Goal: Task Accomplishment & Management: Manage account settings

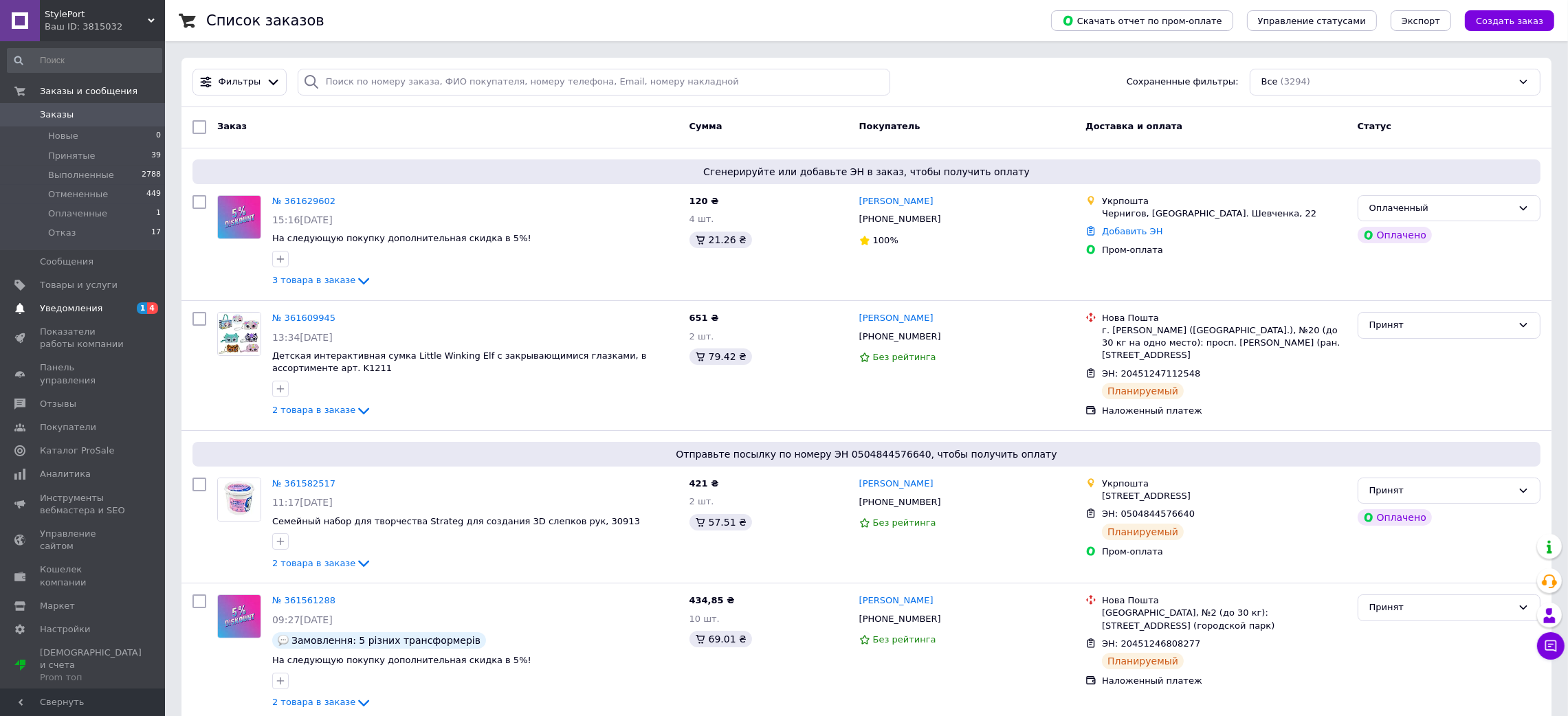
click at [106, 310] on span "Уведомления" at bounding box center [83, 309] width 87 height 13
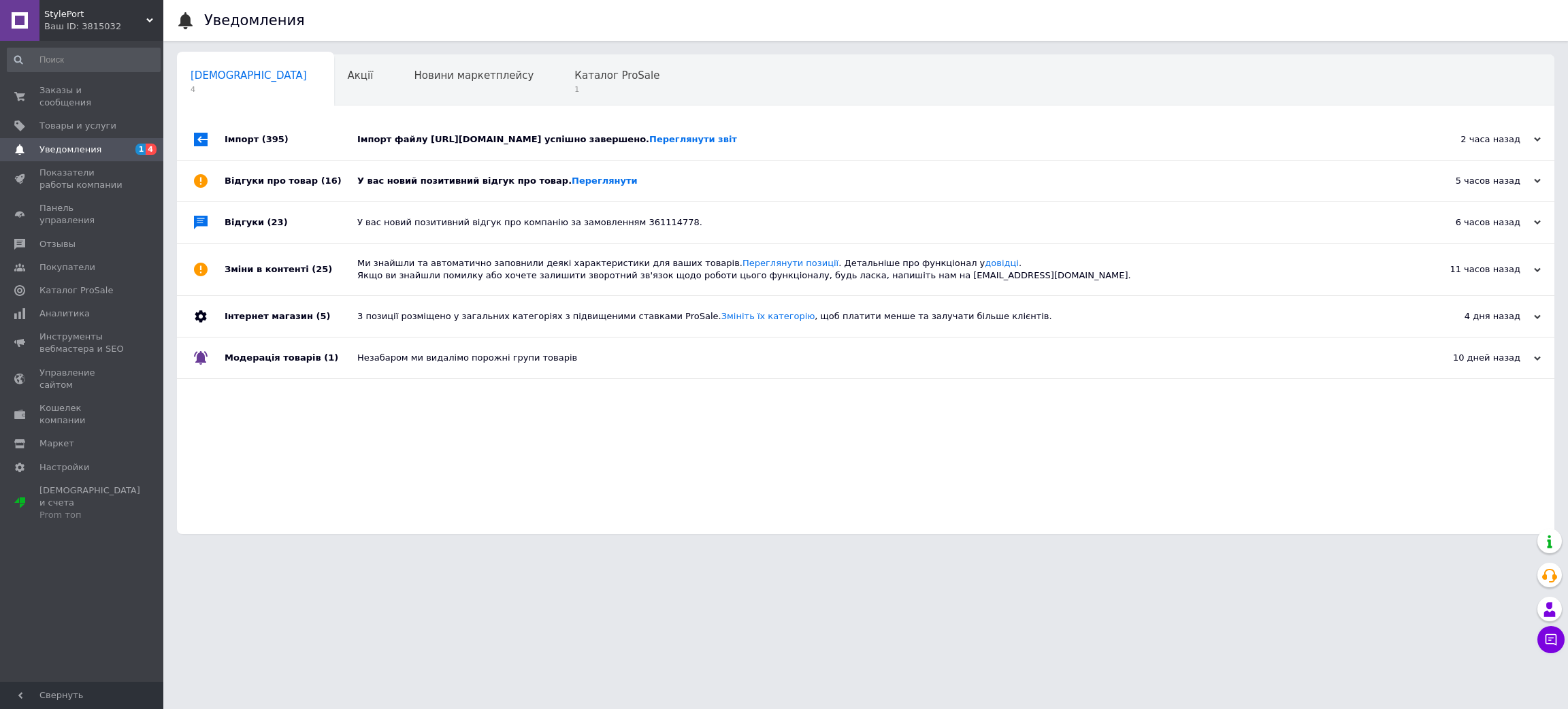
click at [448, 195] on div "У вас новий позитивний відгук про товар. Переглянути" at bounding box center [880, 181] width 1047 height 41
click at [473, 141] on div "Імпорт файлу https://shoppinglands.ecore.software:8443/ec/templates/prom_SP_DZ_…" at bounding box center [880, 140] width 1047 height 13
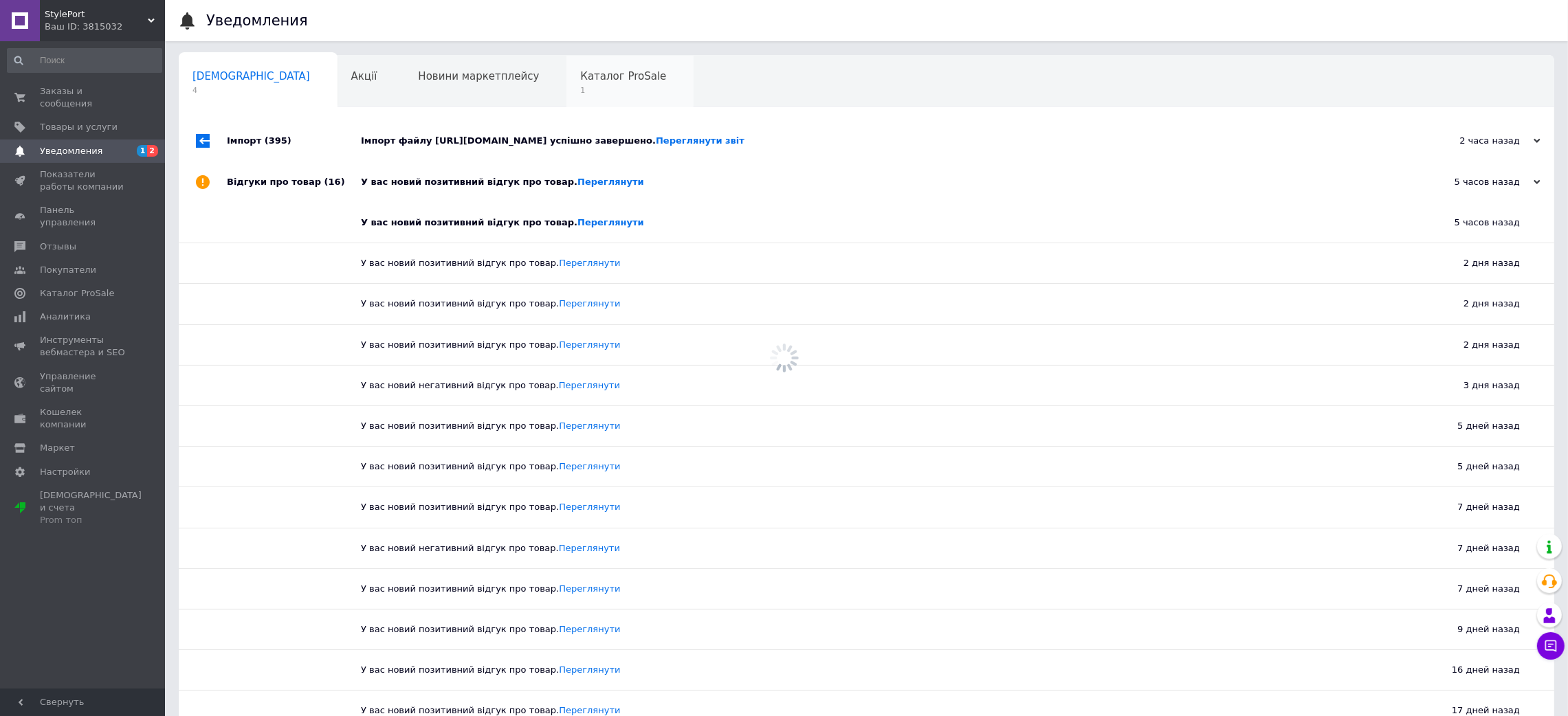
click at [580, 89] on span "1" at bounding box center [623, 90] width 86 height 11
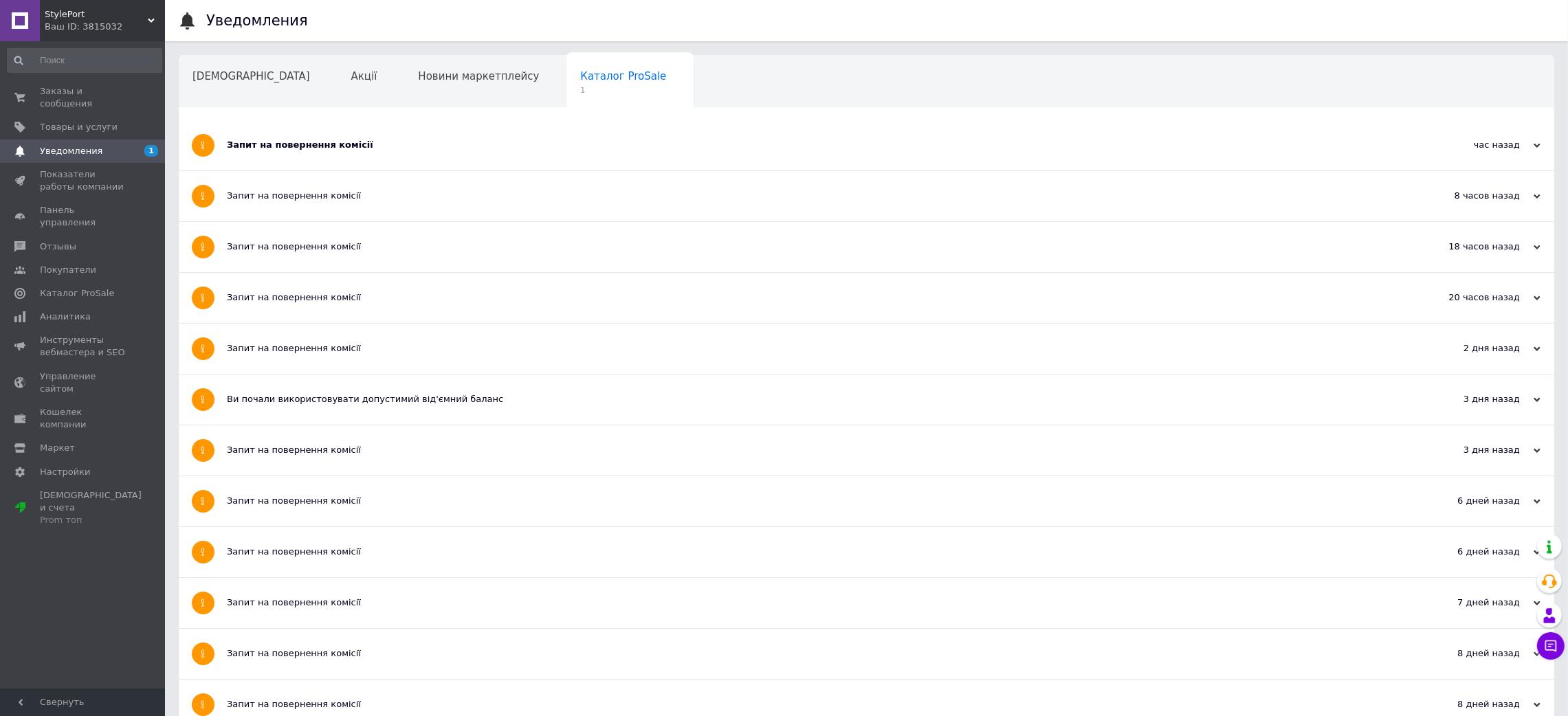
click at [302, 150] on div "Запит на повернення комісії" at bounding box center [815, 145] width 1176 height 13
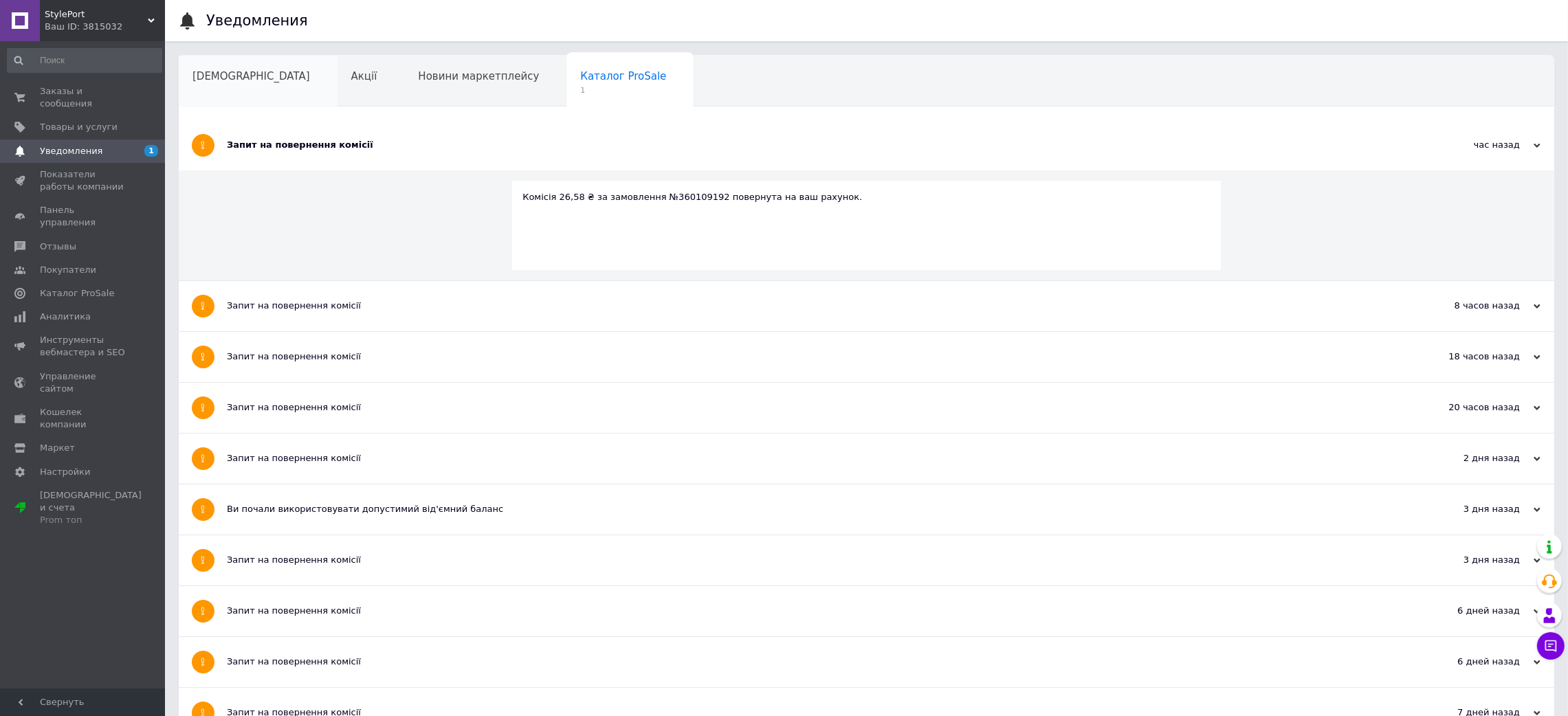
click at [241, 90] on div "Сповіщення" at bounding box center [258, 81] width 159 height 52
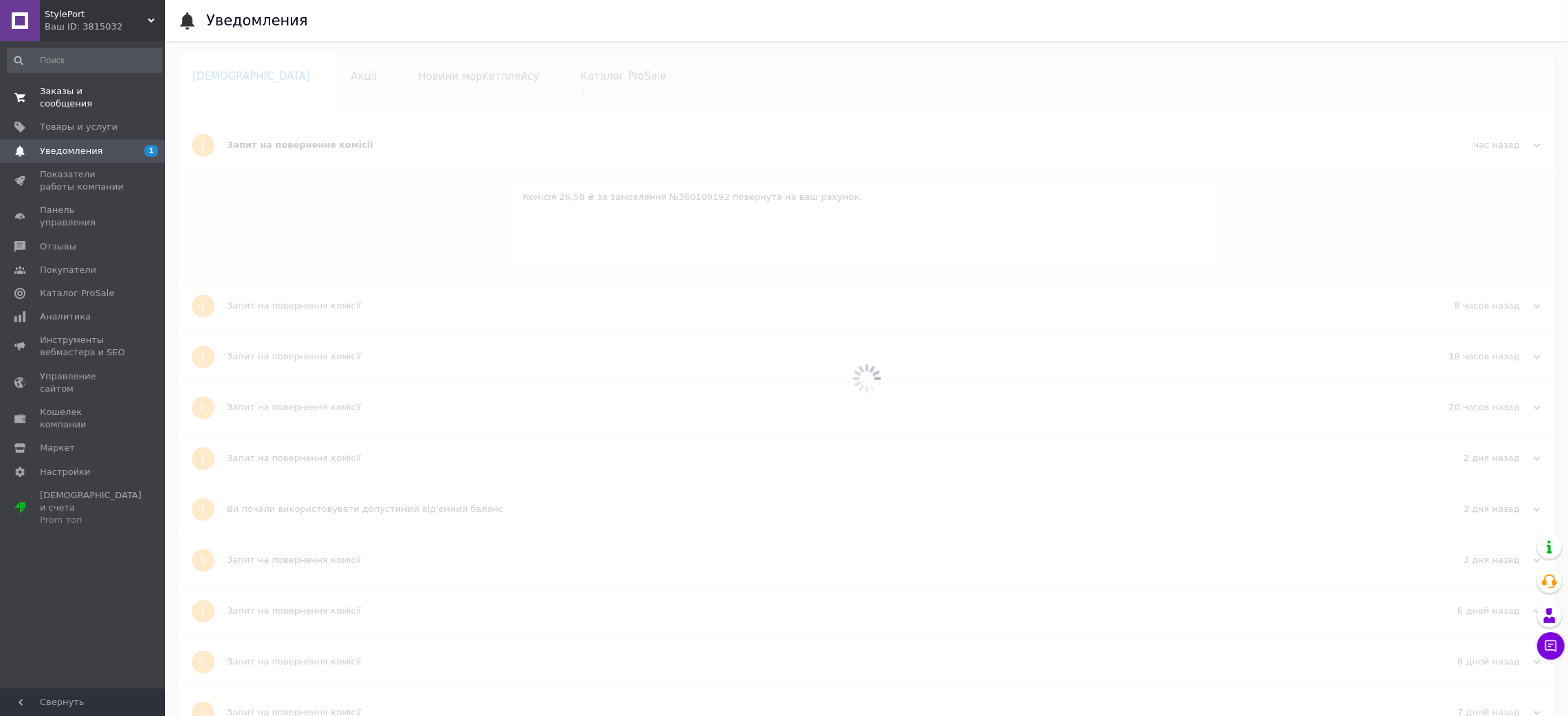
click at [102, 93] on span "Заказы и сообщения" at bounding box center [83, 97] width 87 height 24
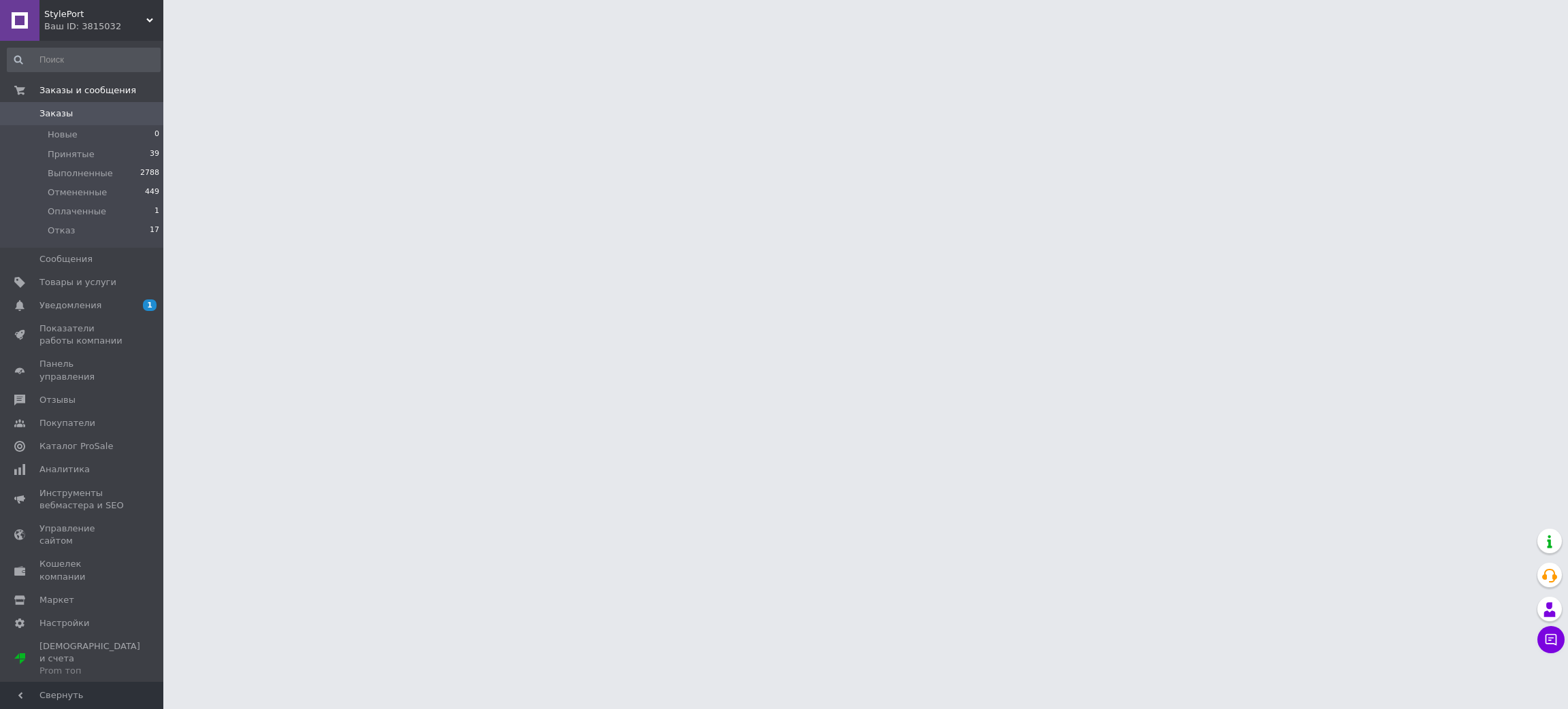
click at [104, 36] on div "StylePort Ваш ID: 3815032" at bounding box center [102, 20] width 124 height 41
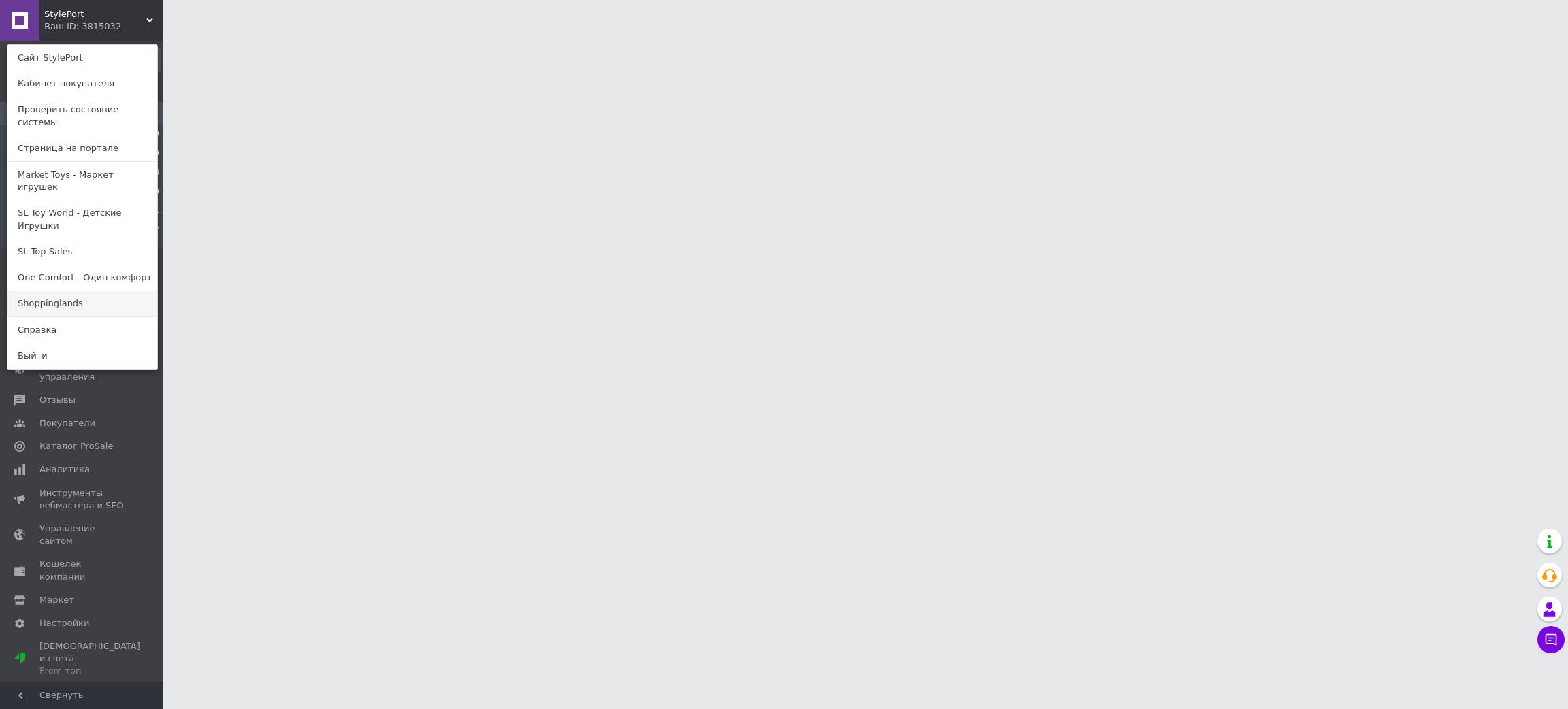
click at [44, 291] on link "Shoppinglands" at bounding box center [82, 304] width 149 height 26
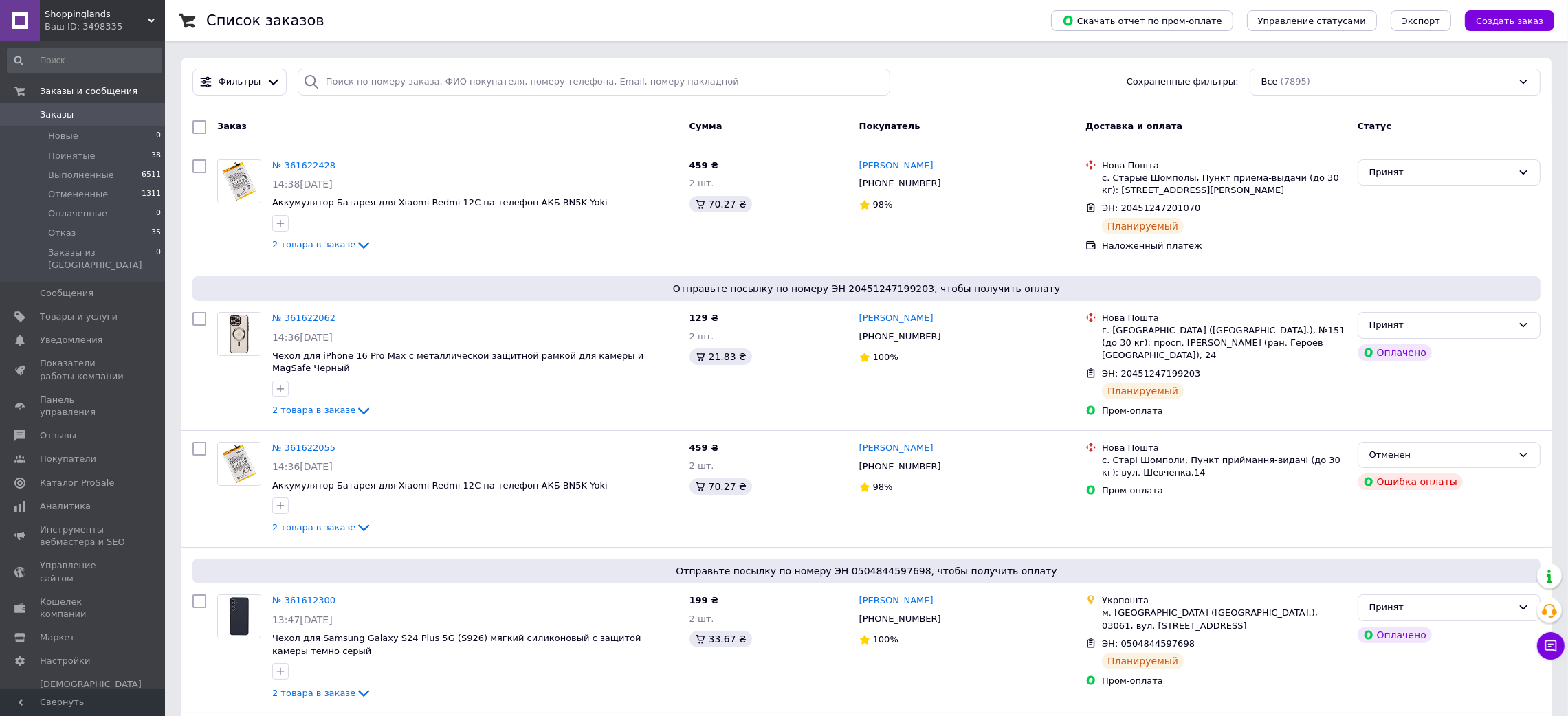
click at [110, 23] on div "Ваш ID: 3498335" at bounding box center [105, 26] width 120 height 13
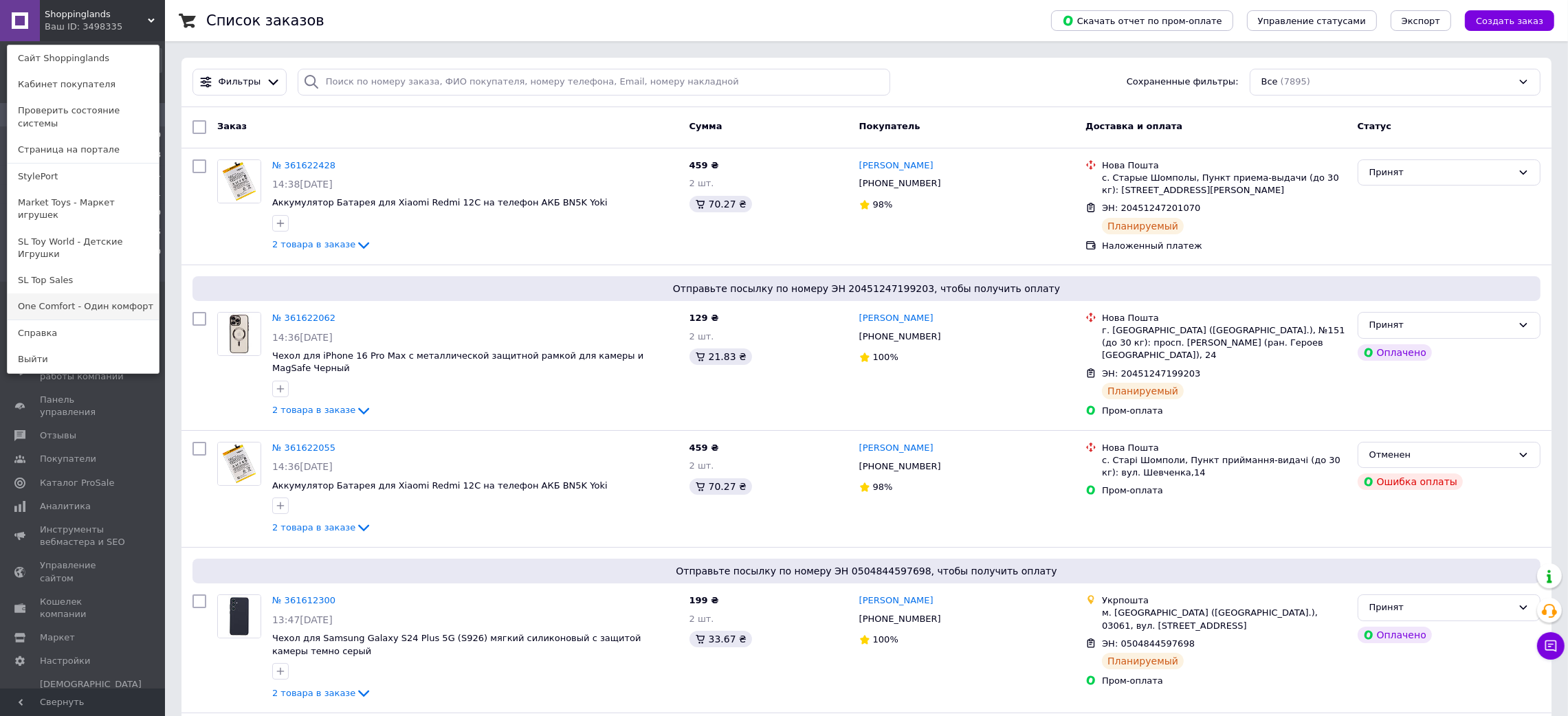
click at [96, 294] on link "One Comfort - Один комфорт" at bounding box center [83, 307] width 151 height 26
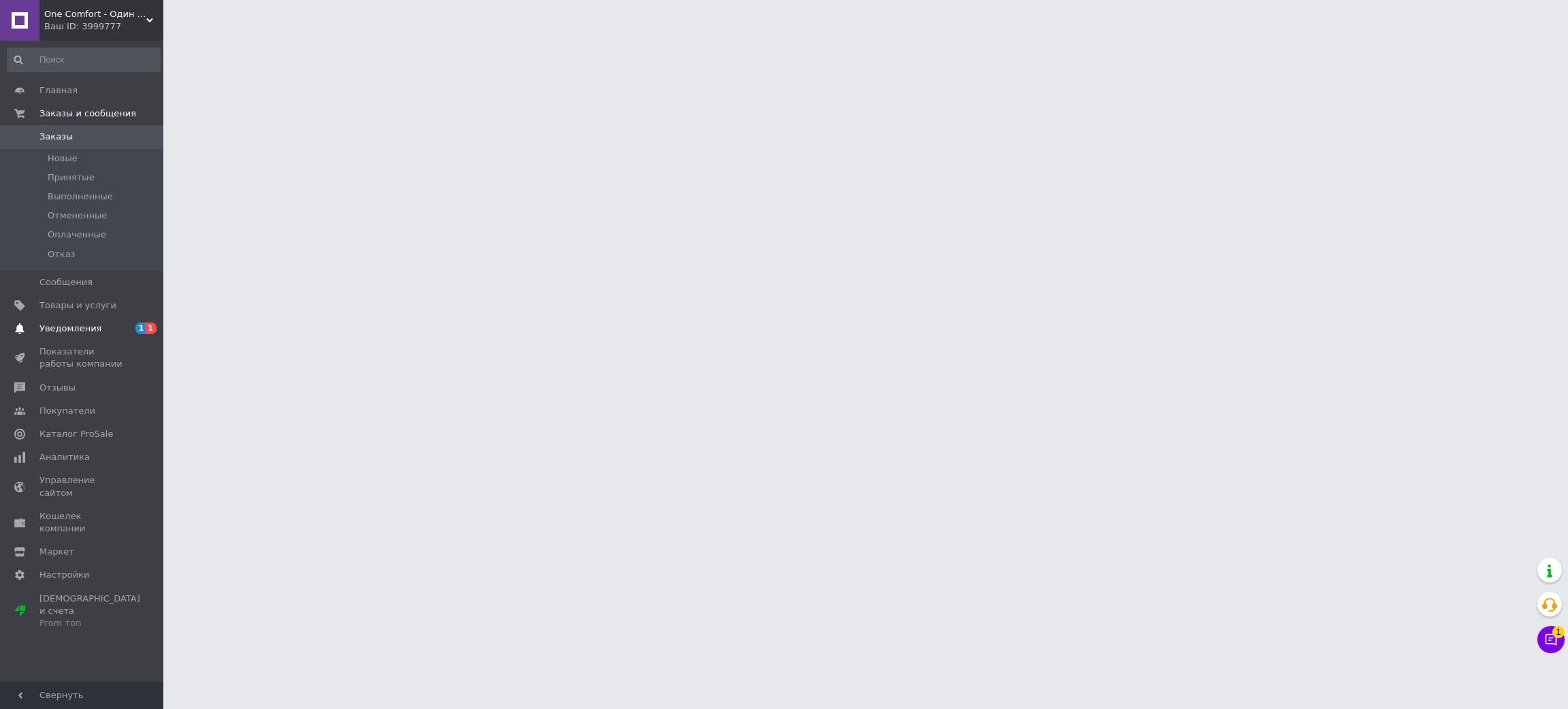
click at [102, 335] on link "Уведомления 1 1" at bounding box center [83, 329] width 168 height 23
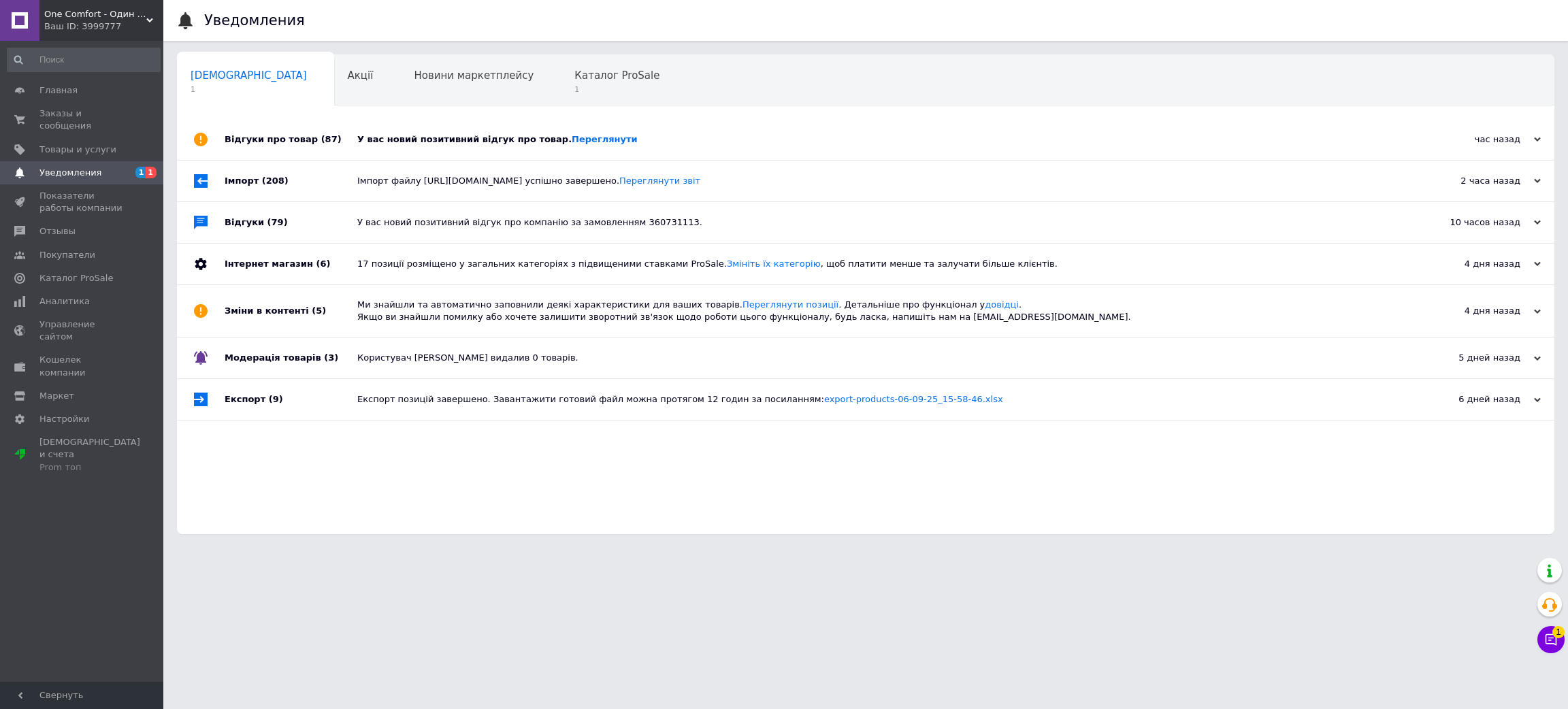
click at [492, 151] on div "У вас новий позитивний відгук про товар. Переглянути" at bounding box center [880, 140] width 1047 height 41
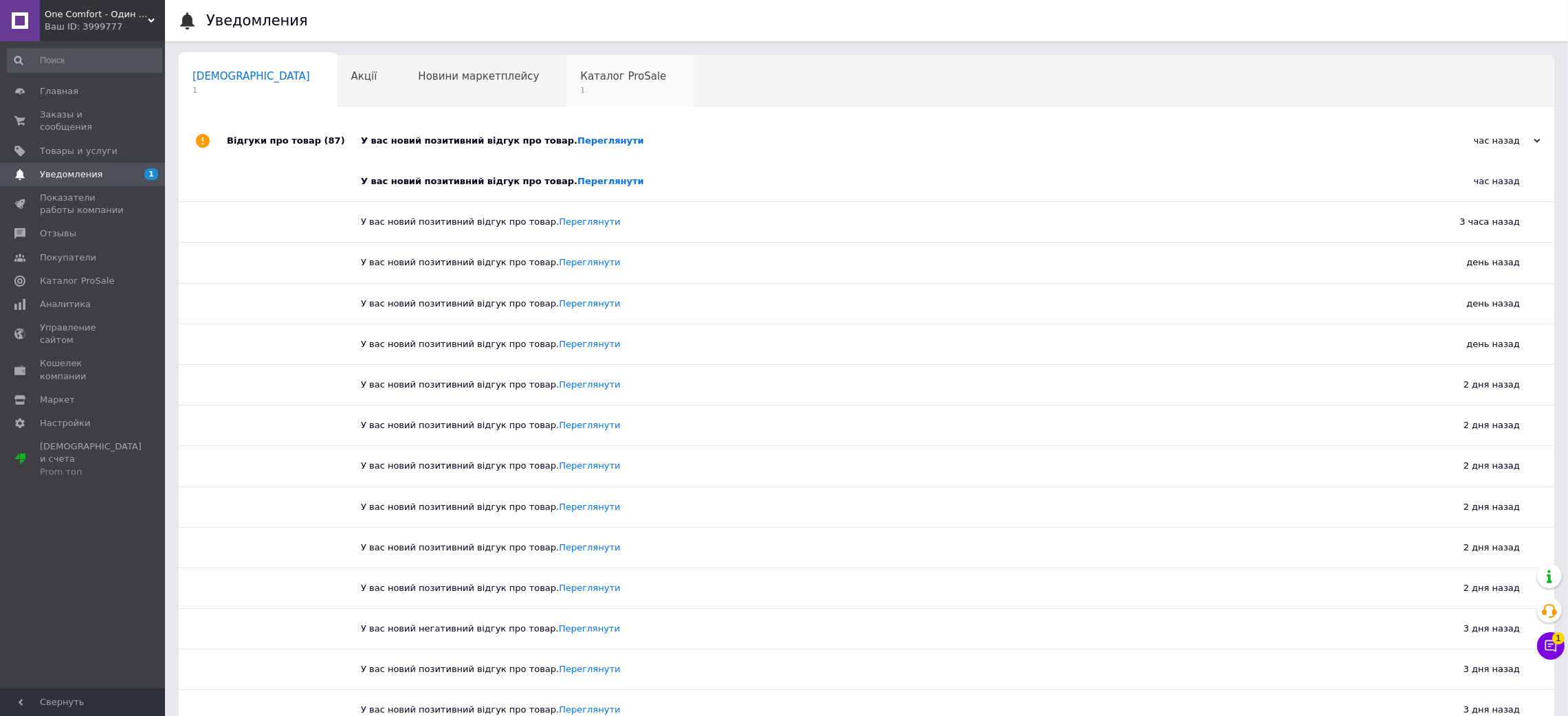
click at [580, 92] on span "1" at bounding box center [623, 90] width 86 height 11
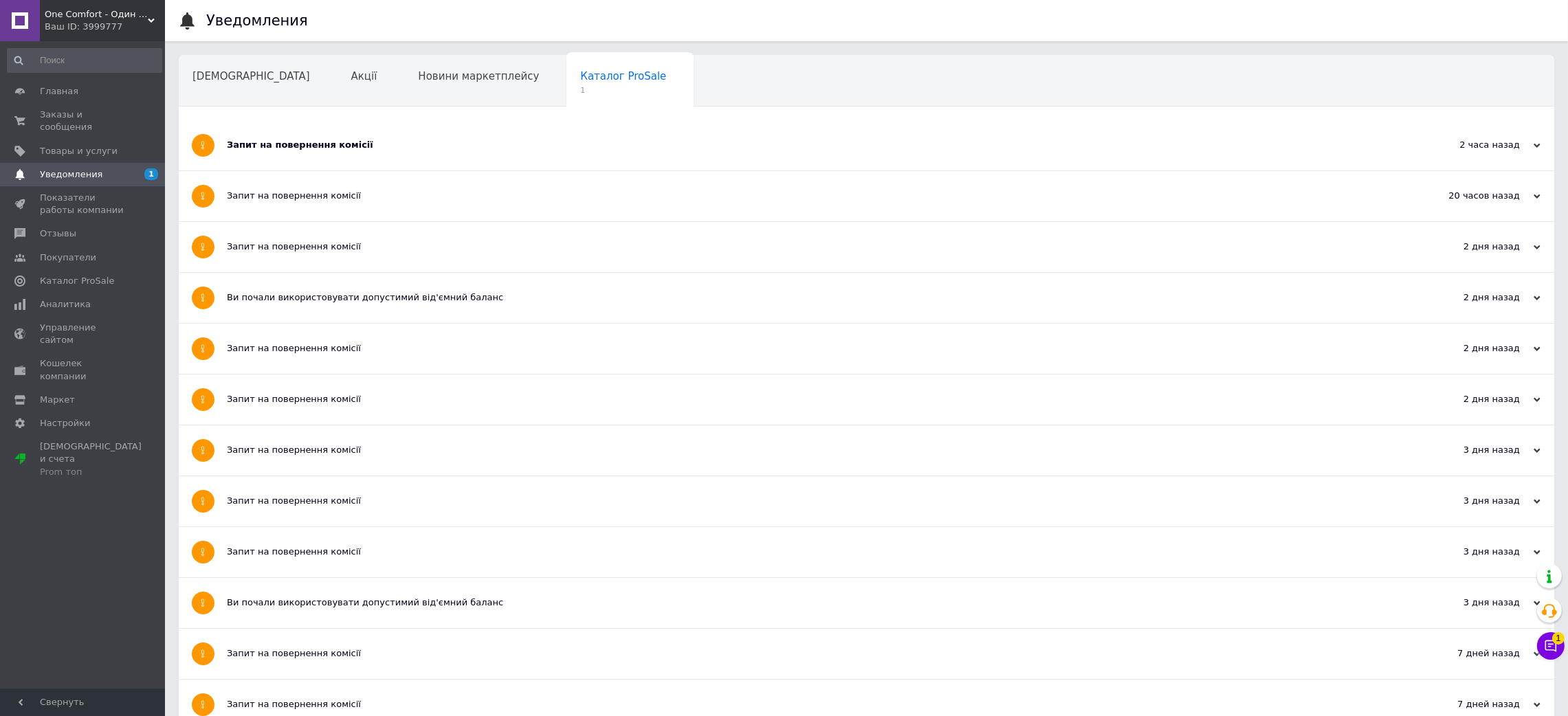
click at [260, 151] on div "Запит на повернення комісії" at bounding box center [815, 145] width 1176 height 13
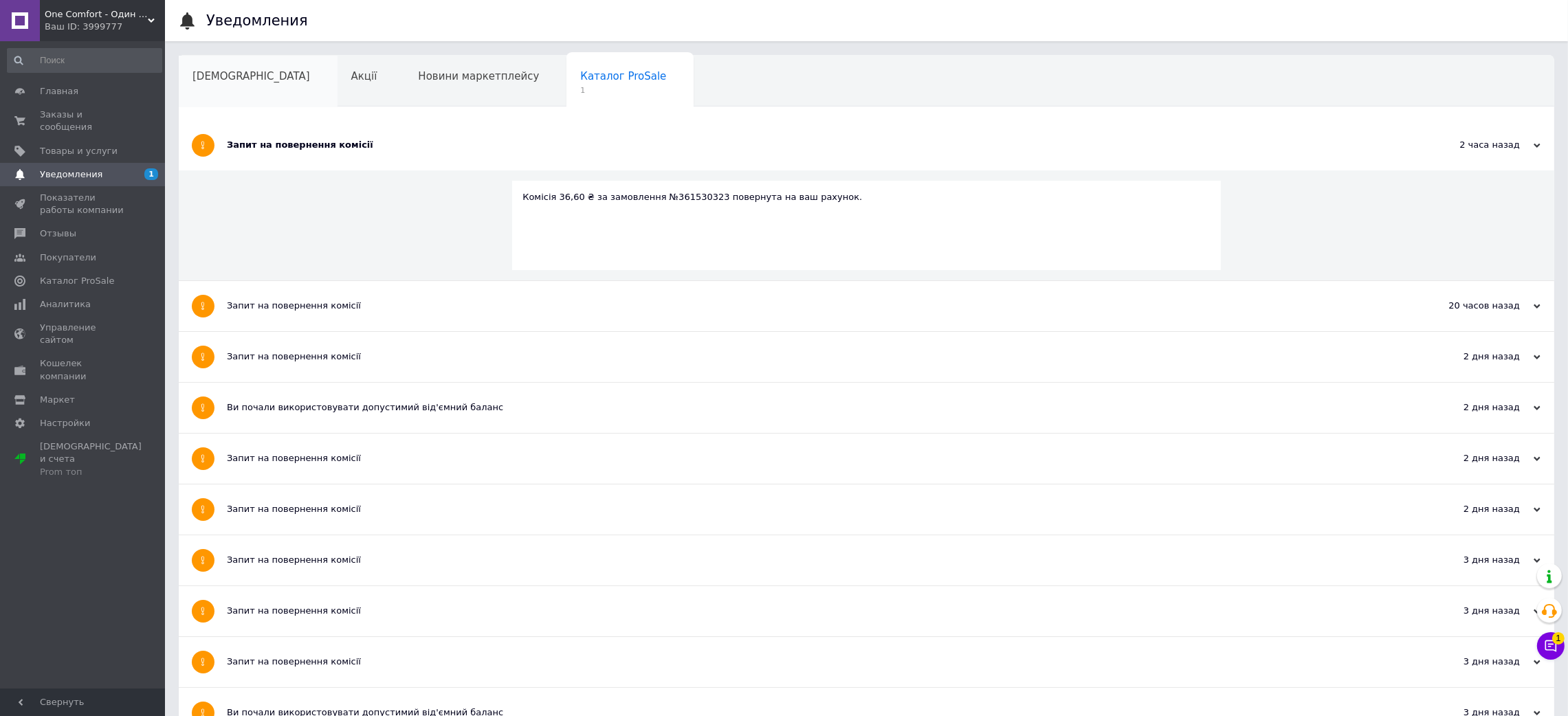
click at [246, 95] on div "[DEMOGRAPHIC_DATA]" at bounding box center [258, 81] width 159 height 52
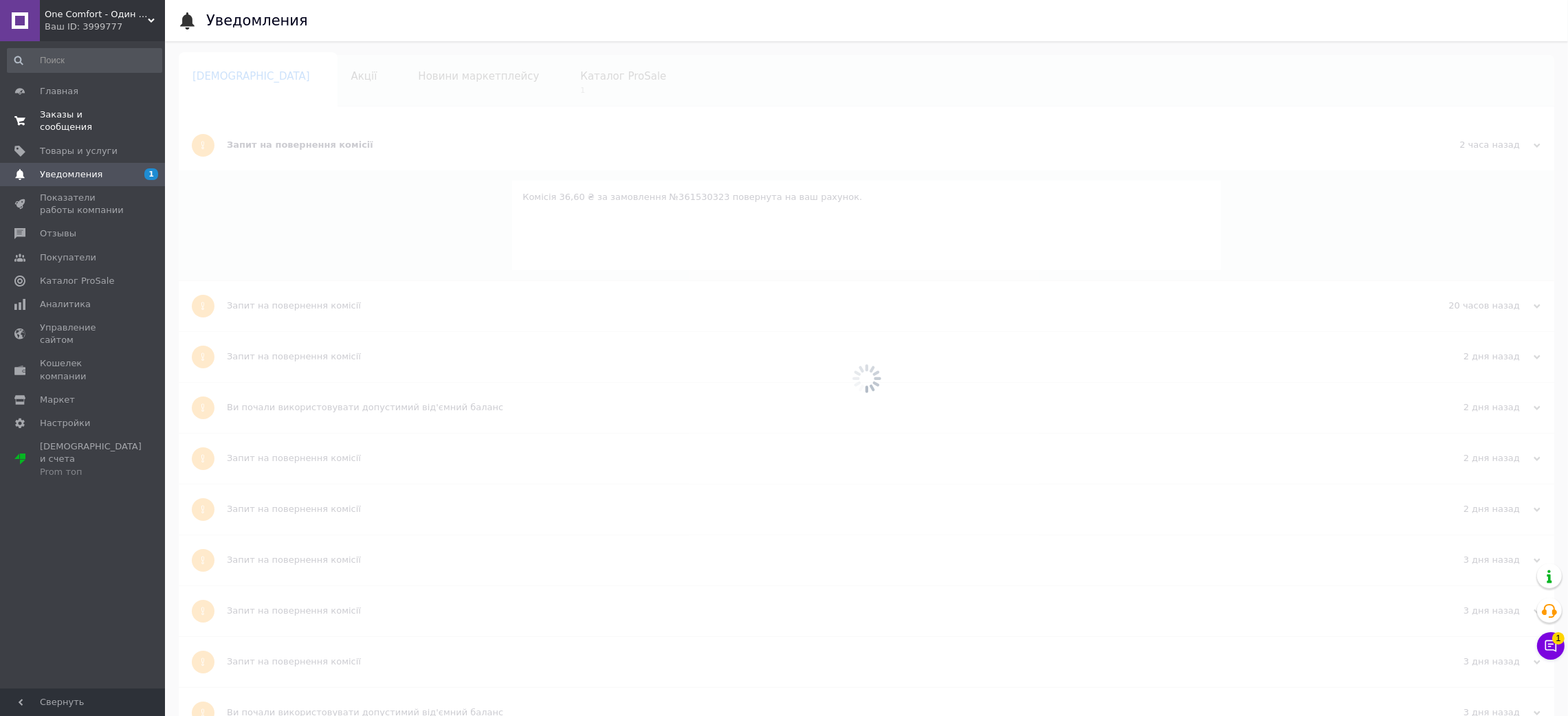
click at [138, 110] on span "0 0" at bounding box center [146, 120] width 38 height 24
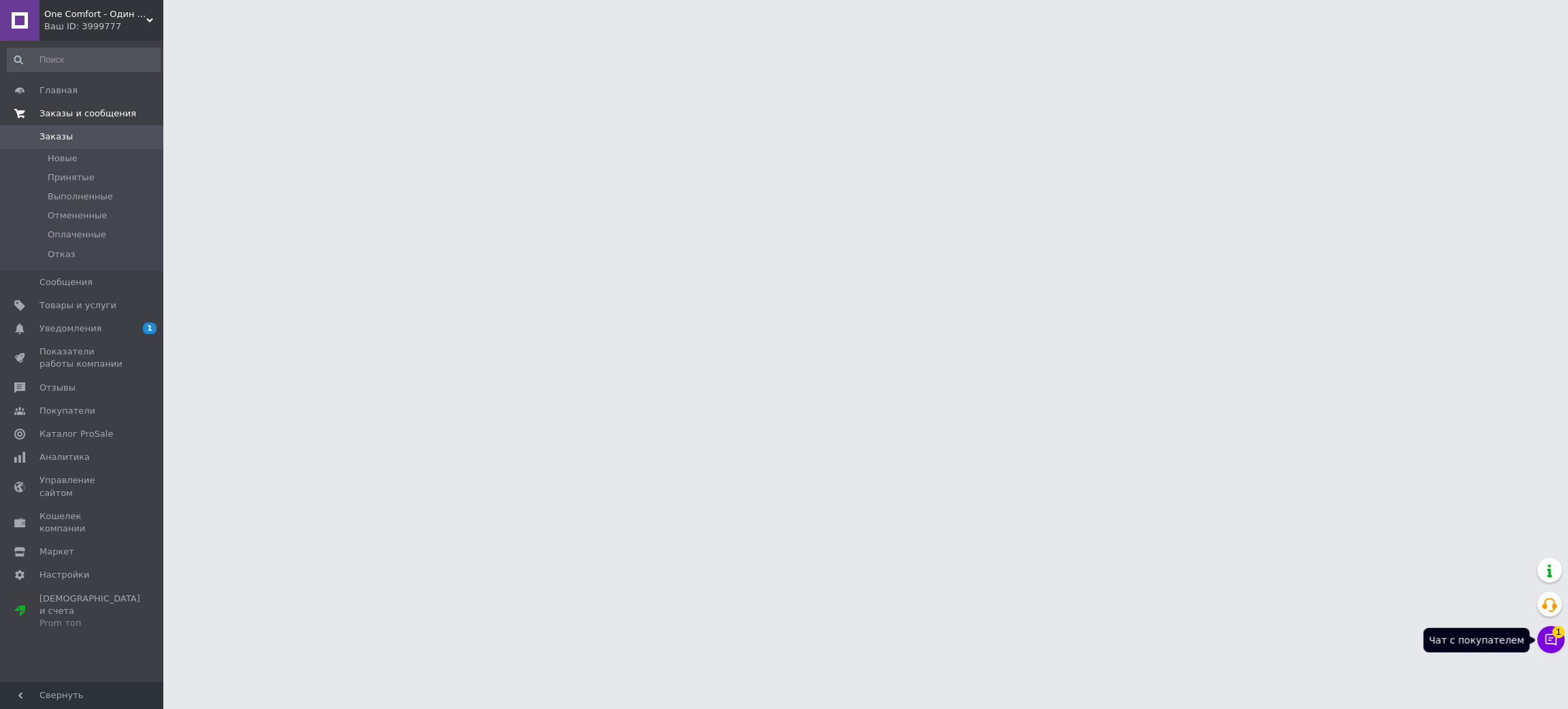
click at [1547, 641] on icon at bounding box center [1551, 640] width 14 height 14
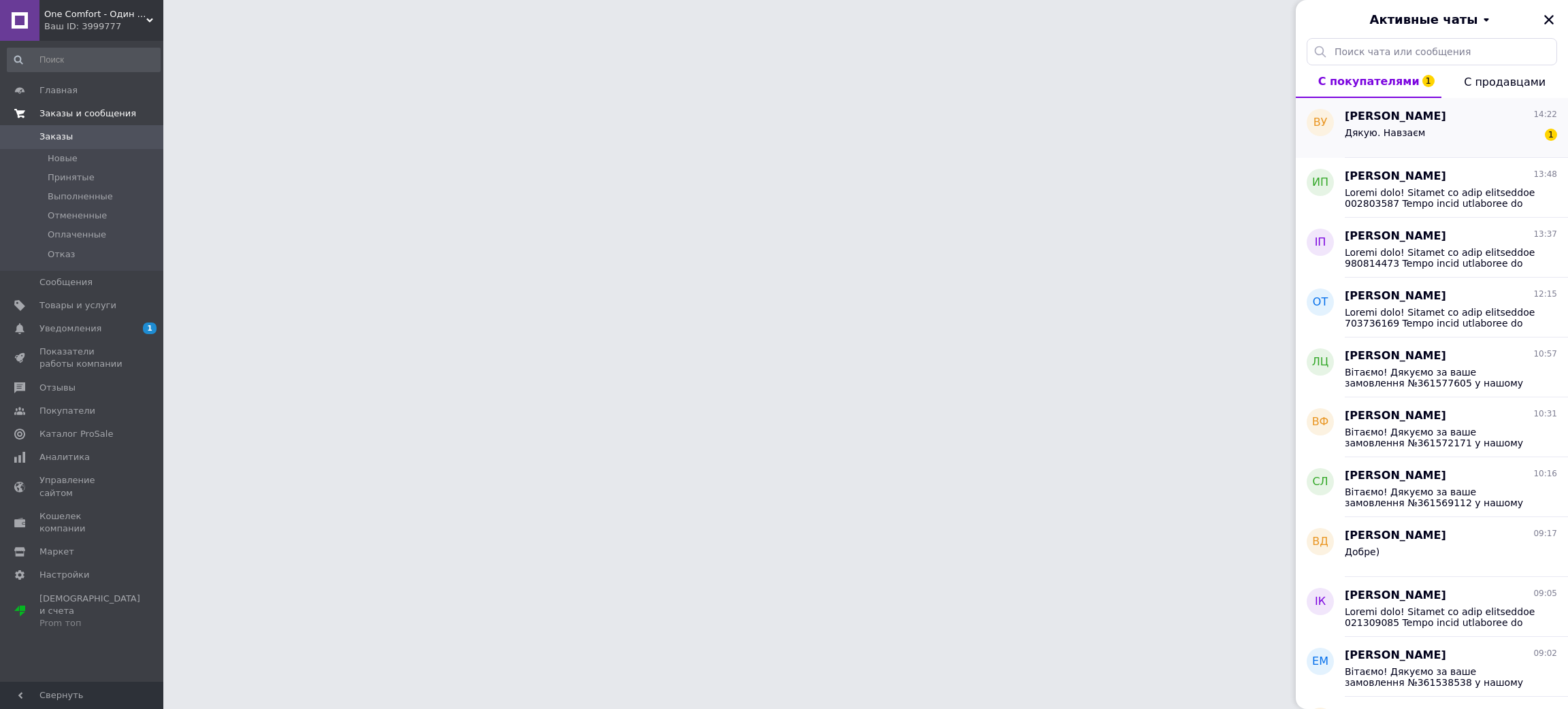
click at [1386, 134] on span "Дякую. Навзаєм" at bounding box center [1385, 132] width 80 height 11
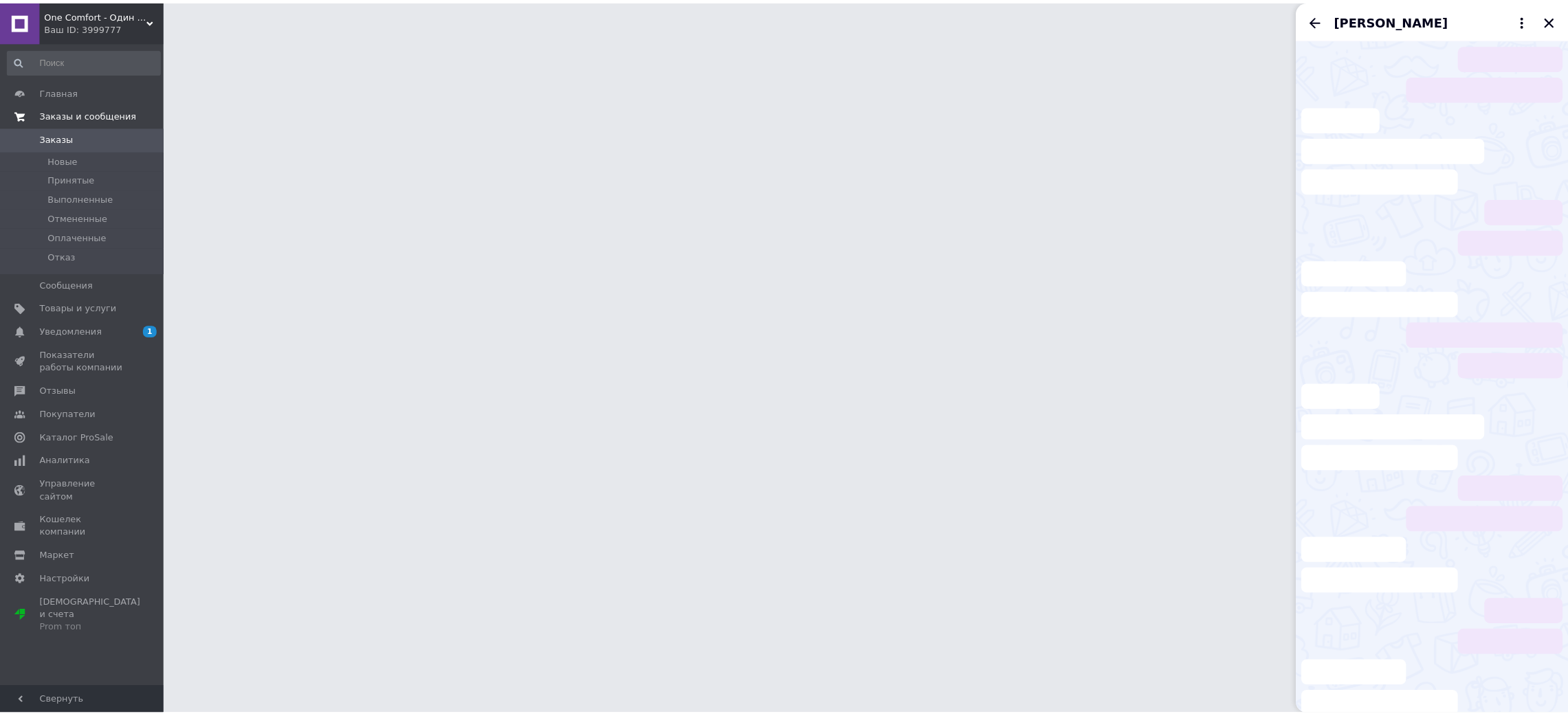
scroll to position [451, 0]
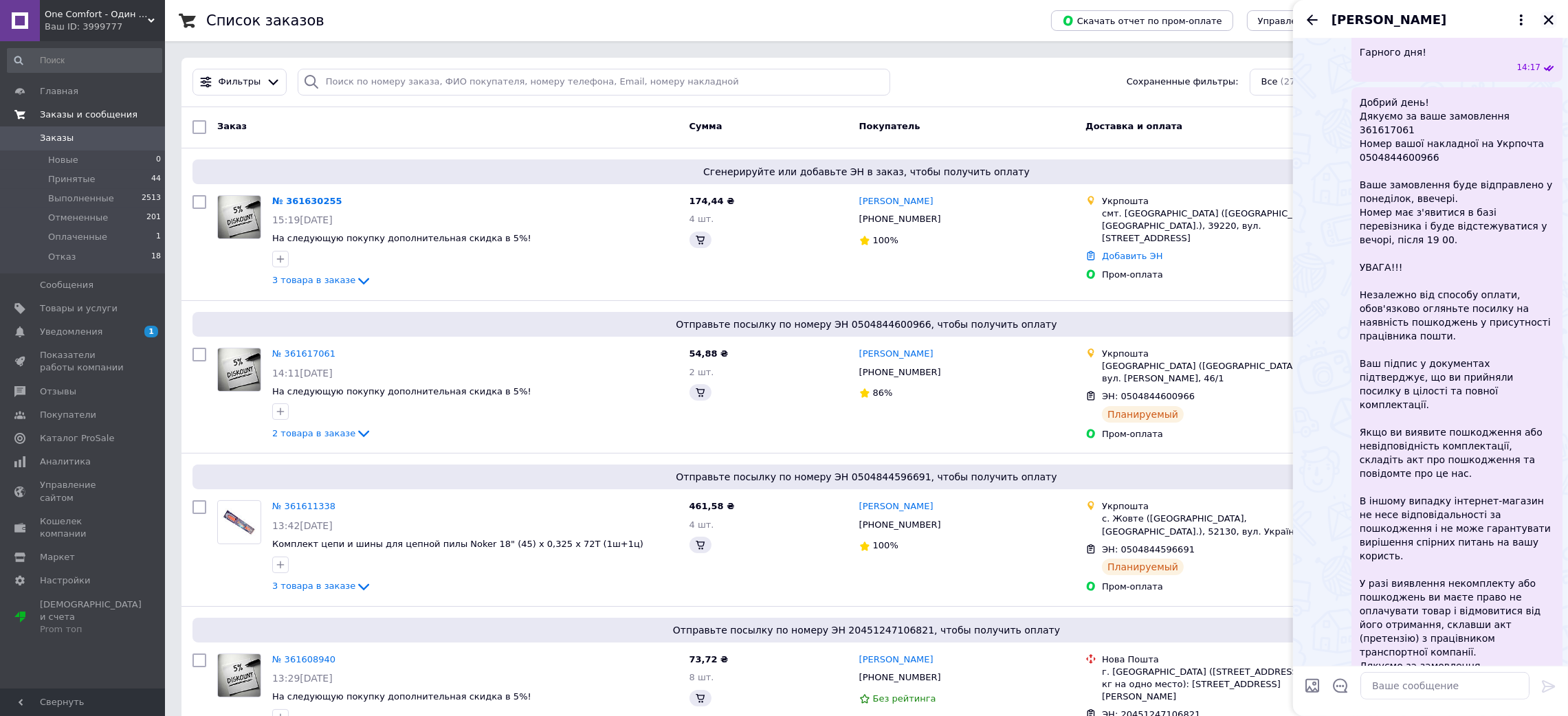
click at [1561, 11] on div "Виктор Ус" at bounding box center [1430, 19] width 275 height 38
click at [1547, 20] on icon "Закрыть" at bounding box center [1548, 20] width 10 height 10
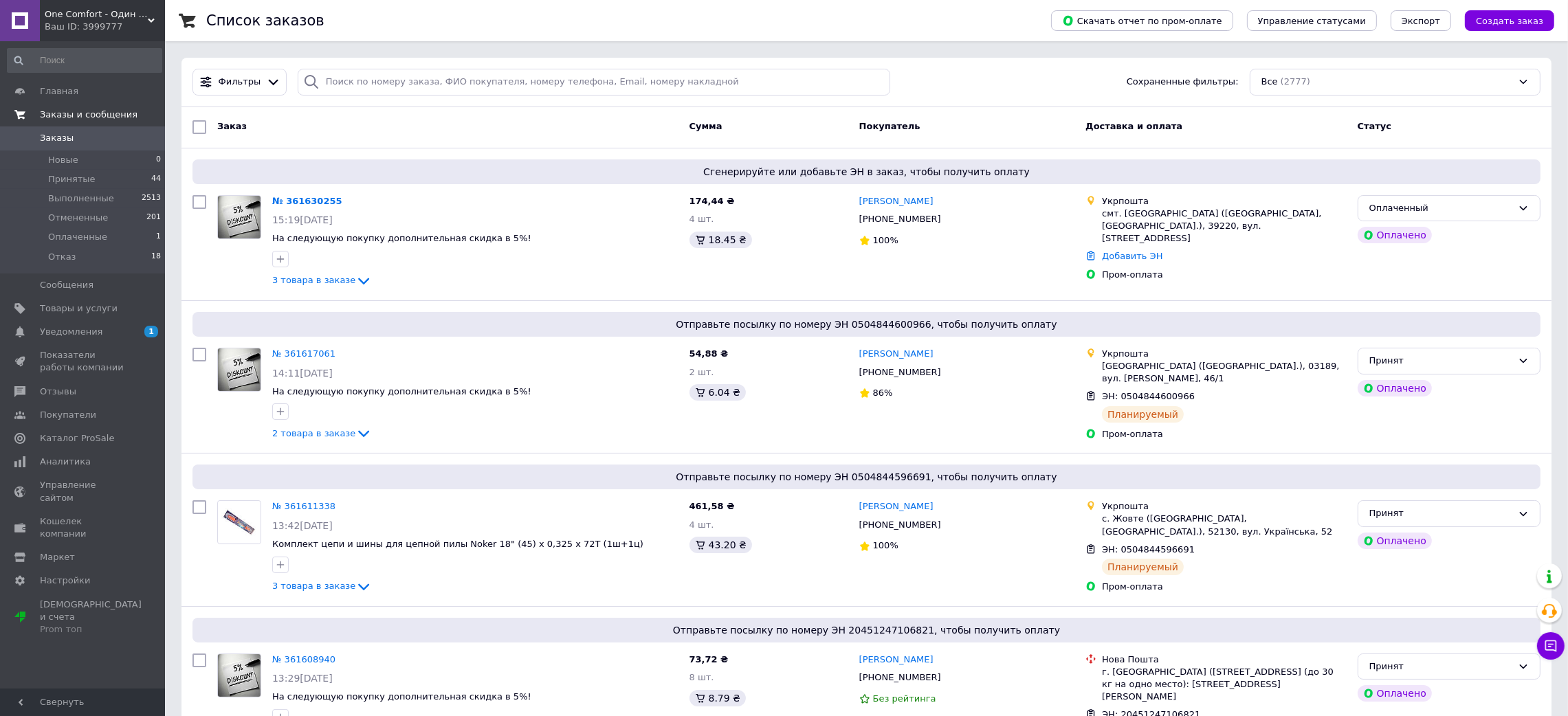
click at [105, 26] on div "Ваш ID: 3999777" at bounding box center [105, 26] width 120 height 13
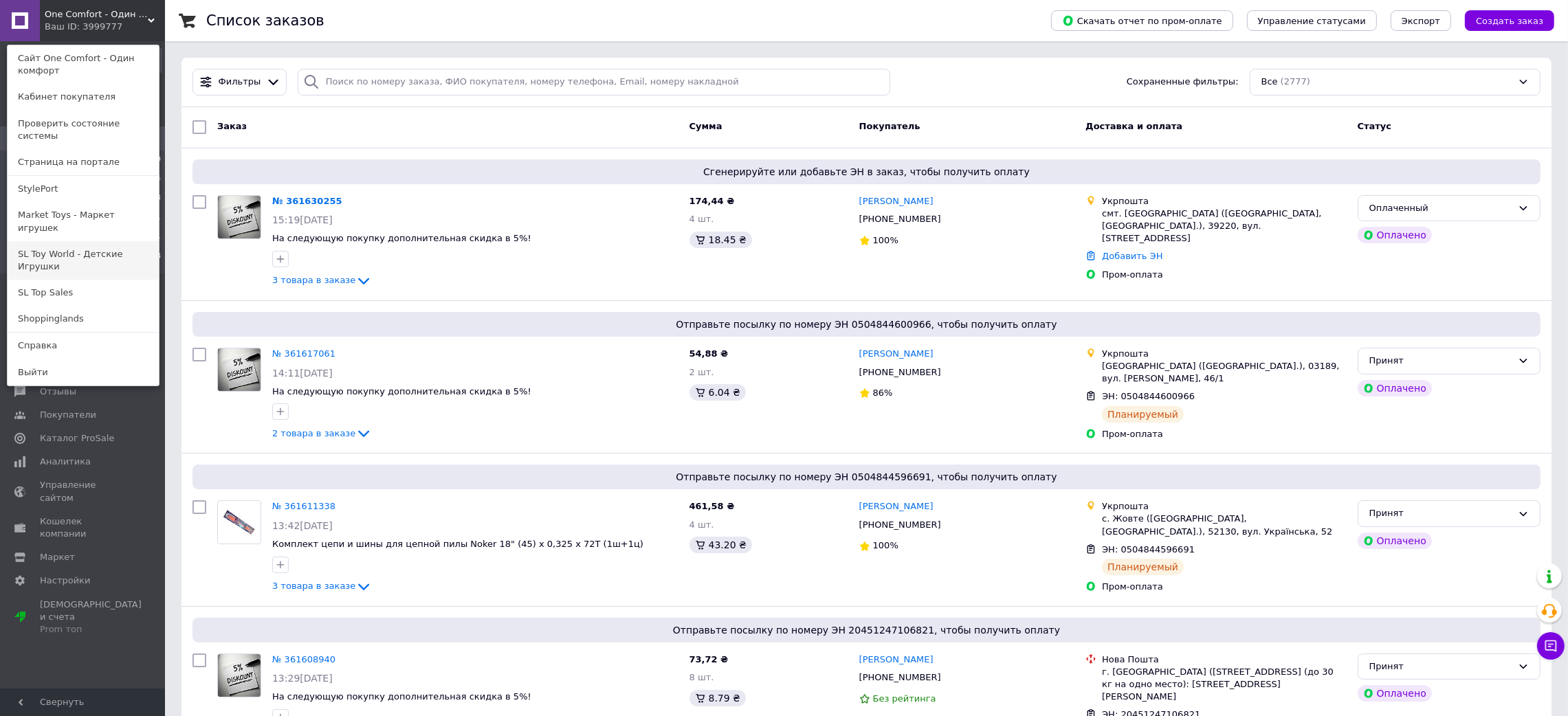
click at [76, 241] on link "SL Toy World - Детские Игрушки" at bounding box center [83, 260] width 151 height 38
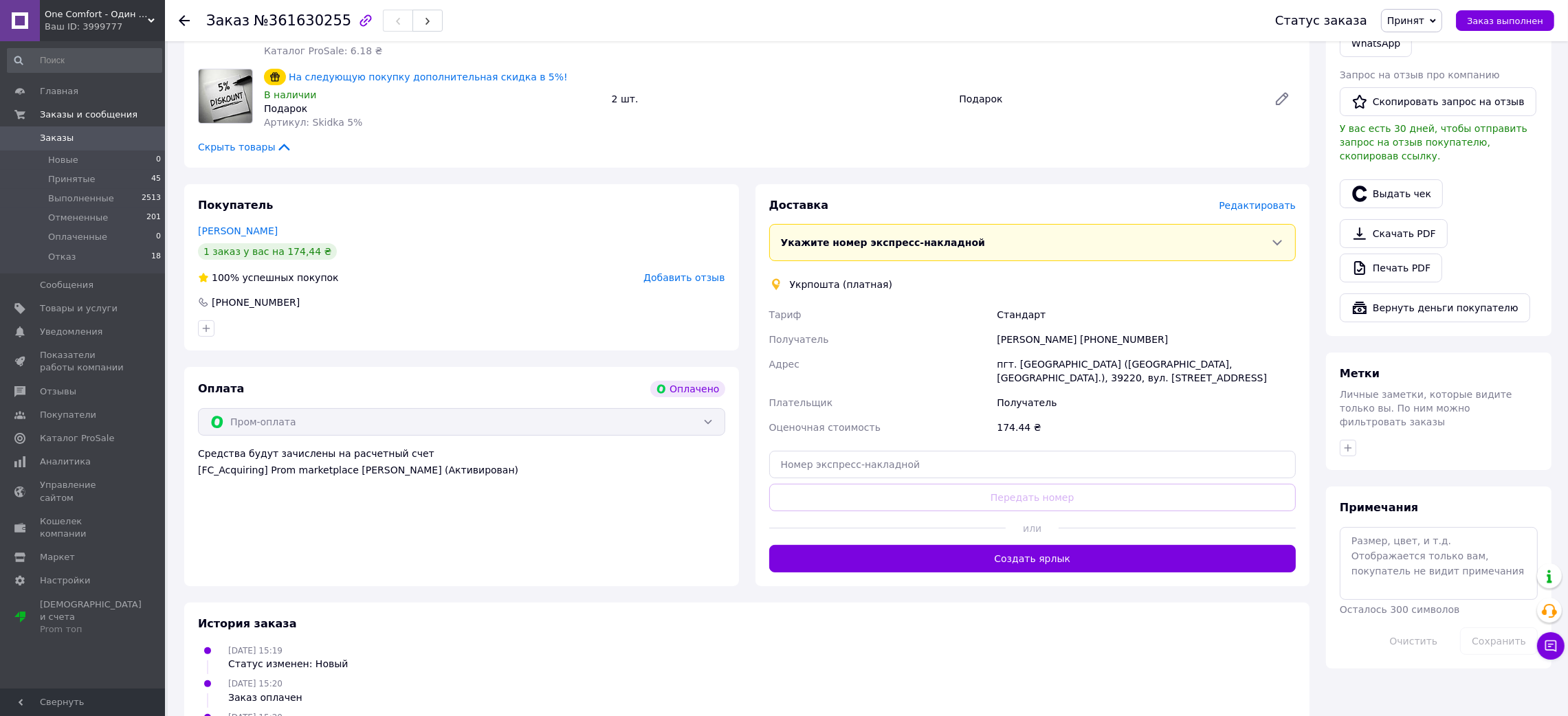
scroll to position [412, 0]
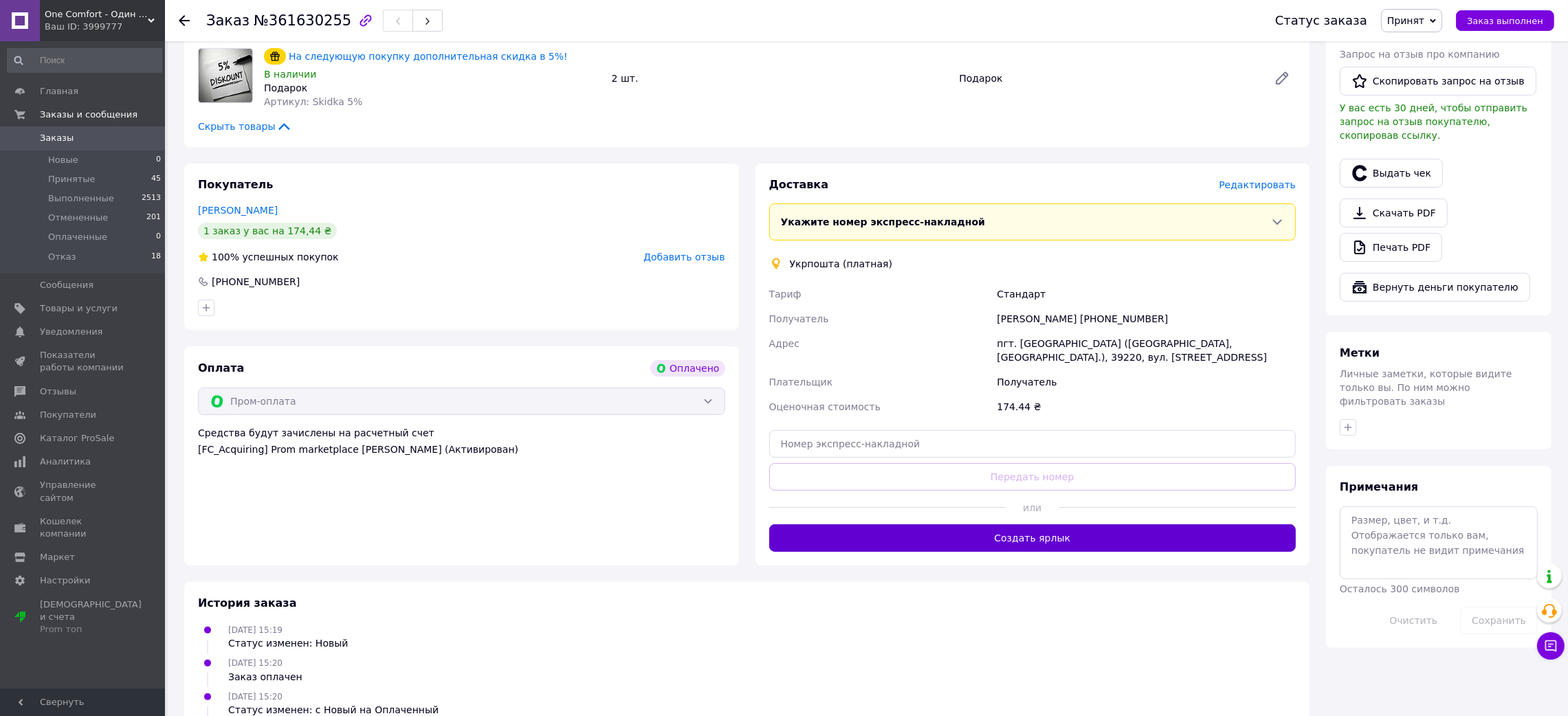
click at [962, 538] on button "Создать ярлык" at bounding box center [1032, 538] width 527 height 27
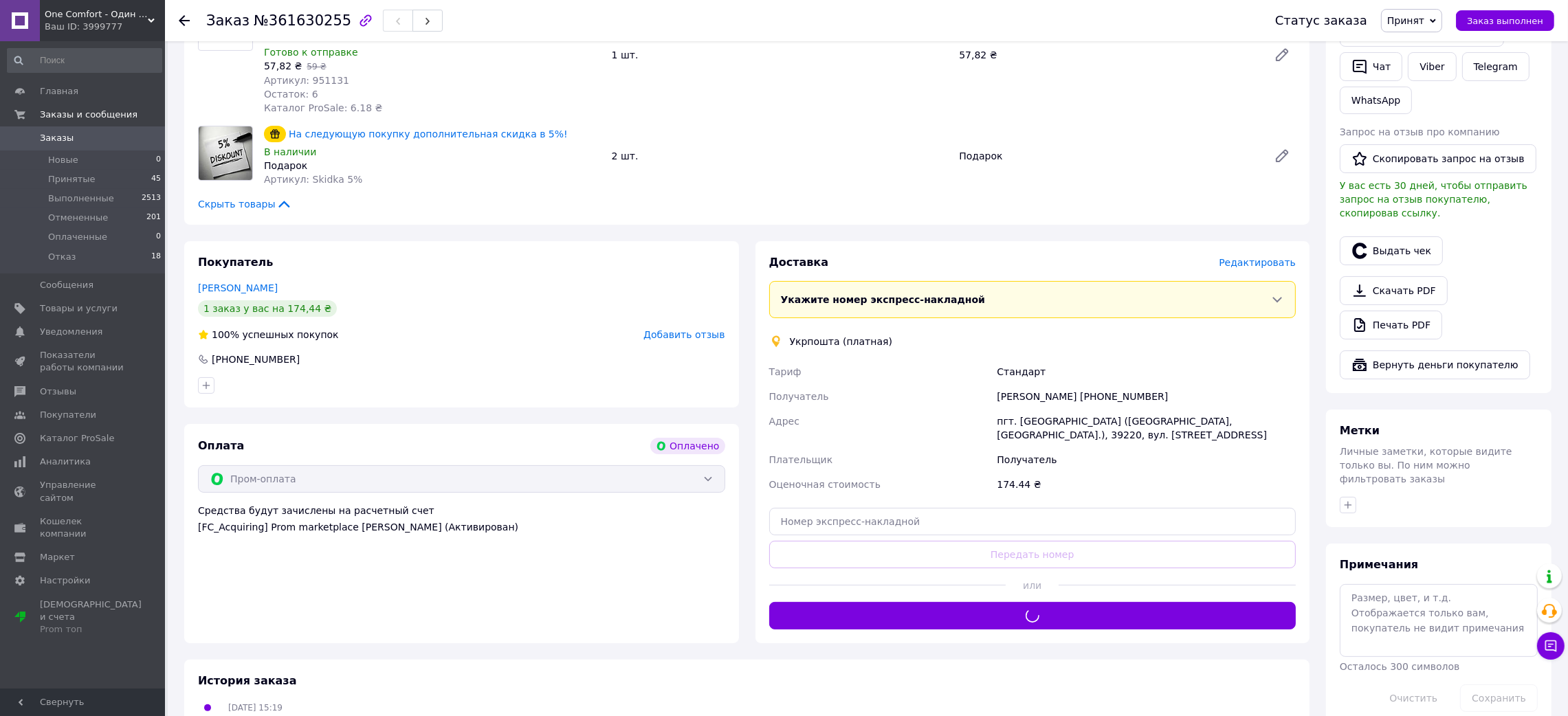
scroll to position [309, 0]
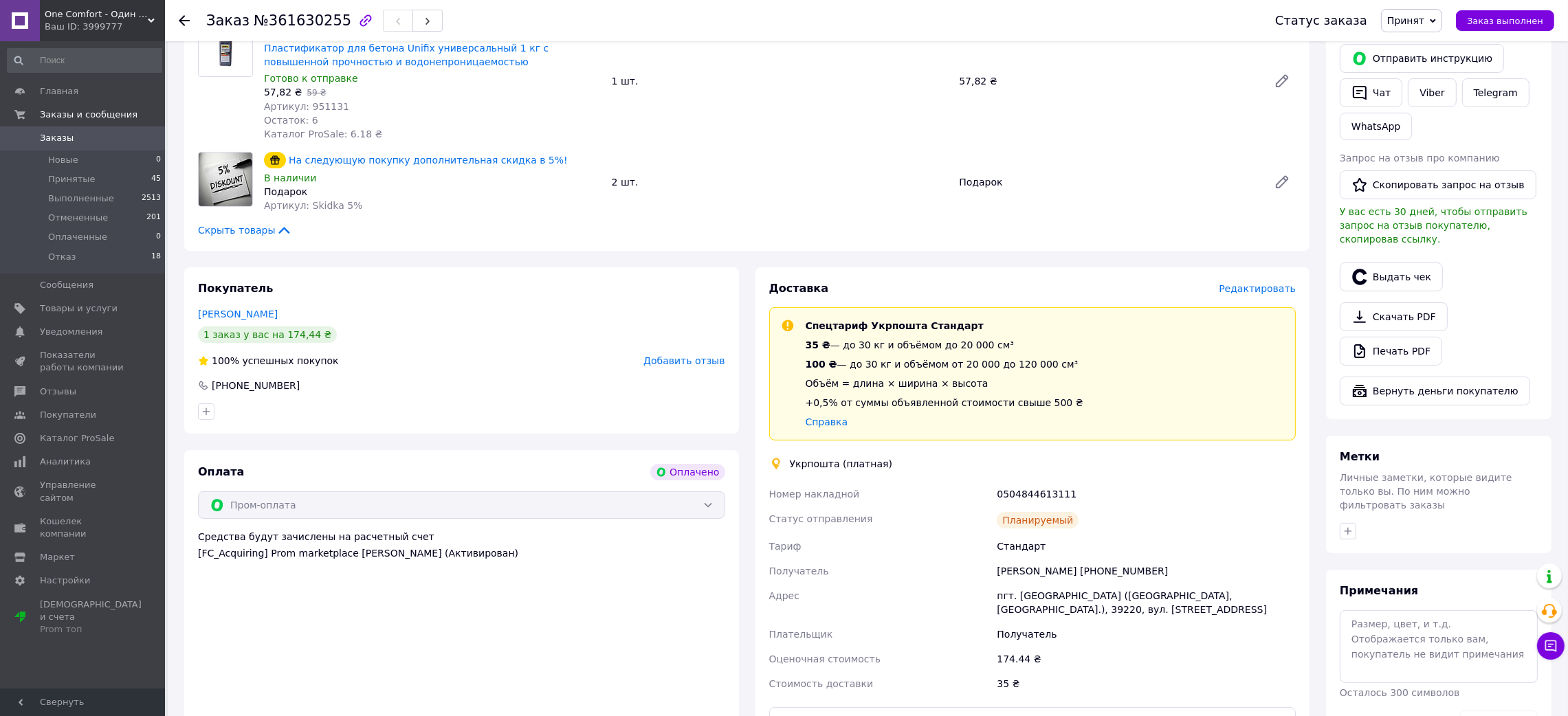
click at [1013, 499] on div "0504844613111" at bounding box center [1146, 494] width 305 height 24
copy div "0504844613111"
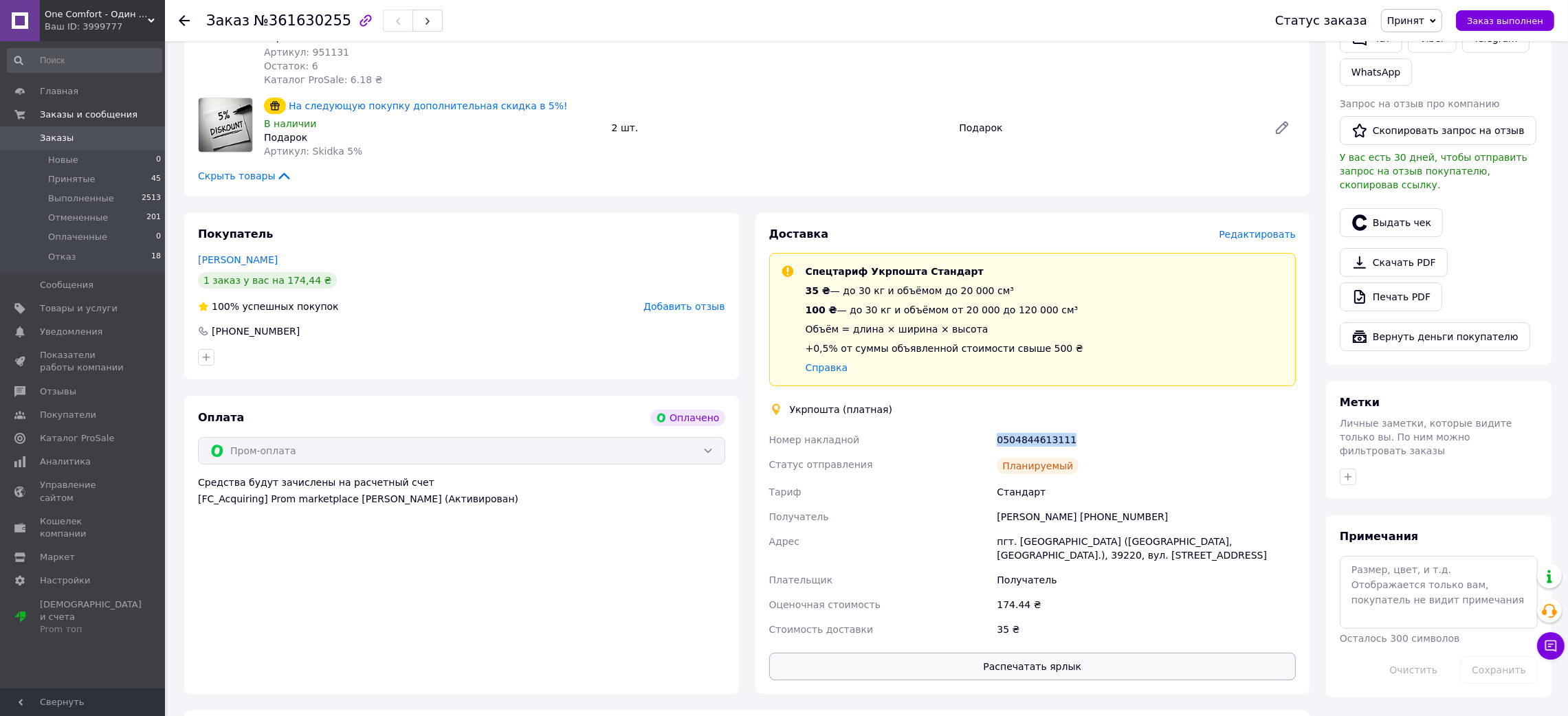
scroll to position [515, 0]
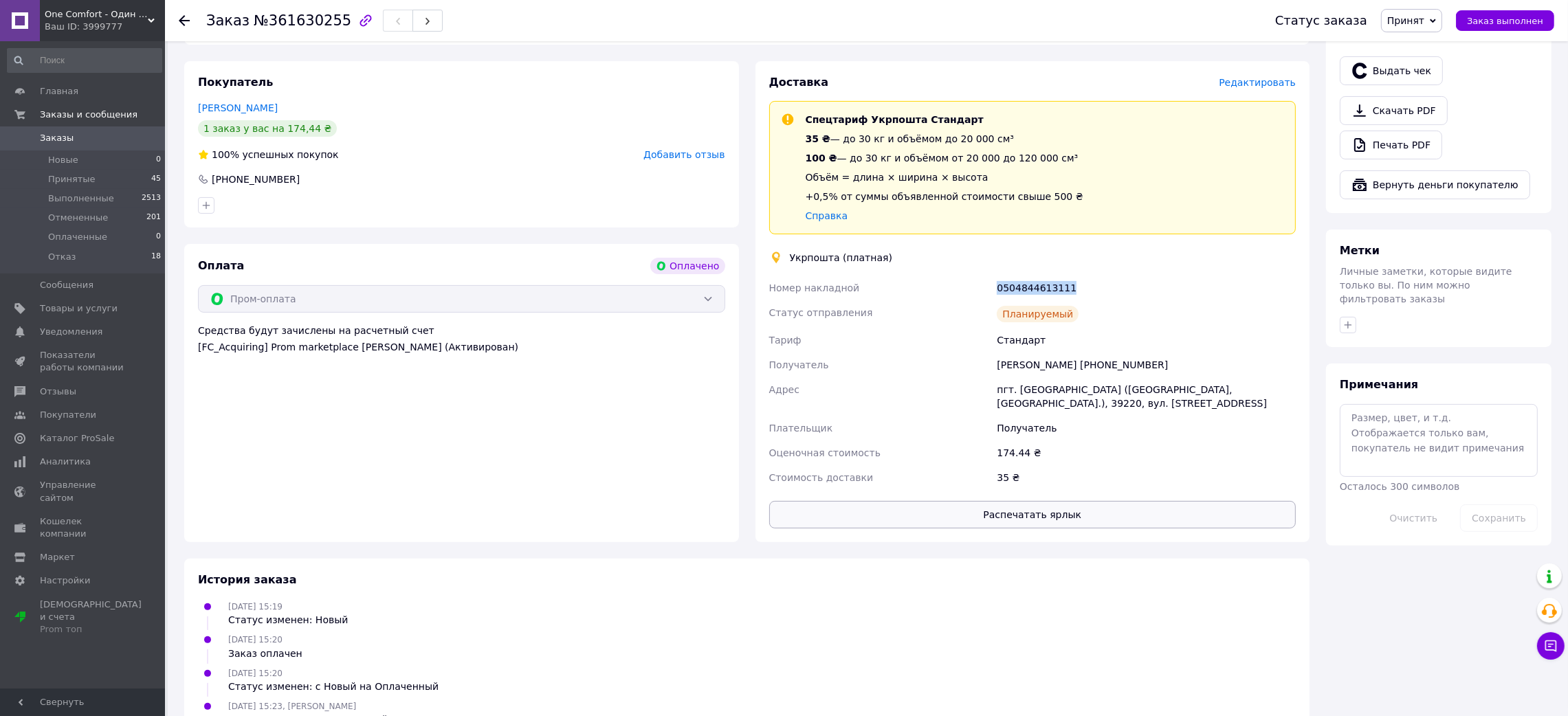
click at [949, 501] on button "Распечатать ярлык" at bounding box center [1032, 515] width 527 height 27
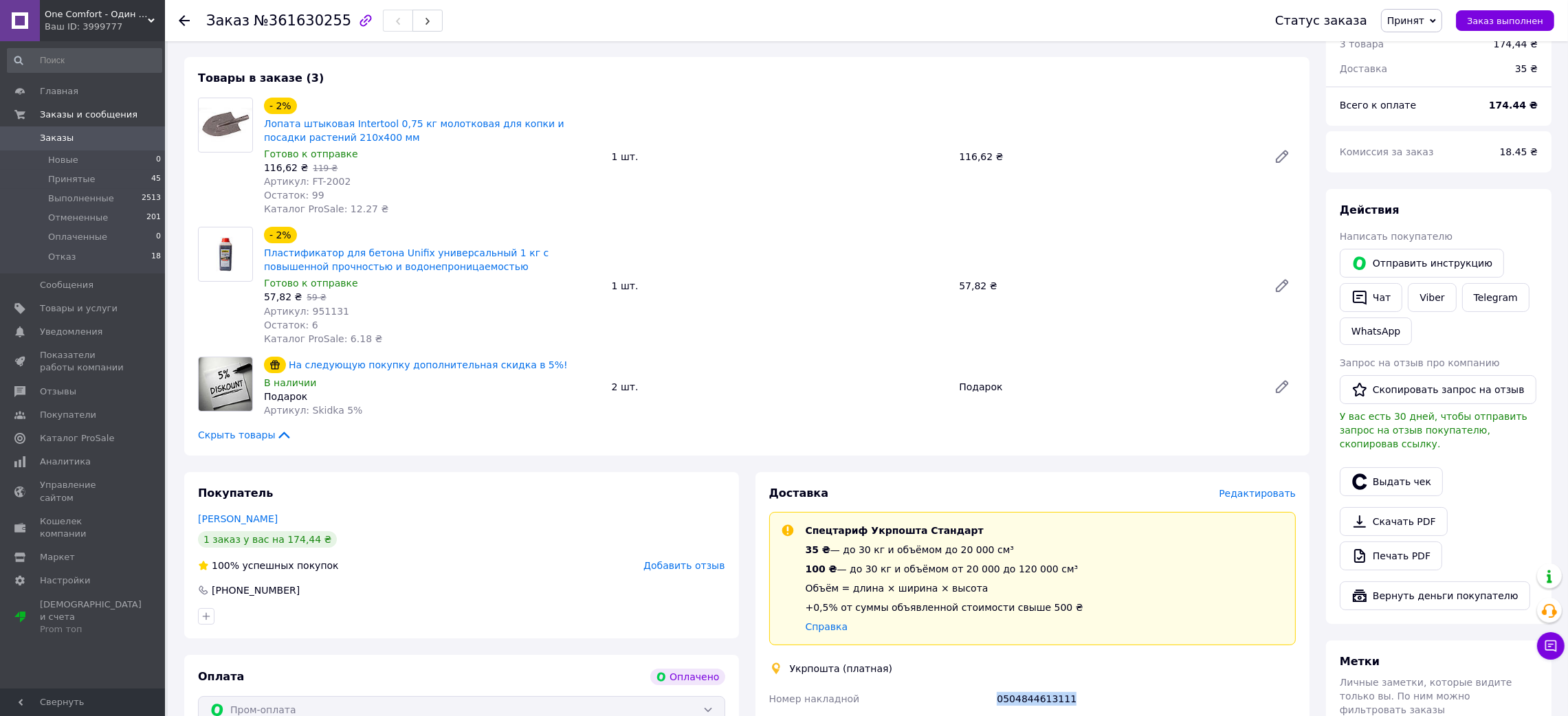
scroll to position [103, 0]
click at [1354, 300] on icon "button" at bounding box center [1359, 298] width 17 height 17
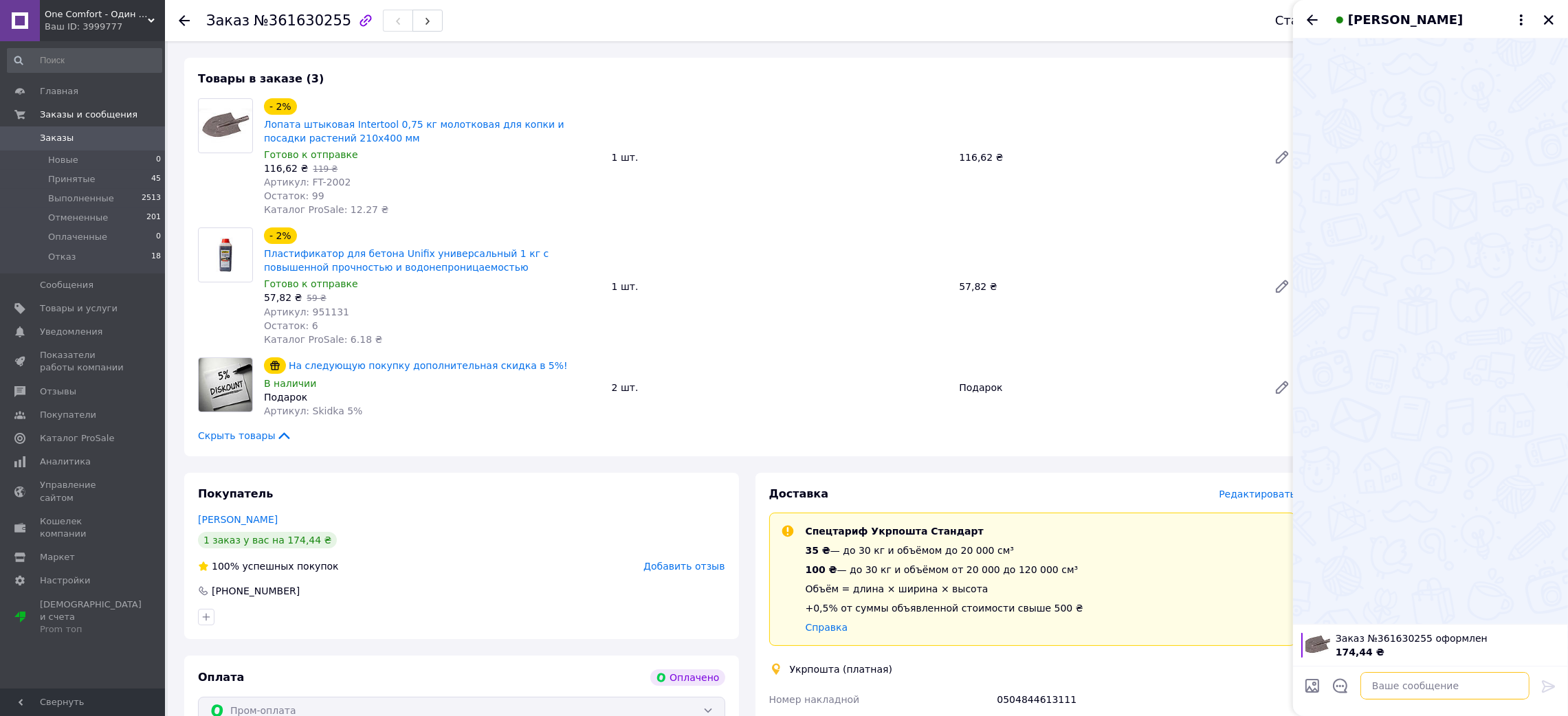
click at [1396, 692] on textarea at bounding box center [1445, 686] width 169 height 27
paste textarea "Добрий день! Дякуємо за ваше замовлення 361630255 Номер вашої накладної на Укрп…"
type textarea "Добрий день! Дякуємо за ваше замовлення 361630255 Номер вашої накладної на Укрп…"
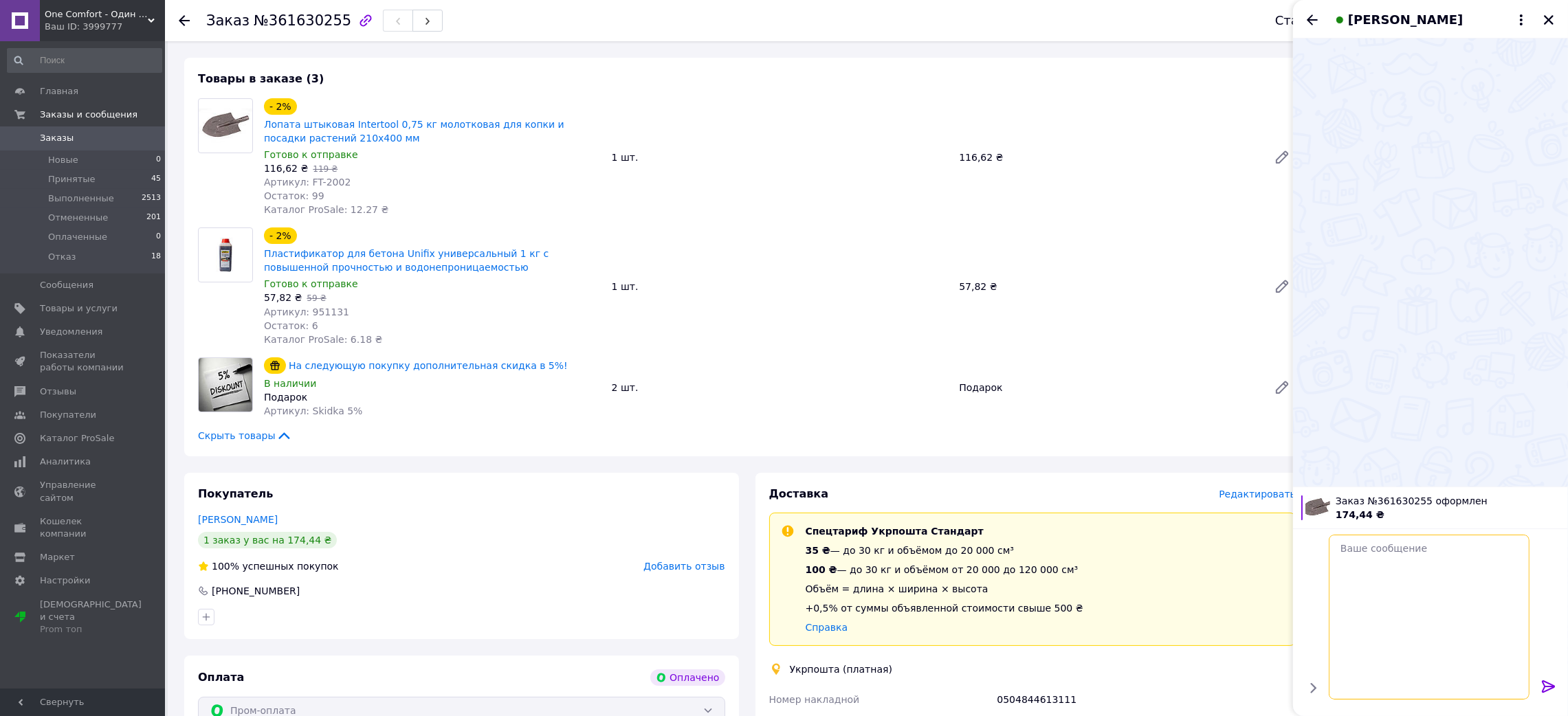
scroll to position [0, 0]
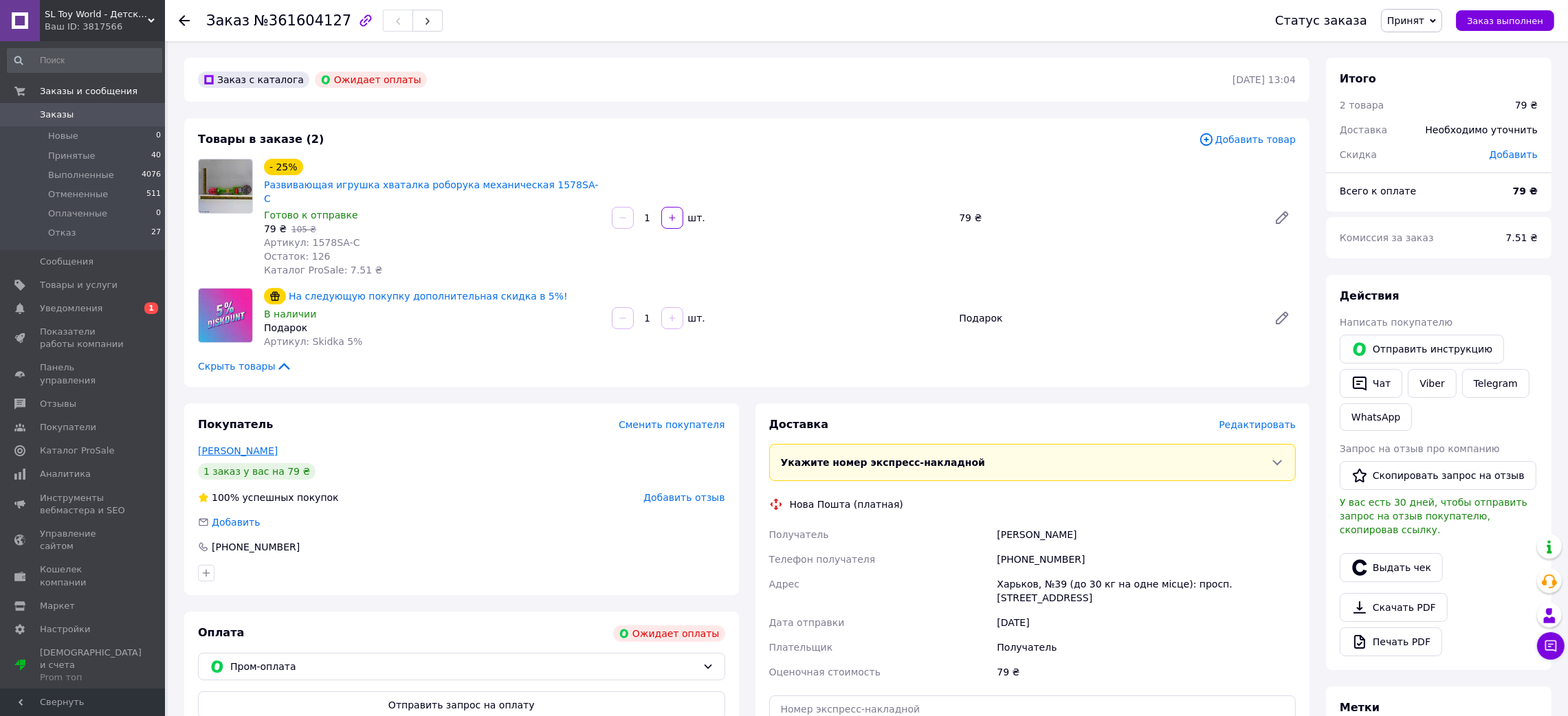
click at [261, 446] on link "Келчевська Юлія" at bounding box center [237, 451] width 79 height 11
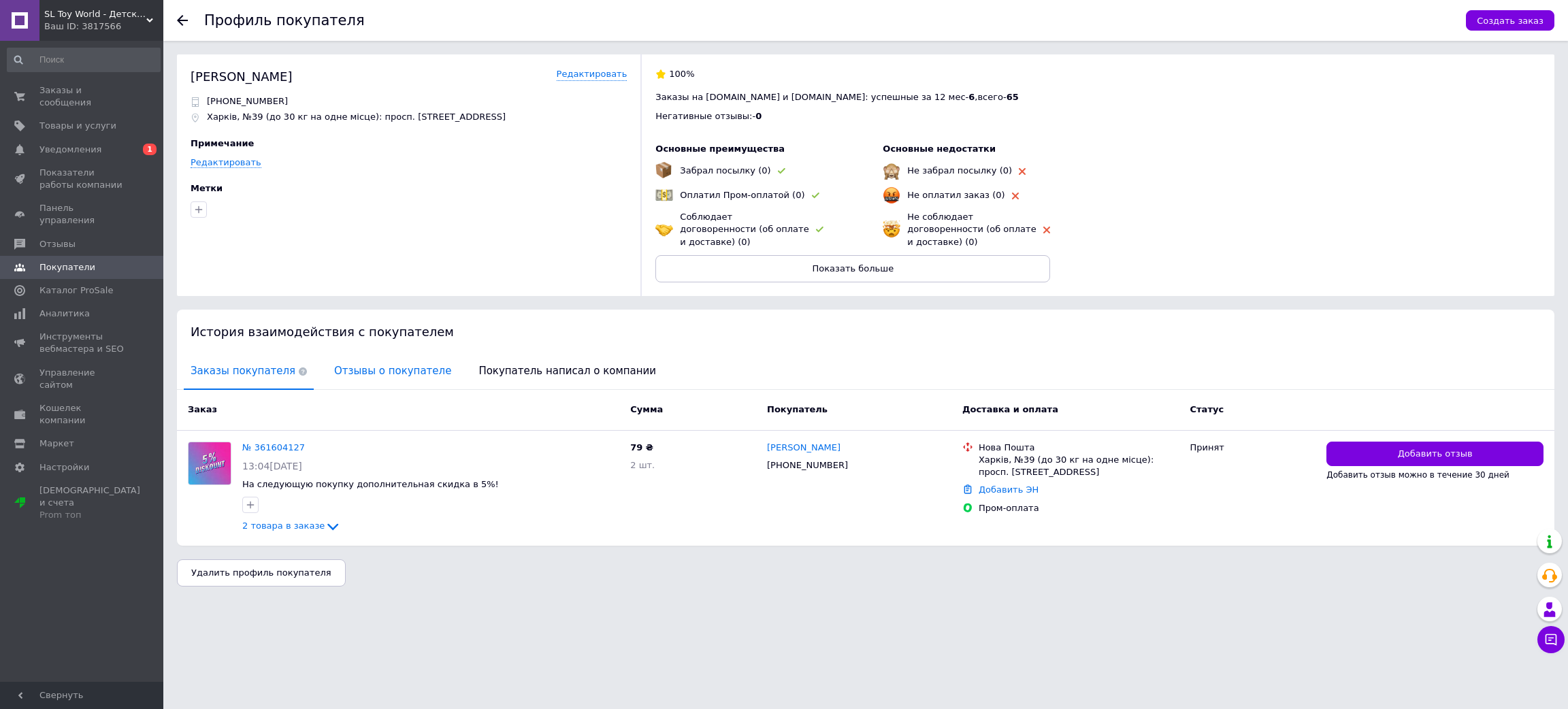
click at [385, 361] on span "Отзывы о покупателе" at bounding box center [393, 371] width 131 height 35
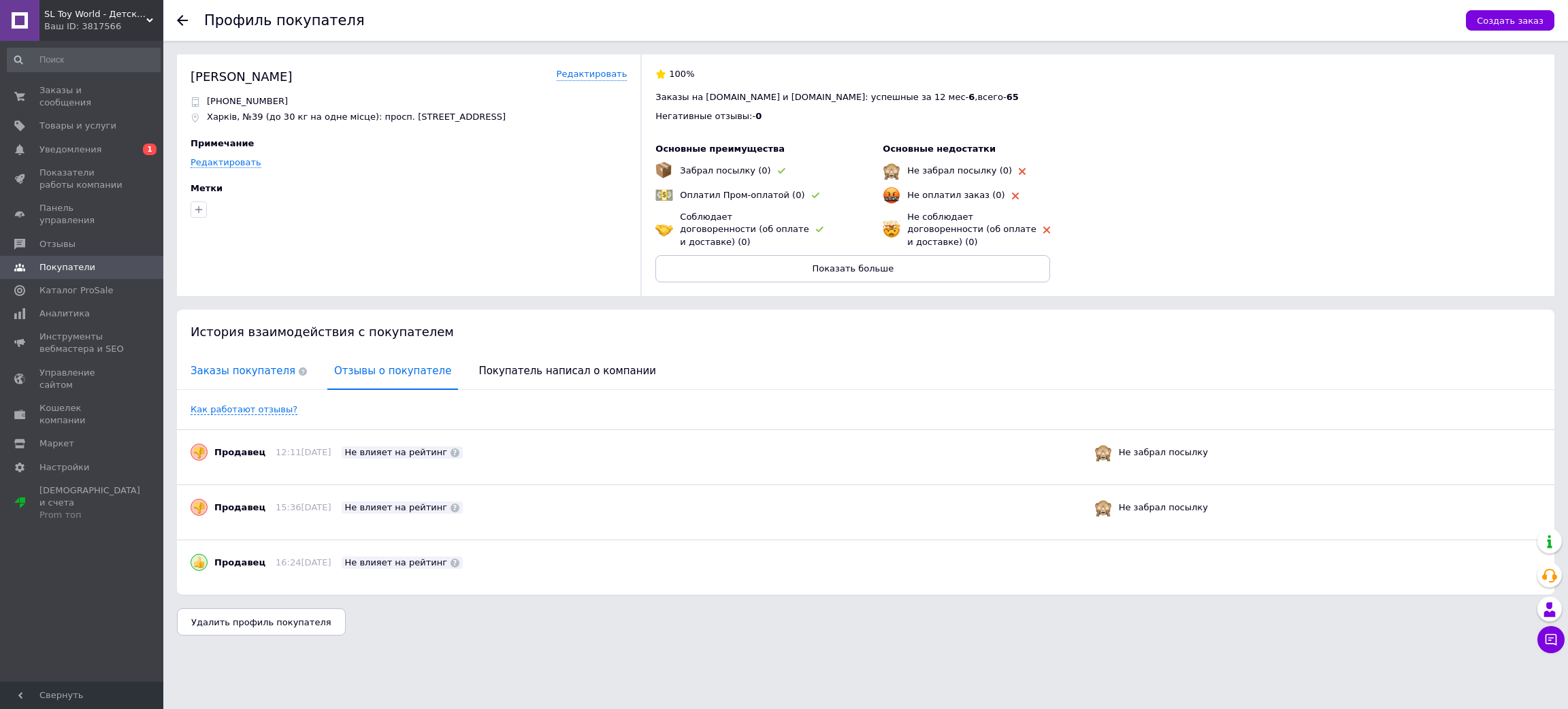
click at [264, 354] on span "Заказы покупателя" at bounding box center [248, 371] width 130 height 35
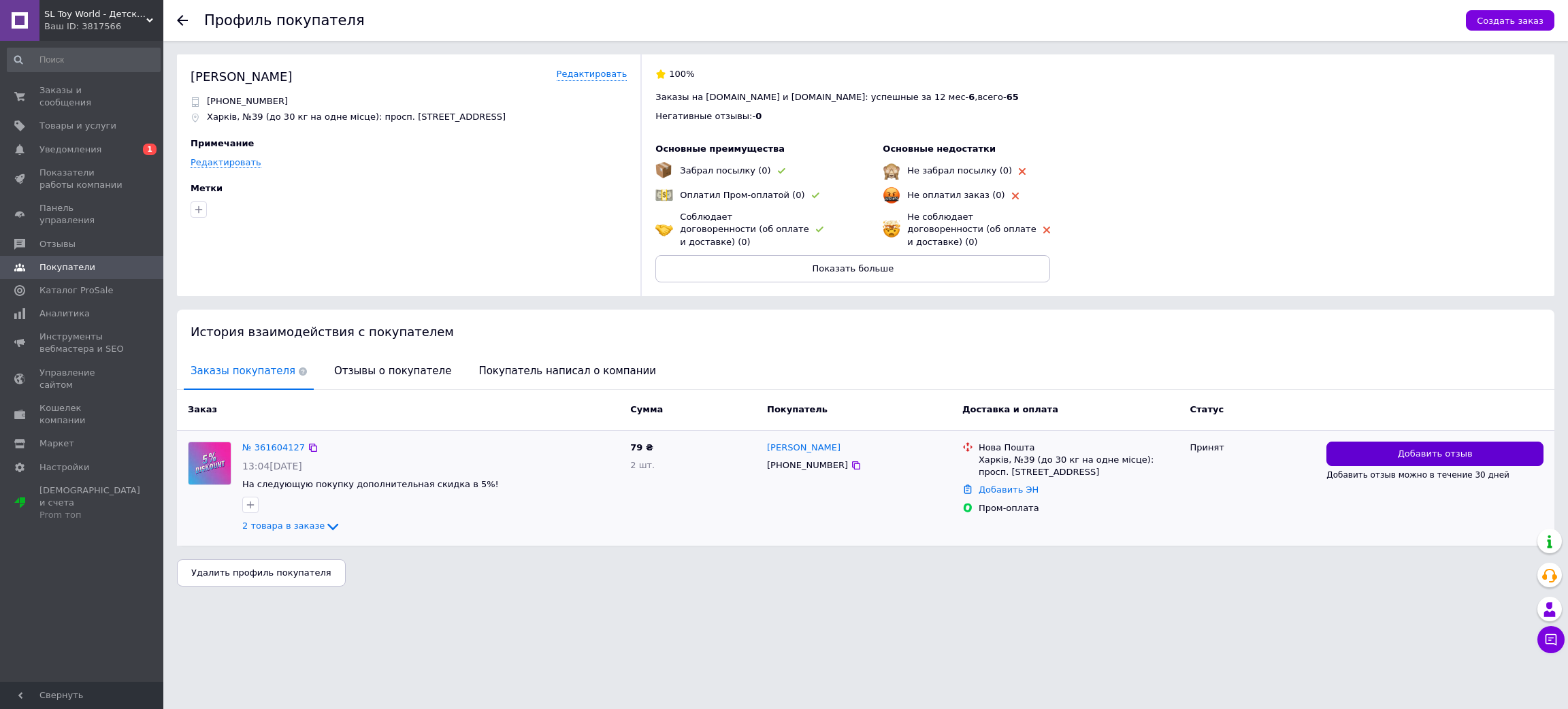
click at [1449, 448] on span "Добавить отзыв" at bounding box center [1434, 454] width 75 height 13
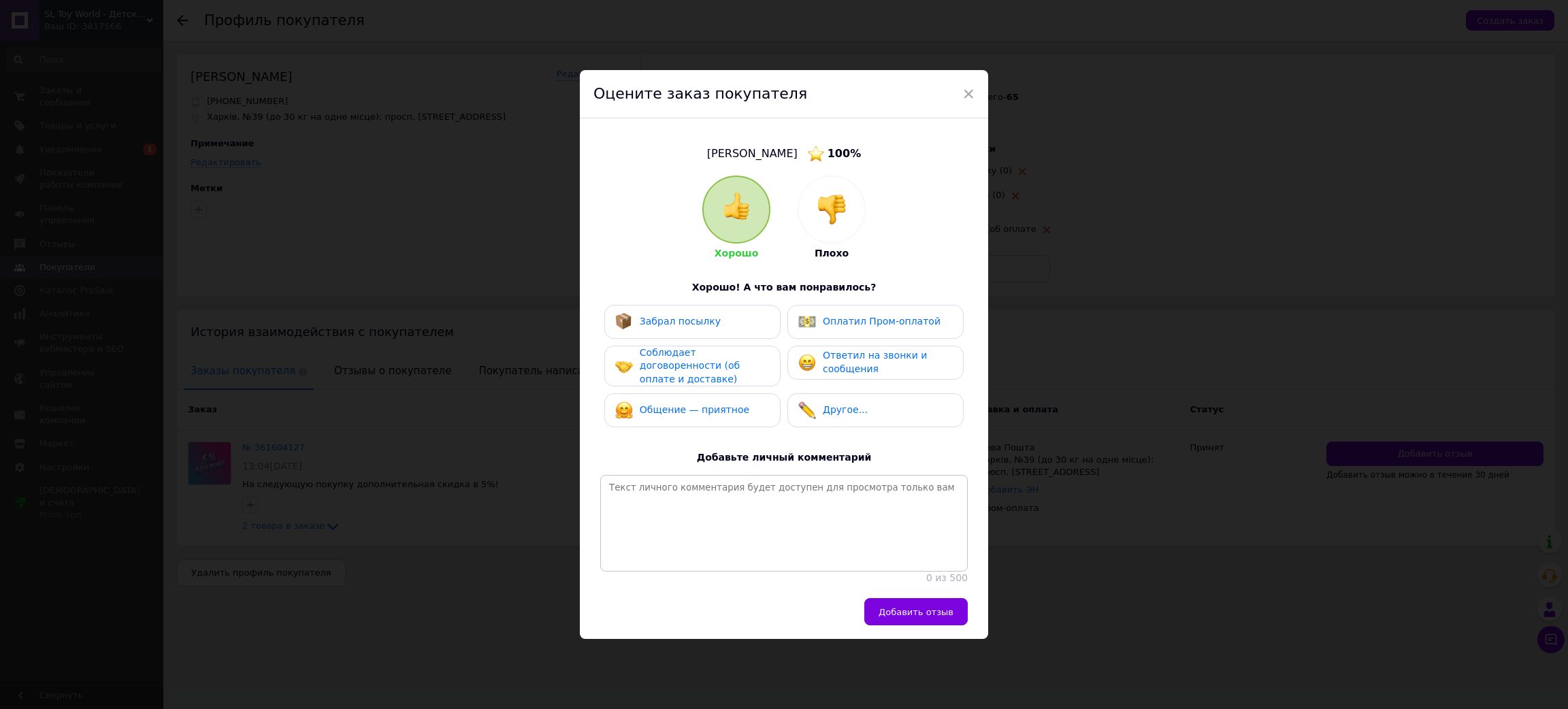
click at [800, 202] on div at bounding box center [831, 209] width 67 height 67
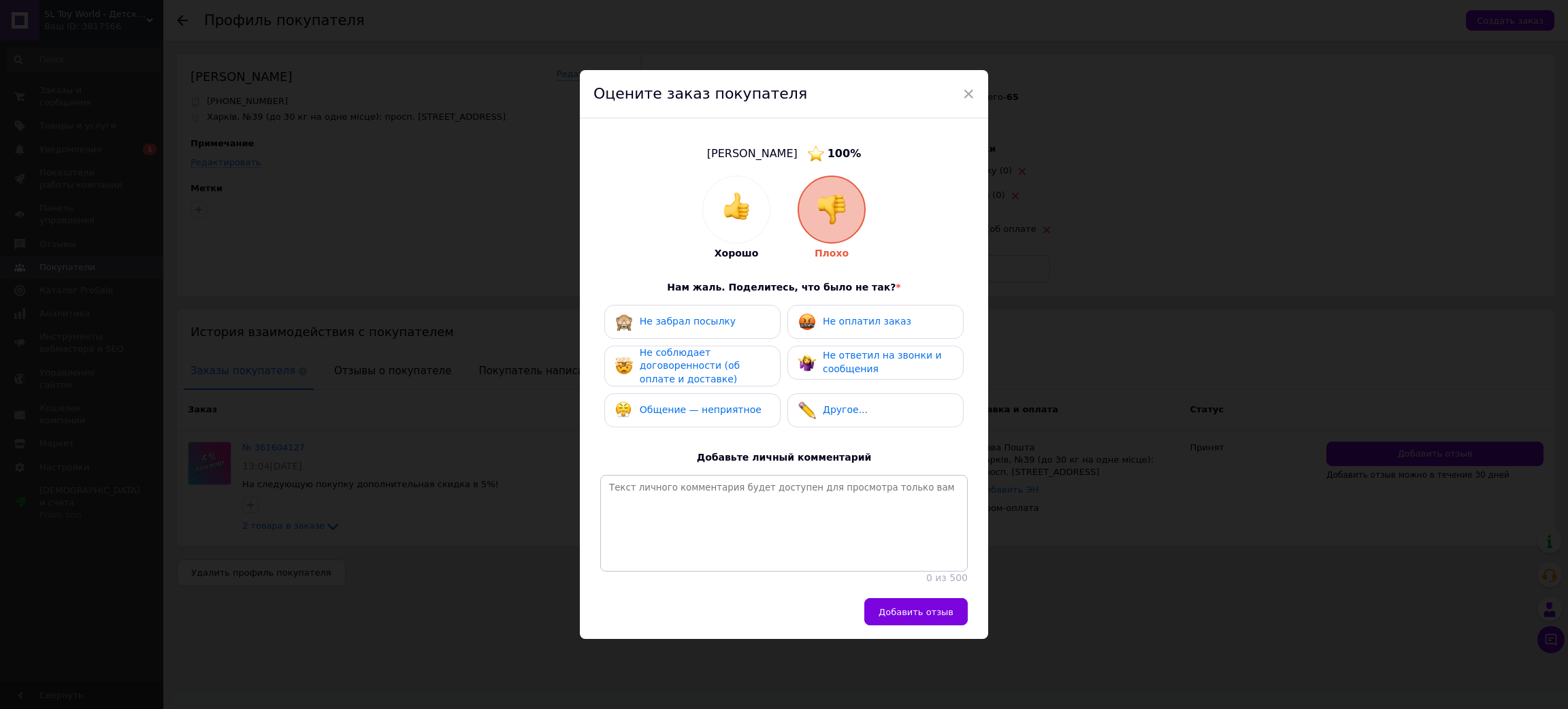
click at [839, 316] on span "Не оплатил заказ" at bounding box center [866, 321] width 88 height 11
click at [834, 350] on span "Не ответил на звонки и сообщения" at bounding box center [881, 362] width 119 height 24
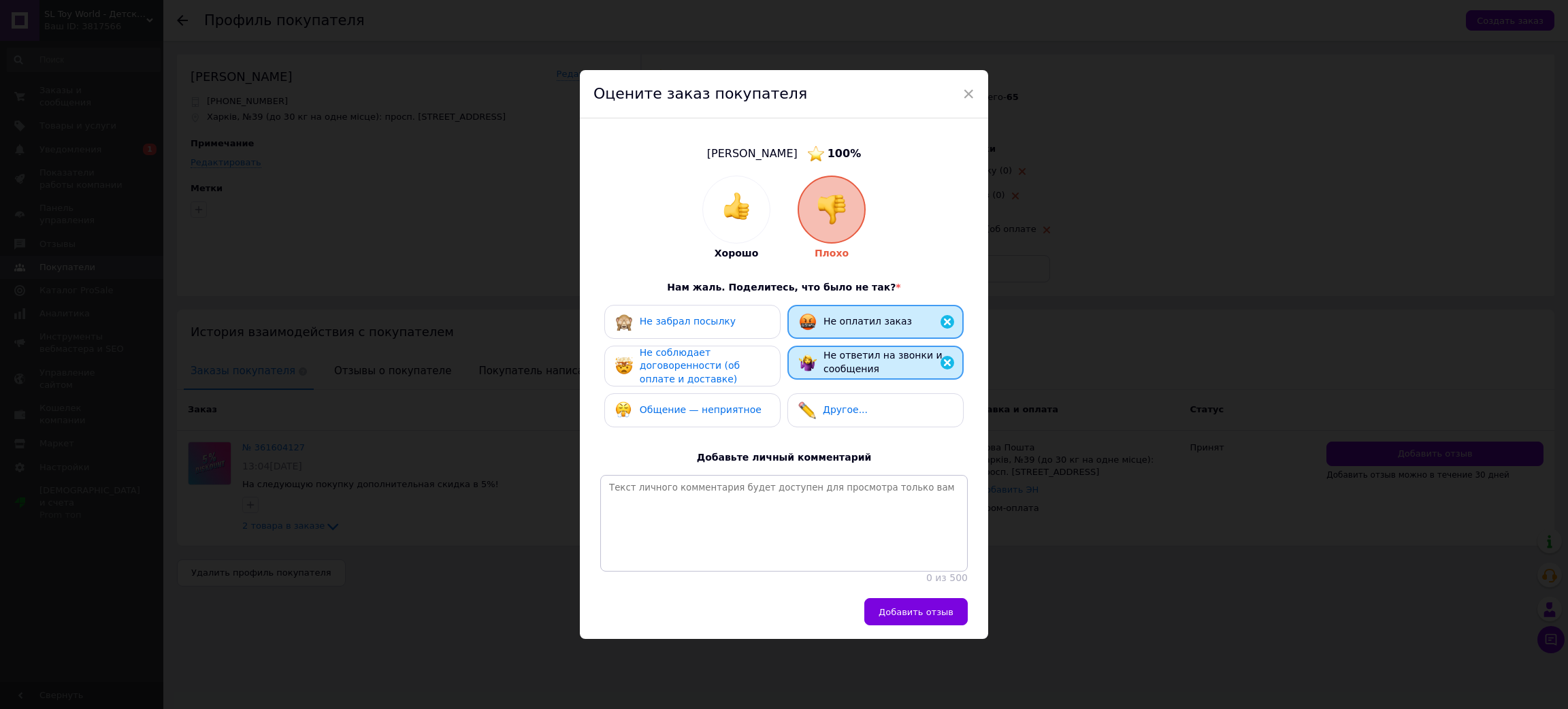
click at [712, 355] on span "Не соблюдает договоренности (об оплате и доставке)" at bounding box center [689, 366] width 100 height 38
click at [892, 618] on span "Добавить отзыв" at bounding box center [915, 613] width 75 height 11
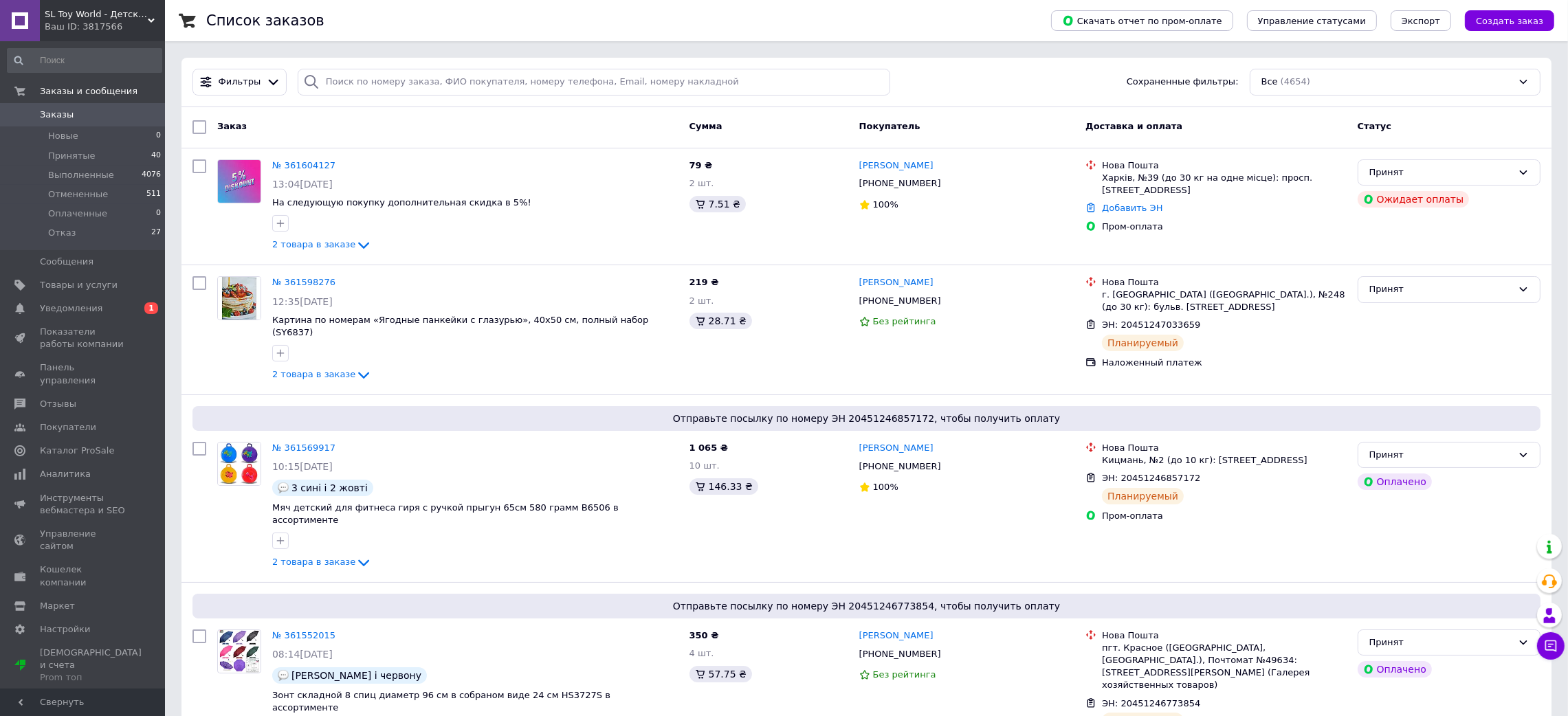
click at [129, 14] on span "SL Toy World - Детские Игрушки" at bounding box center [96, 14] width 103 height 13
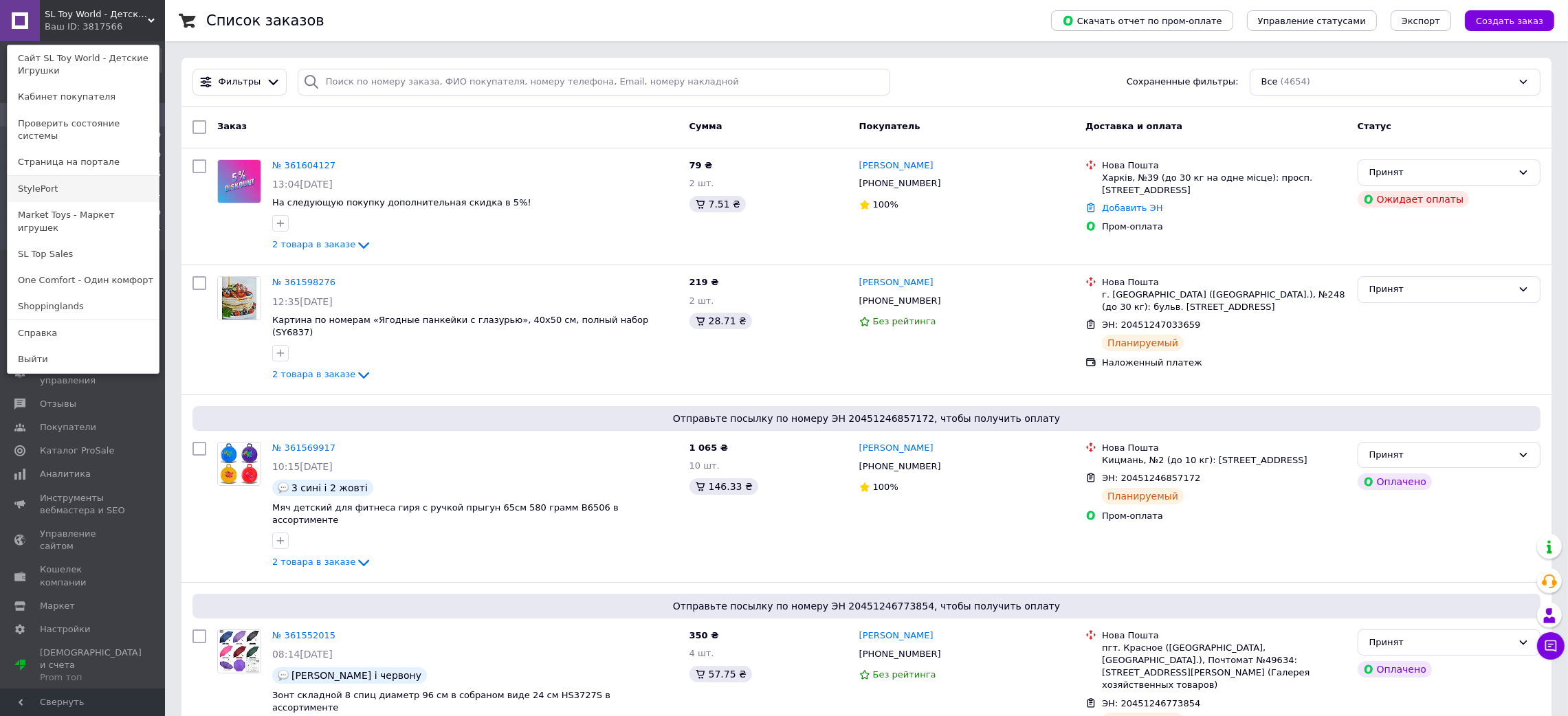
click at [64, 180] on link "StylePort" at bounding box center [83, 189] width 151 height 26
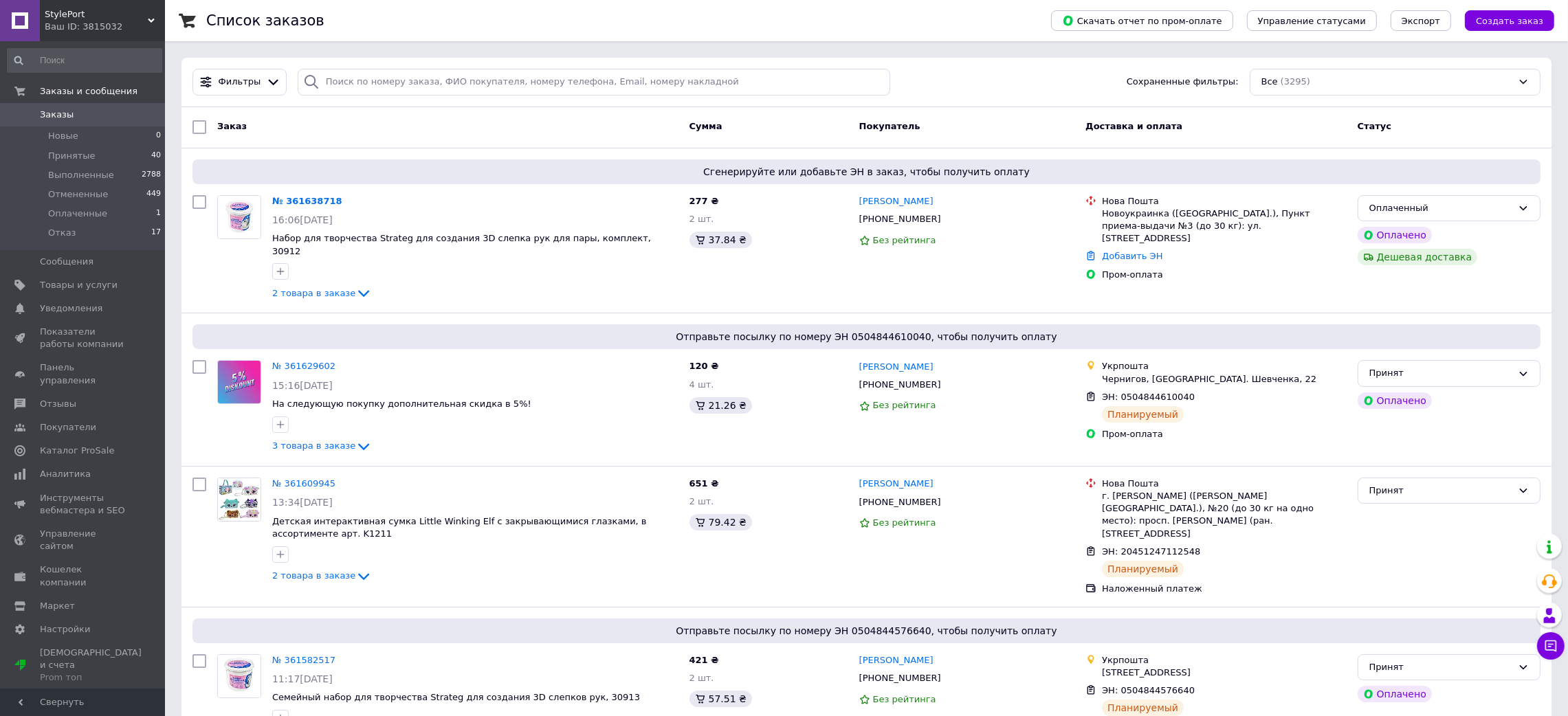
click at [101, 10] on span "StylePort" at bounding box center [96, 14] width 103 height 13
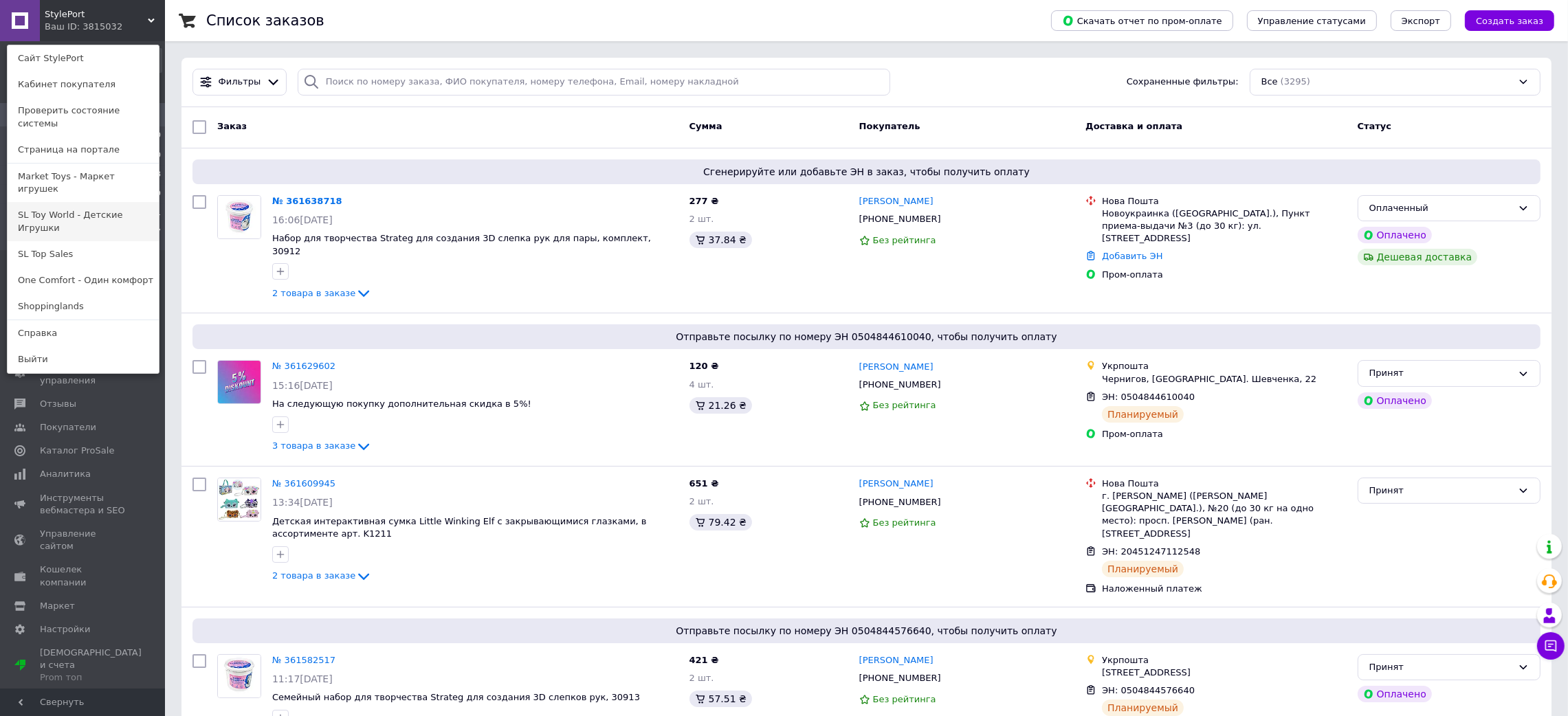
click at [64, 202] on link "SL Toy World - Детские Игрушки" at bounding box center [83, 220] width 151 height 38
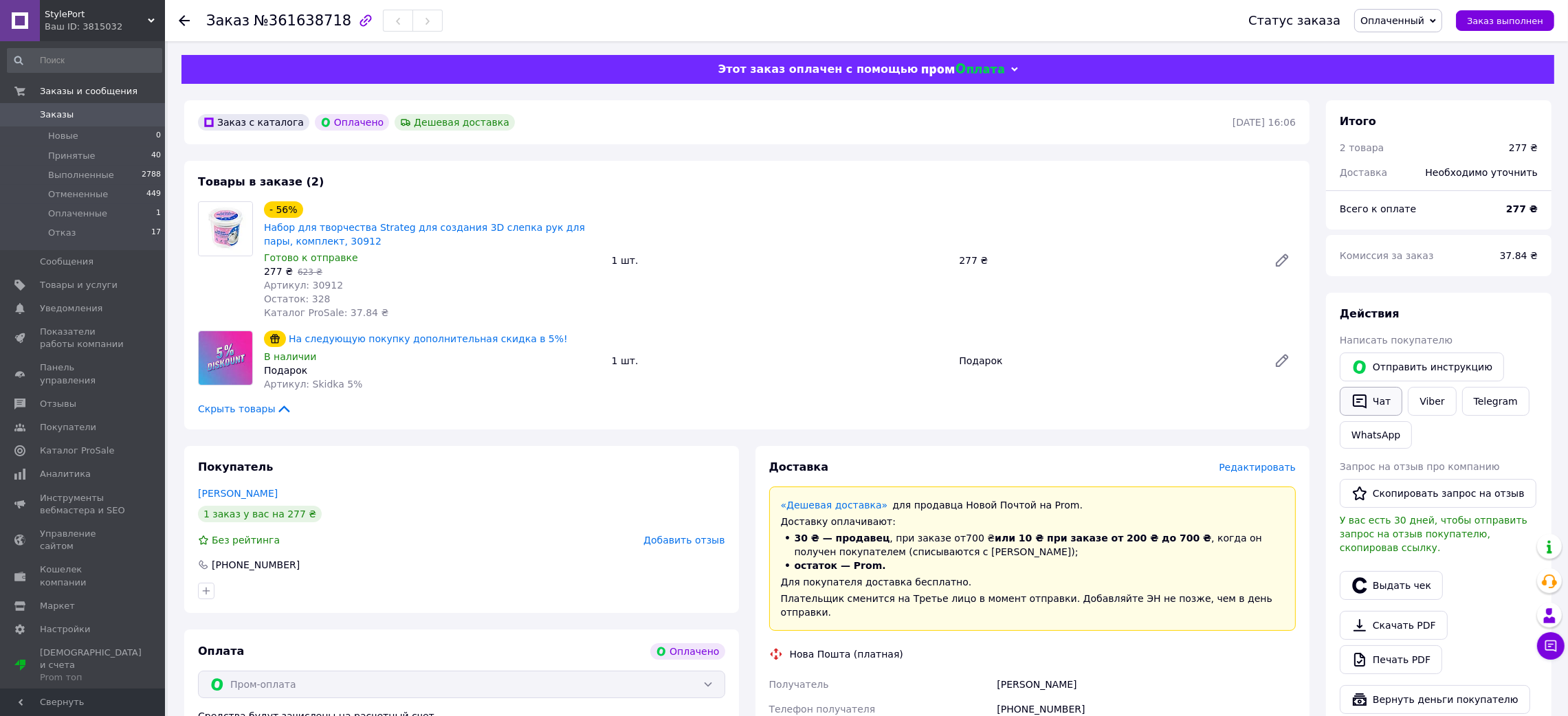
click at [1382, 402] on button "Чат" at bounding box center [1371, 401] width 63 height 28
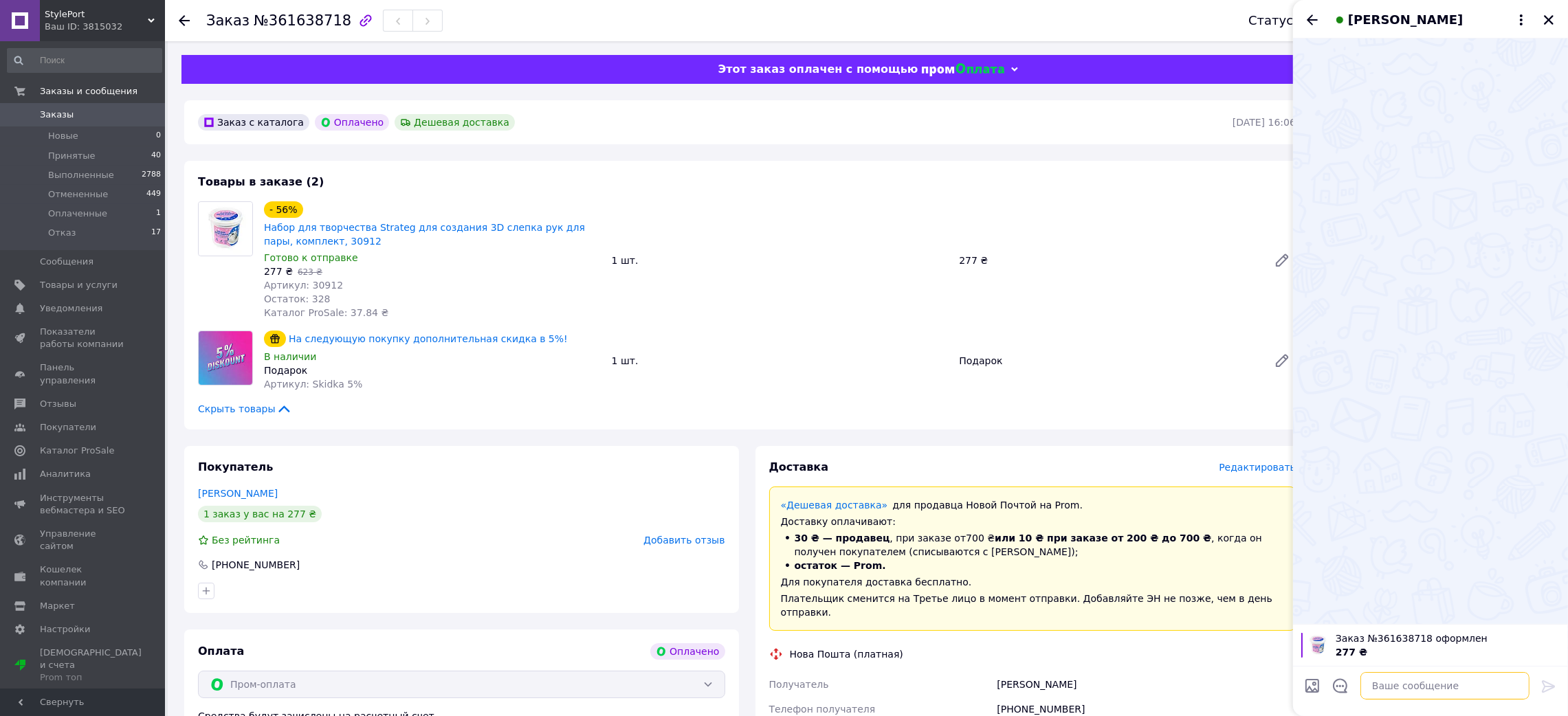
click at [1401, 689] on textarea at bounding box center [1445, 686] width 169 height 27
paste textarea "Loremi dolo! Sitamet co adip elitseddoe 991796474 Tempo incid utlaboree do Magn…"
type textarea "Loremi dolo! Sitamet co adip elitseddoe 991796474 Tempo incid utlaboree do Magn…"
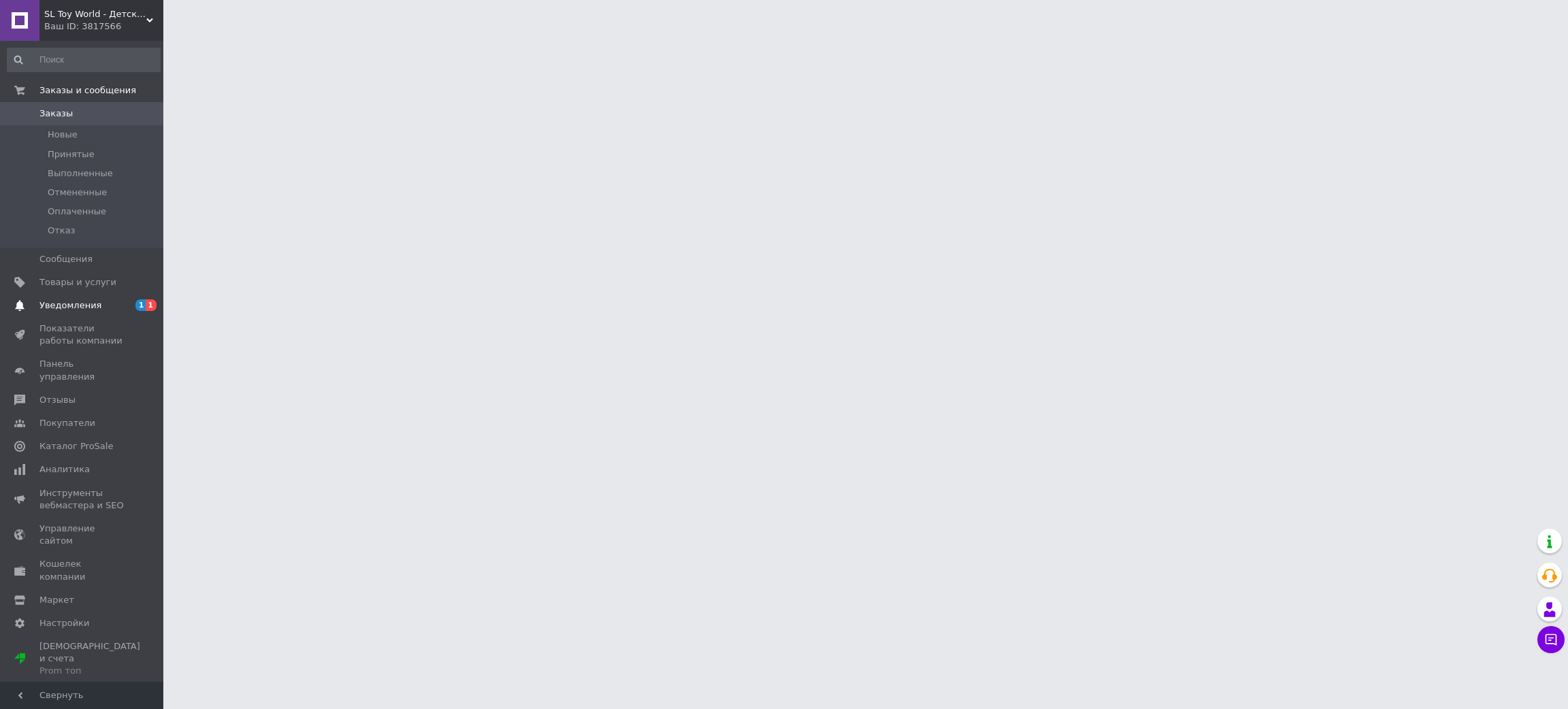
click at [101, 300] on span "Уведомления" at bounding box center [82, 306] width 86 height 13
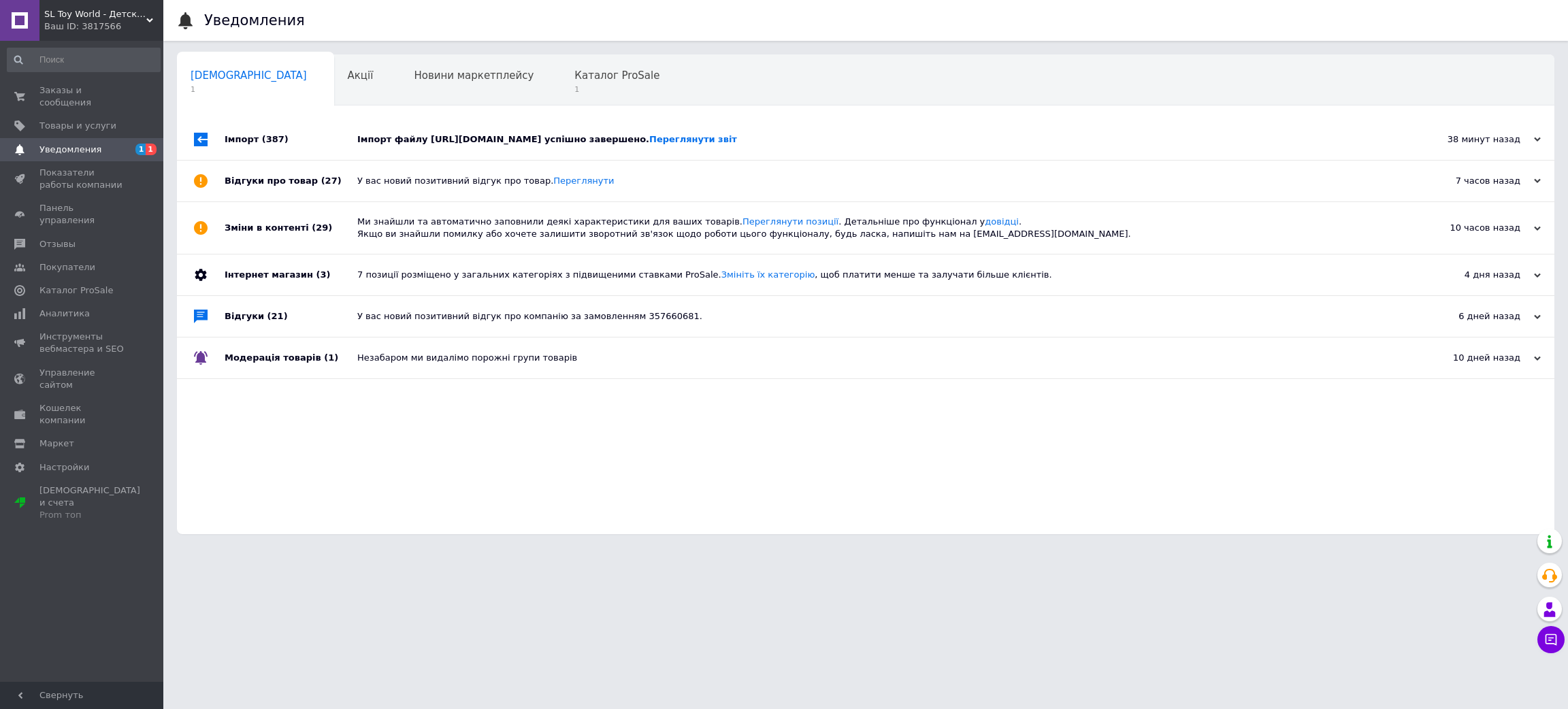
click at [375, 151] on div "Імпорт файлу https://shoppinglands.ecore.software:8443/ec/templates/prom_TW_ZD_…" at bounding box center [880, 140] width 1047 height 41
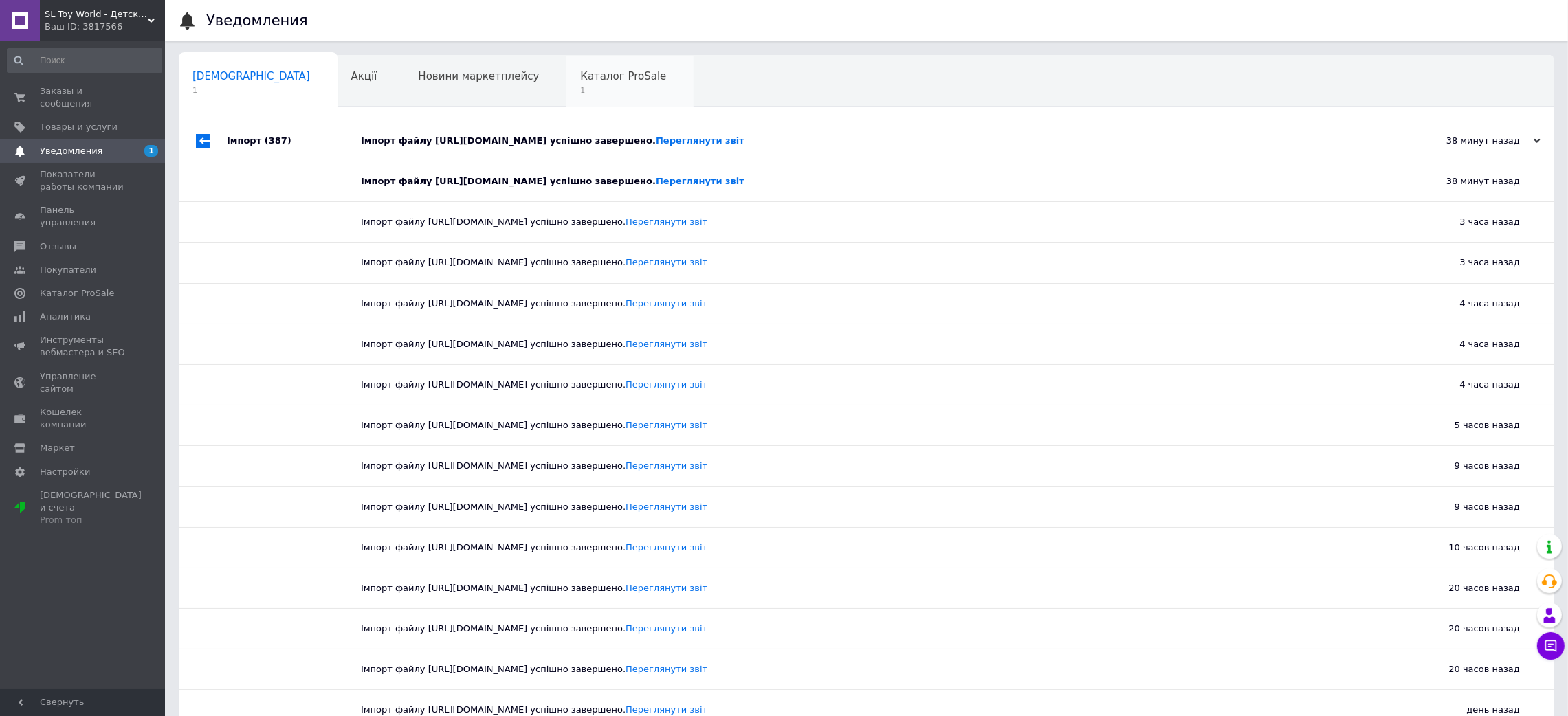
click at [566, 100] on div "Каталог ProSale 1" at bounding box center [630, 81] width 127 height 52
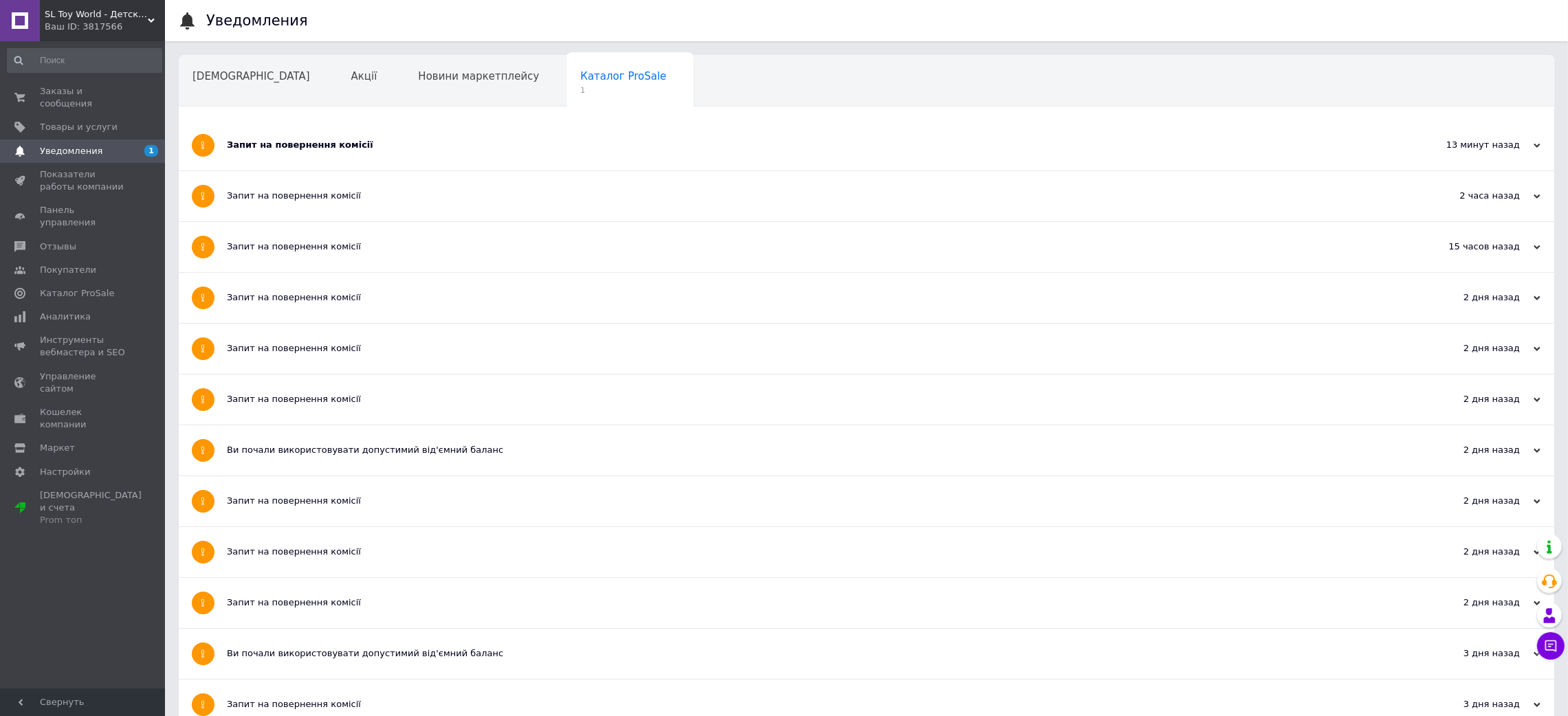
click at [296, 137] on div "Запит на повернення комісії" at bounding box center [815, 145] width 1176 height 50
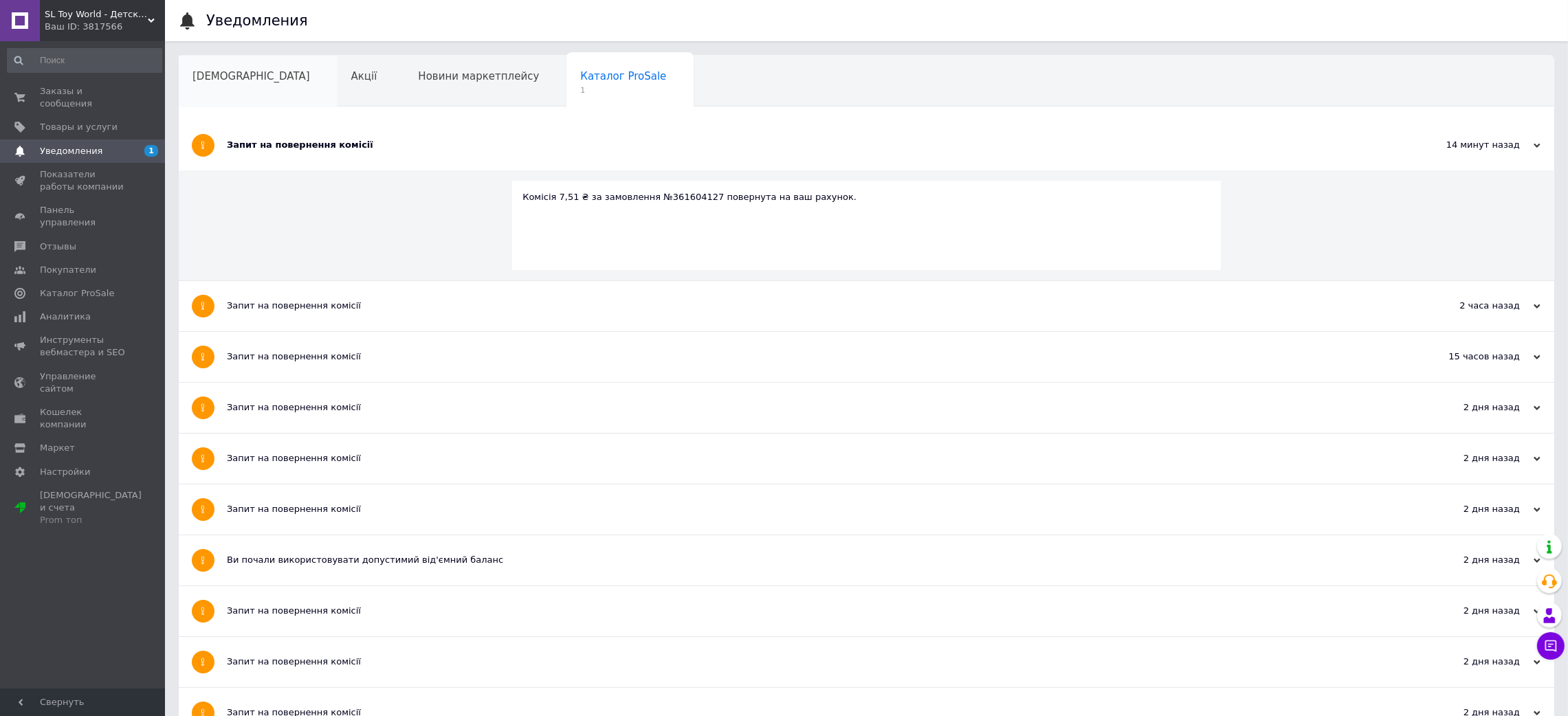
click at [234, 85] on div "Сповіщення" at bounding box center [258, 81] width 159 height 52
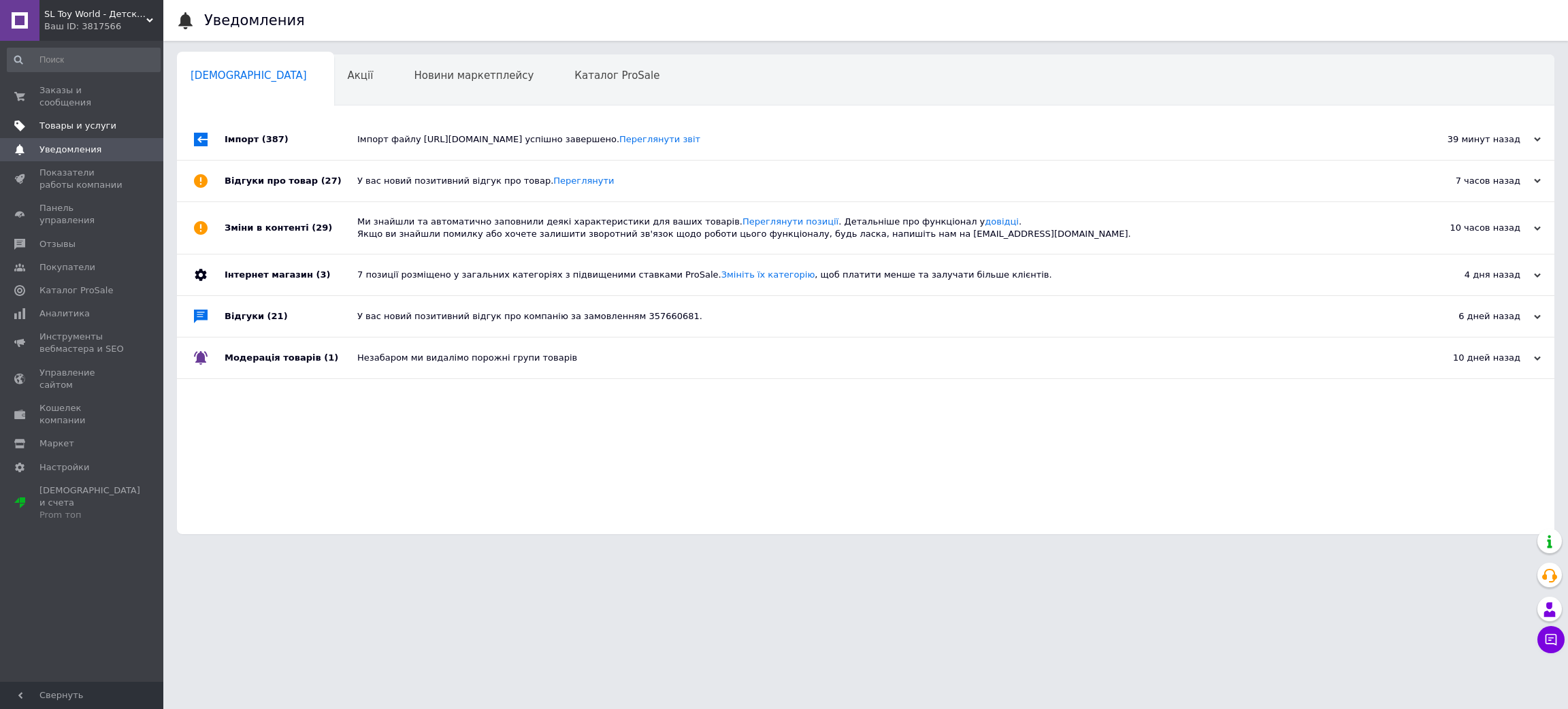
click at [96, 120] on span "Товары и услуги" at bounding box center [78, 126] width 77 height 13
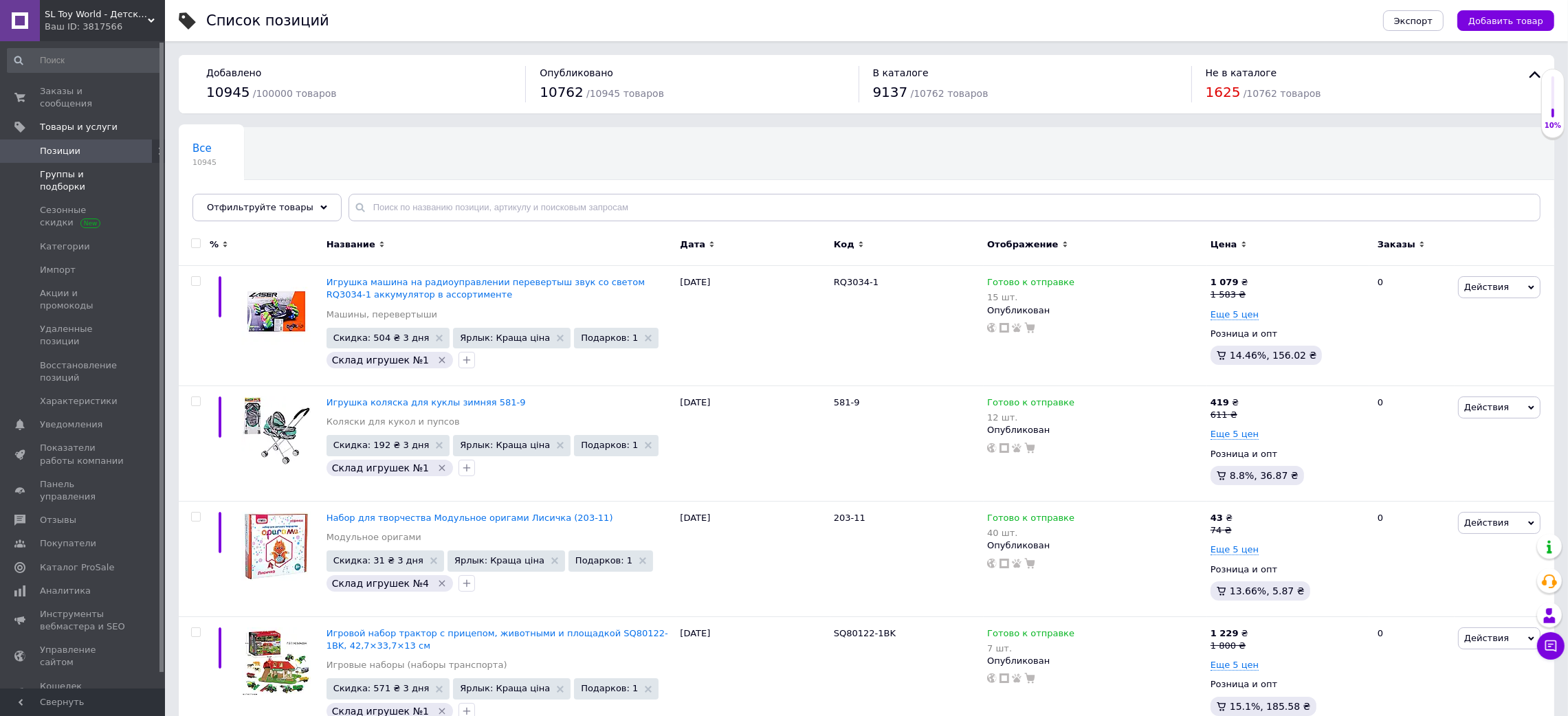
click at [100, 168] on span "Группы и подборки" at bounding box center [83, 180] width 87 height 24
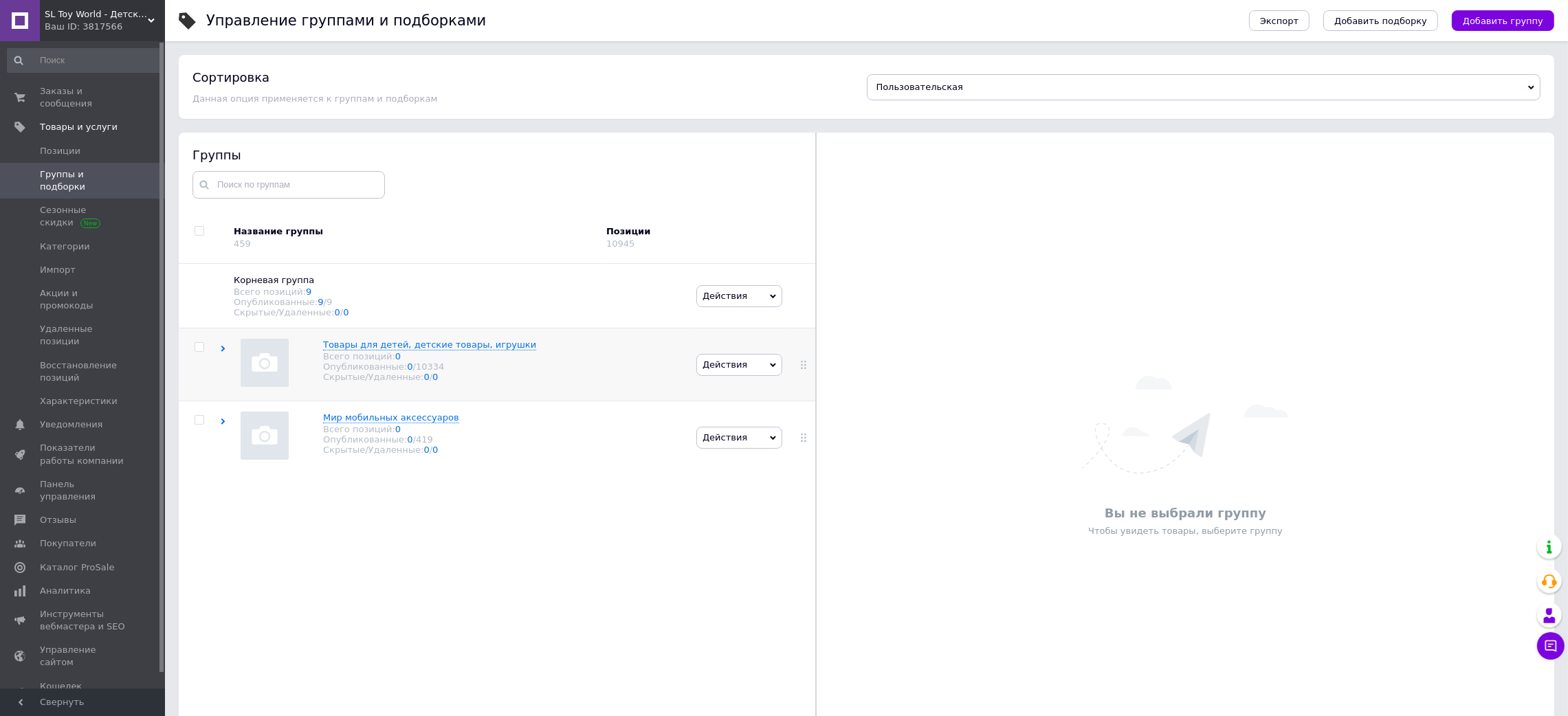
click at [527, 383] on div "Товары для детей, детские товары, игрушки Всего позиций: 0 Опубликованные: 0 / …" at bounding box center [456, 364] width 473 height 72
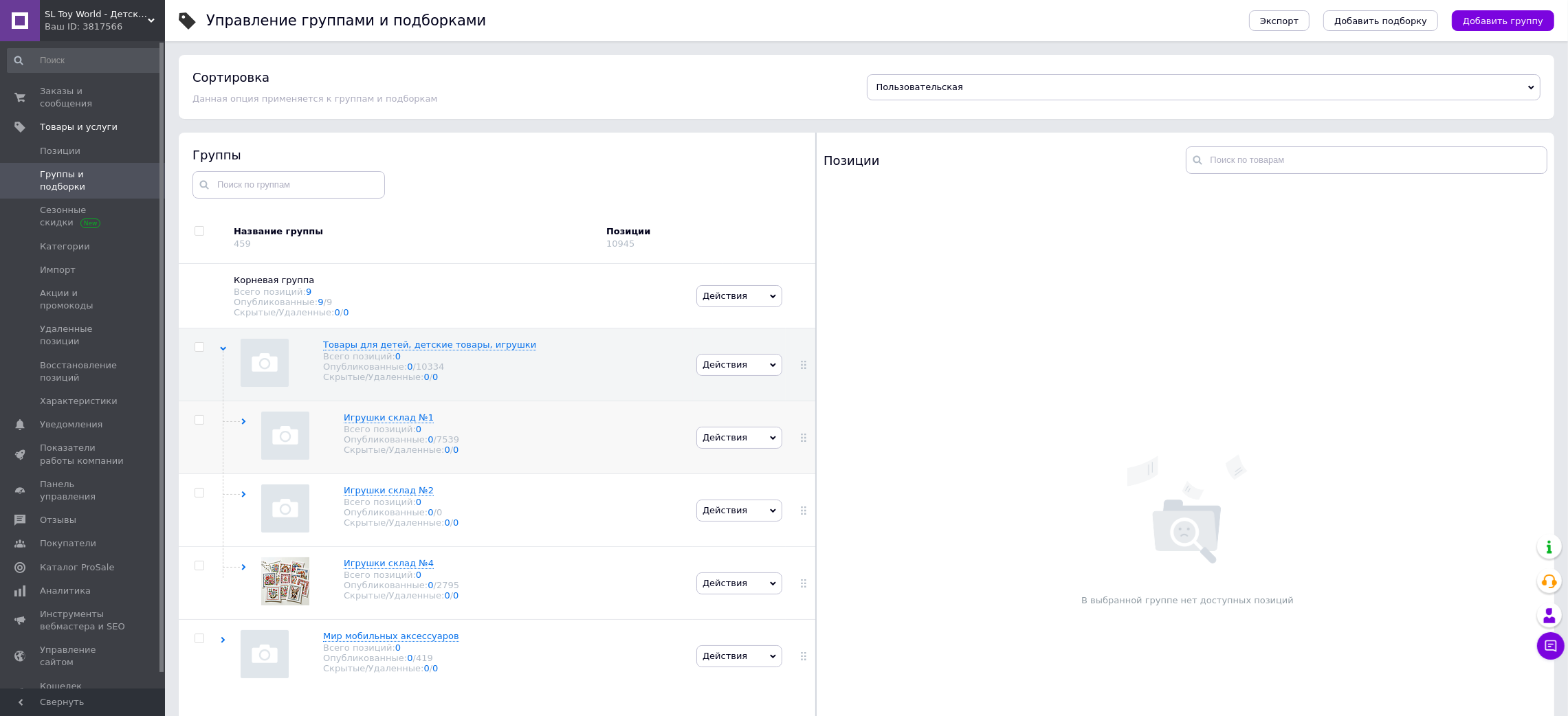
click at [200, 424] on input "checkbox" at bounding box center [199, 420] width 9 height 9
checkbox input "true"
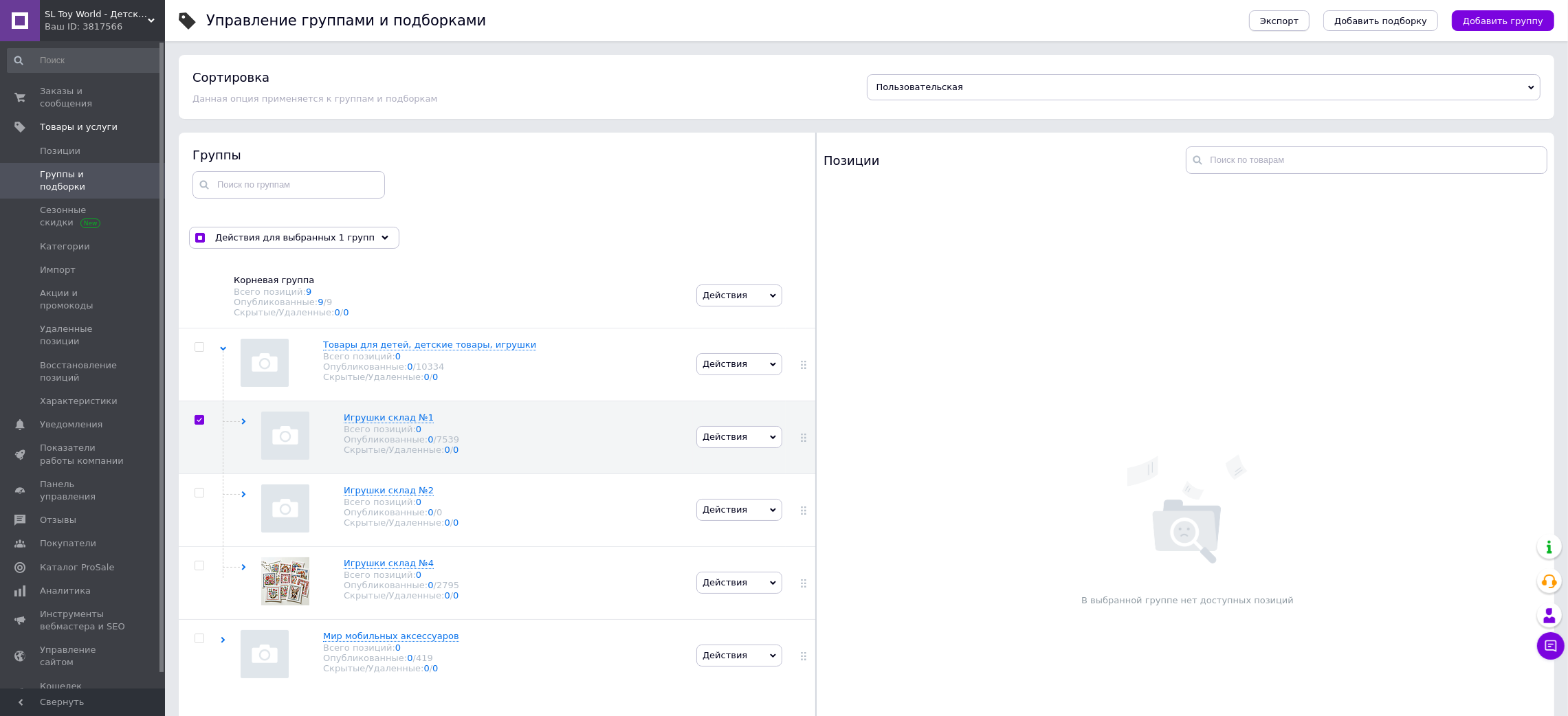
click at [1299, 26] on span "Экспорт" at bounding box center [1278, 21] width 38 height 11
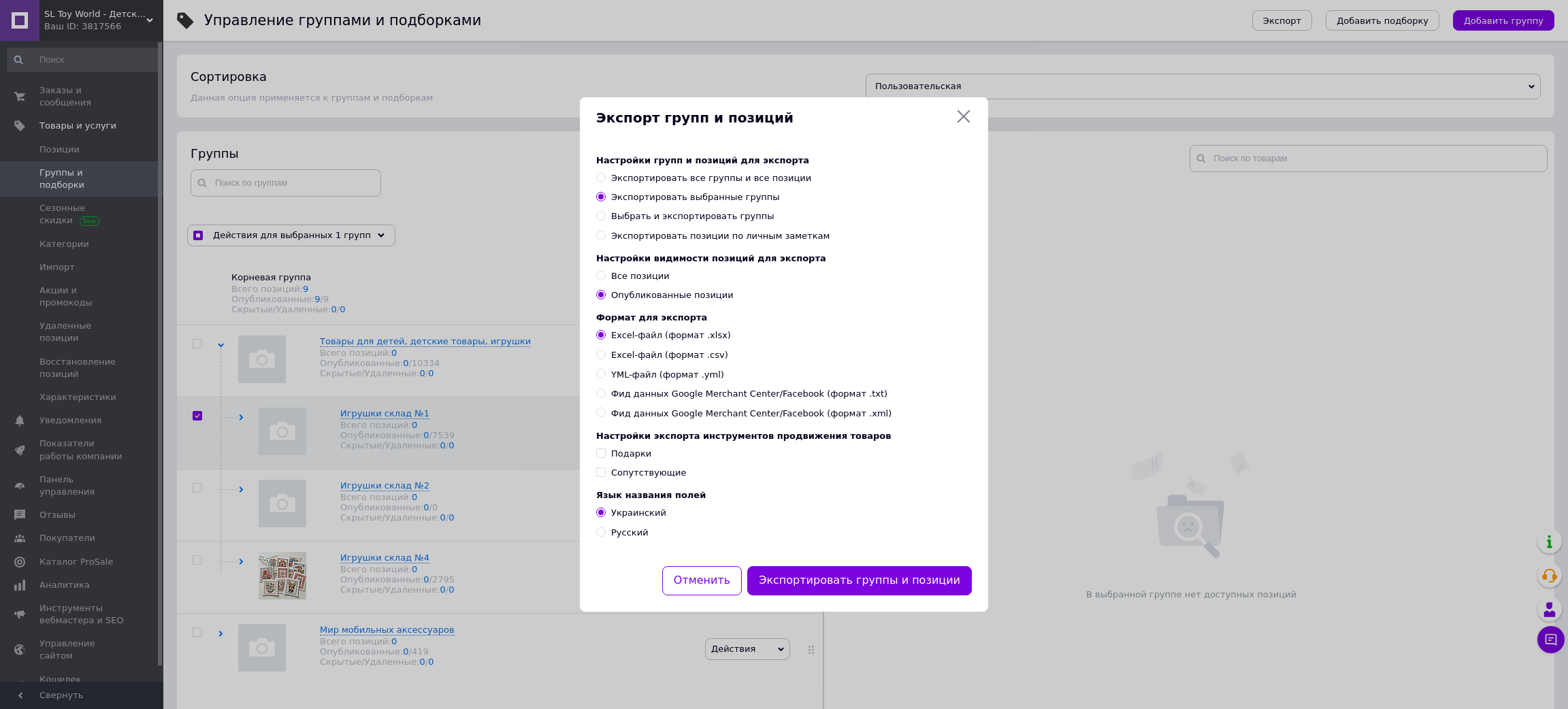
click at [619, 378] on span "YML-файл (формат .yml)" at bounding box center [667, 374] width 112 height 13
click at [605, 377] on input "YML-файл (формат .yml)" at bounding box center [600, 372] width 9 height 9
radio input "true"
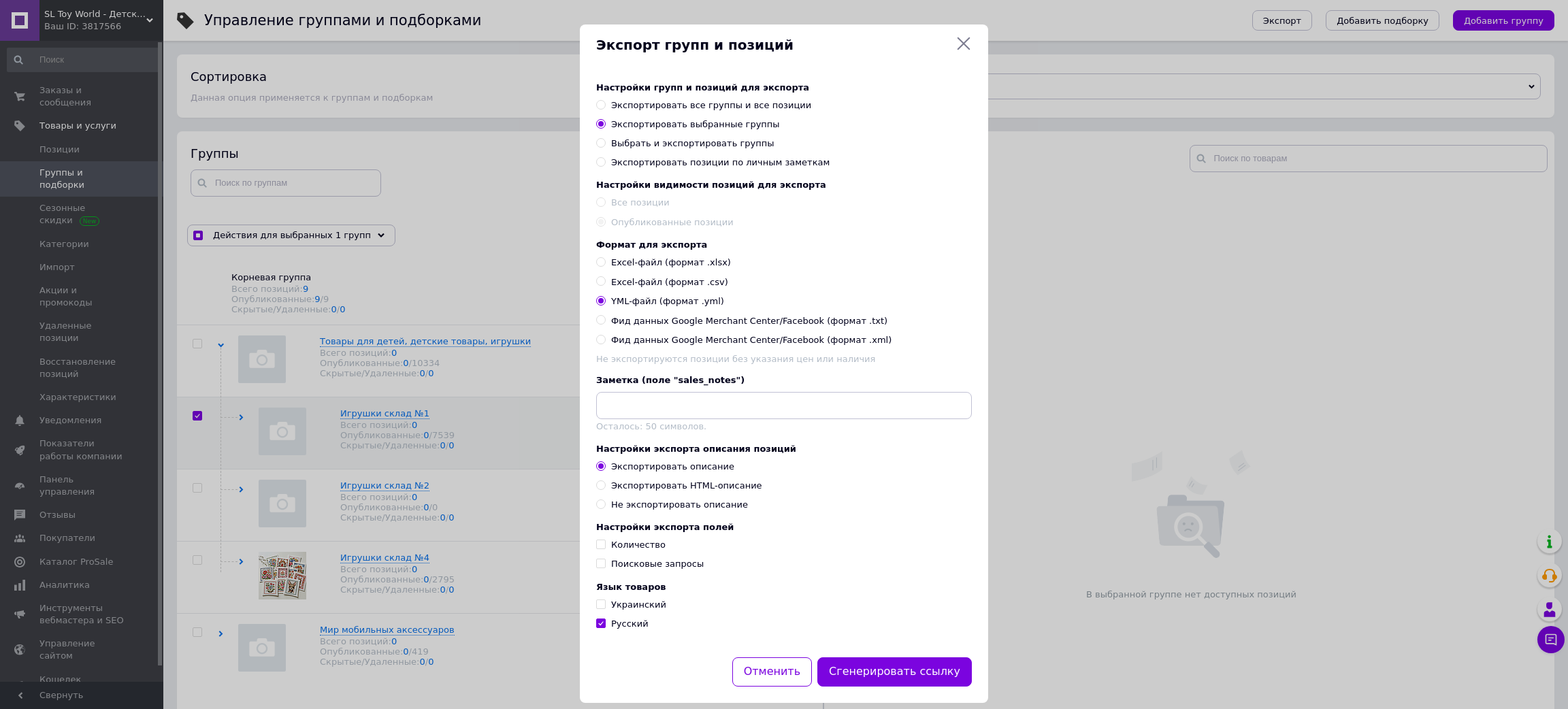
click at [643, 511] on div "Не экспортировать описание" at bounding box center [679, 504] width 137 height 13
click at [605, 508] on input "Не экспортировать описание" at bounding box center [600, 503] width 9 height 9
radio input "true"
click at [903, 687] on button "Сгенерировать ссылку" at bounding box center [894, 672] width 154 height 29
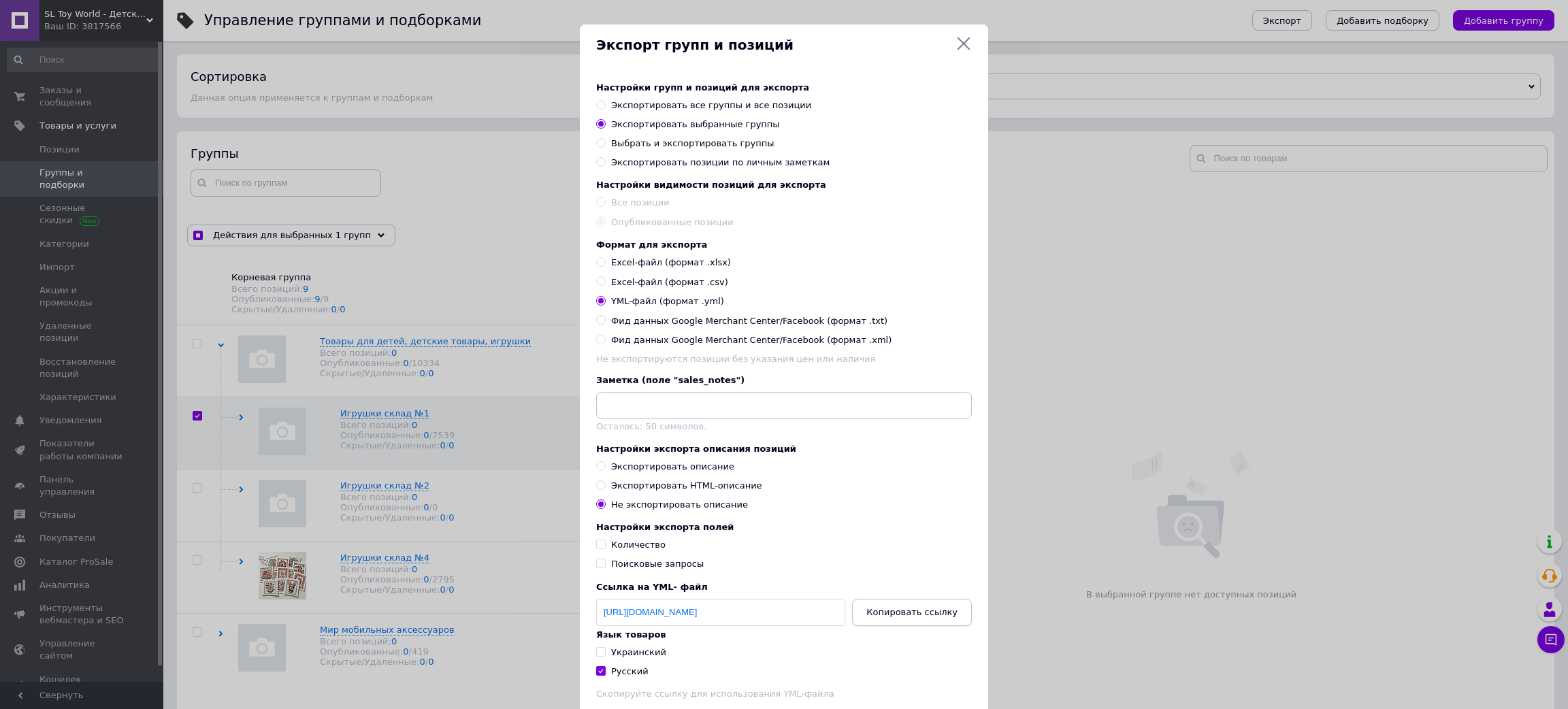
click at [945, 618] on span "Копировать ссылку" at bounding box center [912, 612] width 91 height 11
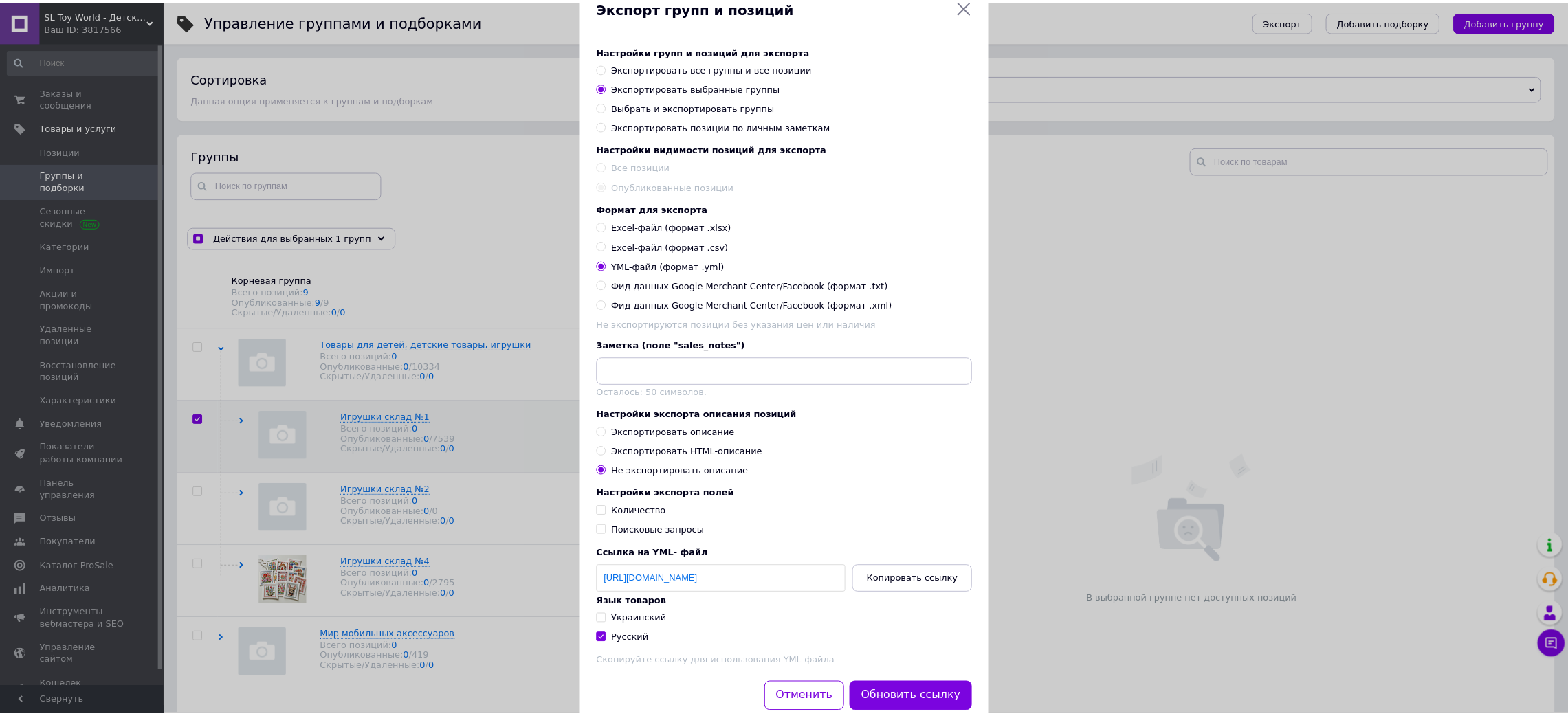
scroll to position [103, 0]
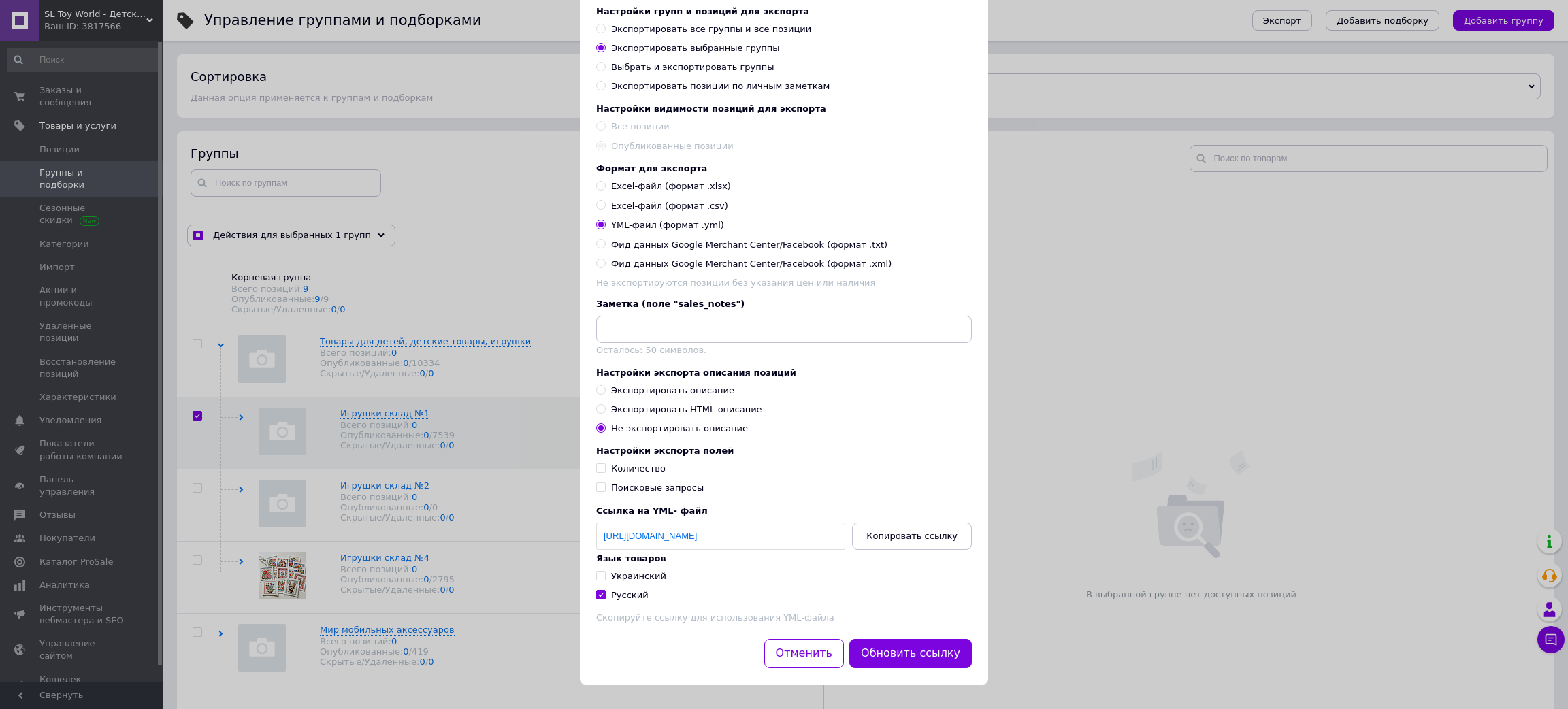
click at [1047, 282] on div "Экспорт групп и позиций Настройки групп и позиций для экспорта Экспортировать в…" at bounding box center [784, 316] width 1568 height 786
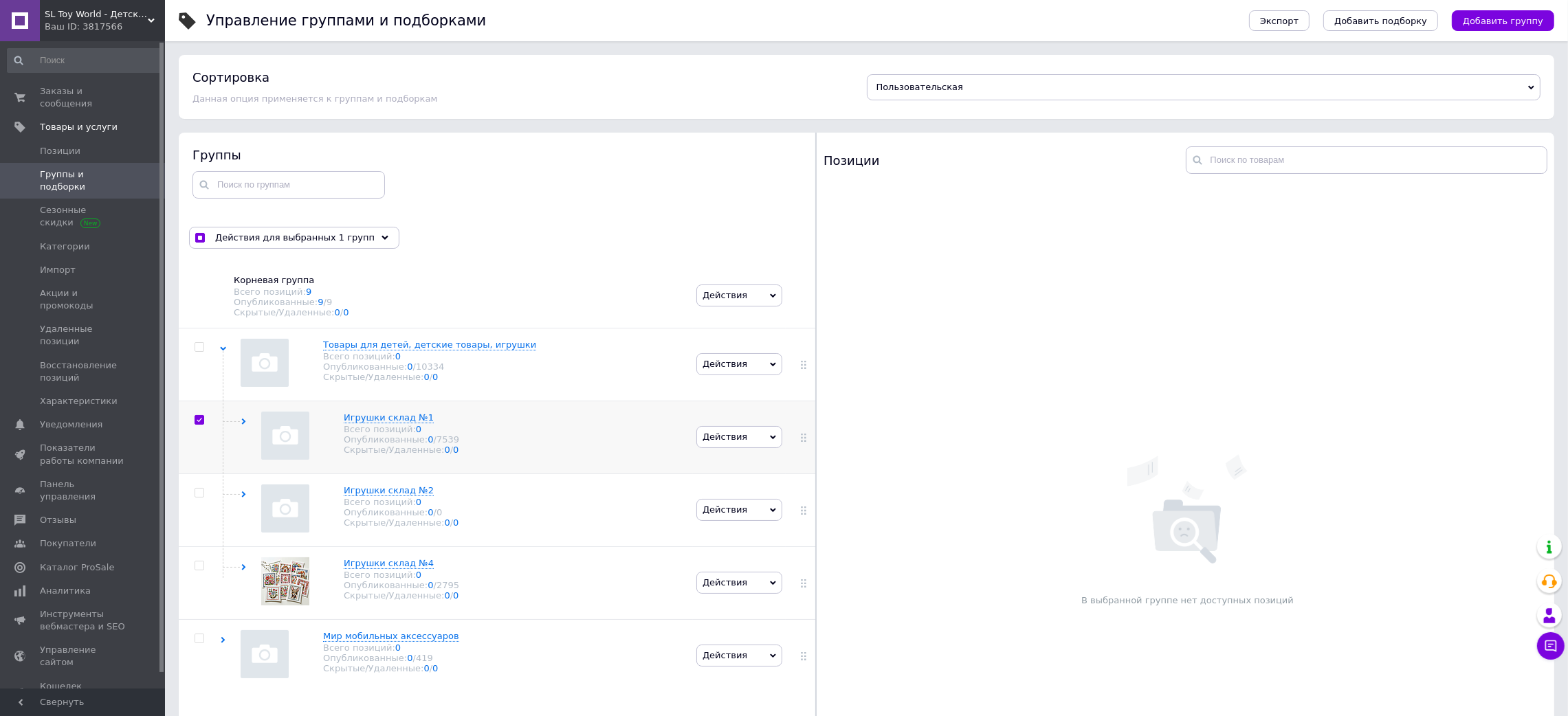
click at [199, 425] on input "checkbox" at bounding box center [199, 420] width 9 height 9
checkbox input "false"
click at [105, 24] on div "Ваш ID: 3817566" at bounding box center [105, 26] width 120 height 13
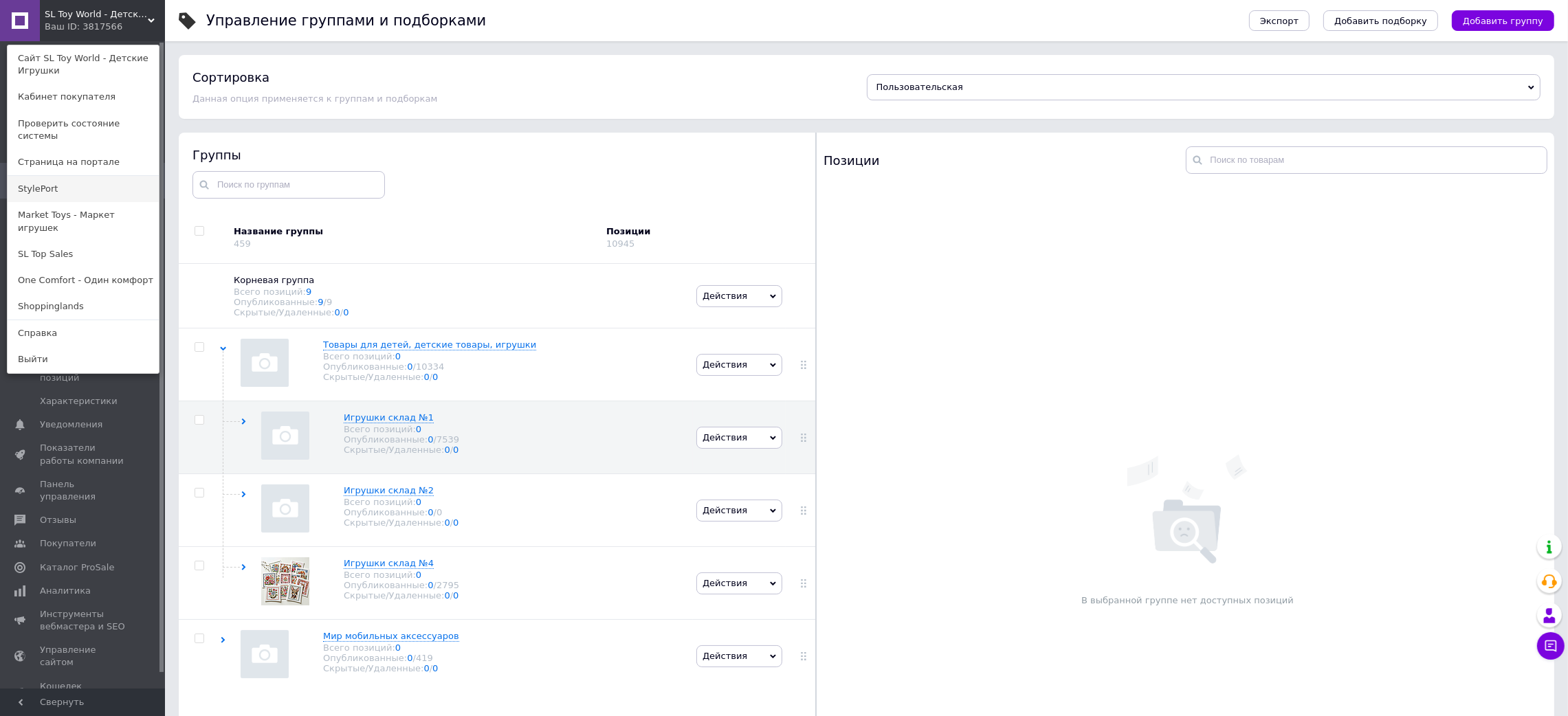
click at [59, 177] on link "StylePort" at bounding box center [83, 189] width 151 height 26
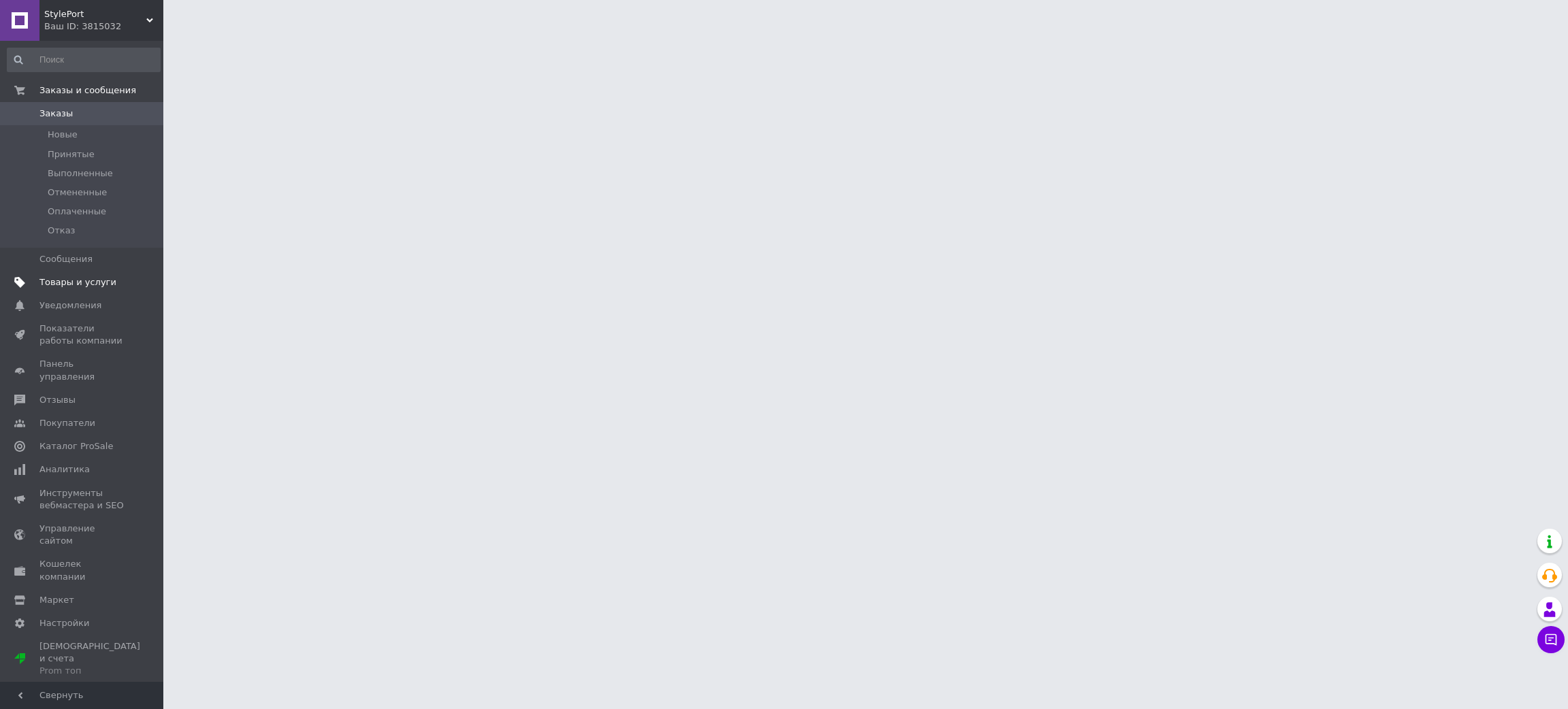
click at [66, 276] on span "Товары и услуги" at bounding box center [78, 282] width 77 height 13
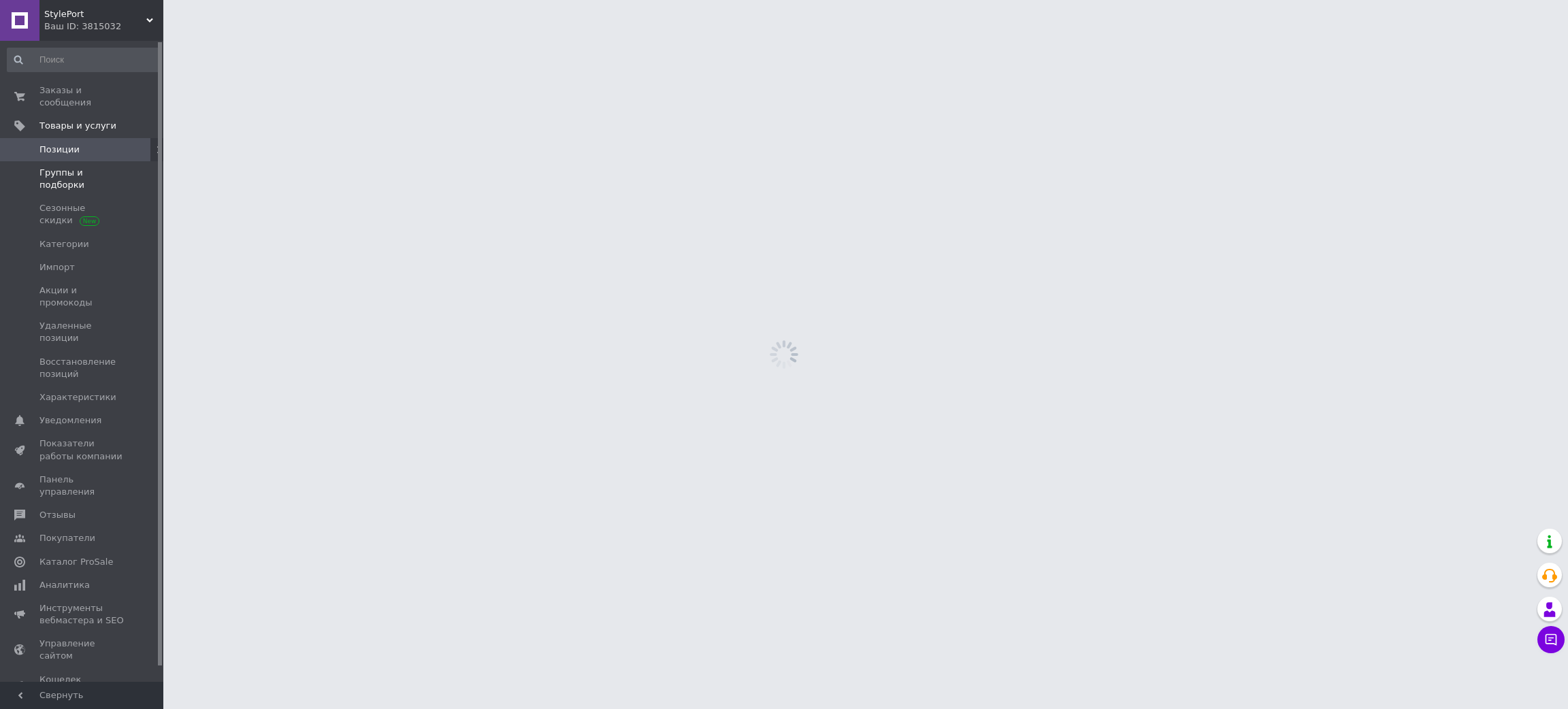
click at [88, 170] on link "Группы и подборки" at bounding box center [83, 178] width 168 height 35
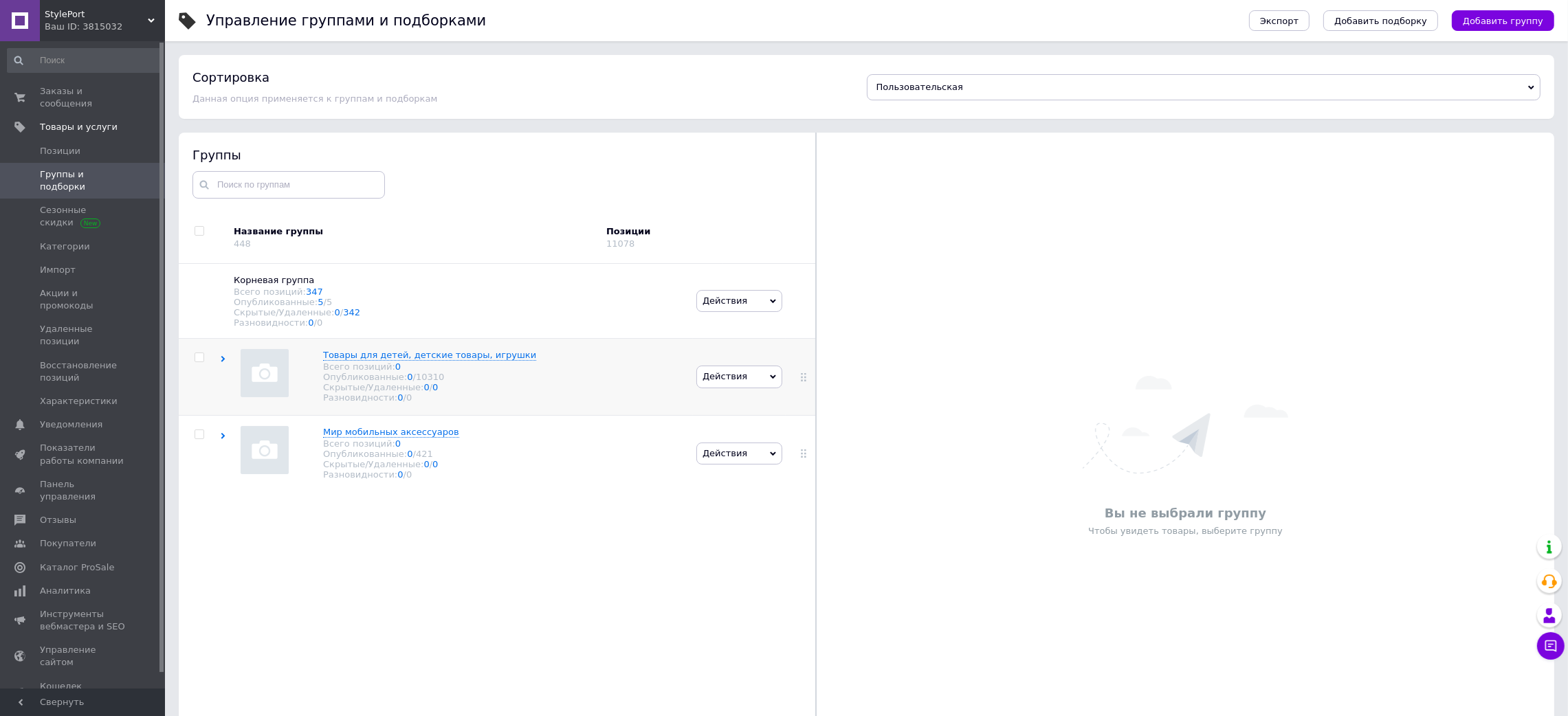
click at [573, 406] on div "Товары для детей, детские товары, игрушки Всего позиций: 0 Опубликованные: 0 / …" at bounding box center [456, 377] width 473 height 76
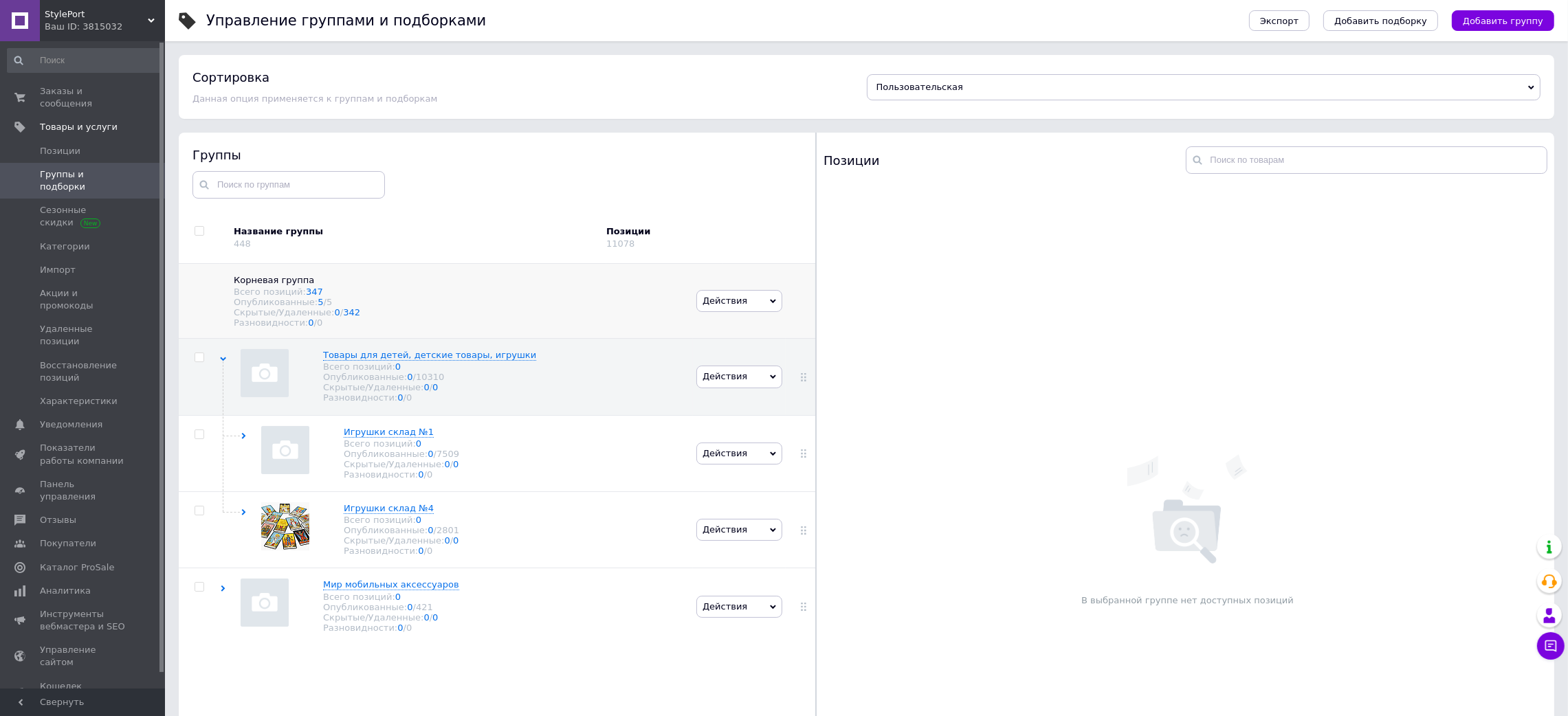
click at [451, 292] on div "Всего позиций: 347" at bounding box center [458, 292] width 449 height 11
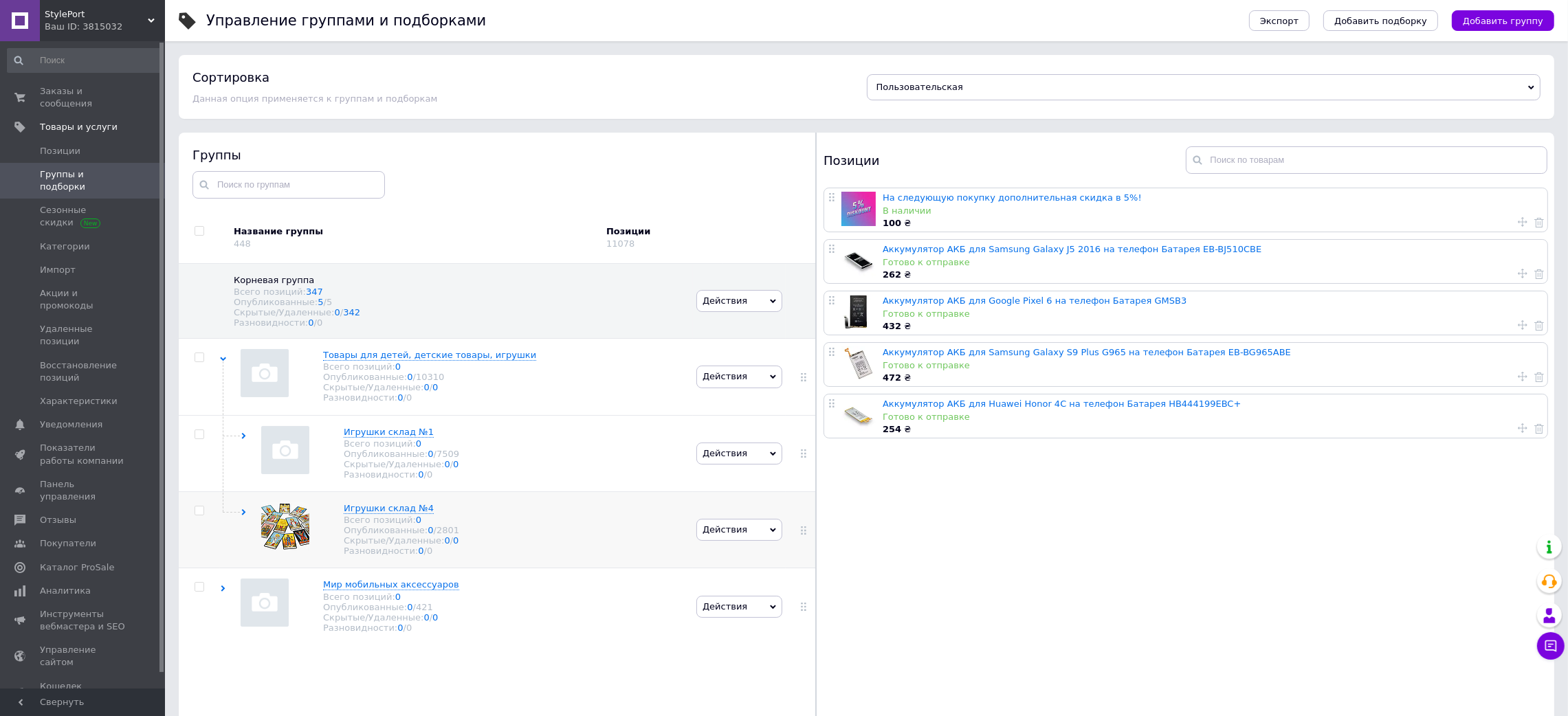
click at [506, 529] on div "Игрушки склад №4 Всего позиций: 0 Опубликованные: 0 / 2801 Скрытые/Удаленные: 0…" at bounding box center [456, 530] width 473 height 76
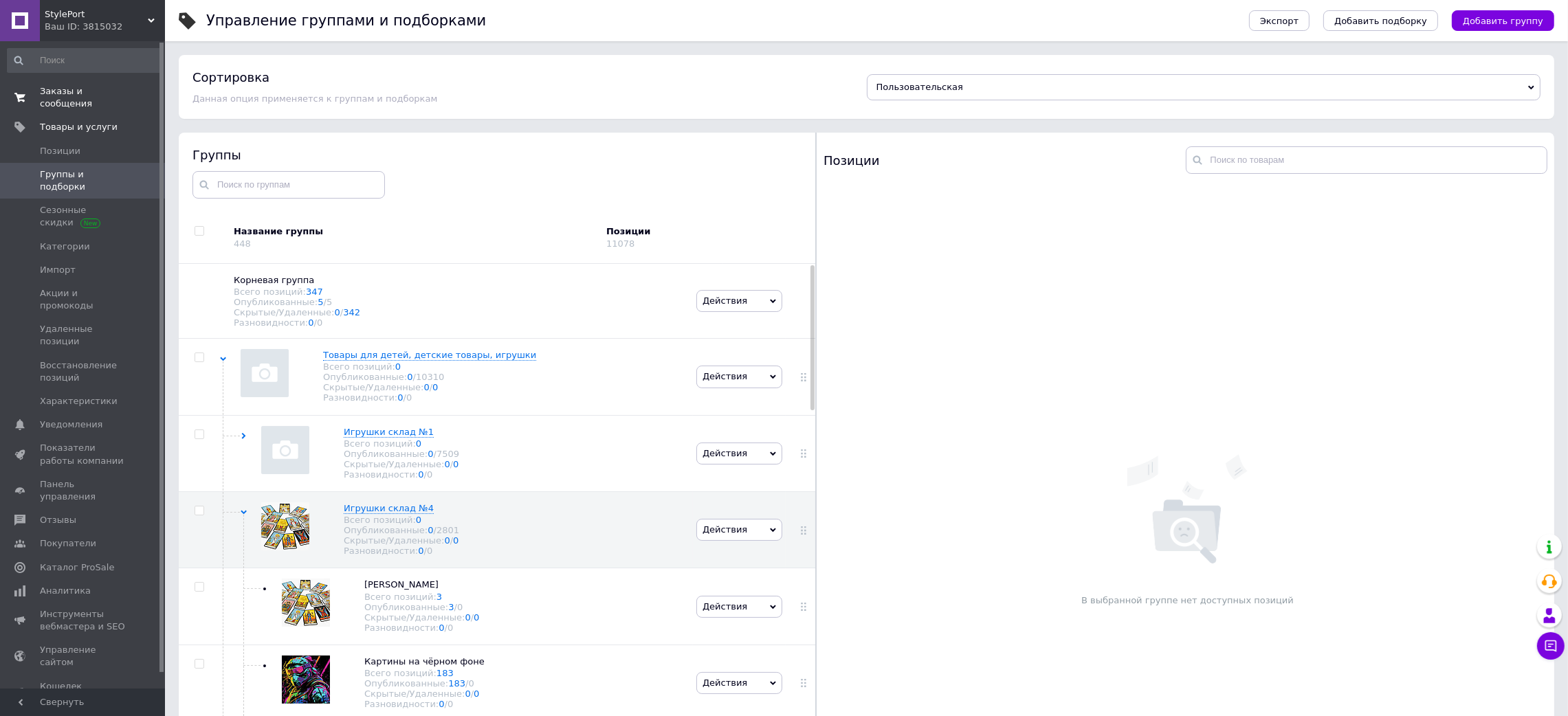
click at [86, 80] on link "Заказы и сообщения 0 0" at bounding box center [84, 97] width 169 height 35
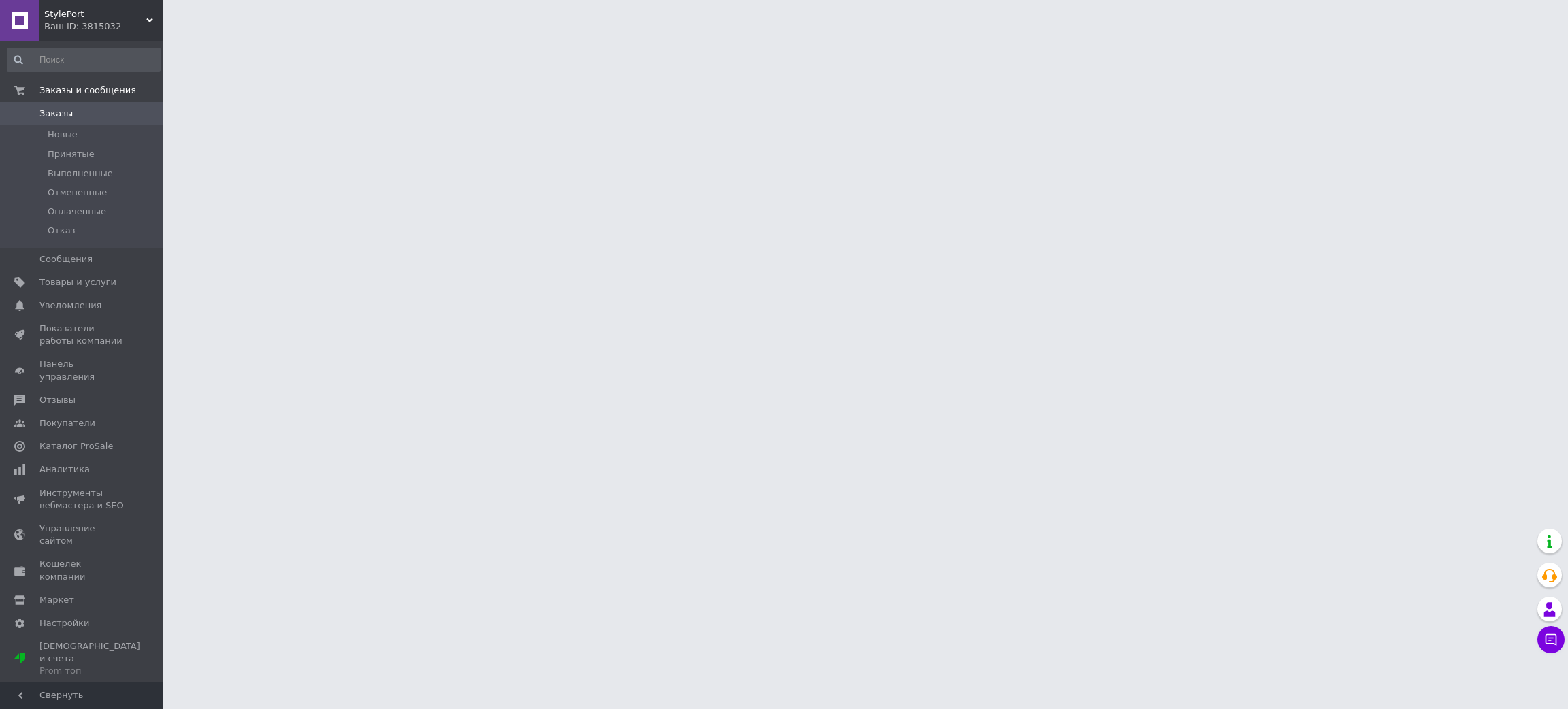
click at [89, 19] on span "StylePort" at bounding box center [95, 14] width 102 height 13
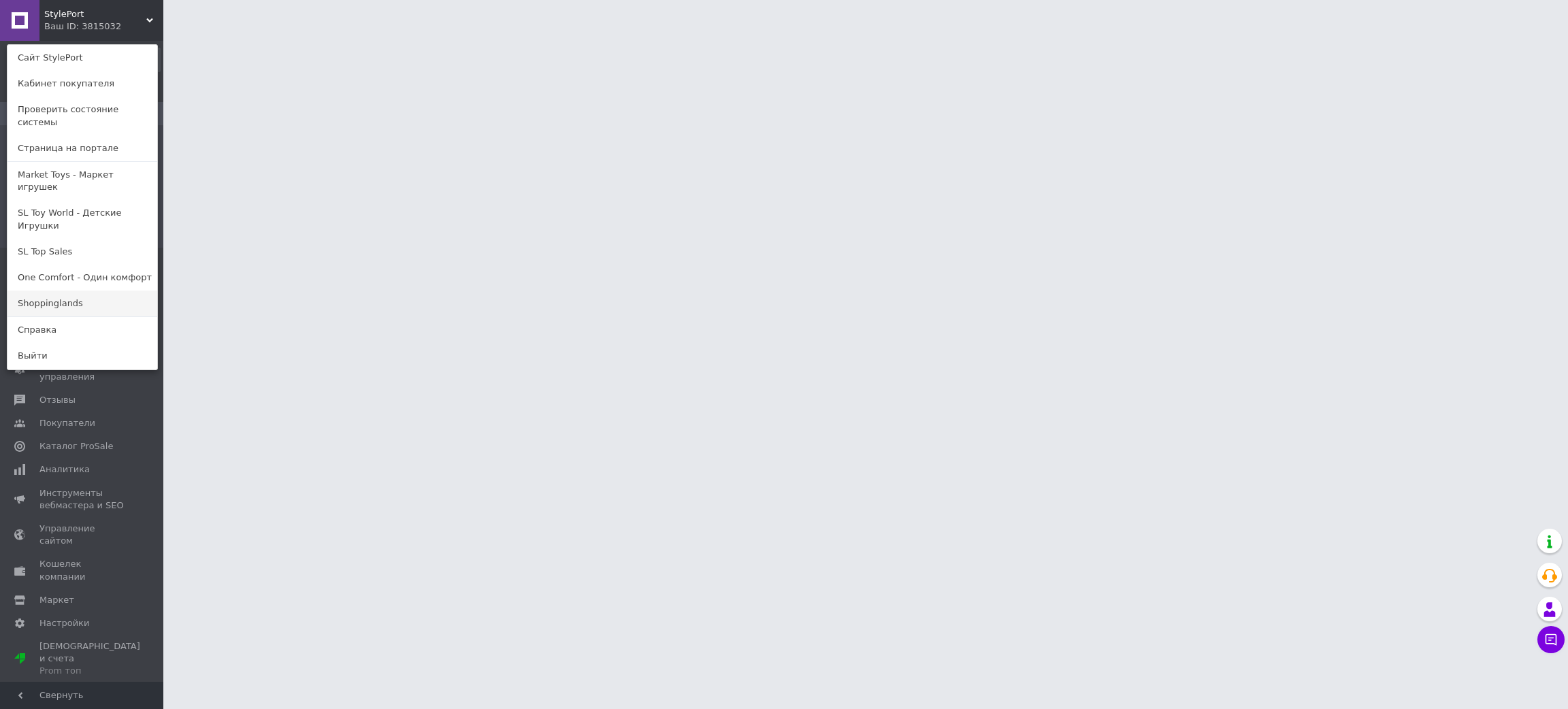
click at [48, 291] on link "Shoppinglands" at bounding box center [82, 304] width 149 height 26
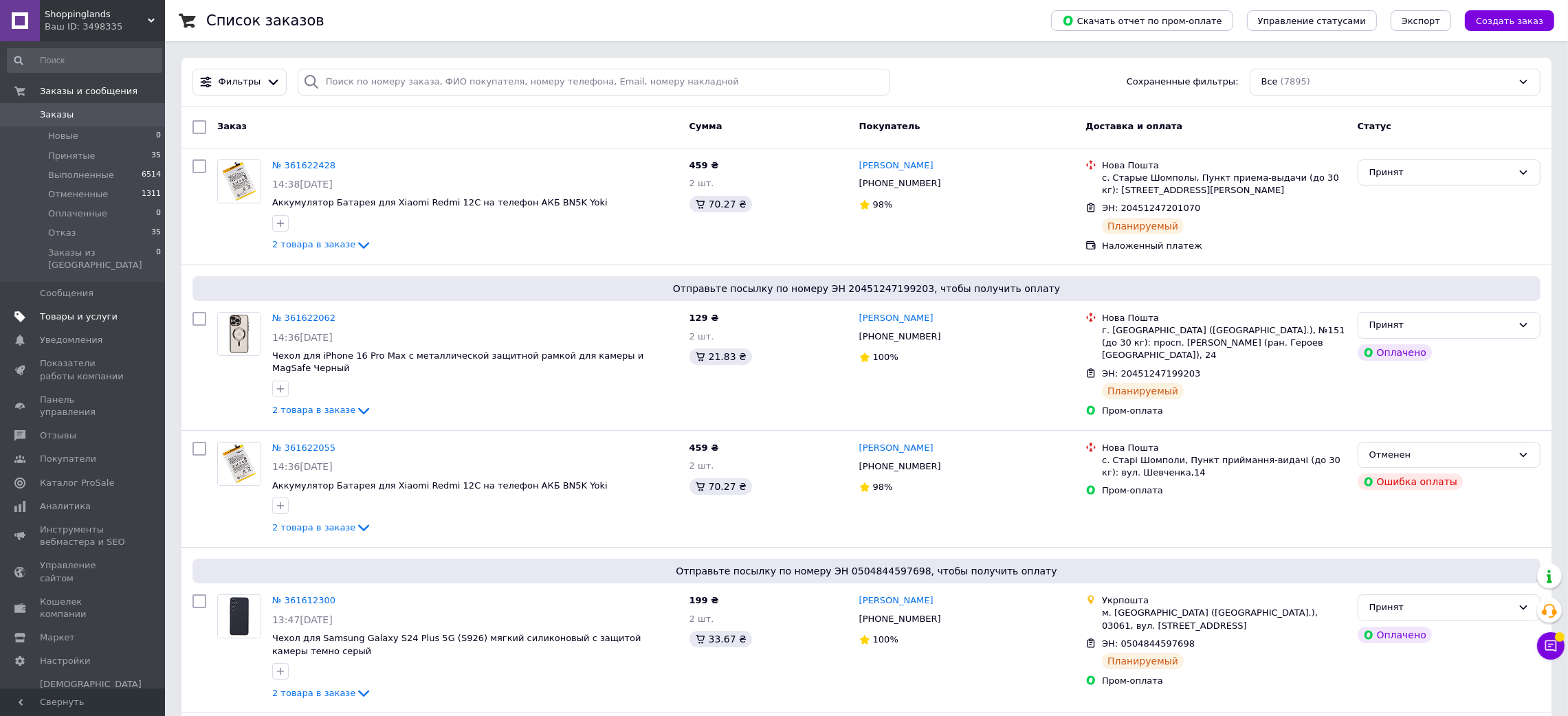
click at [88, 306] on link "Товары и услуги" at bounding box center [84, 317] width 169 height 24
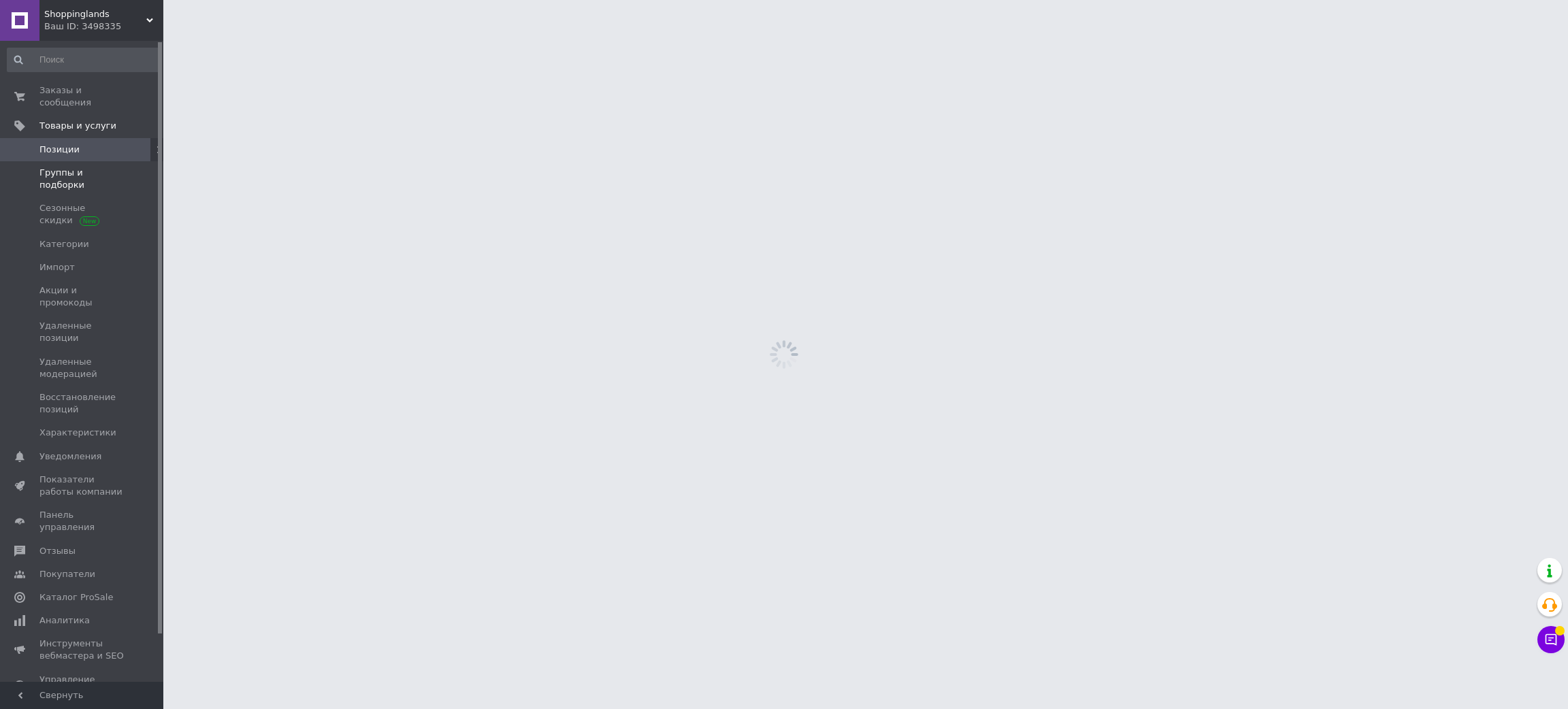
click at [96, 167] on span "Группы и подборки" at bounding box center [82, 178] width 86 height 24
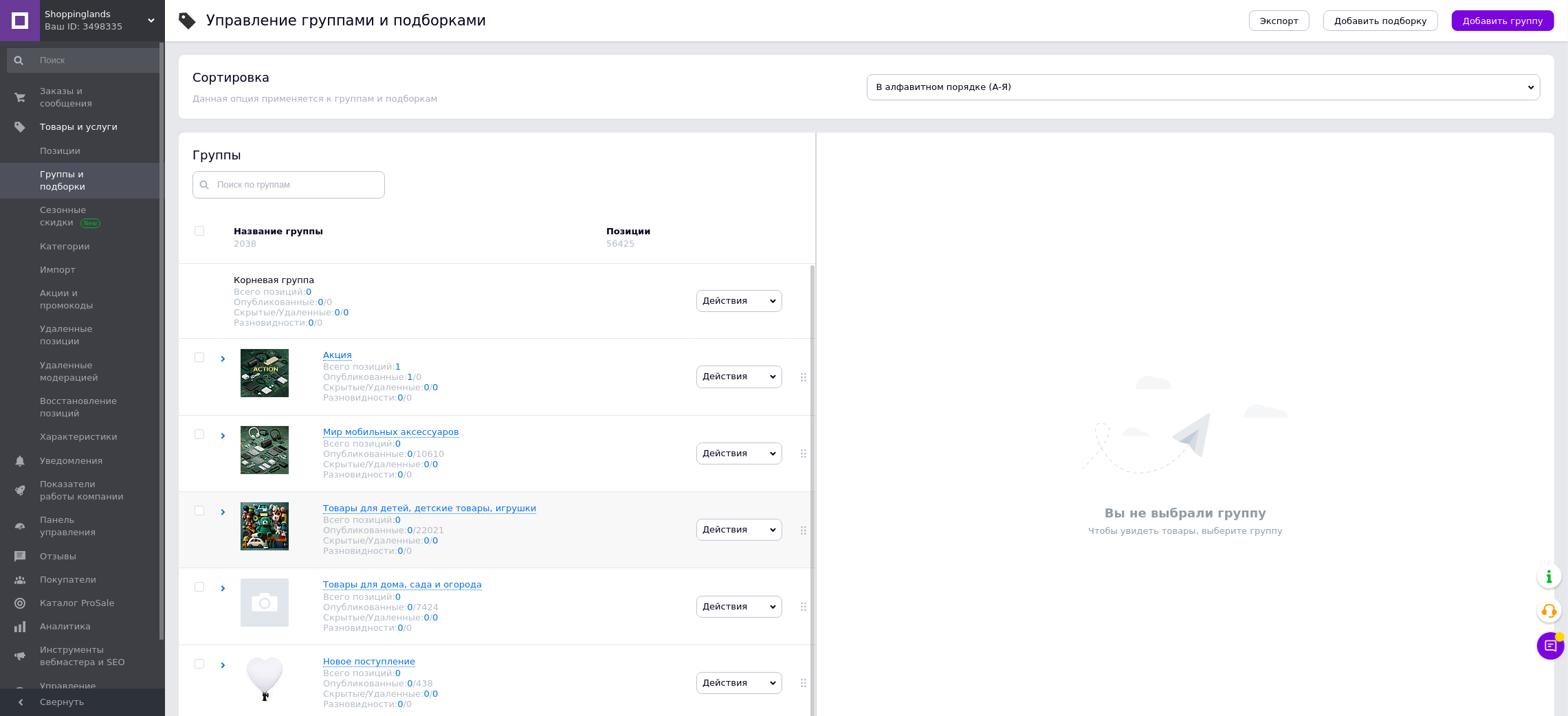
click at [563, 568] on div "Товары для детей, детские товары, игрушки Всего позиций: 0 Опубликованные: 0 / …" at bounding box center [456, 530] width 473 height 76
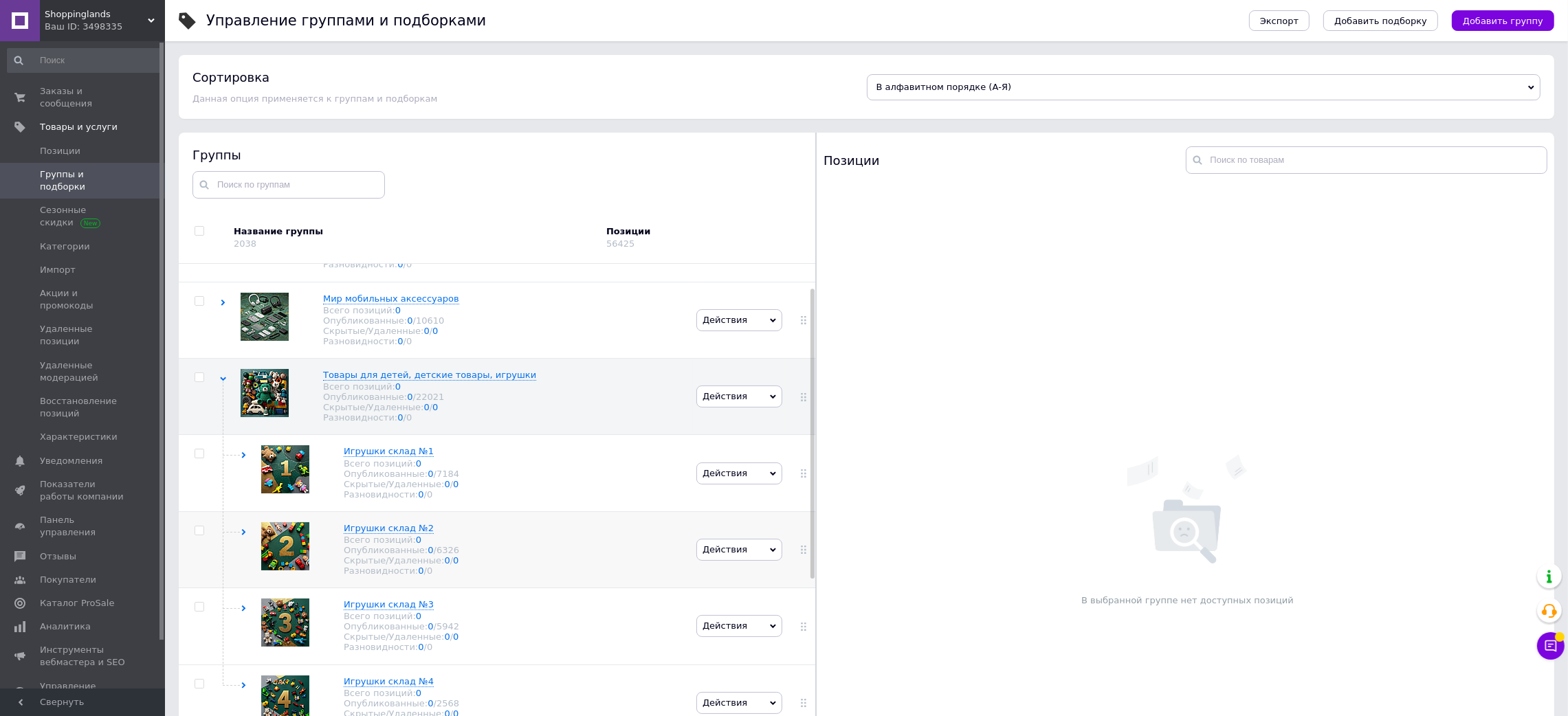
scroll to position [207, 0]
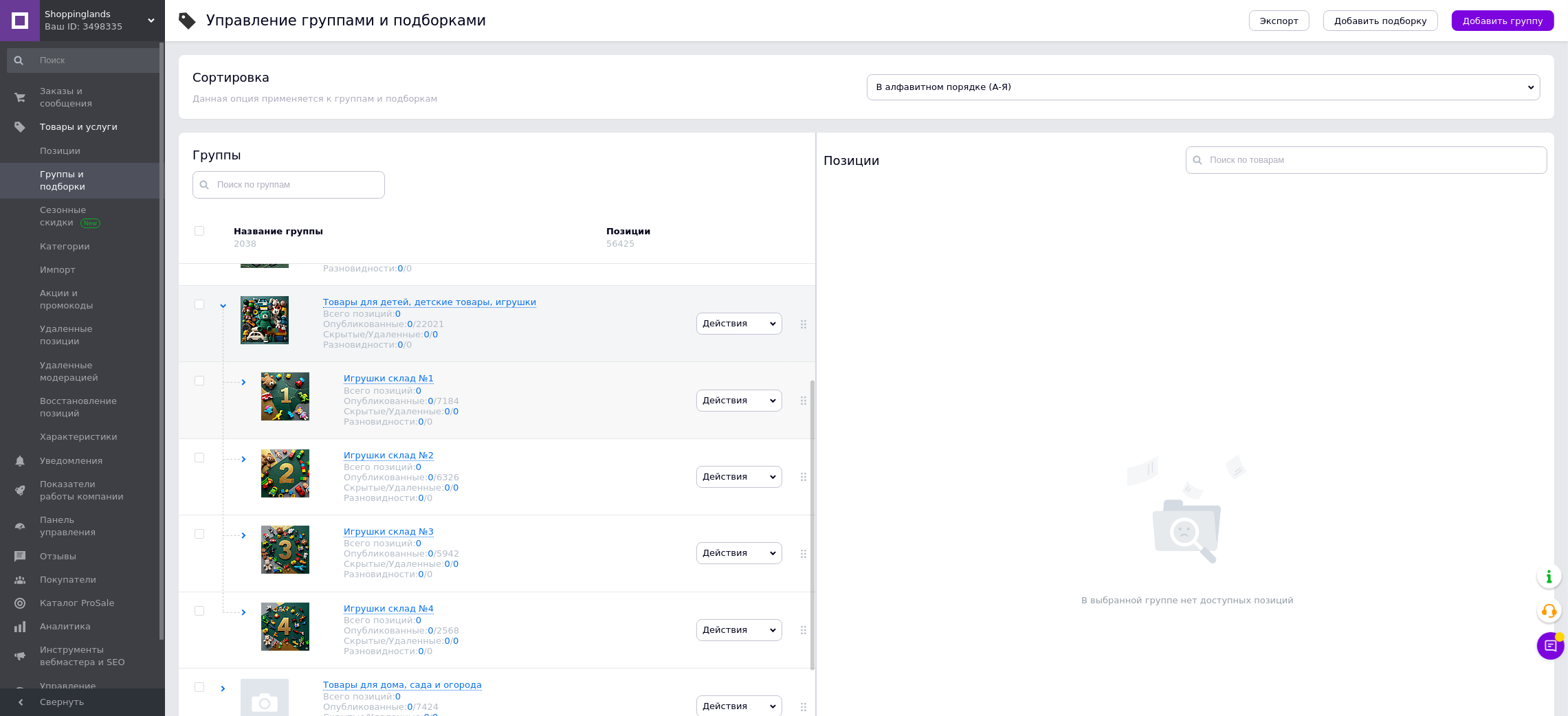
click at [540, 439] on div "Игрушки склад №1 Всего позиций: 0 Опубликованные: 0 / 7184 Скрытые/Удаленные: 0…" at bounding box center [456, 401] width 473 height 76
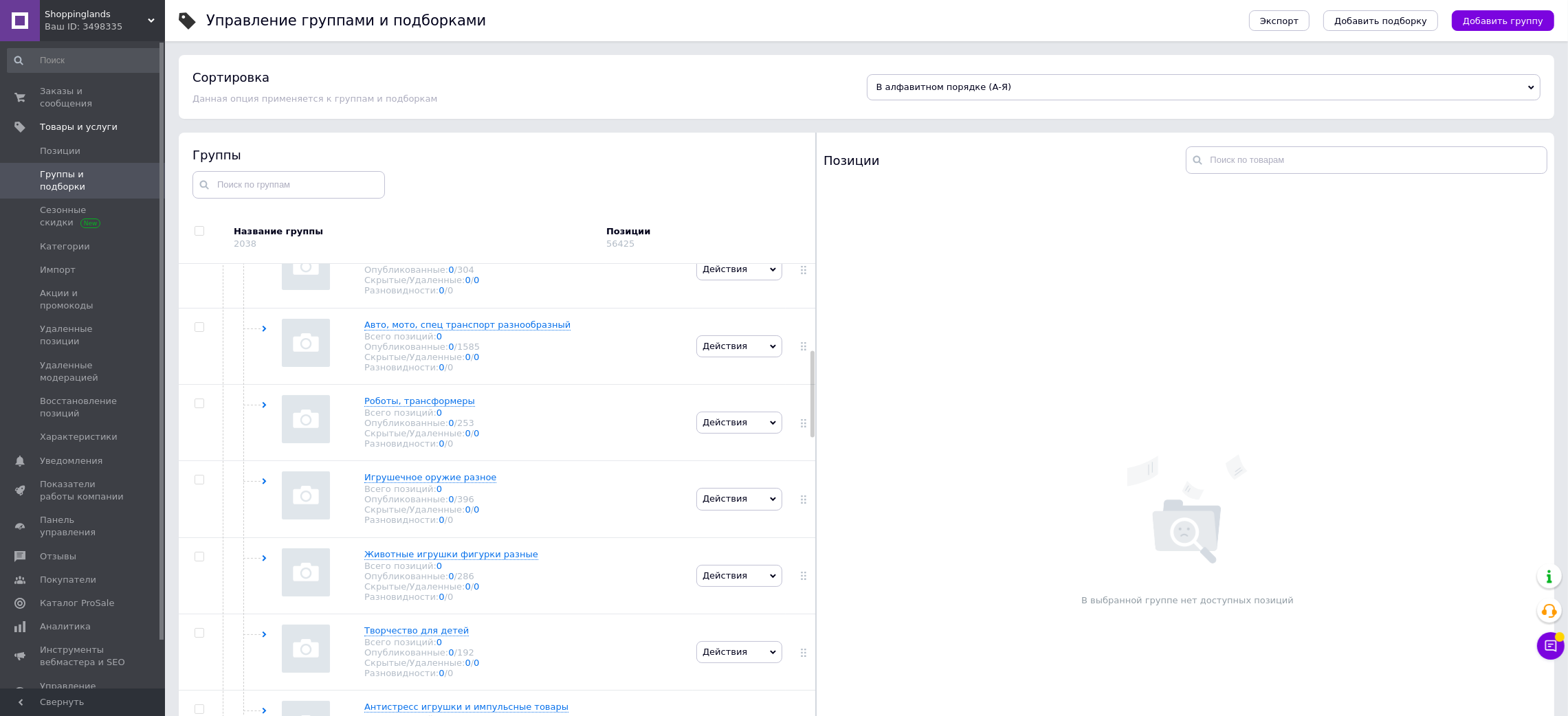
scroll to position [515, 0]
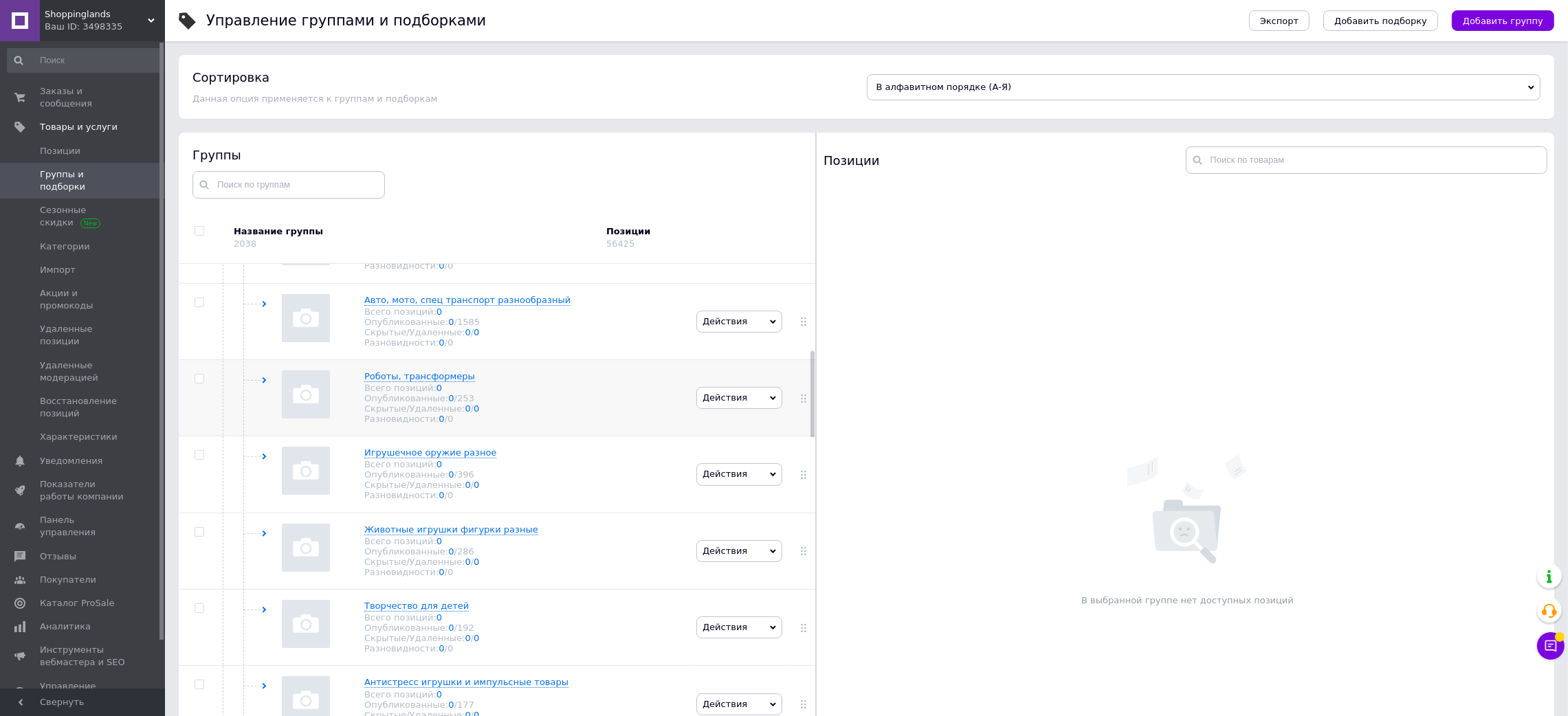
click at [587, 436] on div "Роботы, трансформеры Всего позиций: 0 Опубликованные: 0 / 253 Скрытые/Удаленные…" at bounding box center [456, 398] width 473 height 76
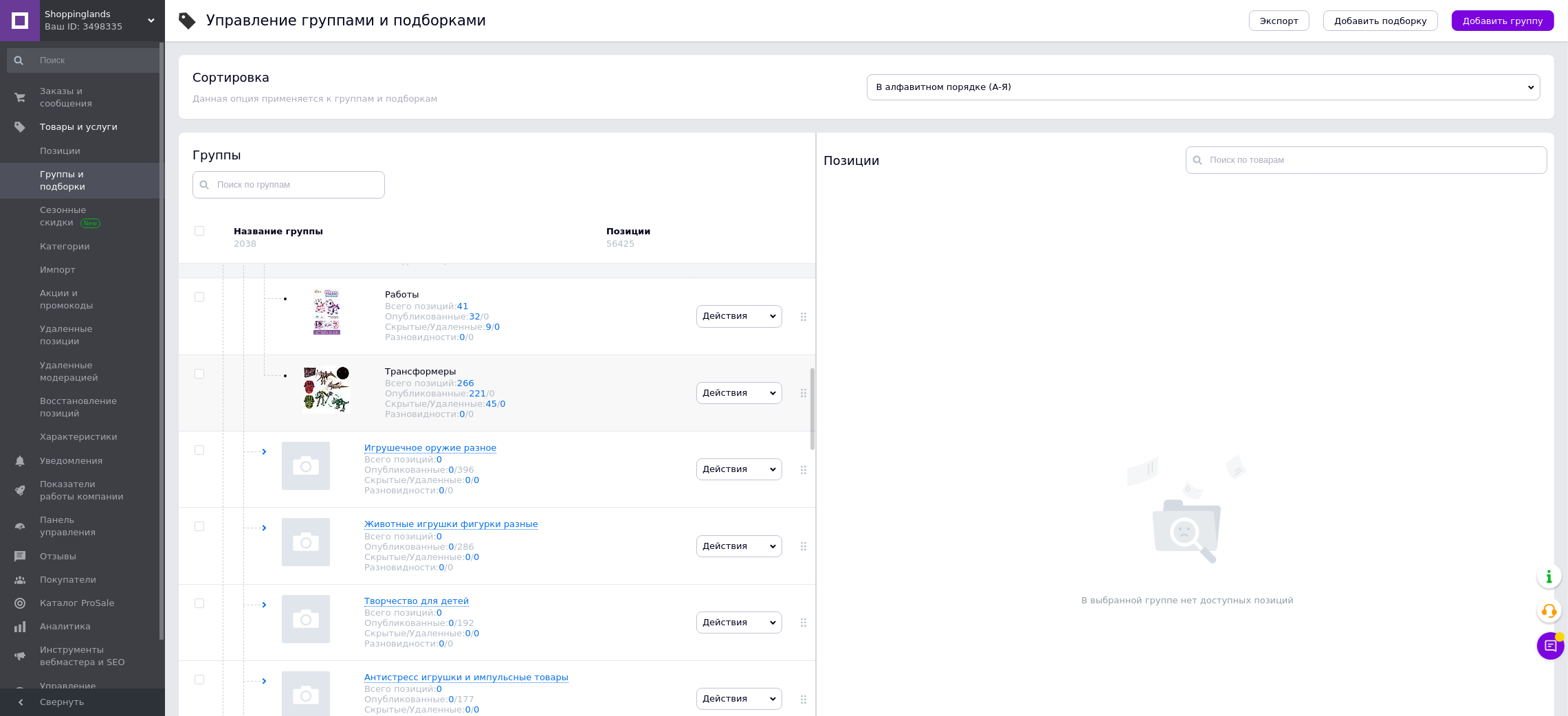
scroll to position [722, 0]
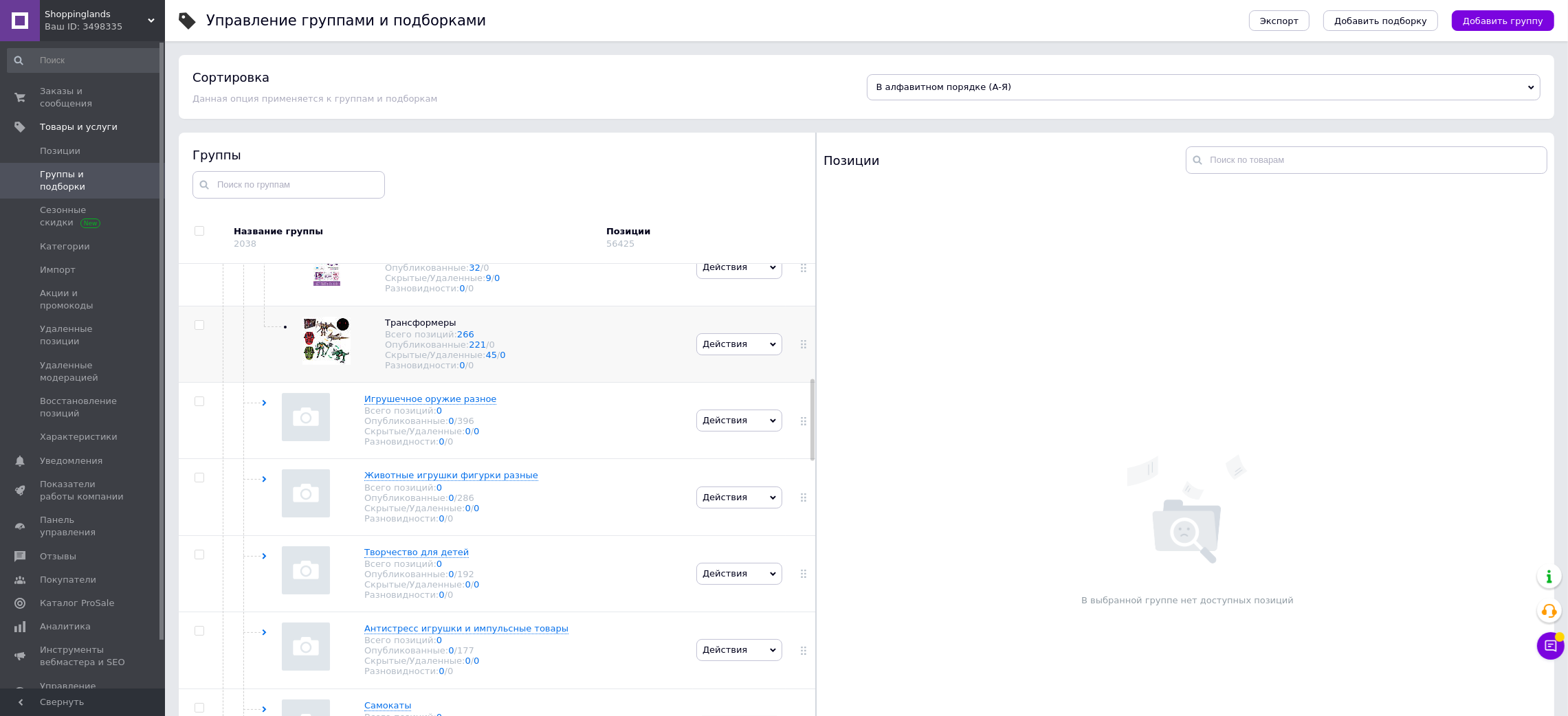
click at [577, 382] on div "Трансформеры Всего позиций: 266 Опубликованные: 221 / 0 Скрытые/Удаленные: 45 /…" at bounding box center [456, 344] width 473 height 76
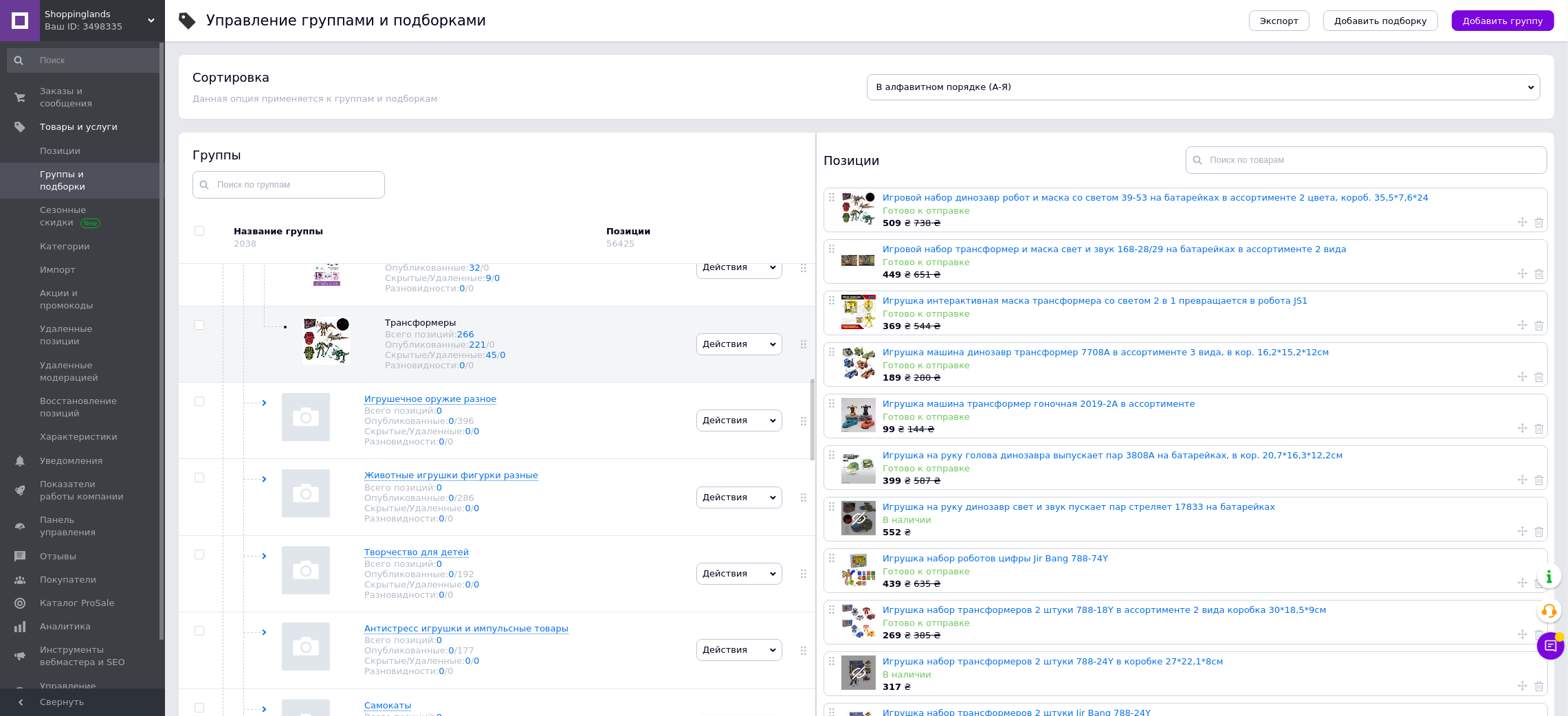
click at [123, 28] on div "Ваш ID: 3498335" at bounding box center [105, 26] width 120 height 13
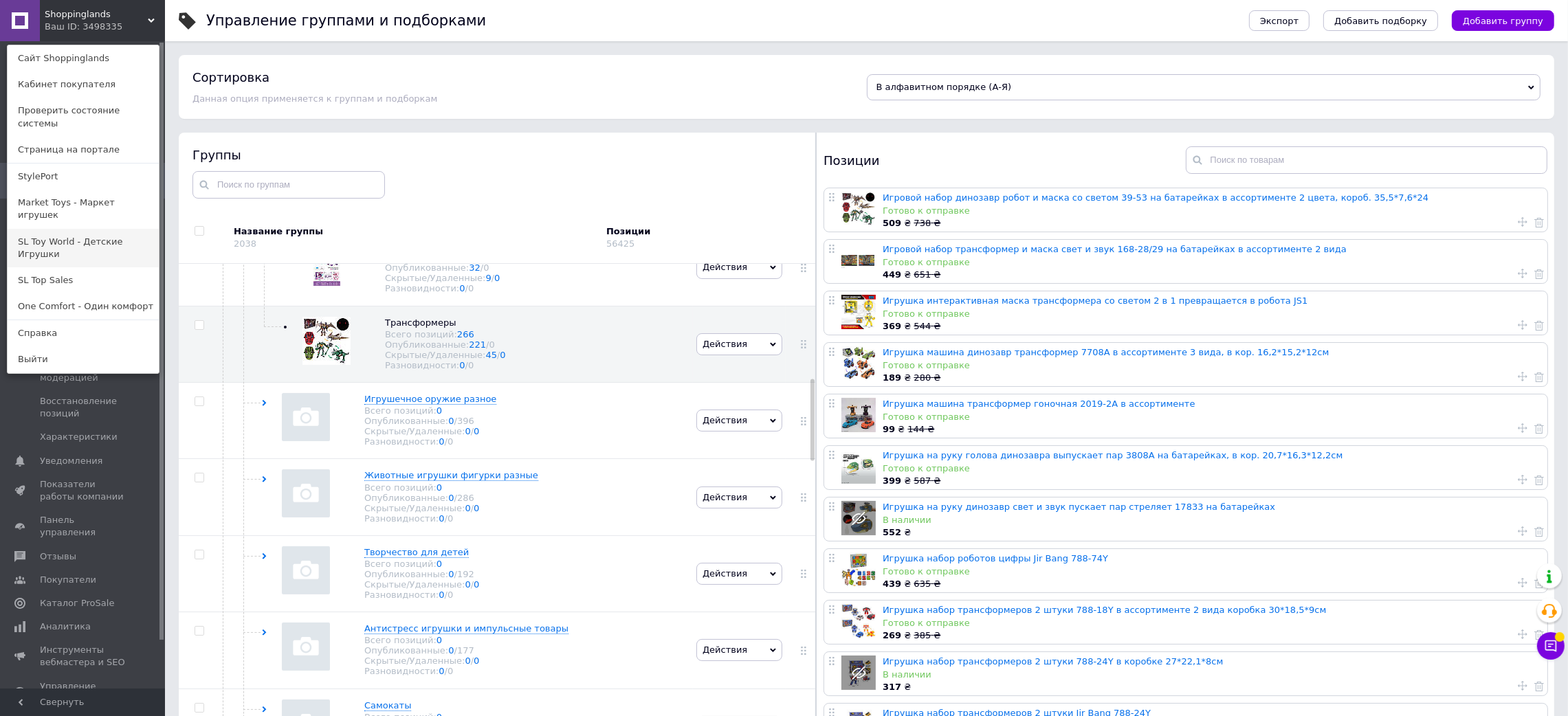
click at [71, 229] on link "SL Toy World - Детские Игрушки" at bounding box center [83, 248] width 151 height 38
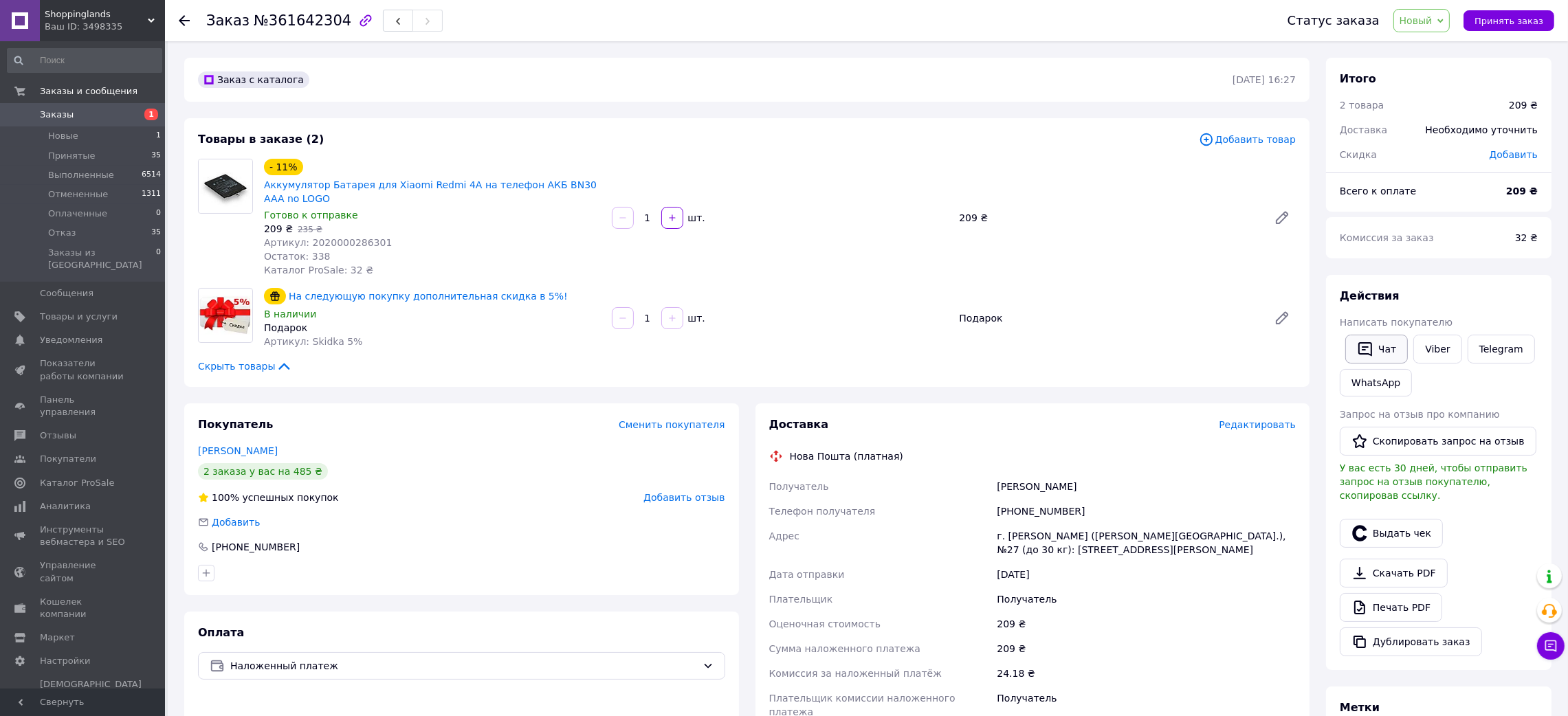
click at [1360, 338] on button "Чат" at bounding box center [1376, 349] width 63 height 28
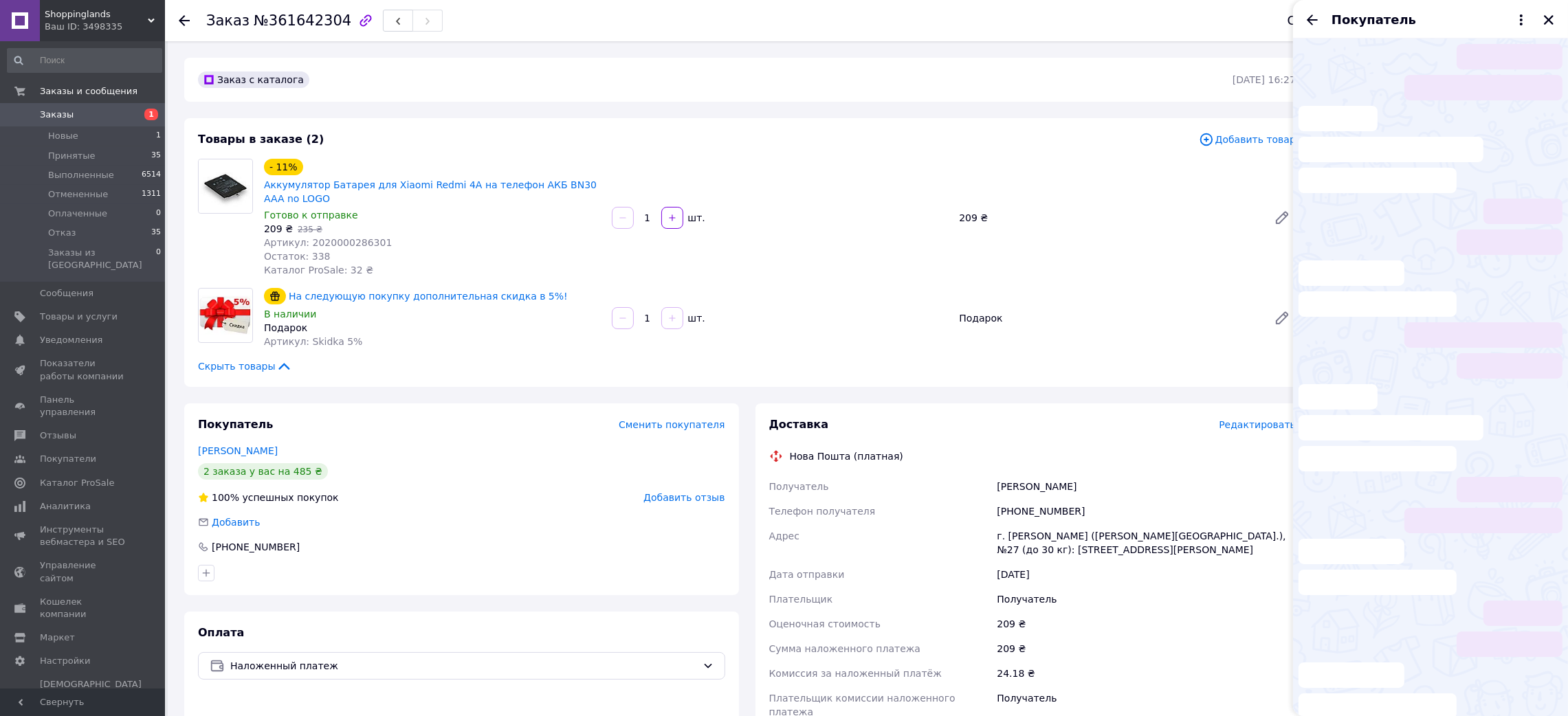
scroll to position [174, 0]
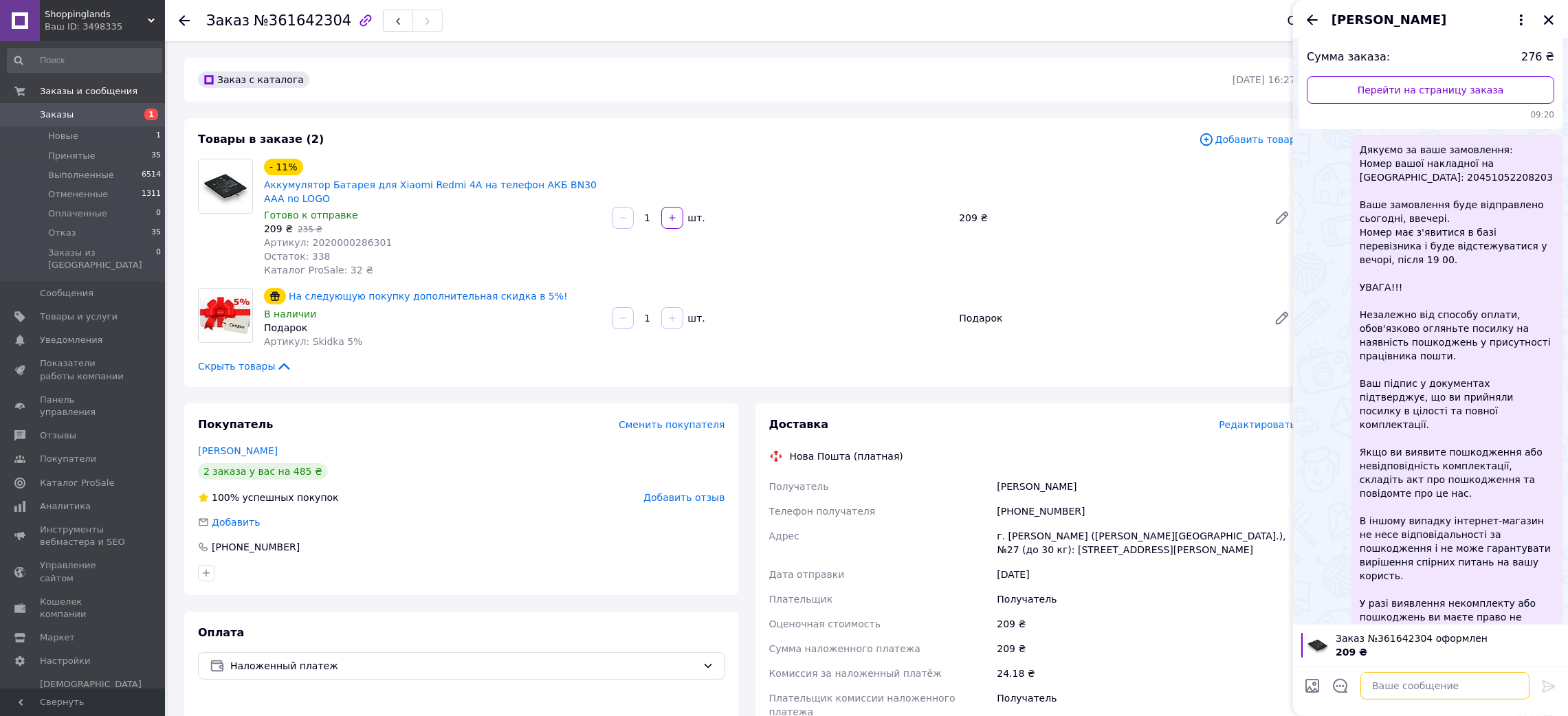
click at [1409, 689] on textarea at bounding box center [1445, 686] width 169 height 27
paste textarea "Loremi dolo! Sitamet co adip elitseddoe 504439237 Tempo incid utlaboree do Magn…"
type textarea "Loremi dolo! Sitamet co adip elitseddoe 504439237 Tempo incid utlaboree do Magn…"
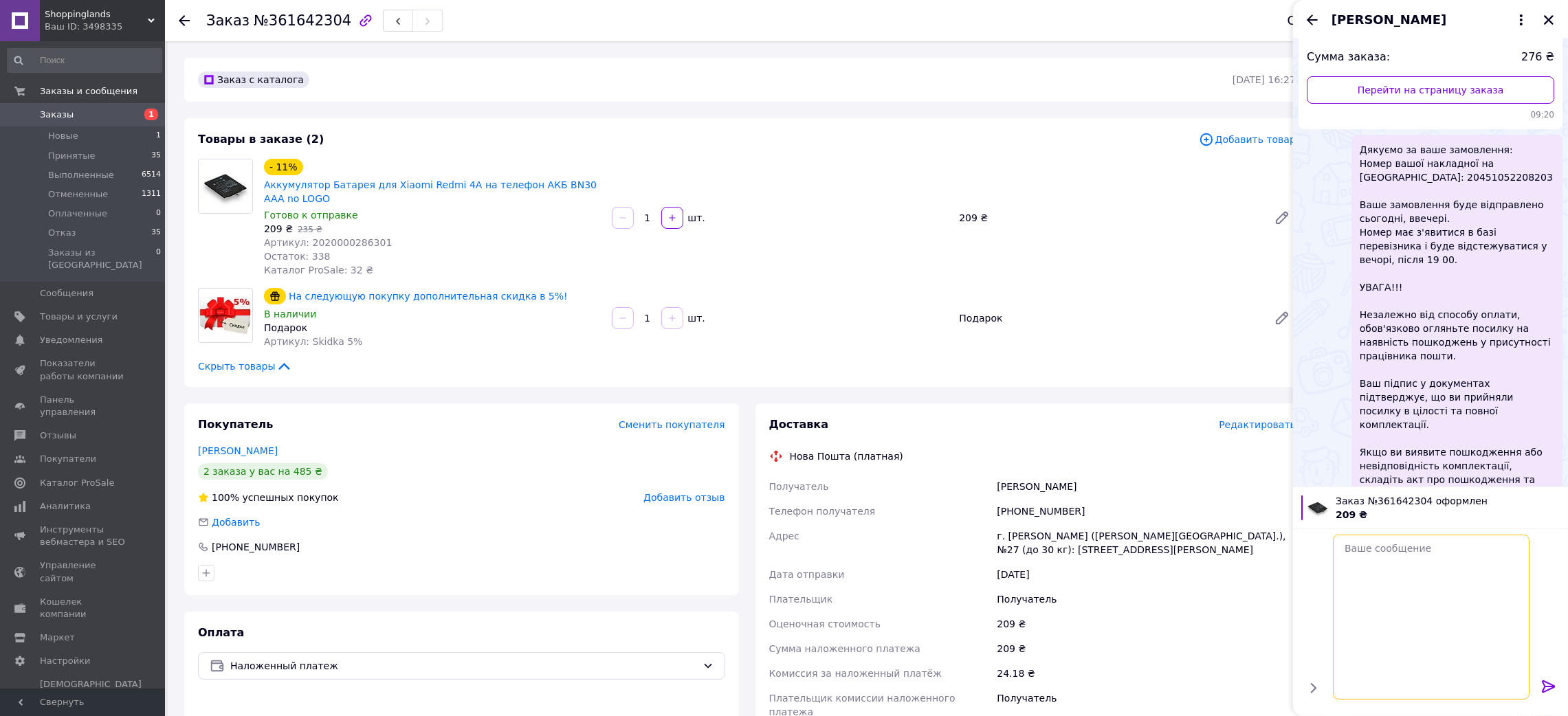
scroll to position [0, 0]
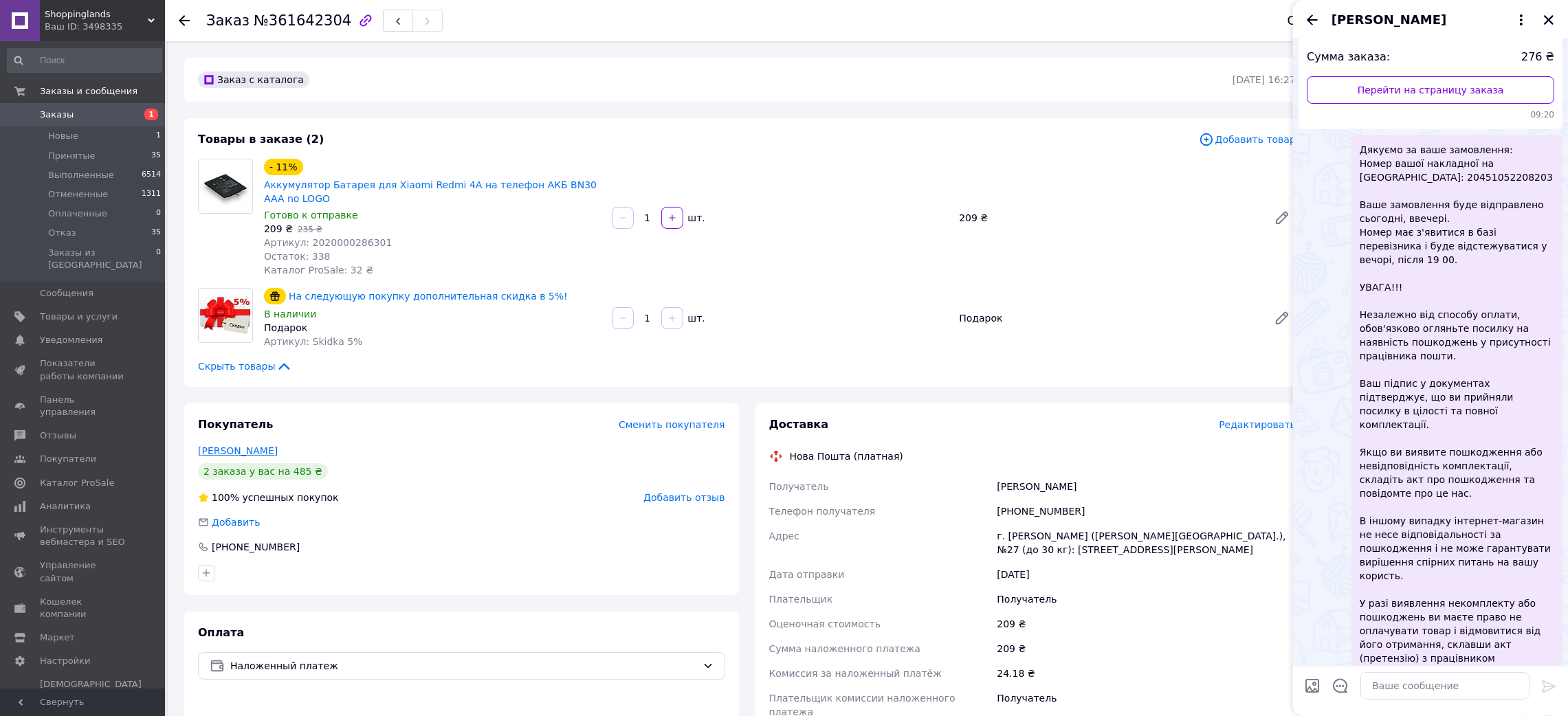
click at [220, 449] on link "[PERSON_NAME]" at bounding box center [237, 451] width 79 height 11
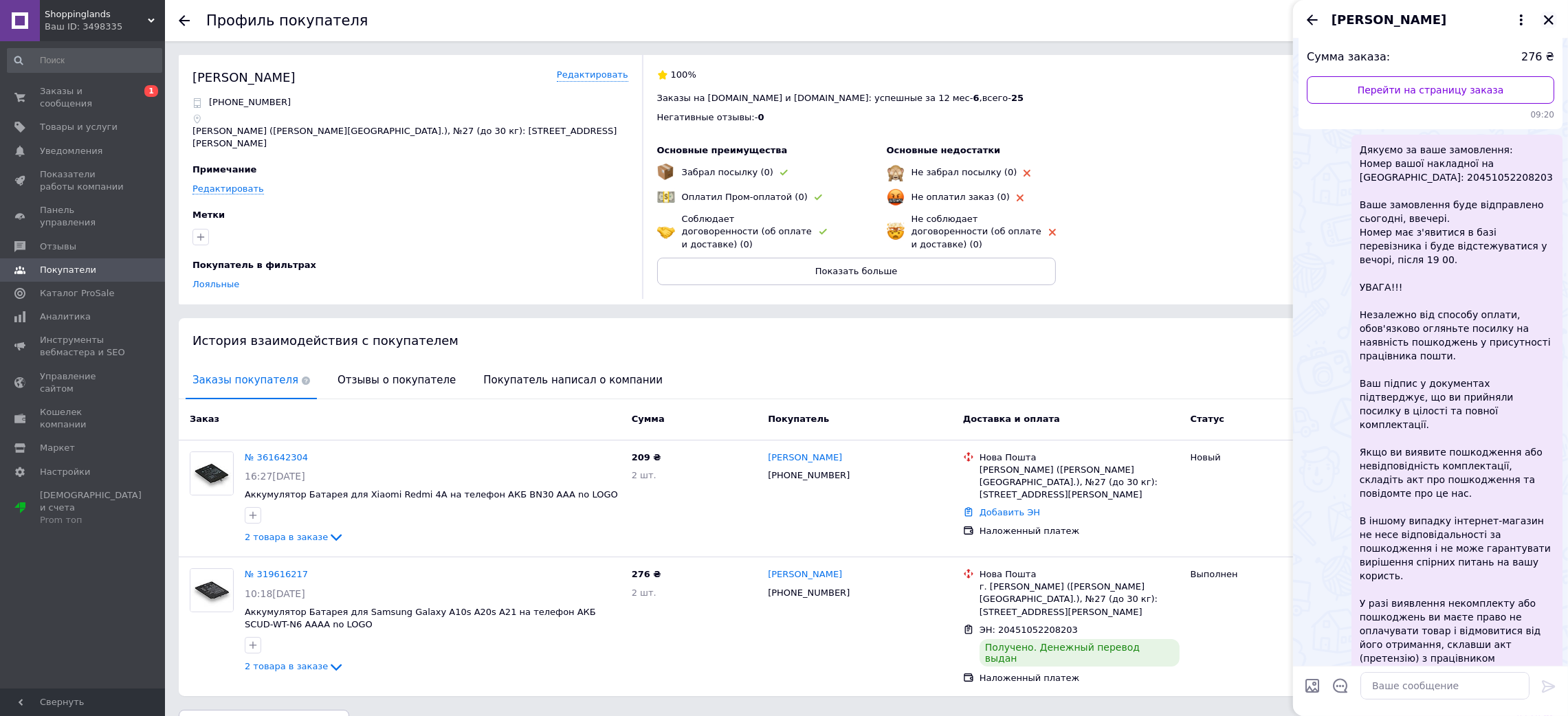
click at [1545, 18] on icon "Закрыть" at bounding box center [1548, 20] width 13 height 13
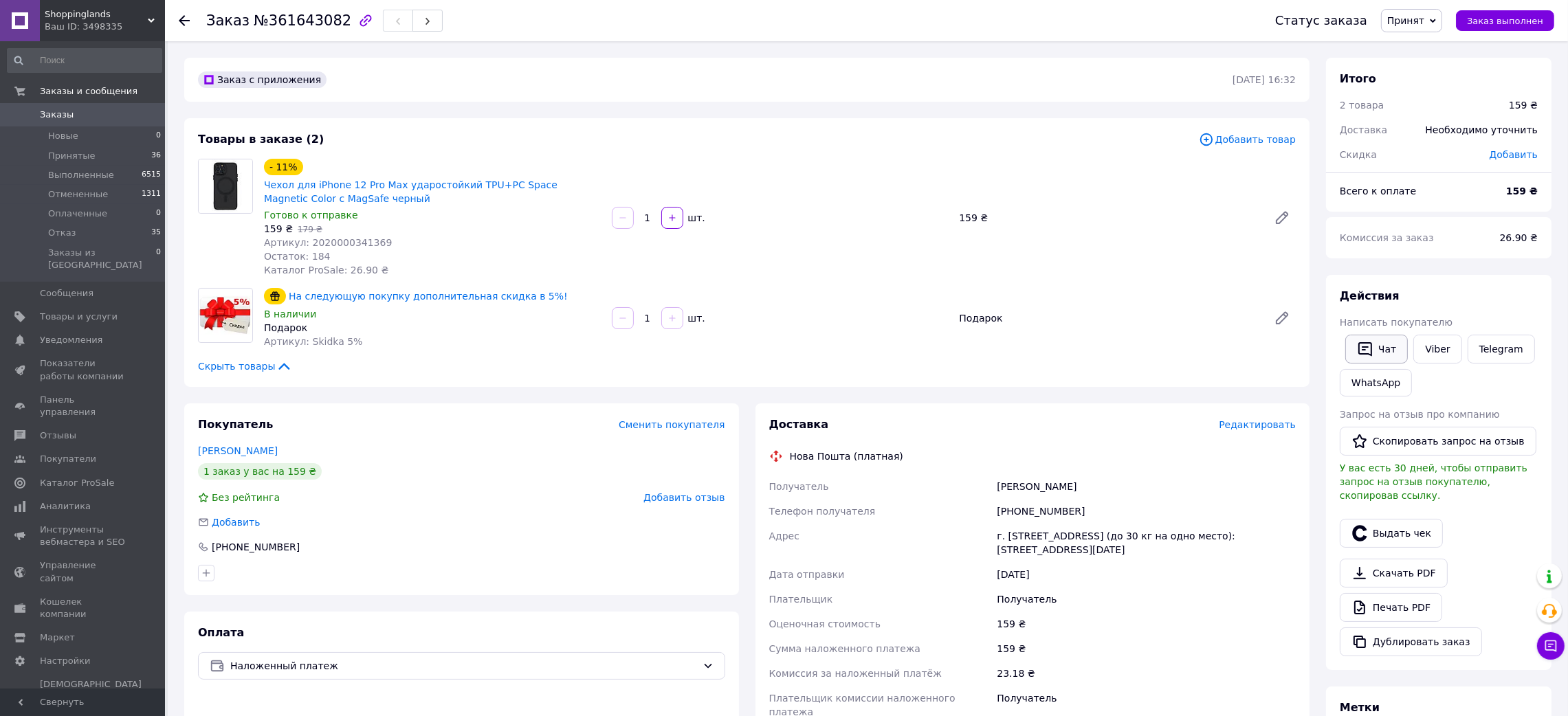
click at [1379, 349] on button "Чат" at bounding box center [1376, 349] width 63 height 28
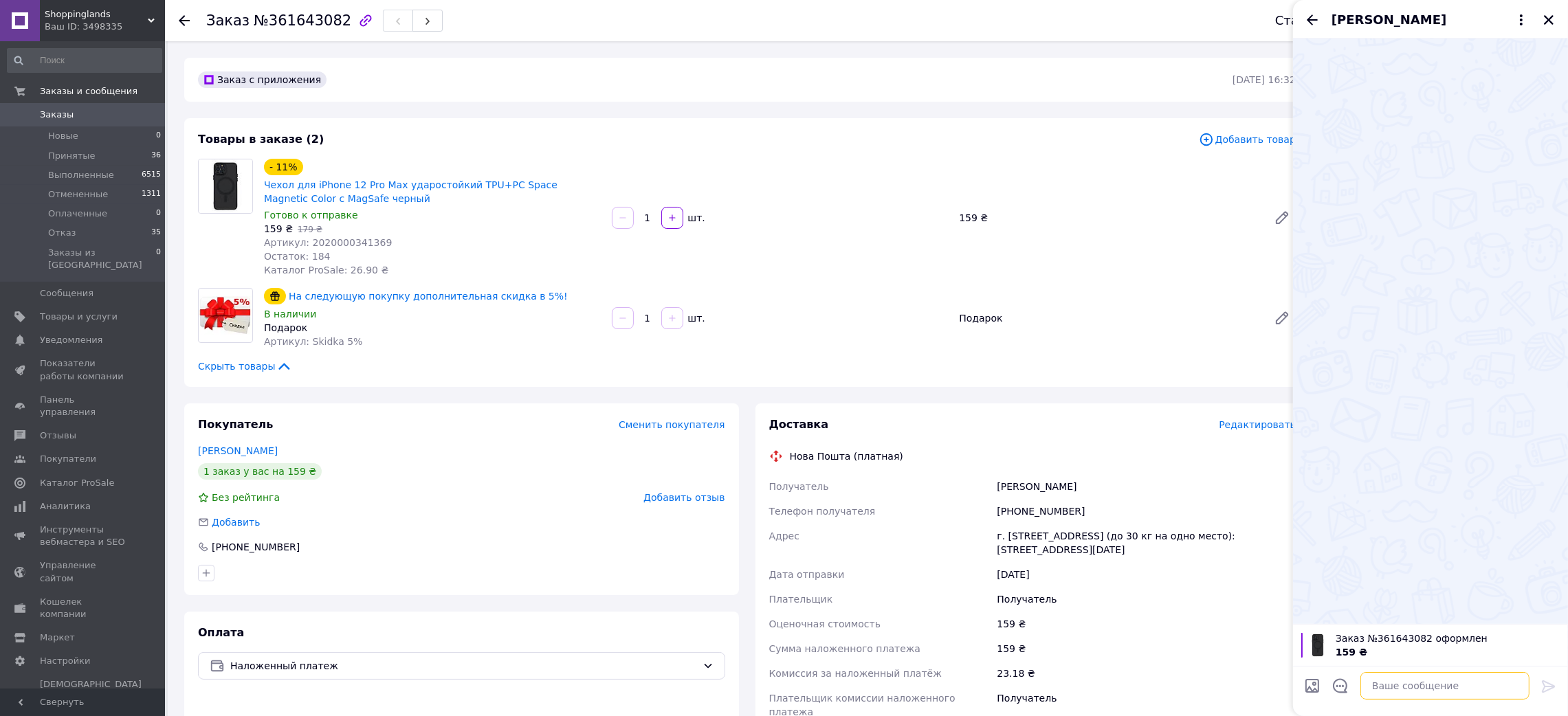
click at [1430, 694] on textarea at bounding box center [1445, 686] width 169 height 27
paste textarea "Loremi dolo! Sitamet co adip elitseddoe 161313238 Tempo incid utlaboree do Magn…"
type textarea "Loremi dolo! Sitamet co adip elitseddoe 161313238 Tempo incid utlaboree do Magn…"
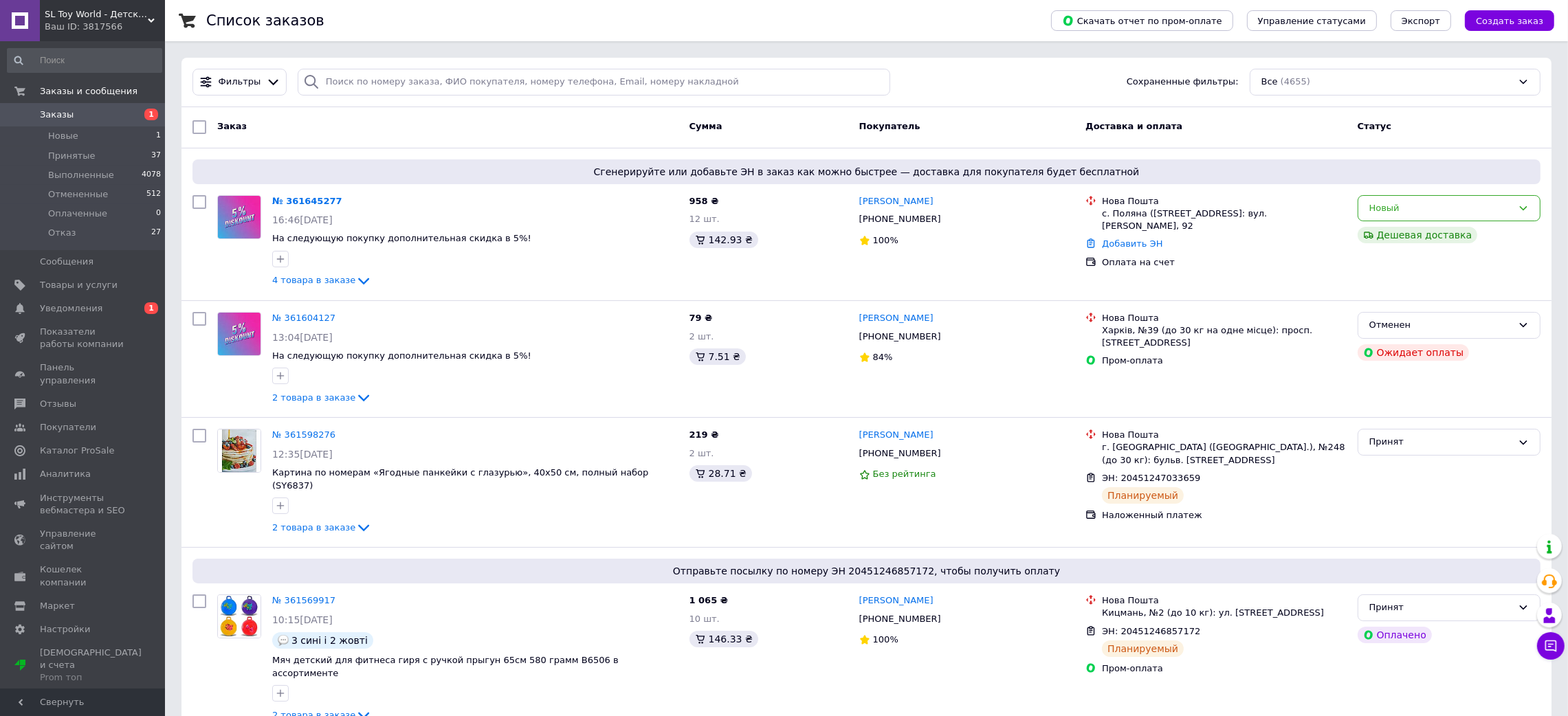
click at [96, 34] on div "SL Toy World - Детские Игрушки Ваш ID: 3817566" at bounding box center [103, 21] width 125 height 41
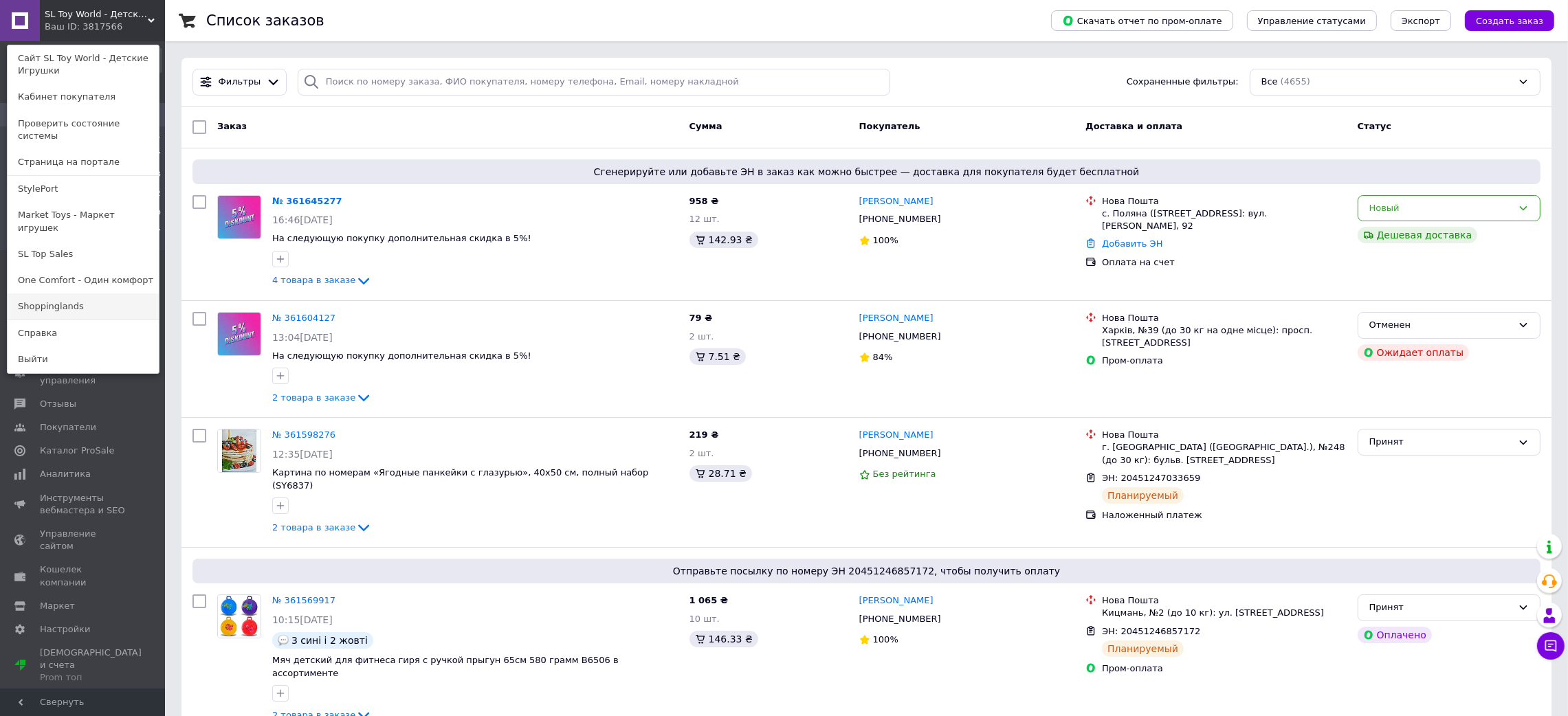
click at [52, 294] on link "Shoppinglands" at bounding box center [83, 307] width 151 height 26
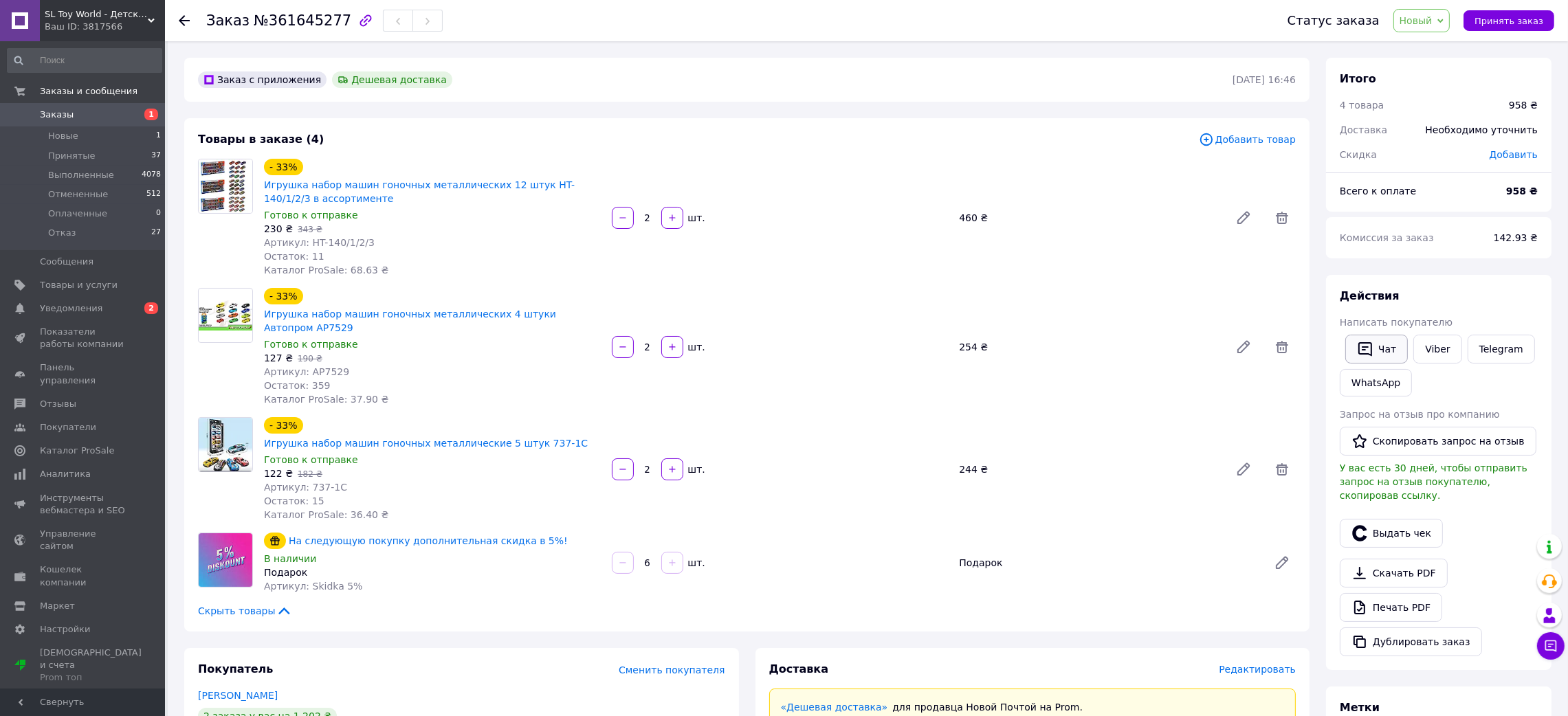
click at [1354, 349] on button "Чат" at bounding box center [1376, 349] width 63 height 28
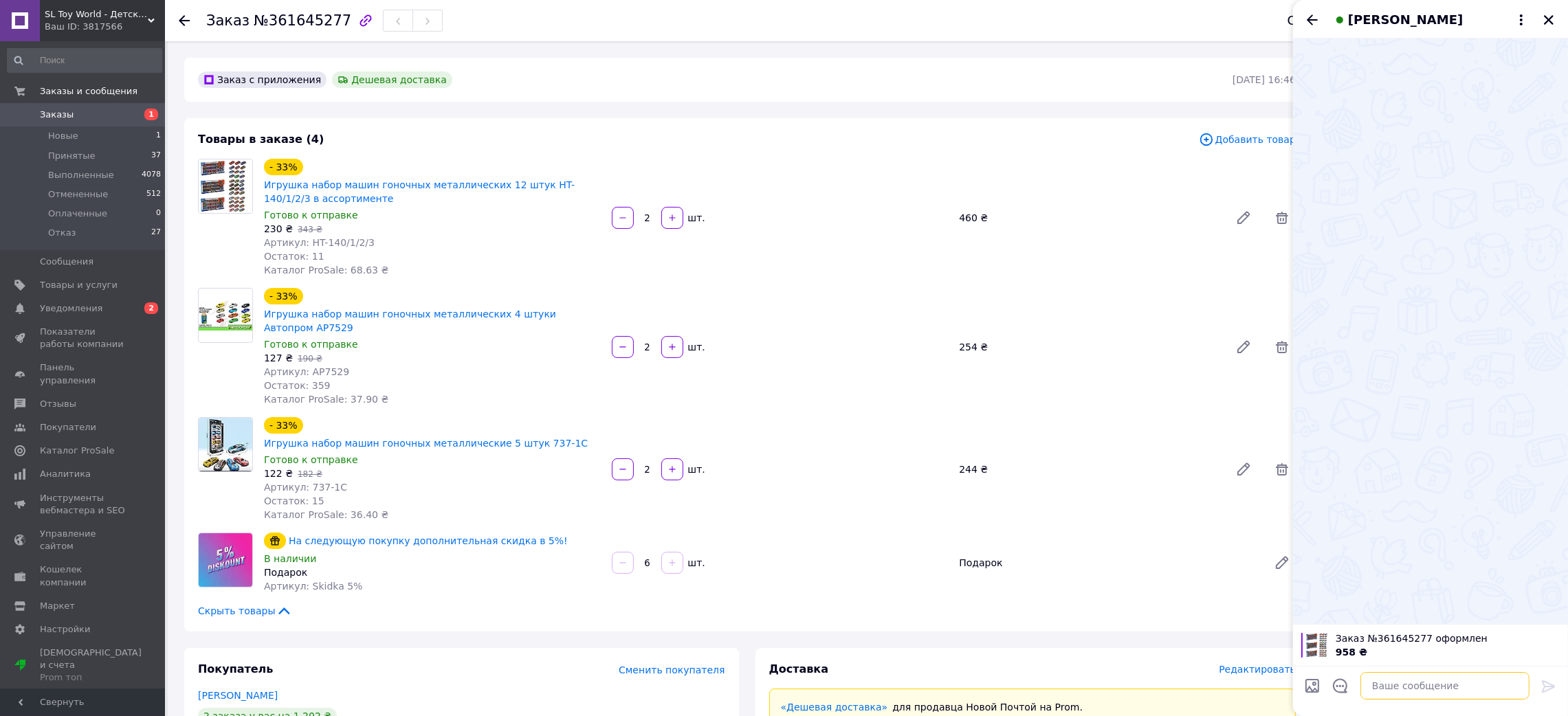
click at [1415, 688] on textarea at bounding box center [1445, 686] width 169 height 27
paste textarea "Добрий день! Дякуємо за ваше замовлення 361645277 Номер вашої накладної на Нова…"
type textarea "Добрий день! Дякуємо за ваше замовлення 361645277 Номер вашої накладної на Нова…"
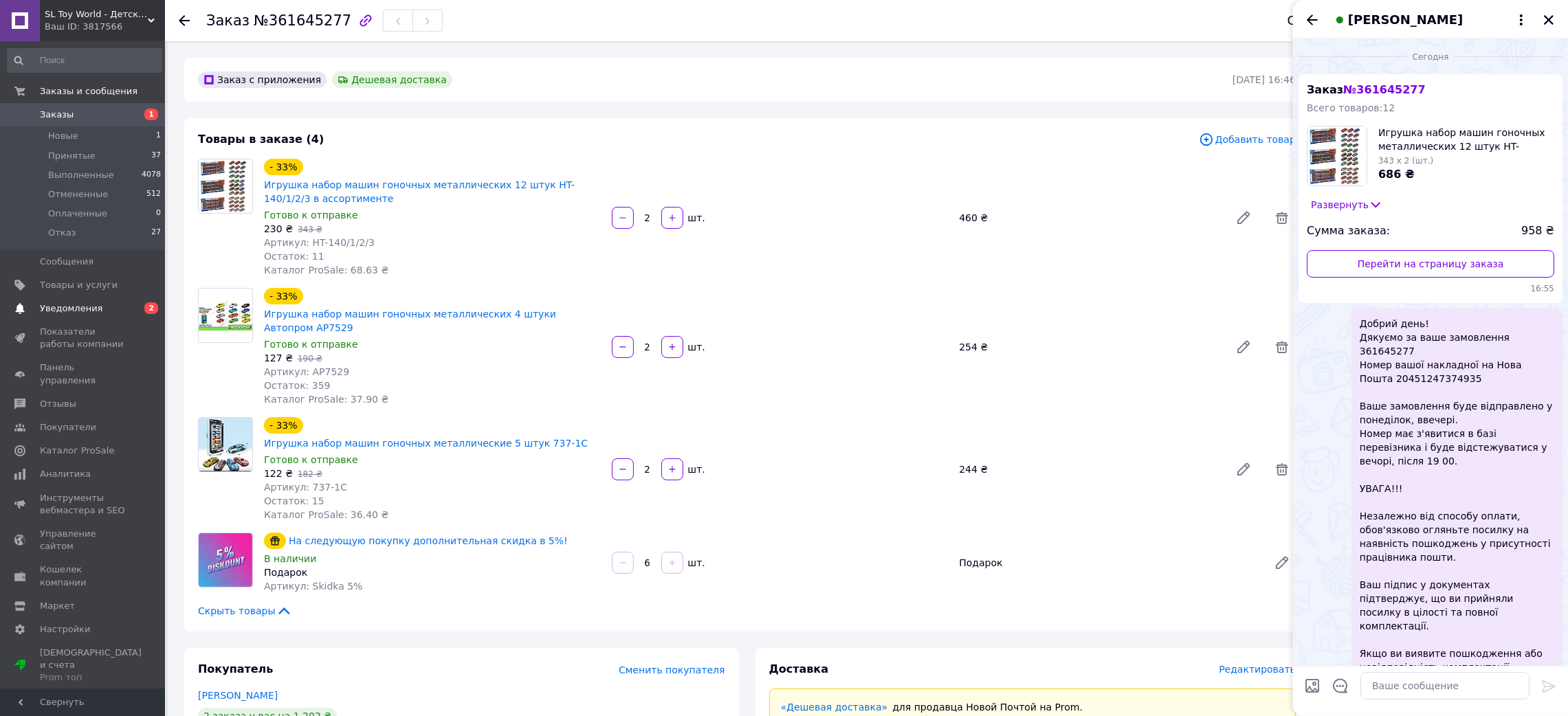
click at [114, 303] on span "Уведомления" at bounding box center [83, 309] width 87 height 13
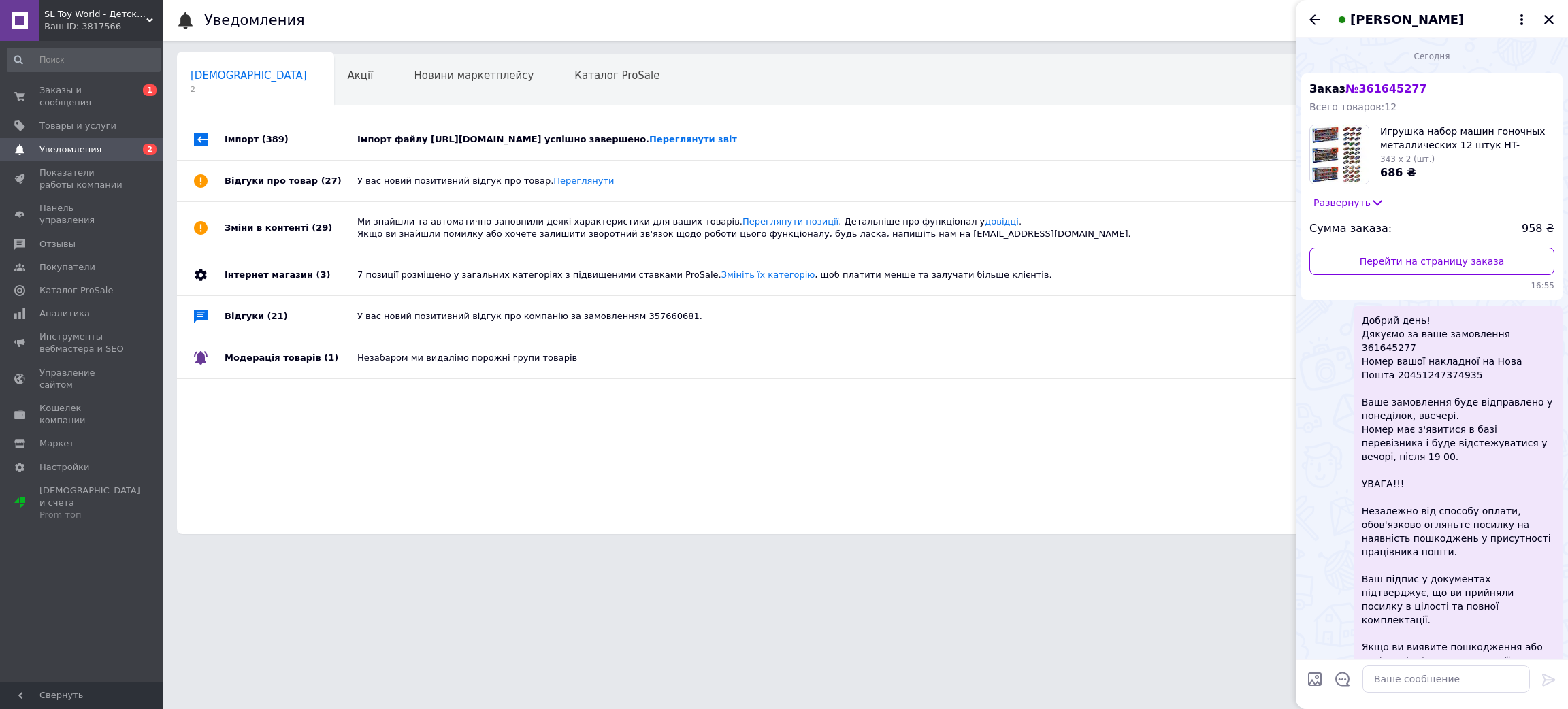
click at [537, 134] on div "Імпорт файлу https://shoppinglands.ecore.software:8443/ec/templates/prom_TW_MMA…" at bounding box center [880, 140] width 1047 height 13
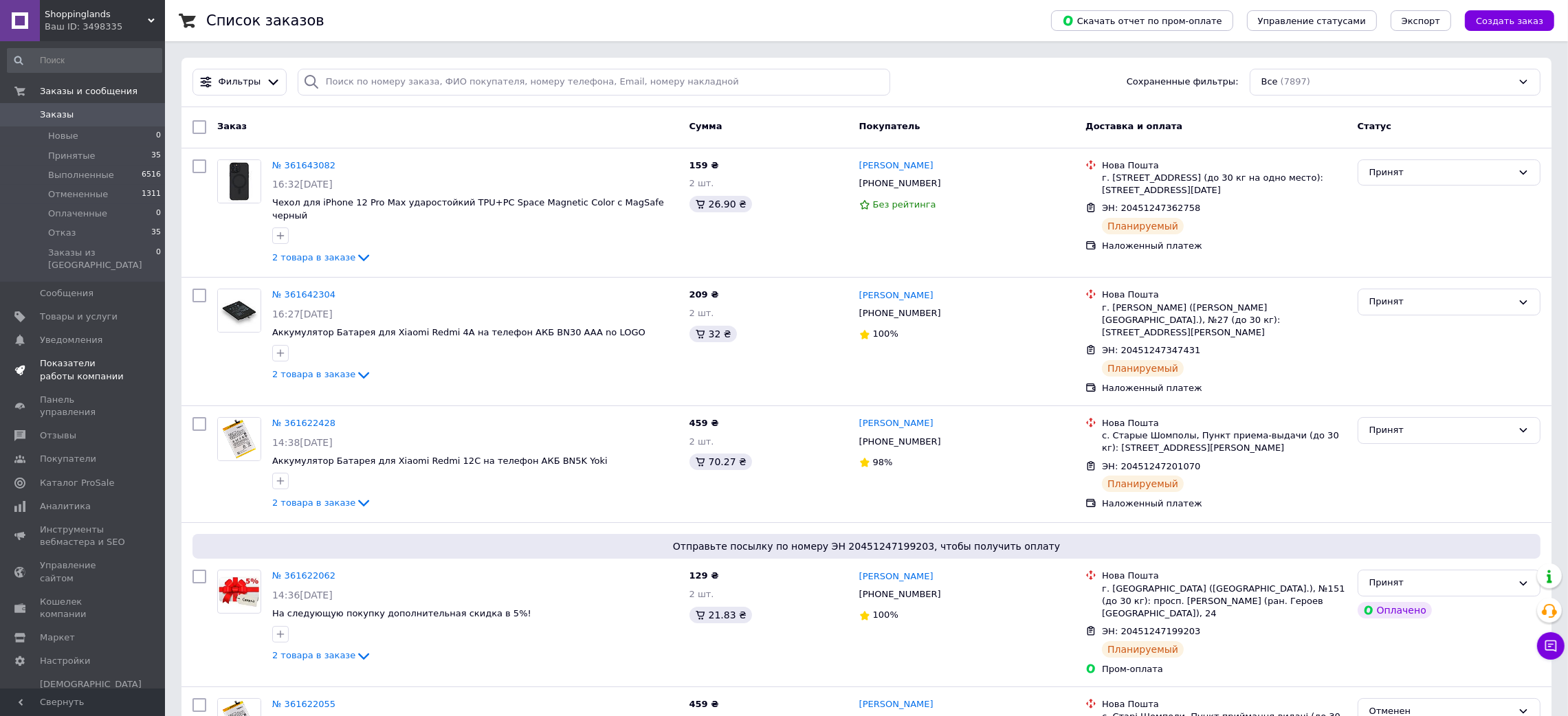
click at [72, 358] on span "Показатели работы компании" at bounding box center [83, 369] width 87 height 24
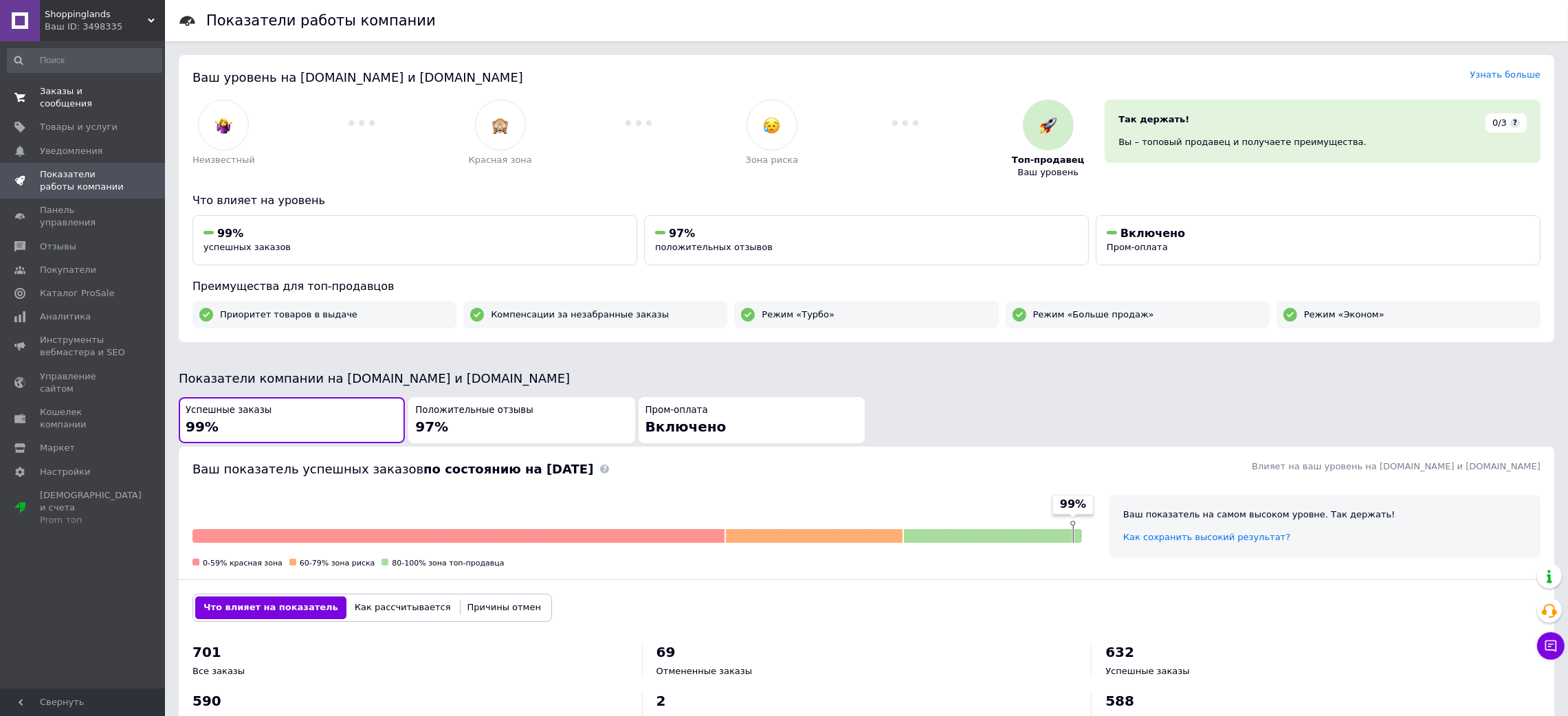
click at [79, 90] on span "Заказы и сообщения" at bounding box center [83, 97] width 87 height 24
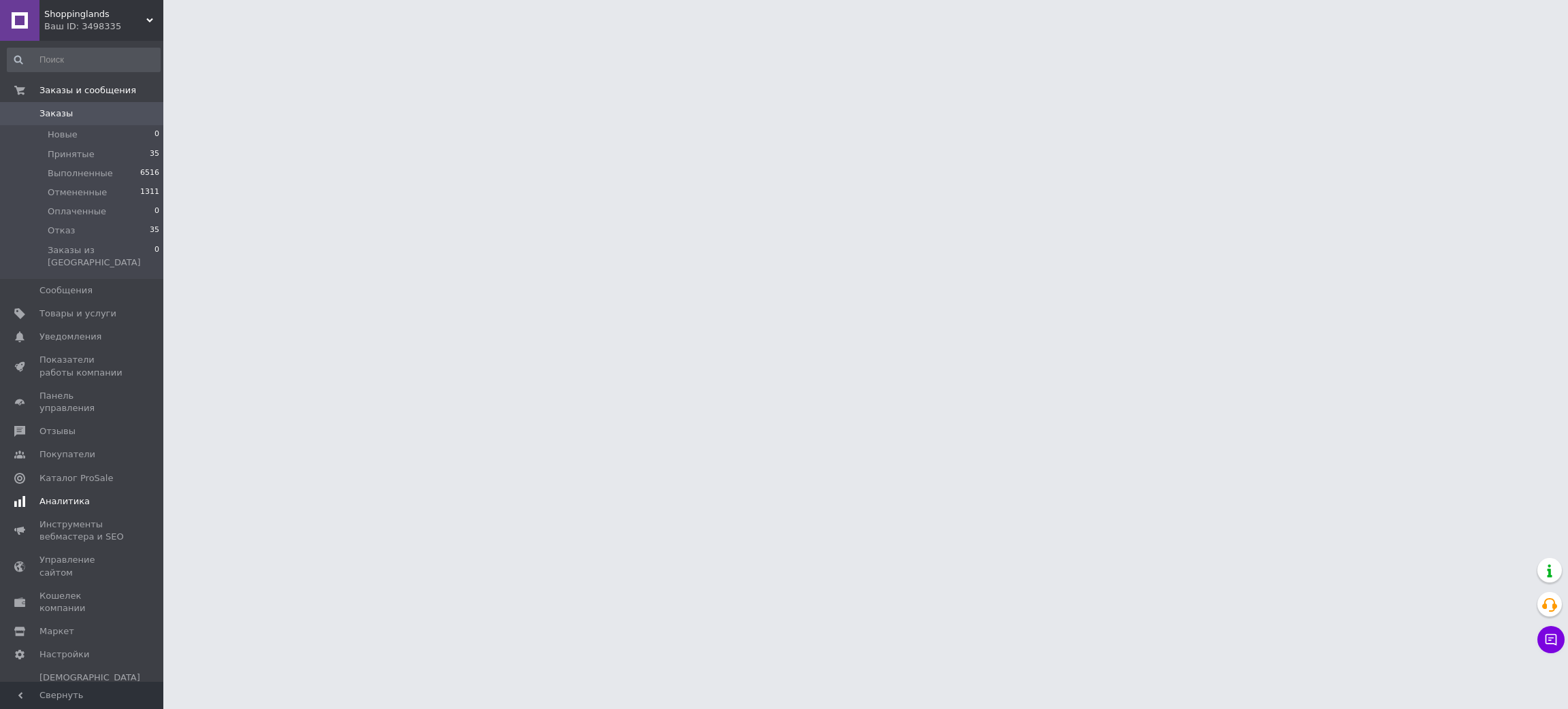
click at [40, 496] on span "Аналитика" at bounding box center [65, 501] width 50 height 13
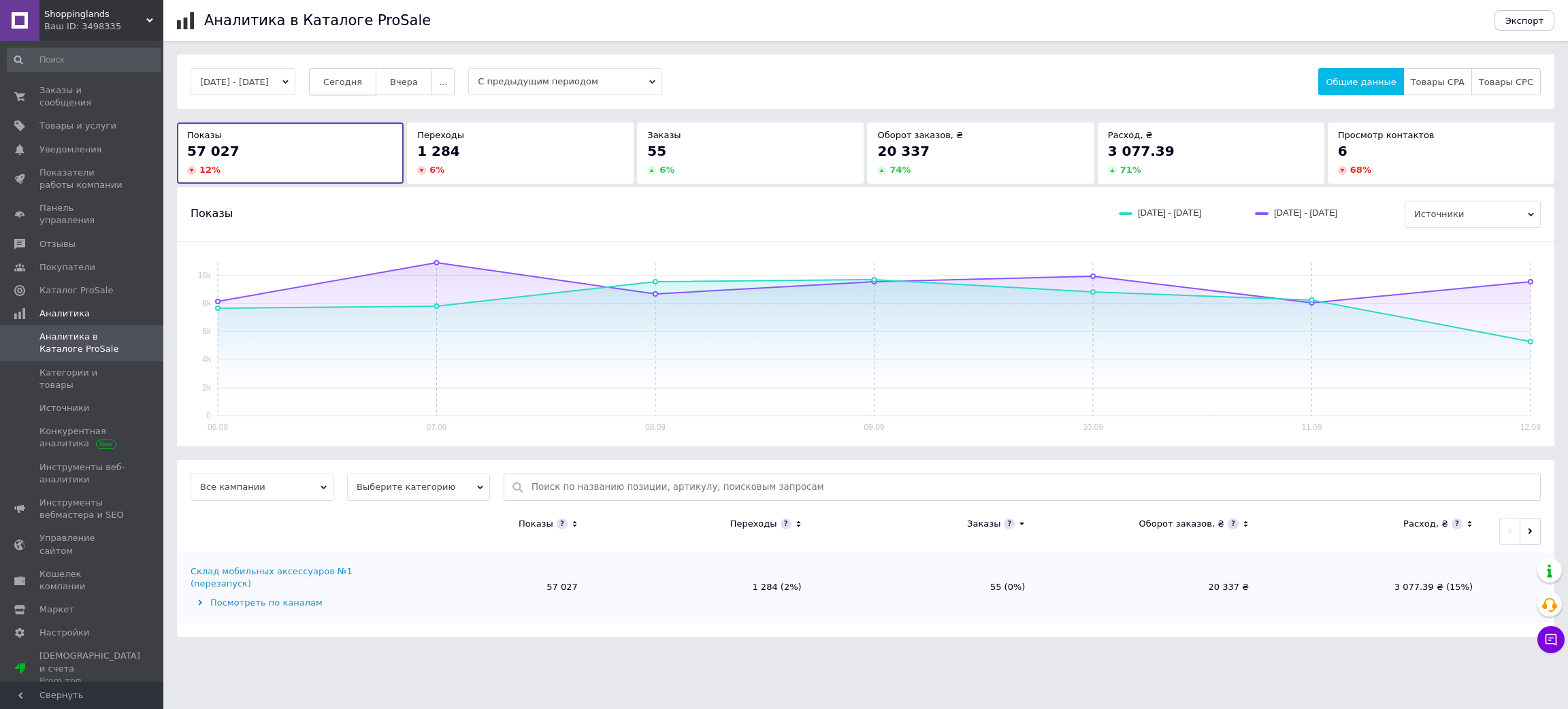
click at [362, 90] on button "Сегодня" at bounding box center [342, 81] width 67 height 27
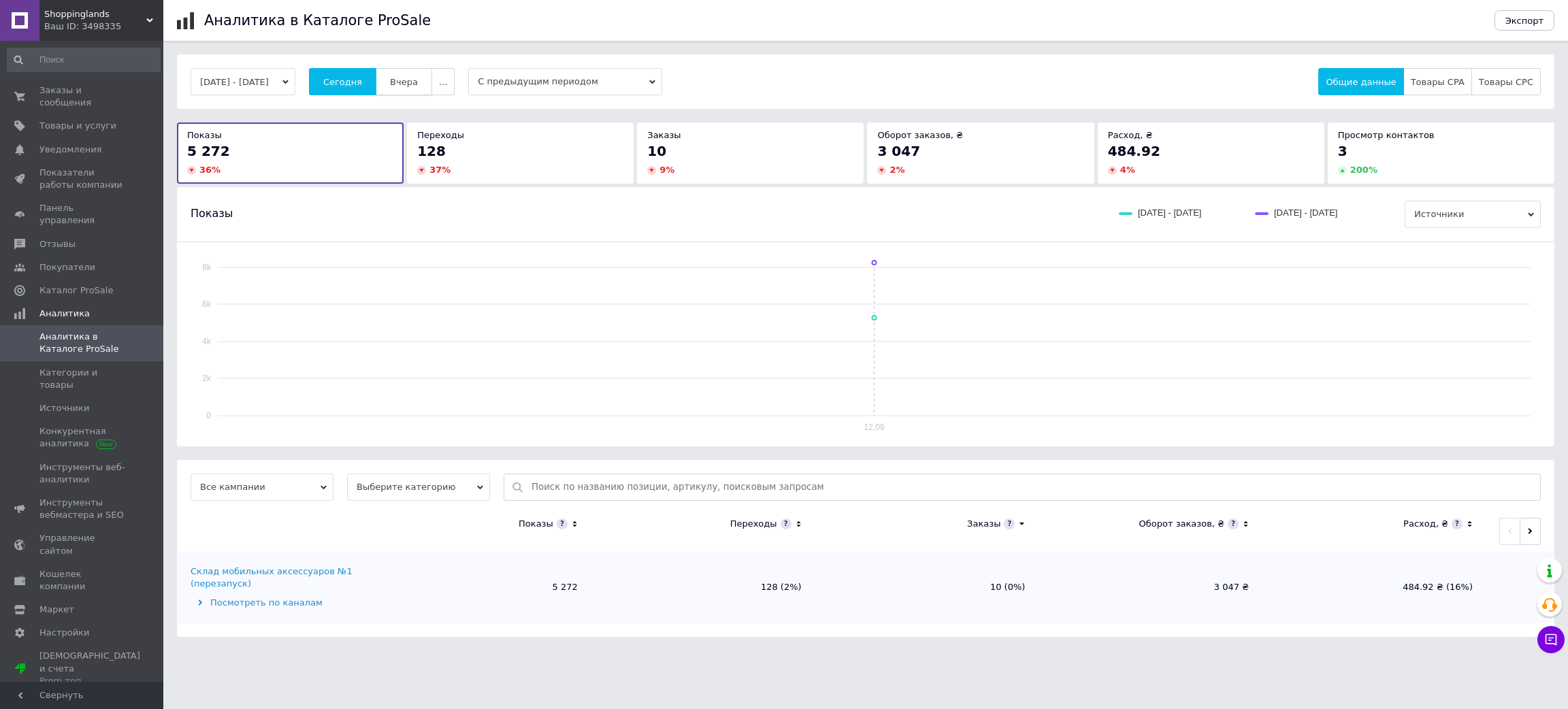
click at [415, 81] on span "Вчера" at bounding box center [403, 81] width 28 height 11
click at [362, 81] on span "Сегодня" at bounding box center [342, 81] width 39 height 11
click at [66, 89] on span "Заказы и сообщения" at bounding box center [82, 96] width 86 height 24
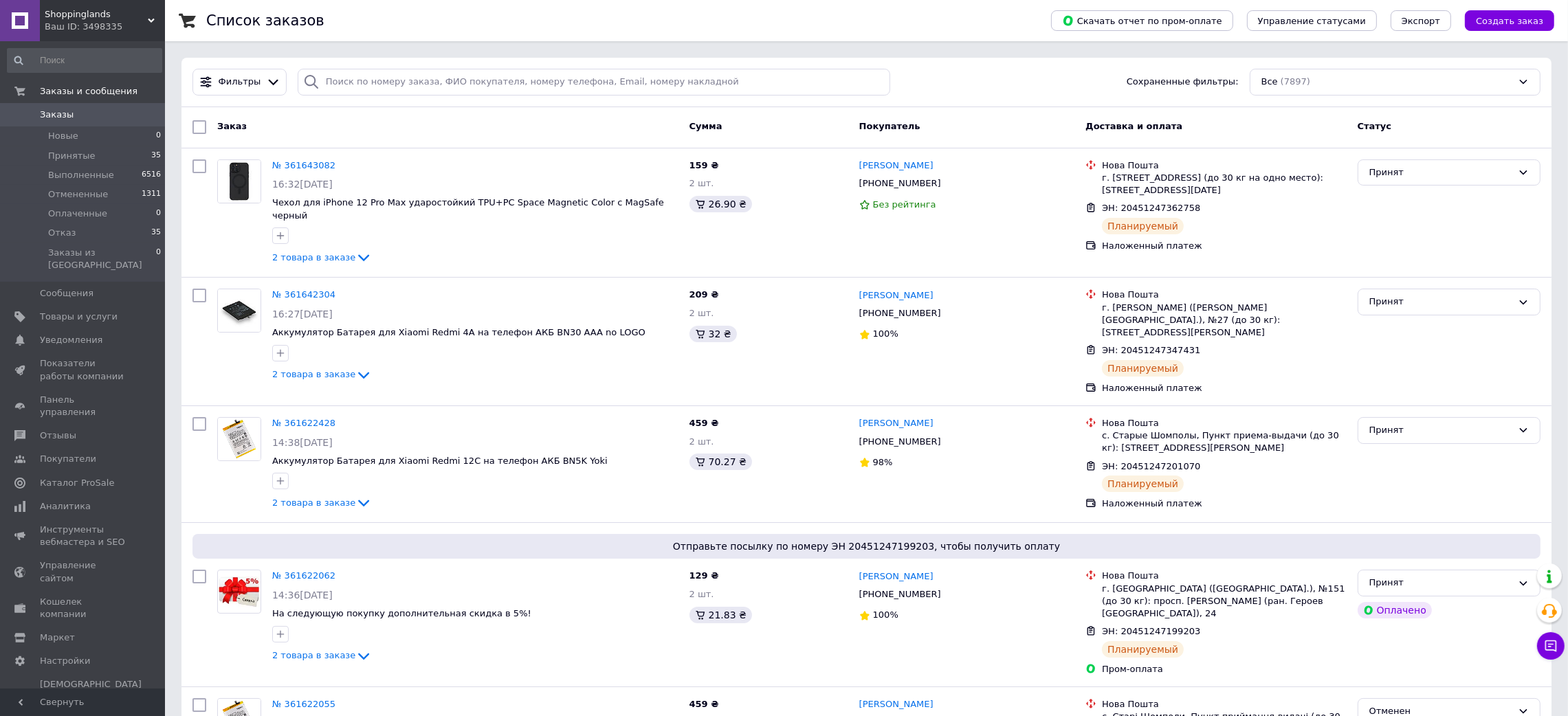
click at [124, 16] on span "Shoppinglands" at bounding box center [96, 14] width 103 height 13
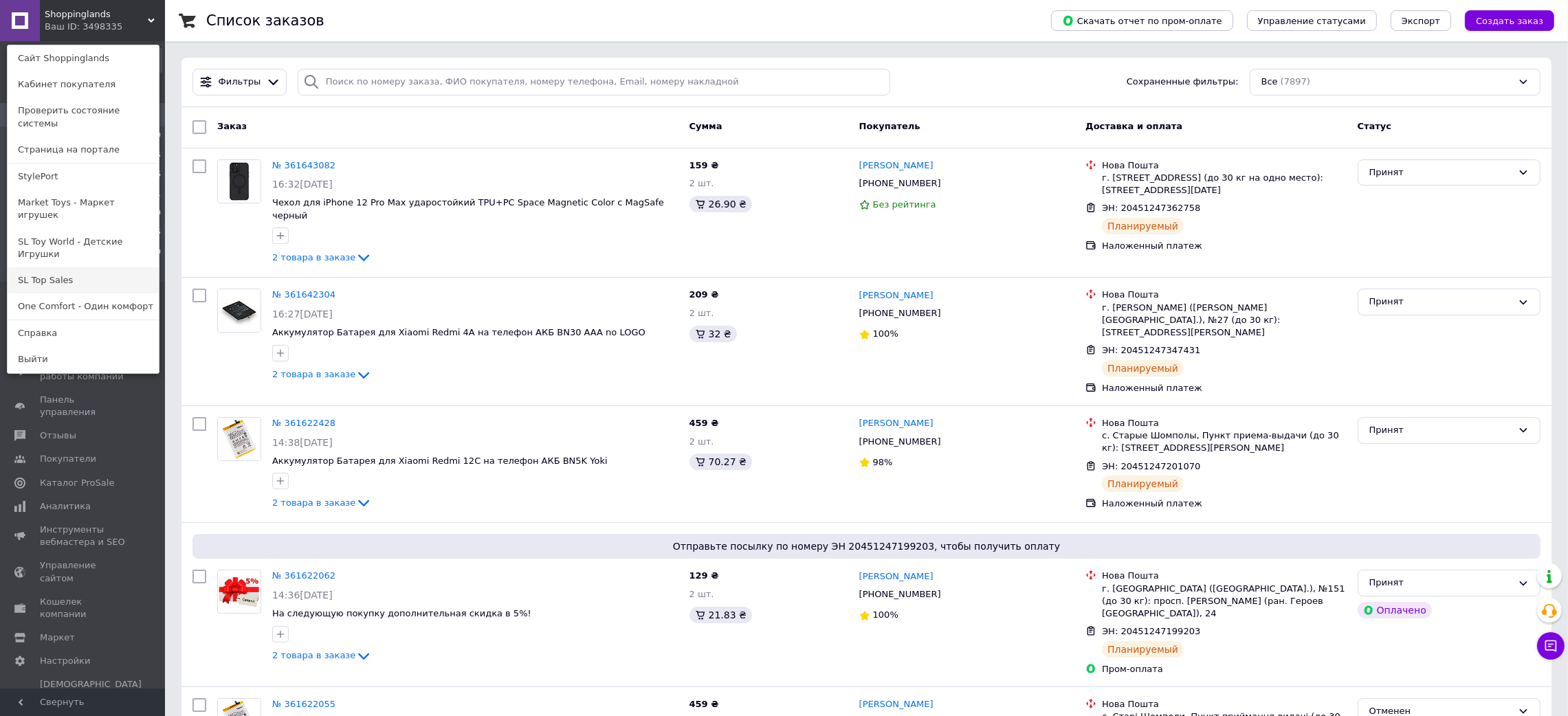
click at [70, 267] on link "SL Top Sales" at bounding box center [83, 280] width 151 height 26
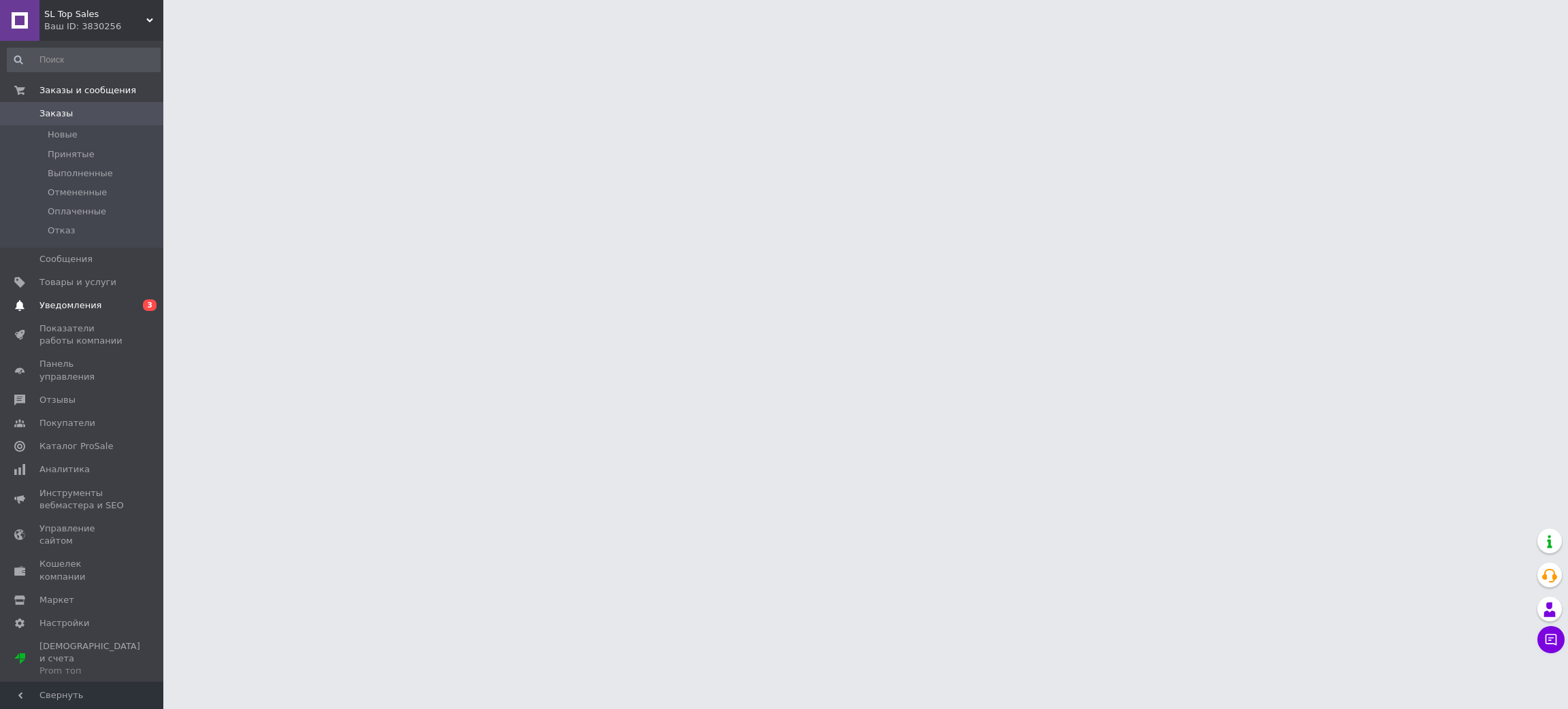
click at [122, 306] on span "Уведомления" at bounding box center [82, 306] width 86 height 13
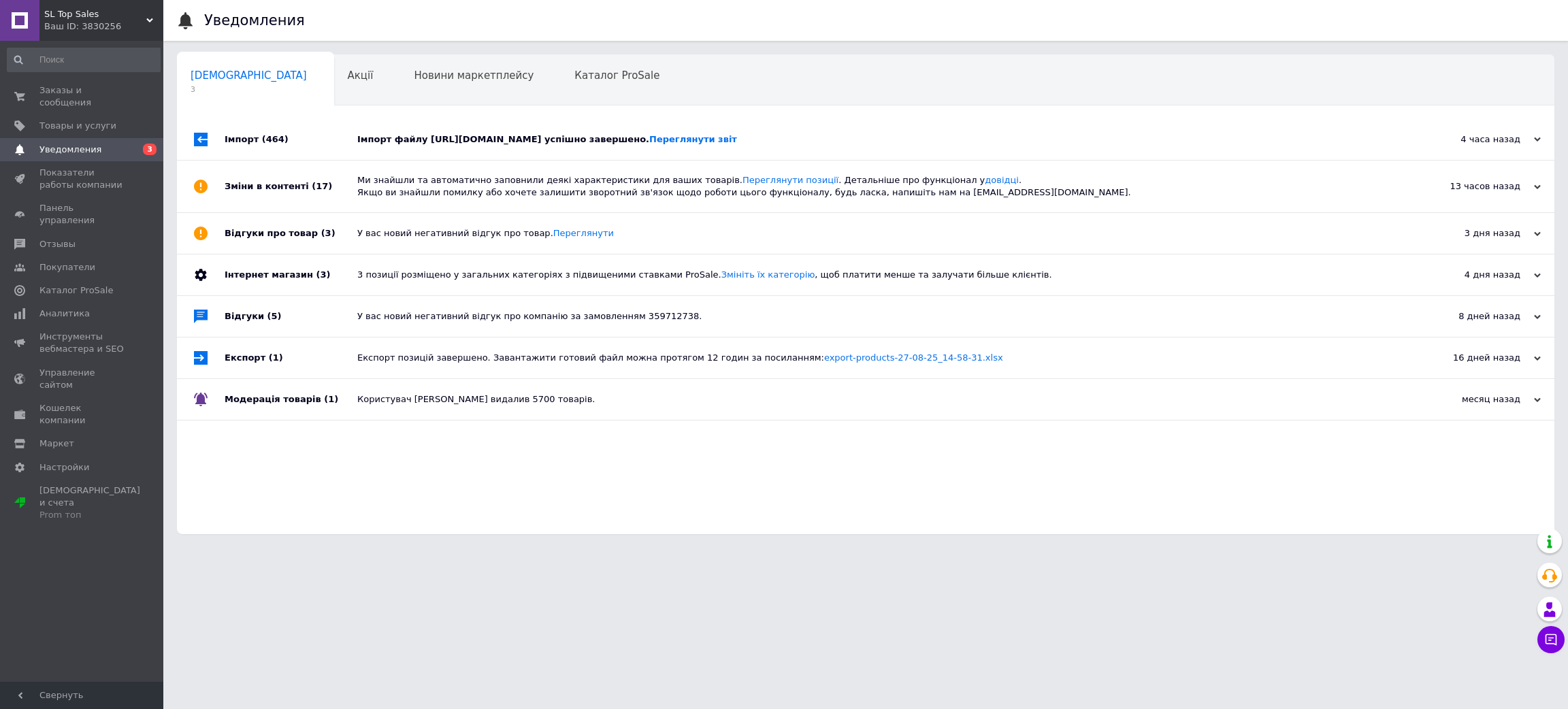
click at [426, 145] on div "Імпорт файлу https://shoppinglands.ecore.software:8443/ec/templates/prom_TS_DZ_…" at bounding box center [880, 140] width 1047 height 13
click at [348, 73] on span "Акції" at bounding box center [361, 76] width 26 height 13
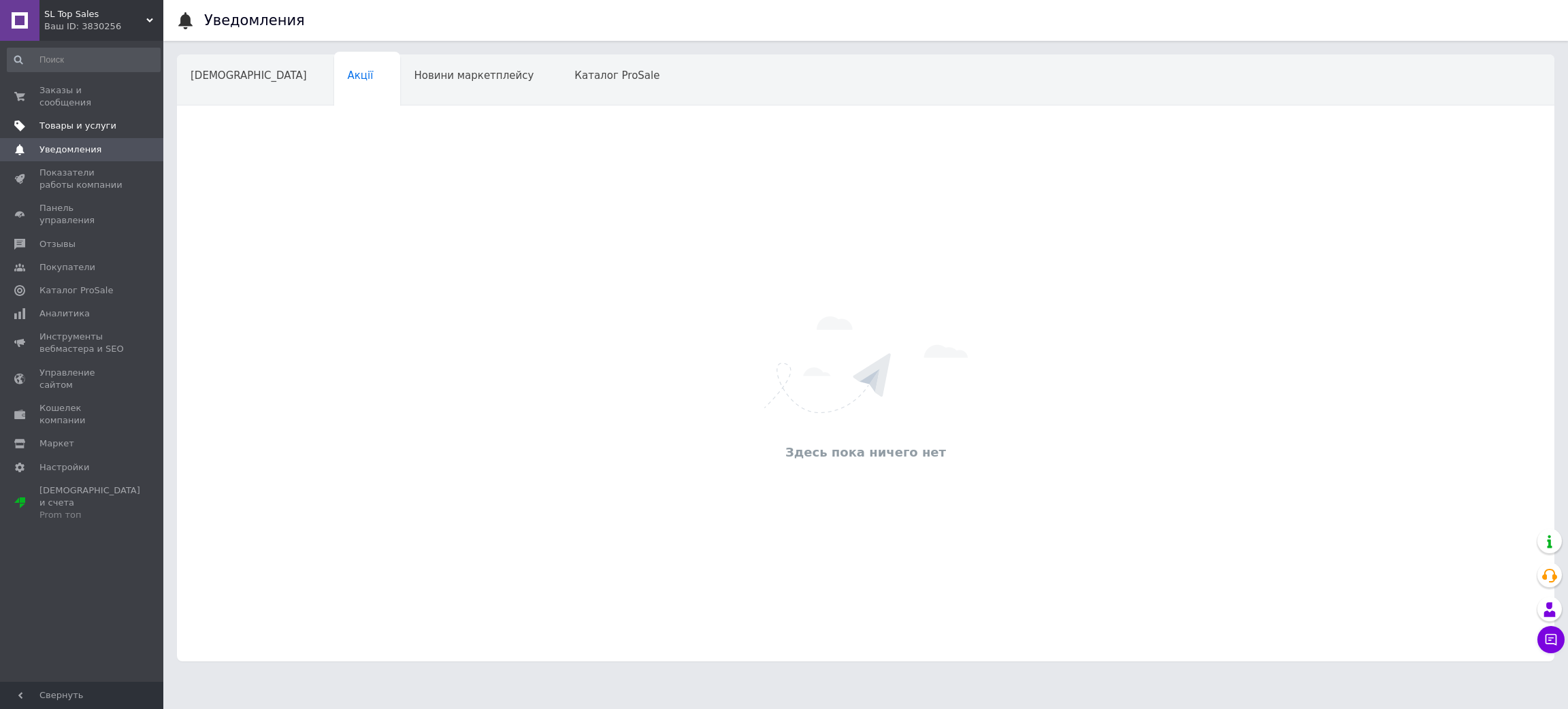
click at [86, 120] on span "Товары и услуги" at bounding box center [78, 126] width 77 height 13
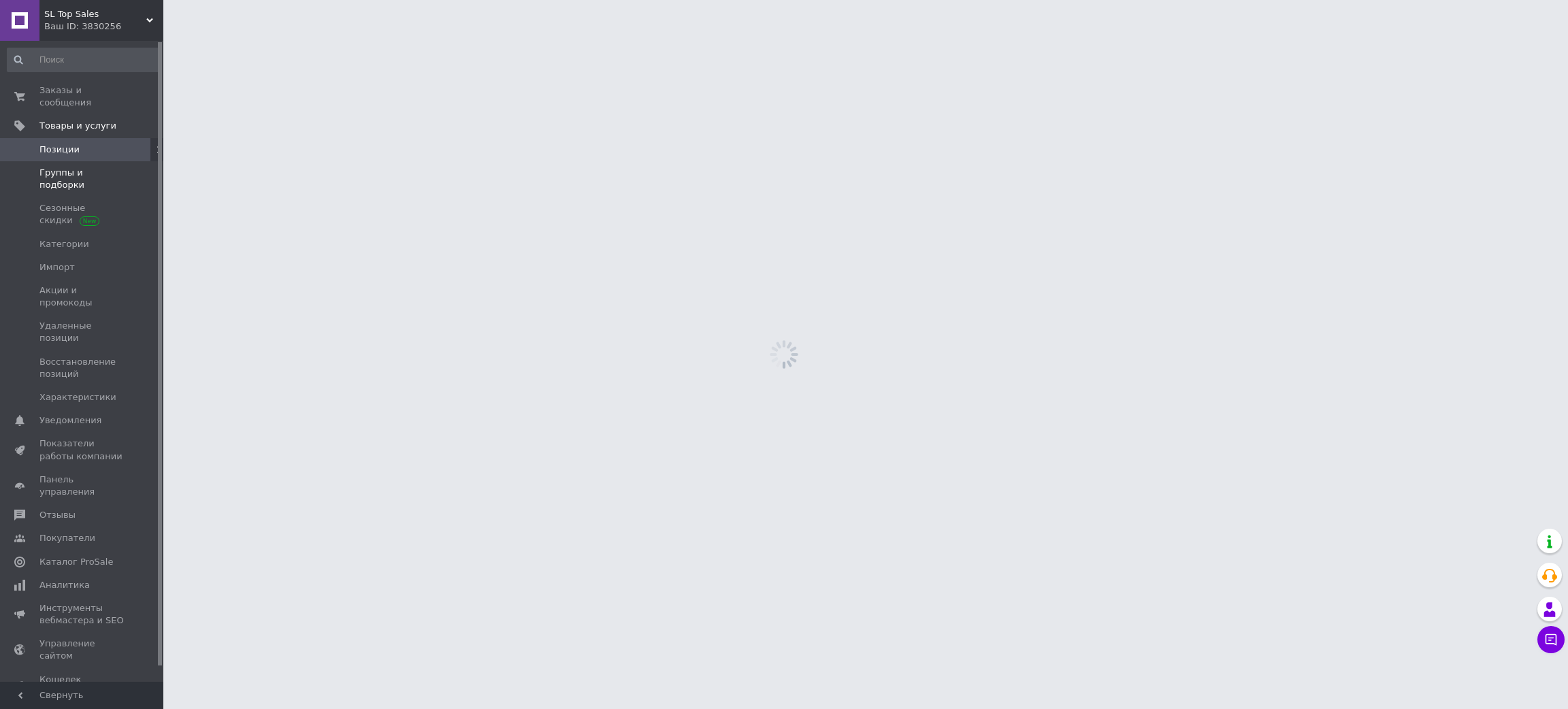
click at [96, 167] on span "Группы и подборки" at bounding box center [82, 178] width 86 height 24
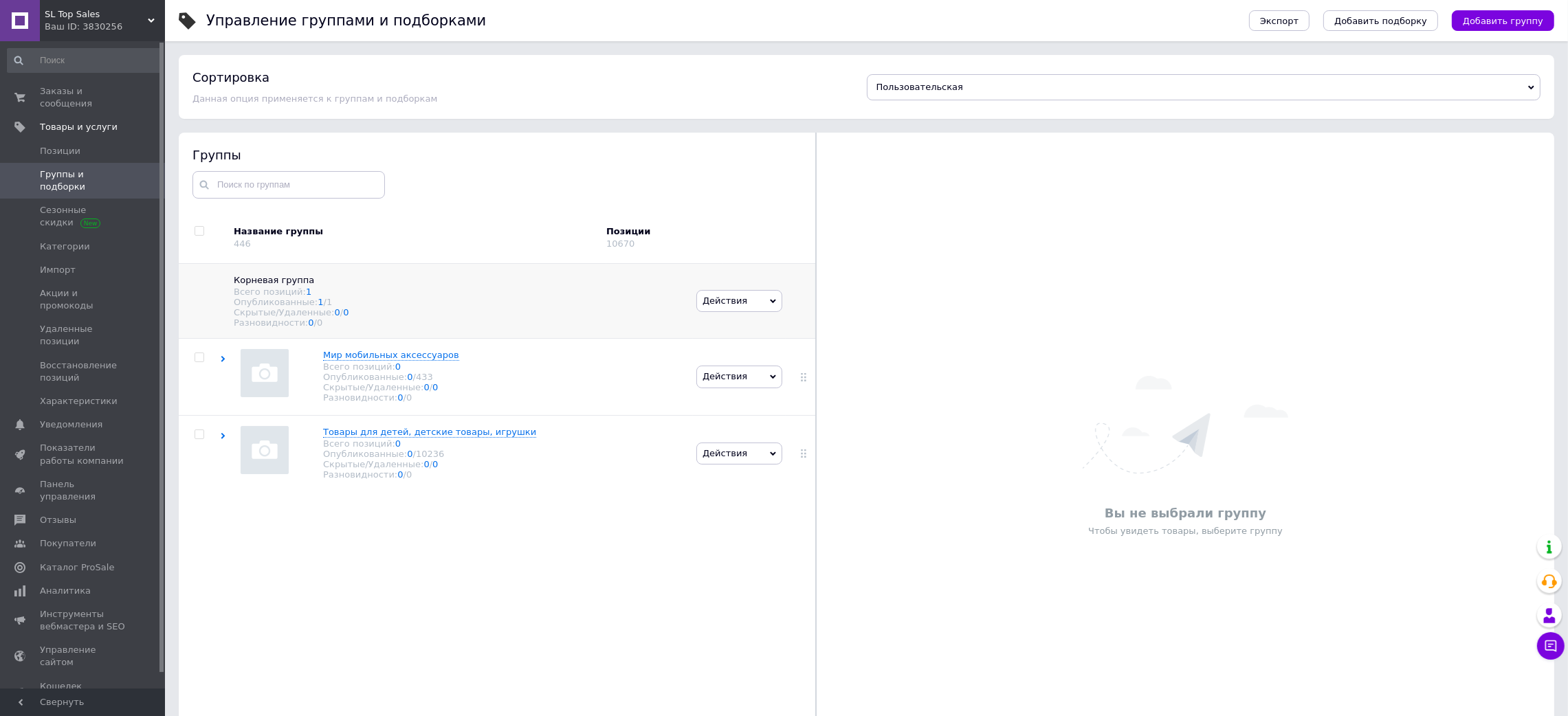
click at [435, 295] on div "Всего позиций: 1" at bounding box center [458, 292] width 449 height 11
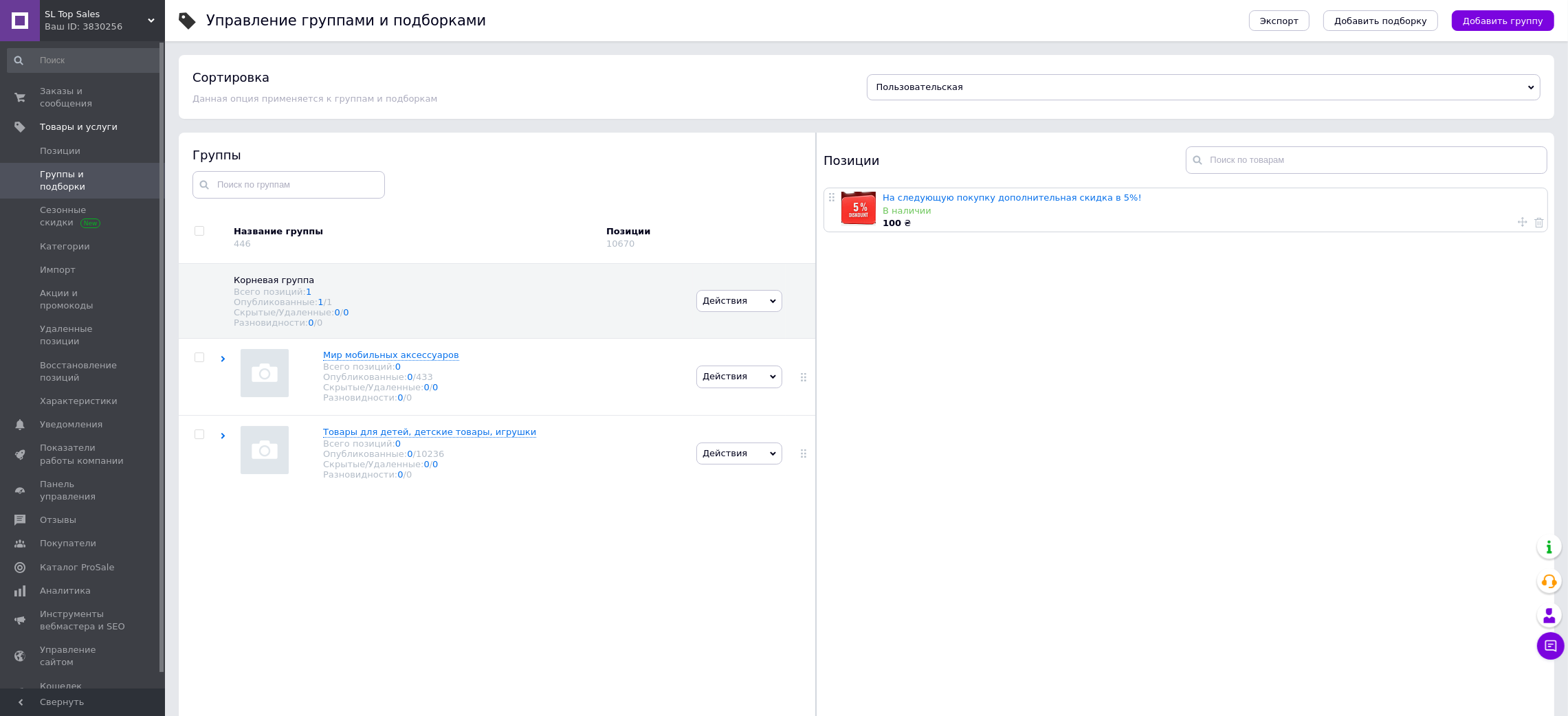
click at [100, 20] on span "SL Top Sales" at bounding box center [96, 14] width 103 height 13
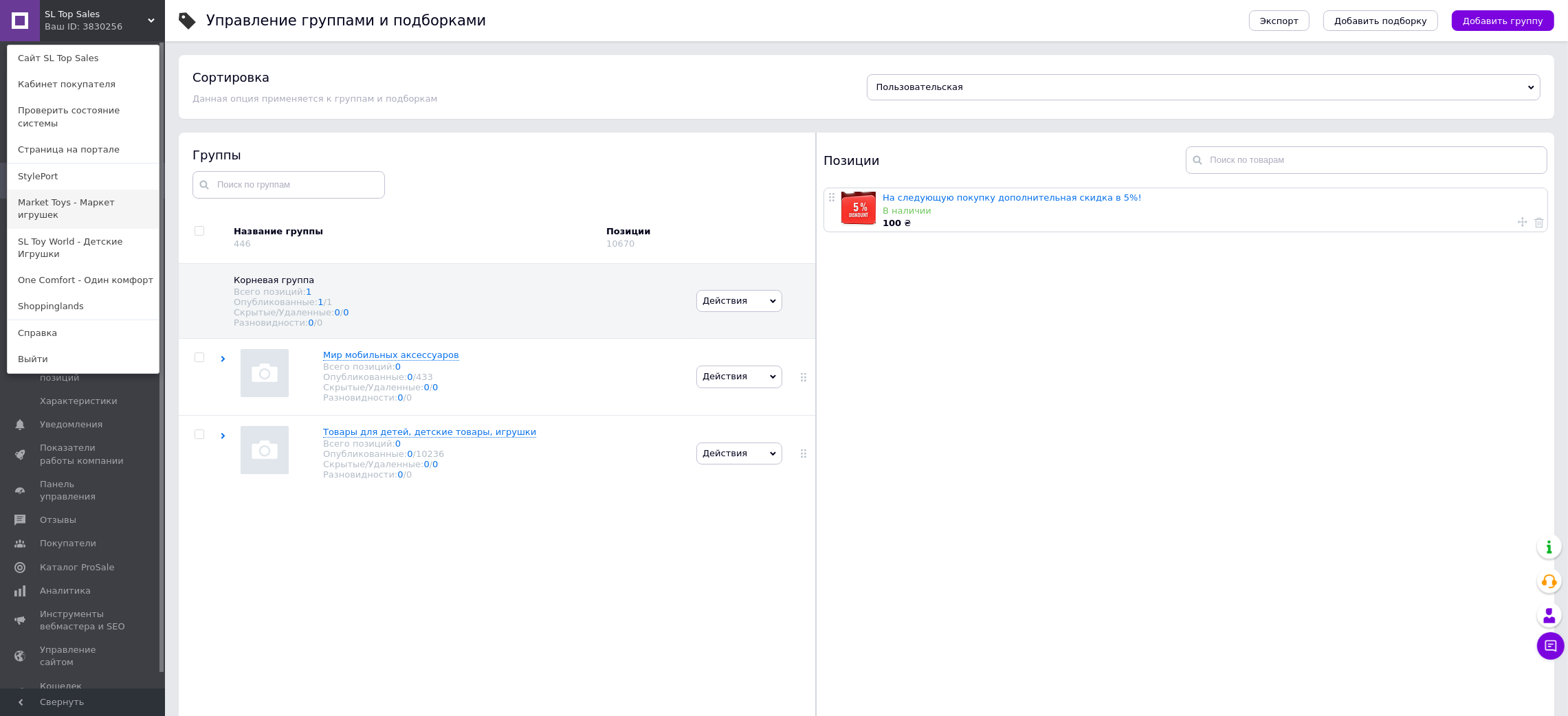
click at [82, 190] on link "Market Toys - Маркет игрушек" at bounding box center [83, 209] width 151 height 38
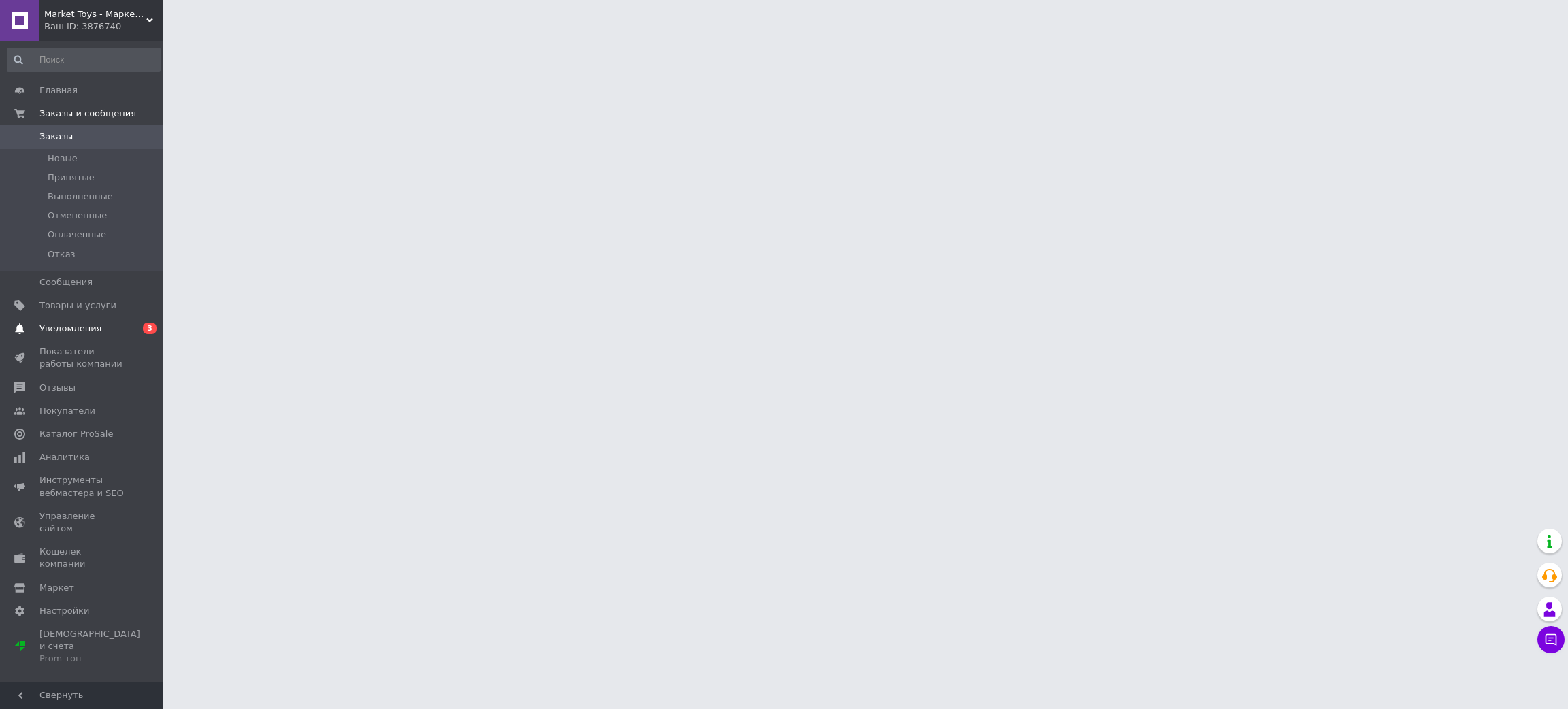
click at [125, 337] on link "Уведомления 0 3" at bounding box center [83, 329] width 168 height 23
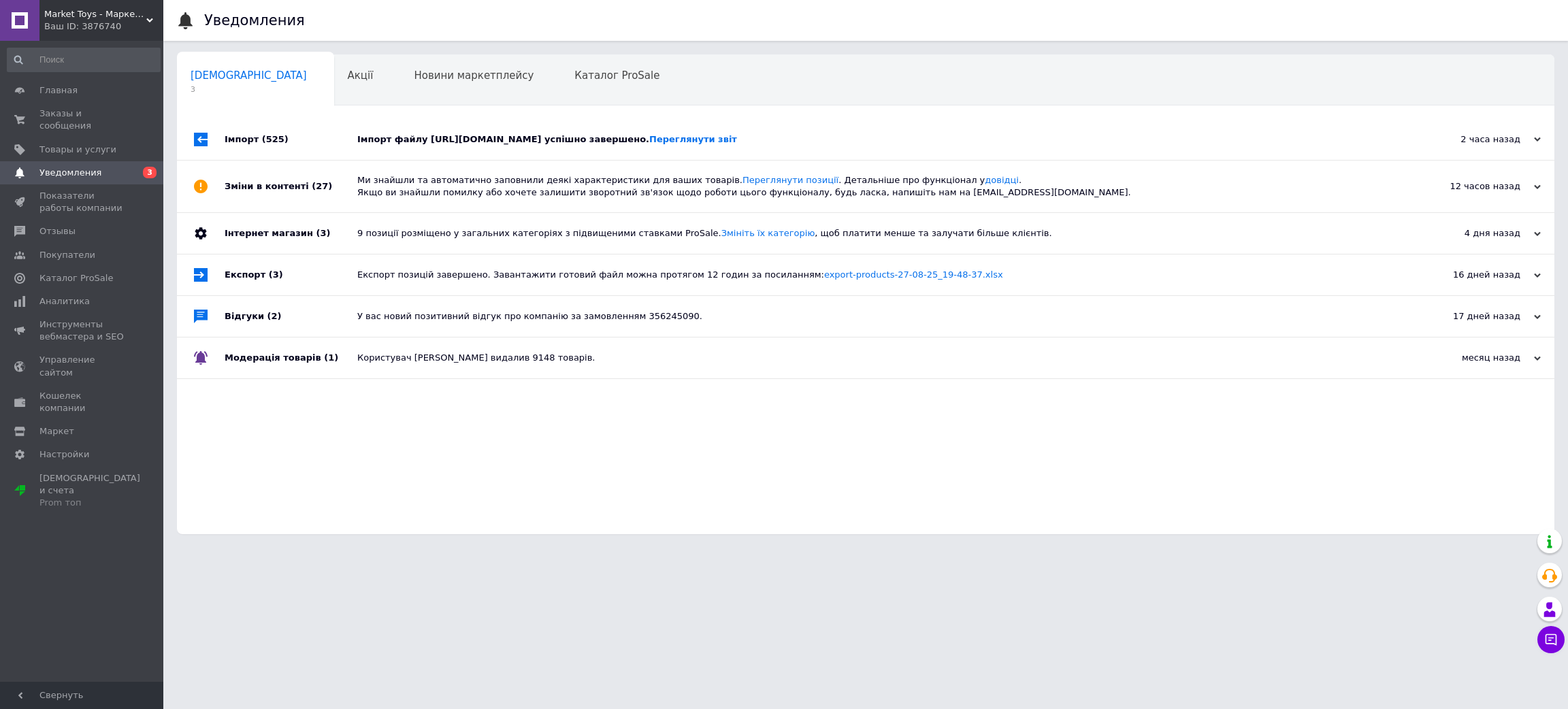
click at [442, 136] on div "Імпорт файлу [URL][DOMAIN_NAME] успішно завершено. Переглянути звіт" at bounding box center [880, 140] width 1047 height 13
click at [348, 77] on span "Акції" at bounding box center [361, 76] width 26 height 13
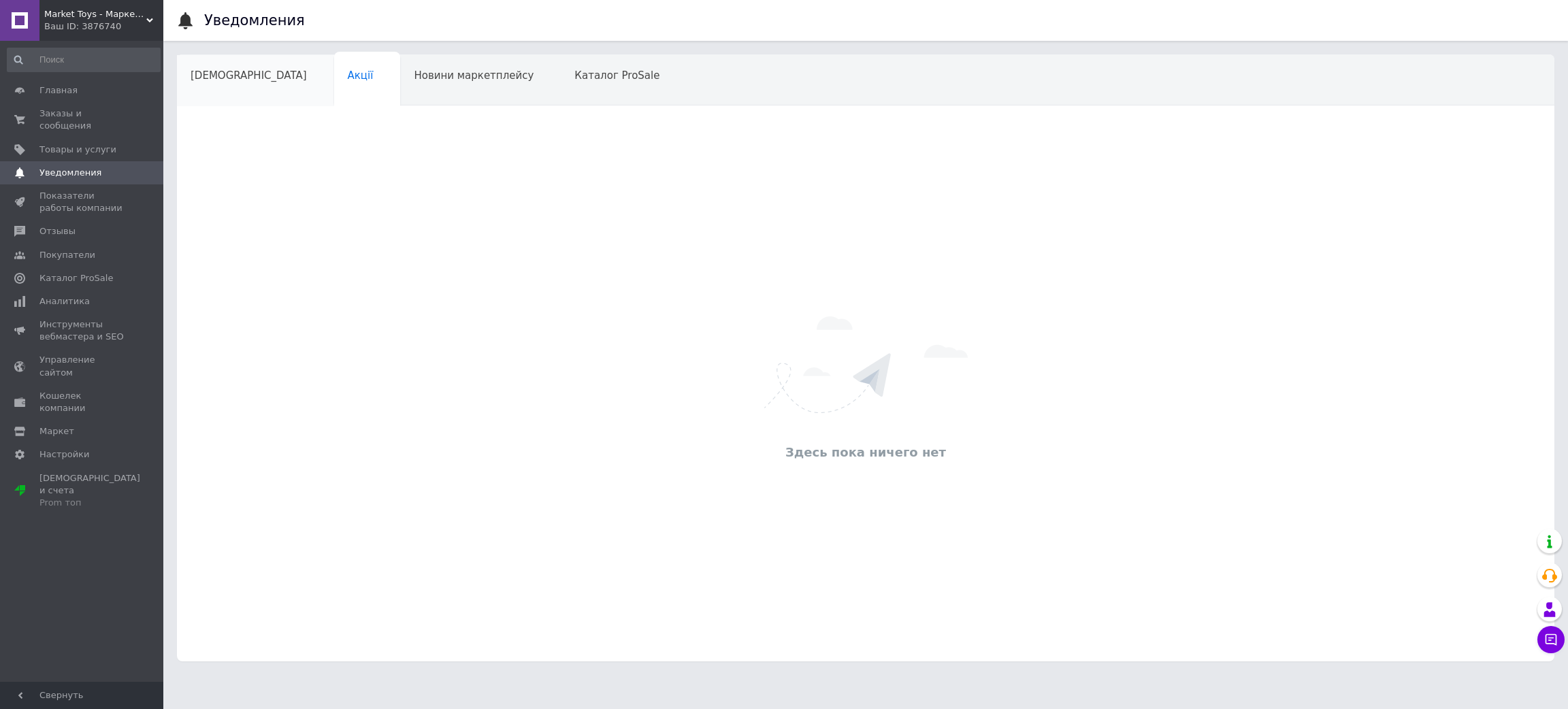
click at [217, 76] on span "[DEMOGRAPHIC_DATA]" at bounding box center [249, 76] width 116 height 13
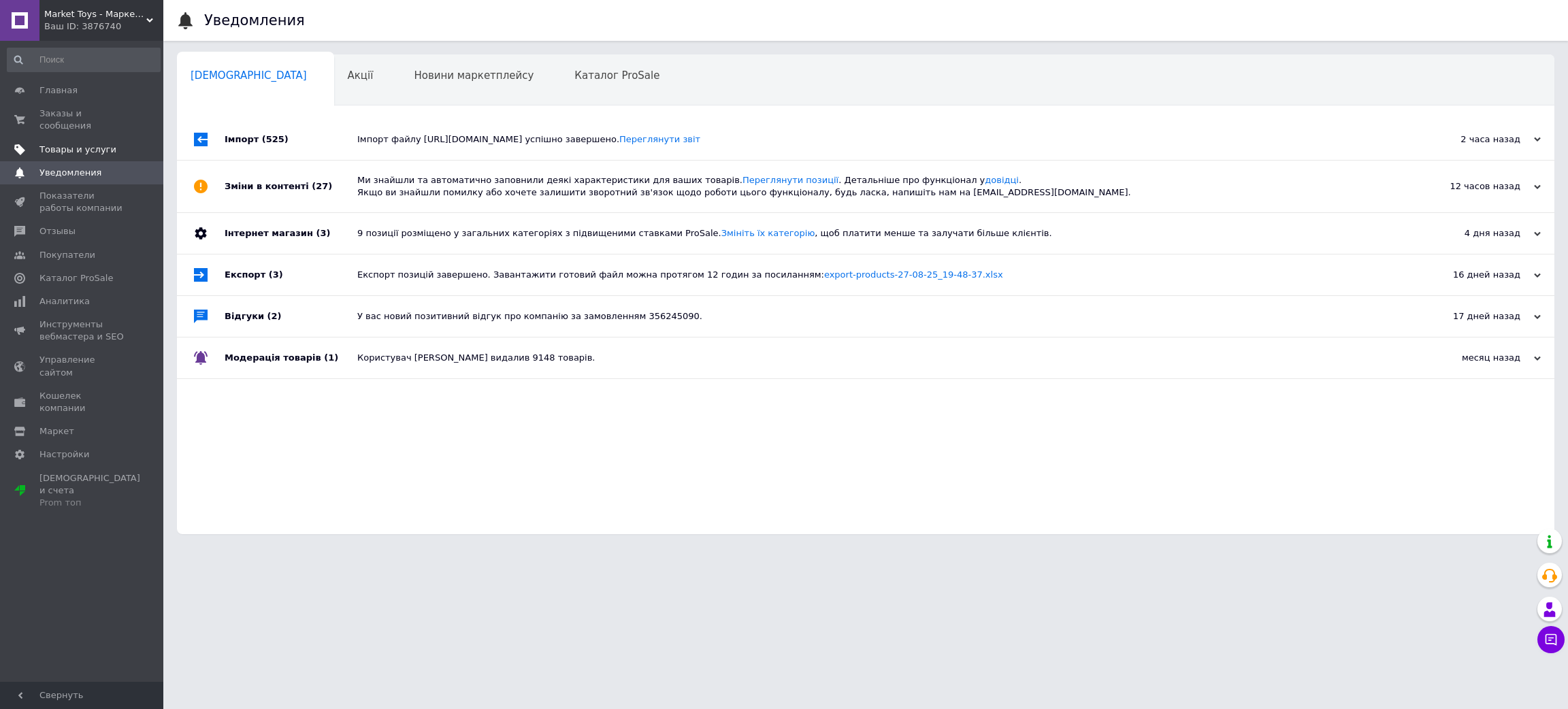
click at [64, 144] on span "Товары и услуги" at bounding box center [78, 149] width 77 height 13
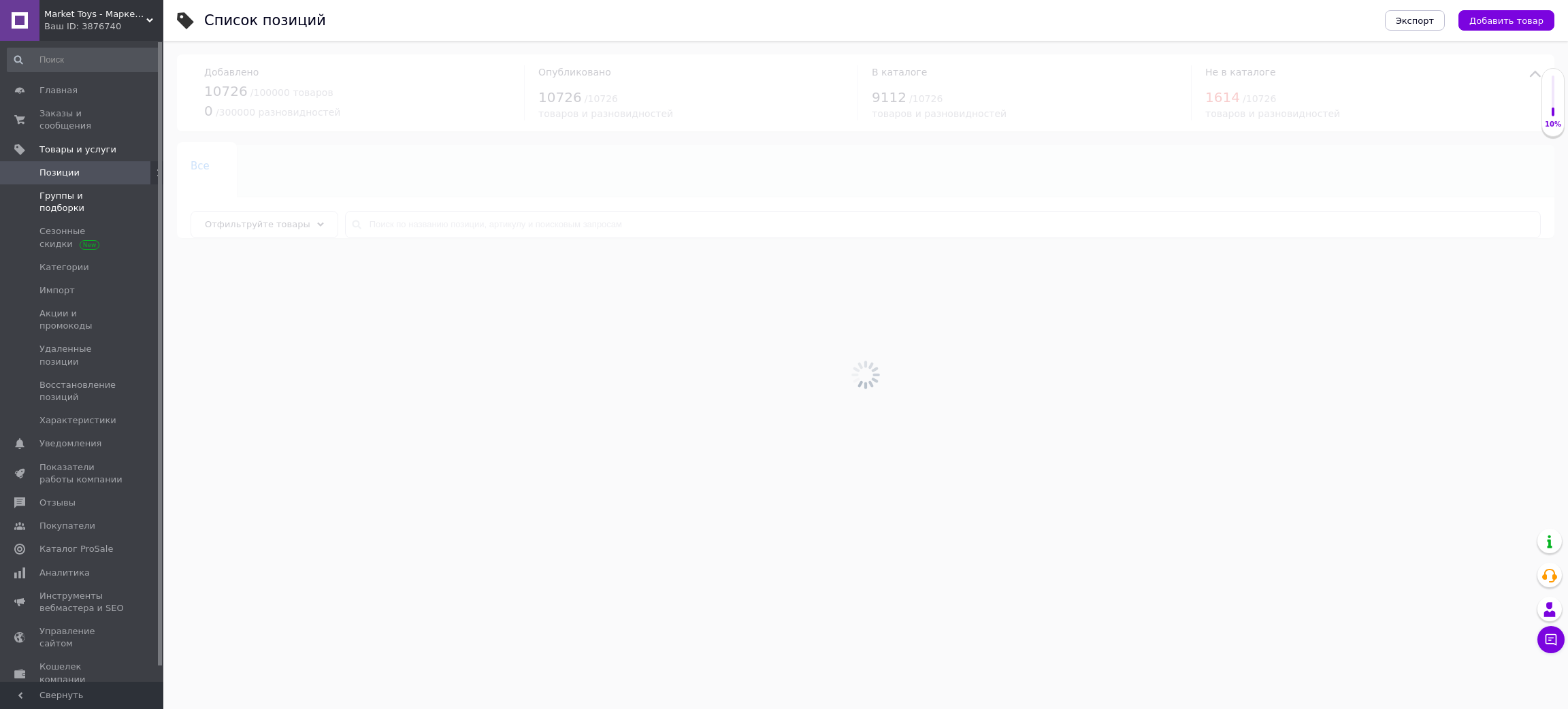
click at [115, 190] on span "Группы и подборки" at bounding box center [82, 202] width 86 height 24
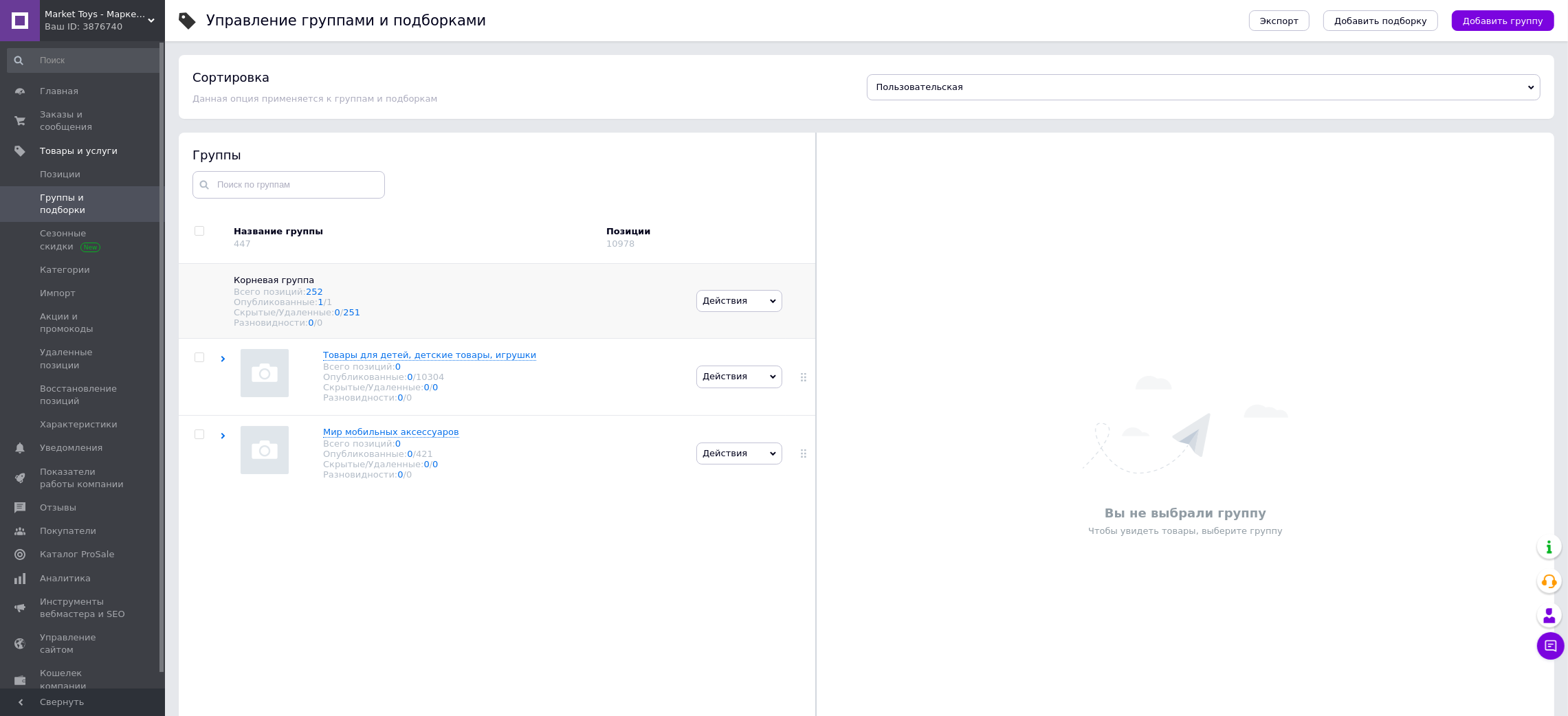
click at [401, 308] on div "Опубликованные: 1 / 1" at bounding box center [458, 302] width 449 height 11
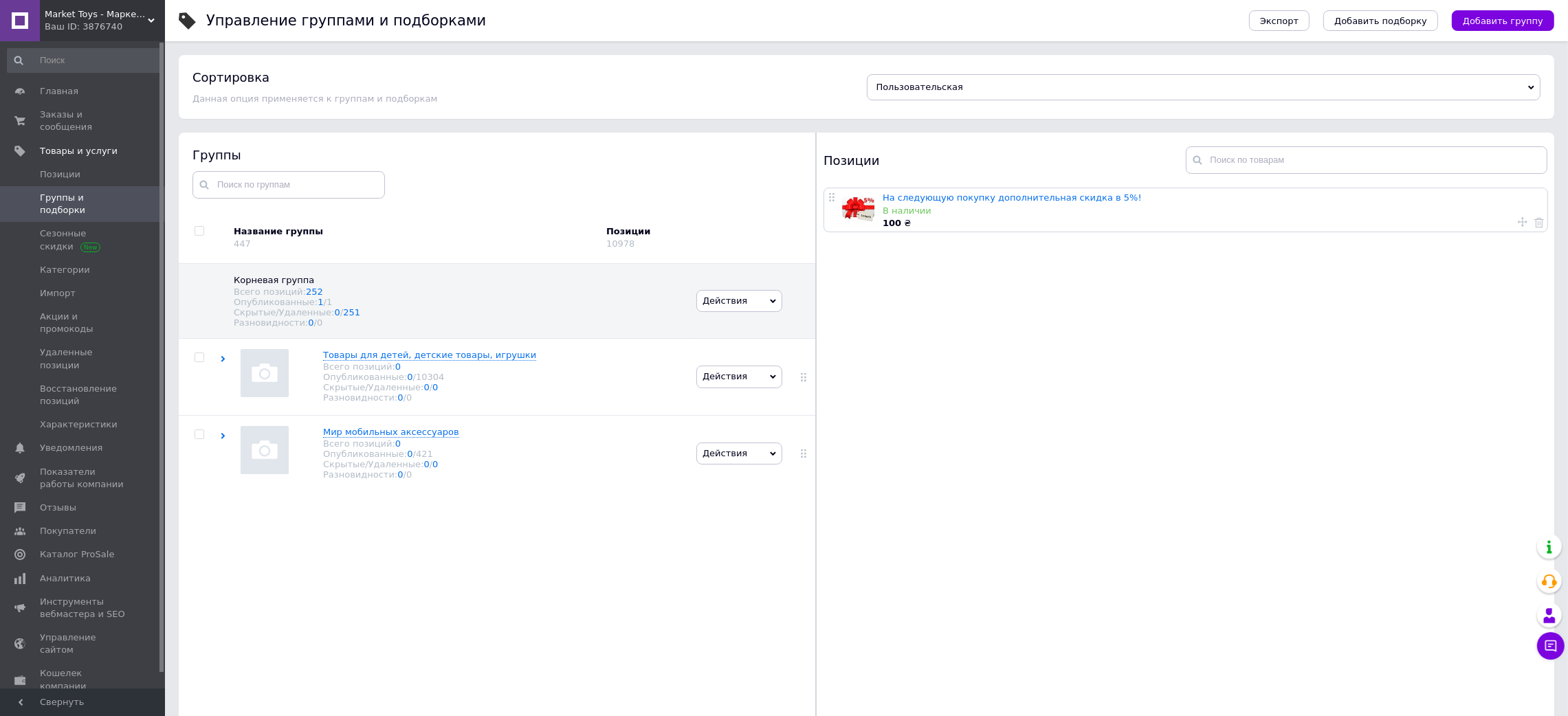
click at [61, 16] on span "Market Toys - Маркет игрушек" at bounding box center [96, 14] width 103 height 13
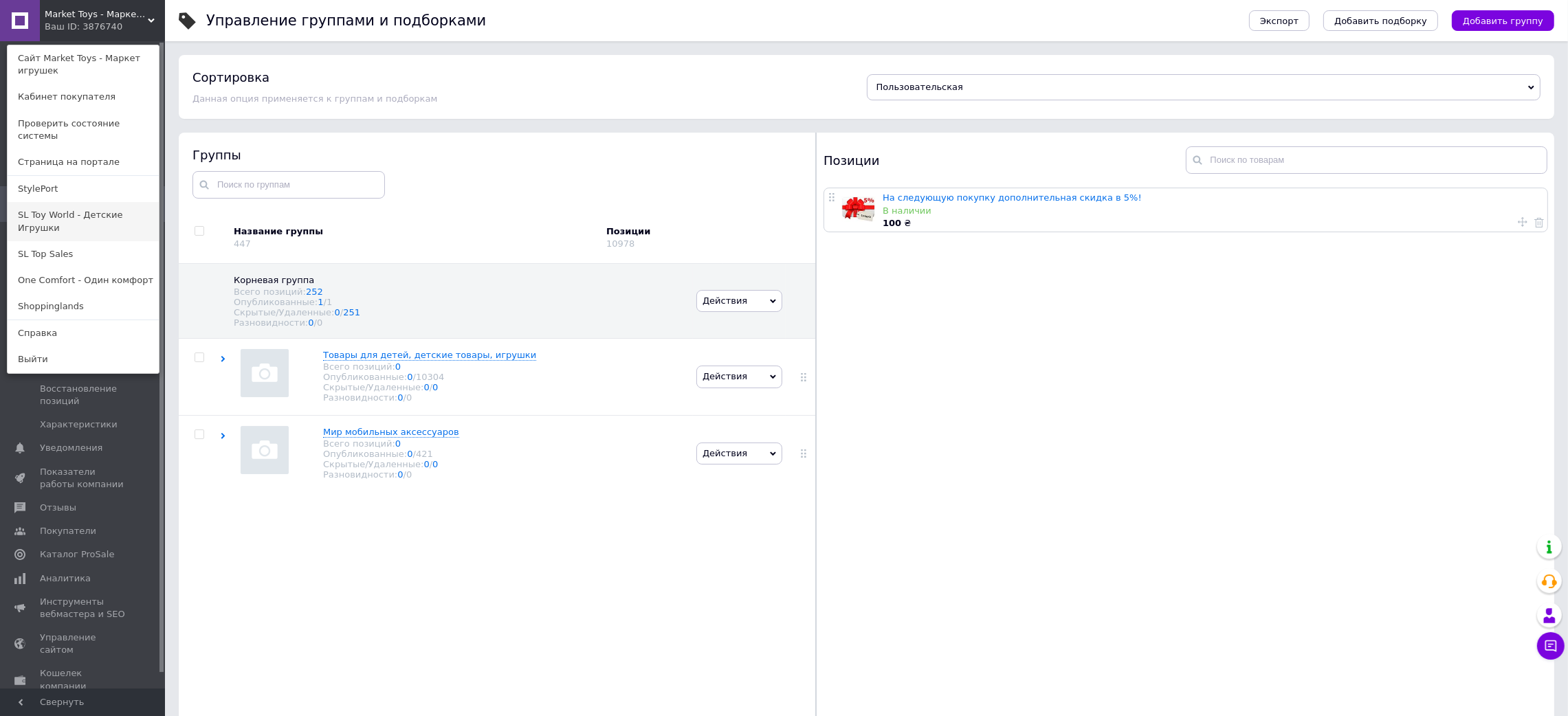
click at [70, 204] on link "SL Toy World - Детские Игрушки" at bounding box center [83, 220] width 151 height 38
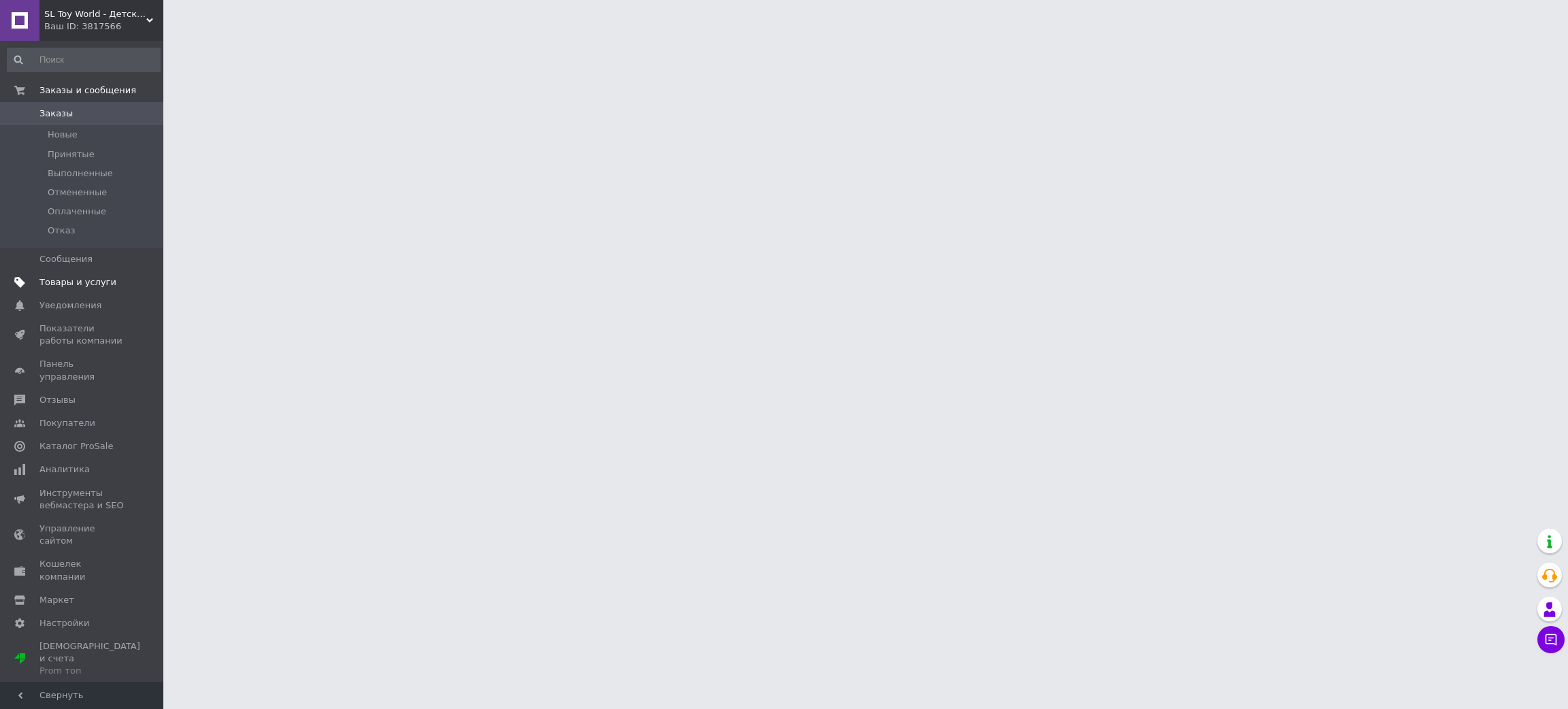
click at [104, 289] on link "Товары и услуги" at bounding box center [83, 282] width 168 height 23
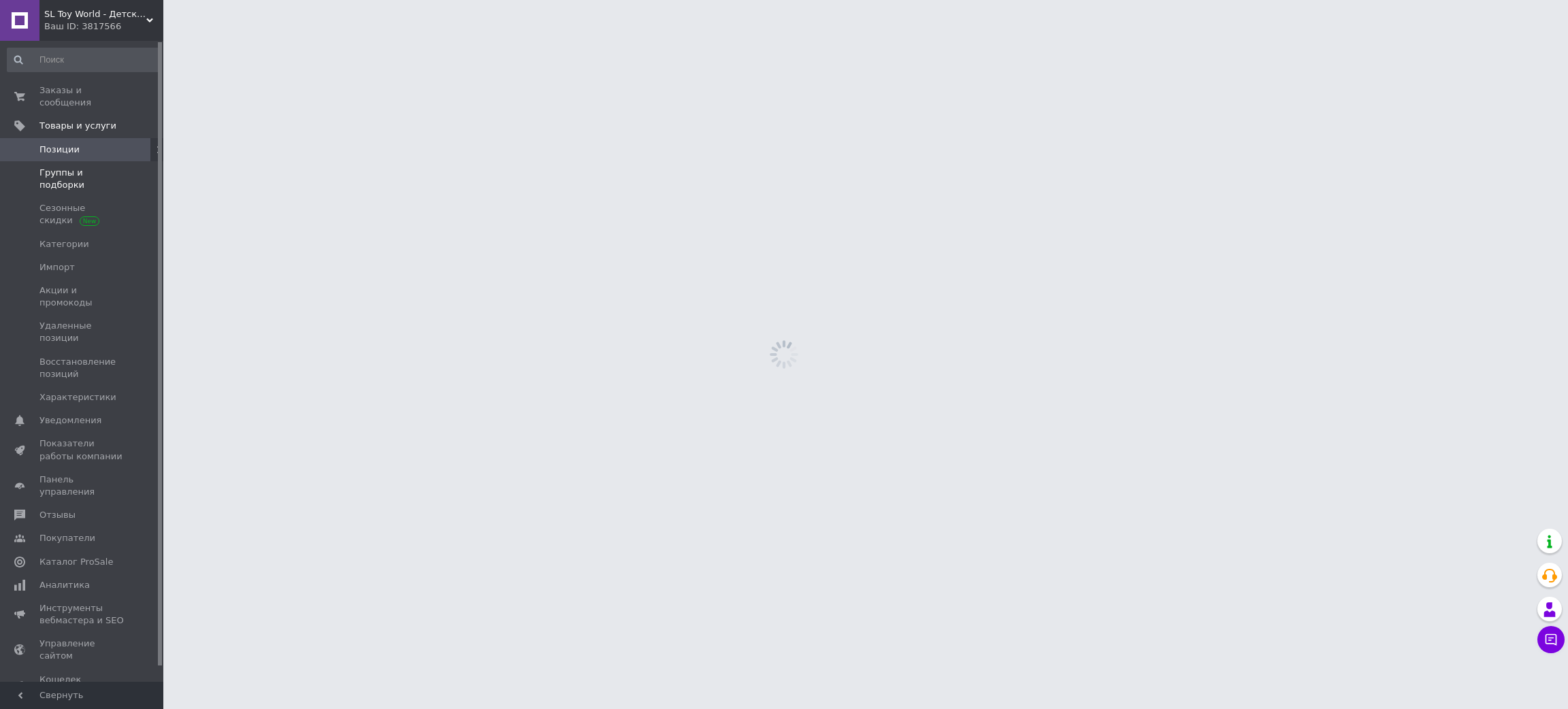
click at [93, 167] on span "Группы и подборки" at bounding box center [82, 178] width 86 height 24
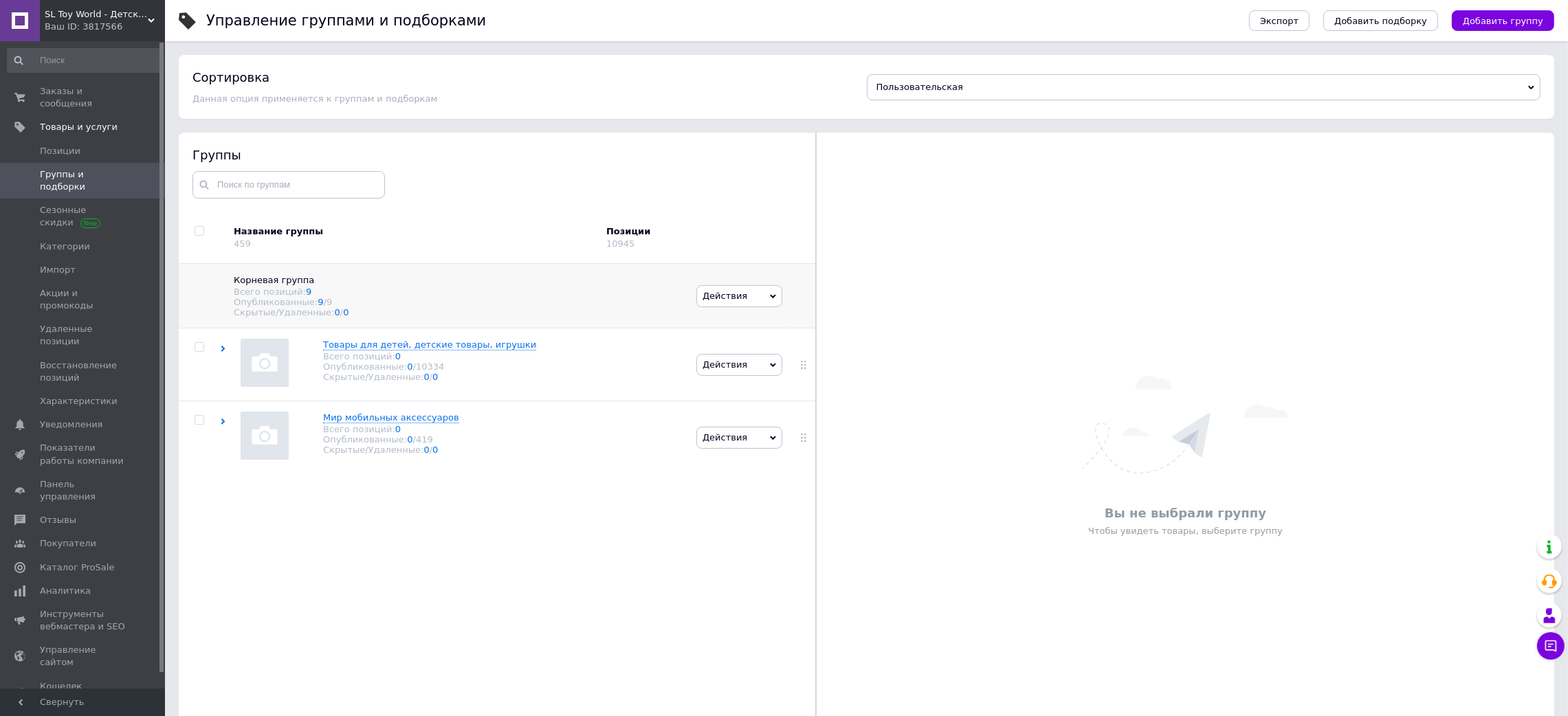
click at [549, 312] on div "Скрытые/Удаленные: 0 / 0" at bounding box center [458, 312] width 449 height 11
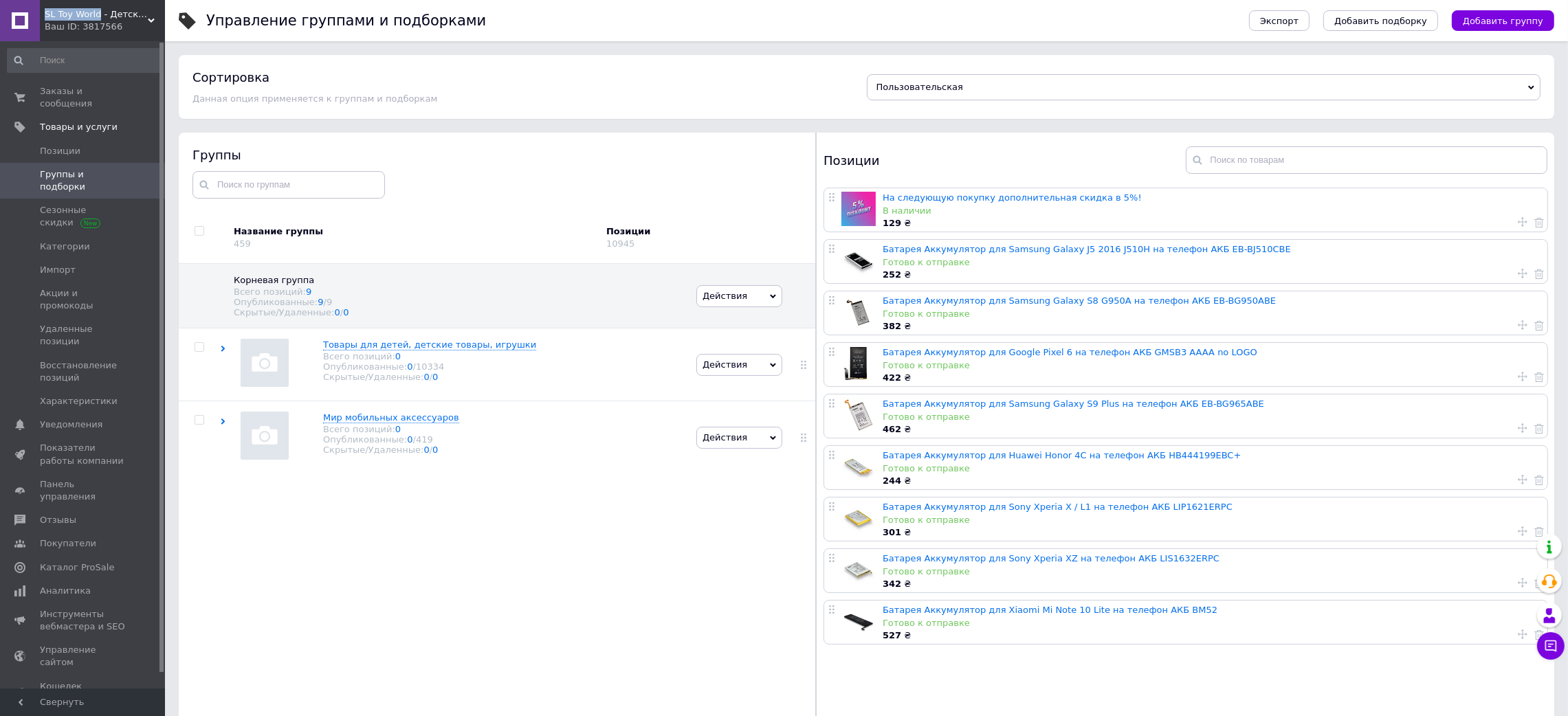
copy span "SL Toy World"
drag, startPoint x: 96, startPoint y: 14, endPoint x: 45, endPoint y: 15, distance: 51.0
click at [45, 15] on span "SL Toy World - Детские Игрушки" at bounding box center [96, 14] width 103 height 13
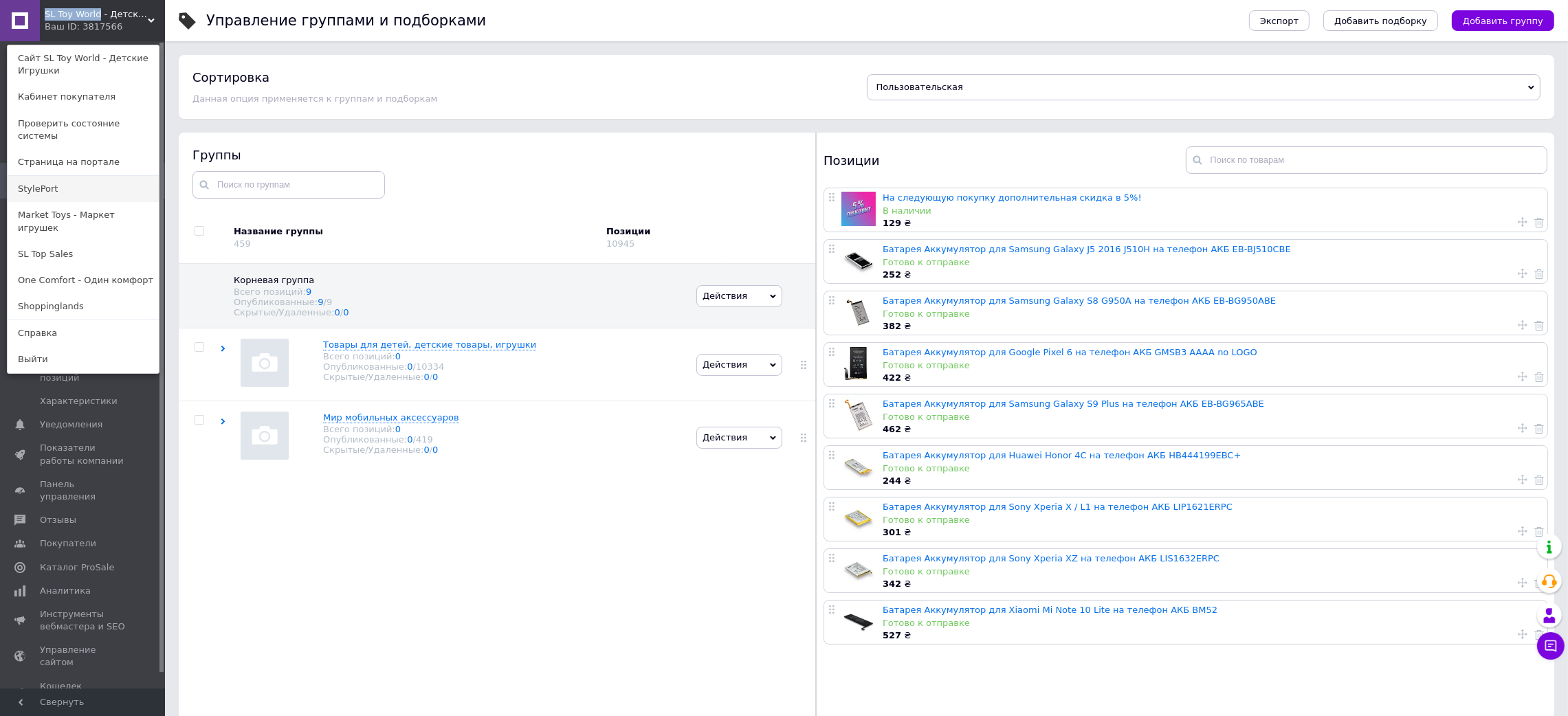
click at [60, 176] on link "StylePort" at bounding box center [83, 189] width 151 height 26
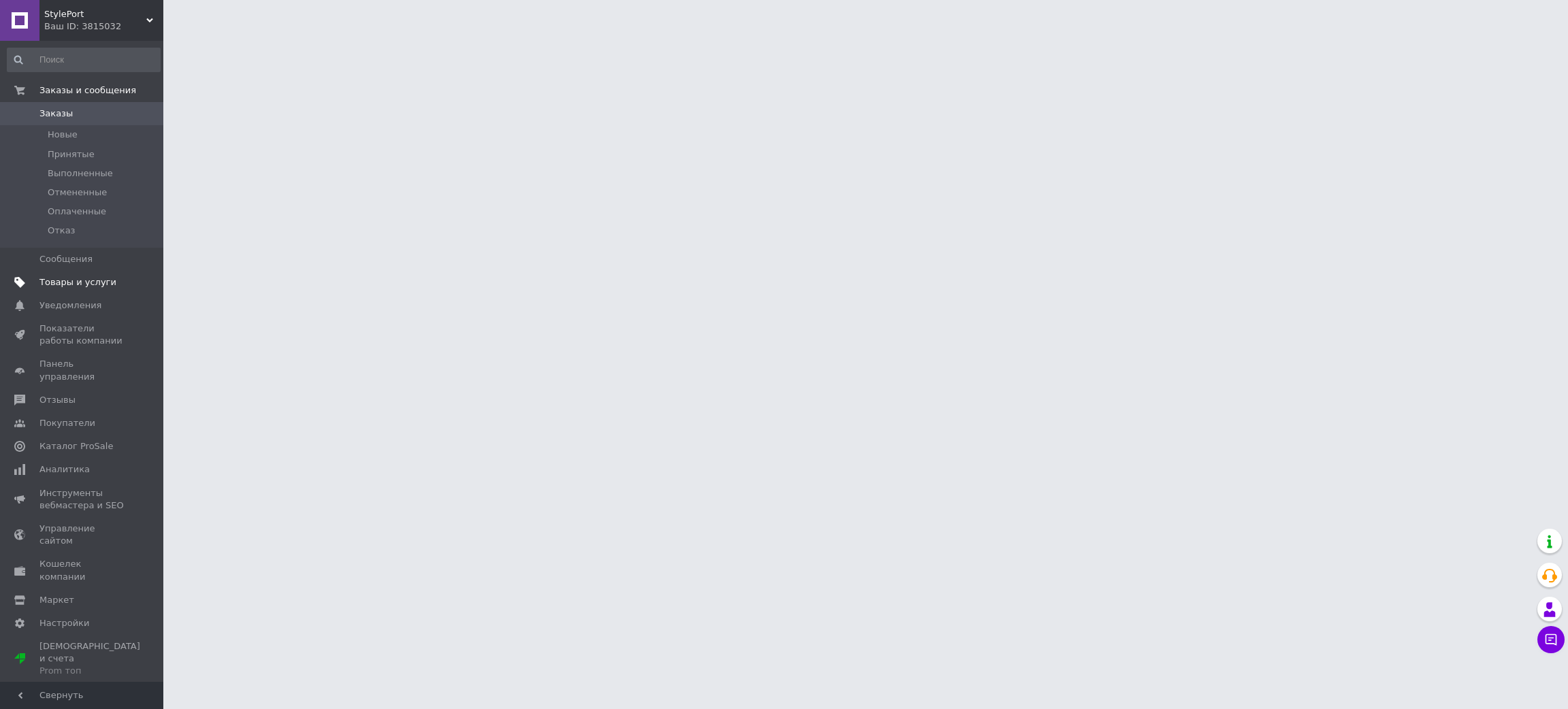
click at [88, 282] on span "Товары и услуги" at bounding box center [78, 282] width 77 height 13
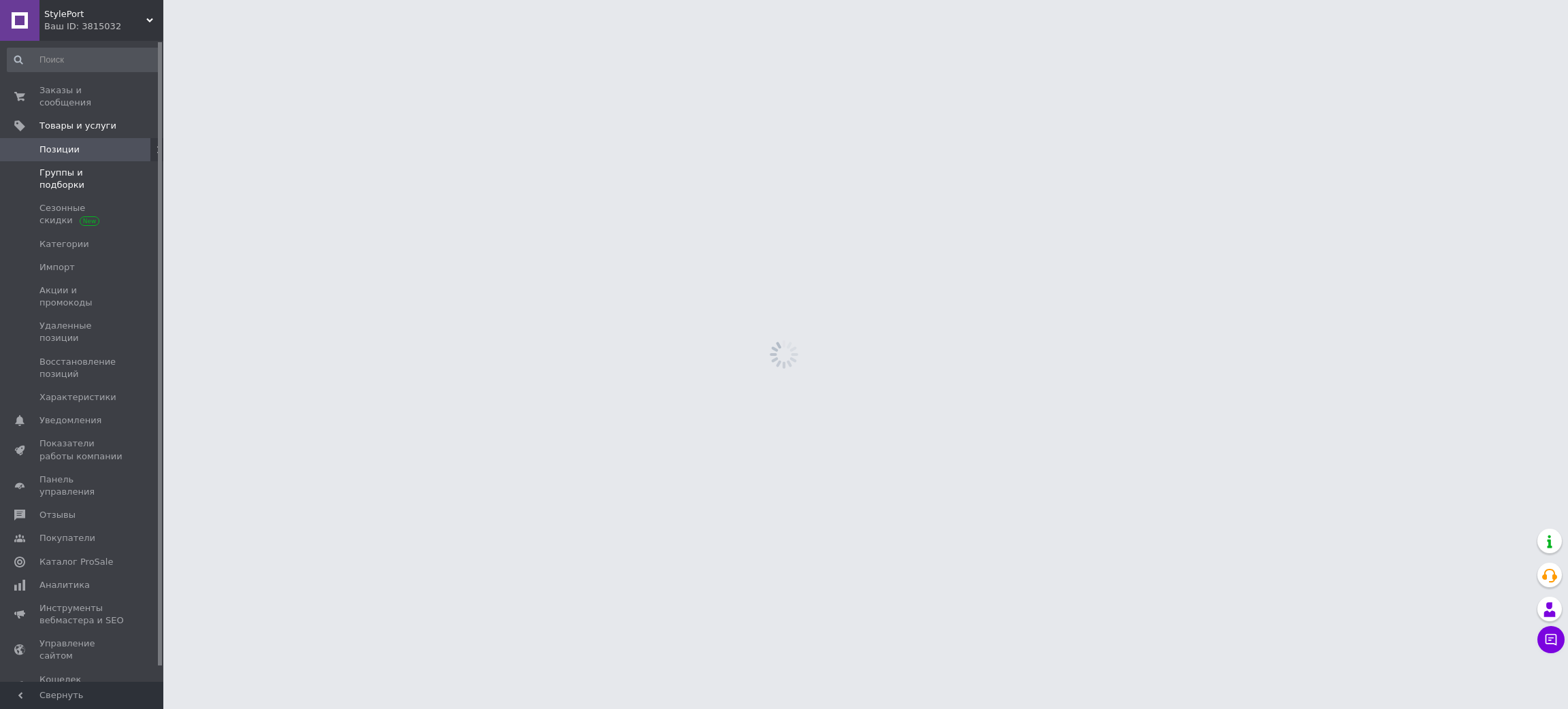
click at [116, 167] on link "Группы и подборки" at bounding box center [83, 178] width 168 height 35
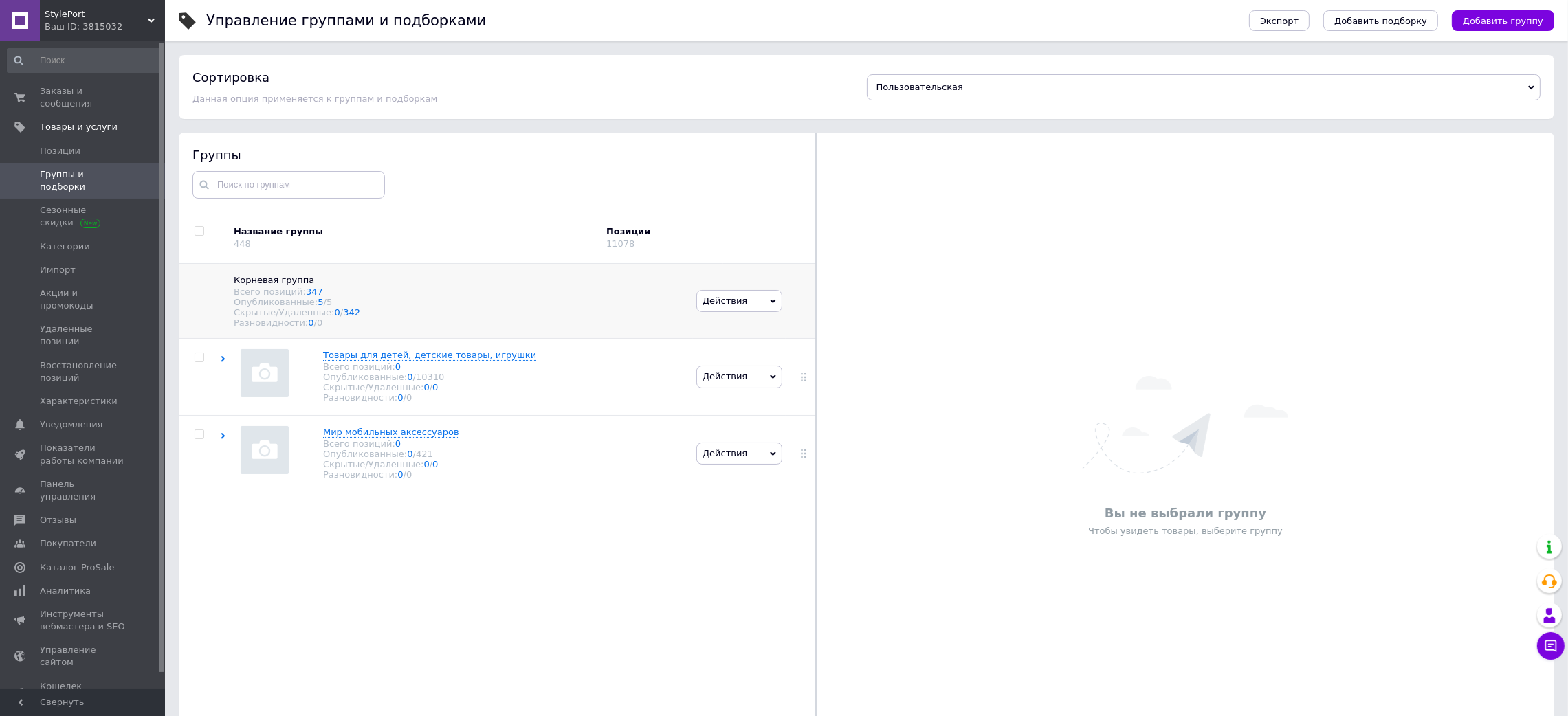
click at [432, 303] on div "Опубликованные: 5 / 5" at bounding box center [458, 302] width 449 height 11
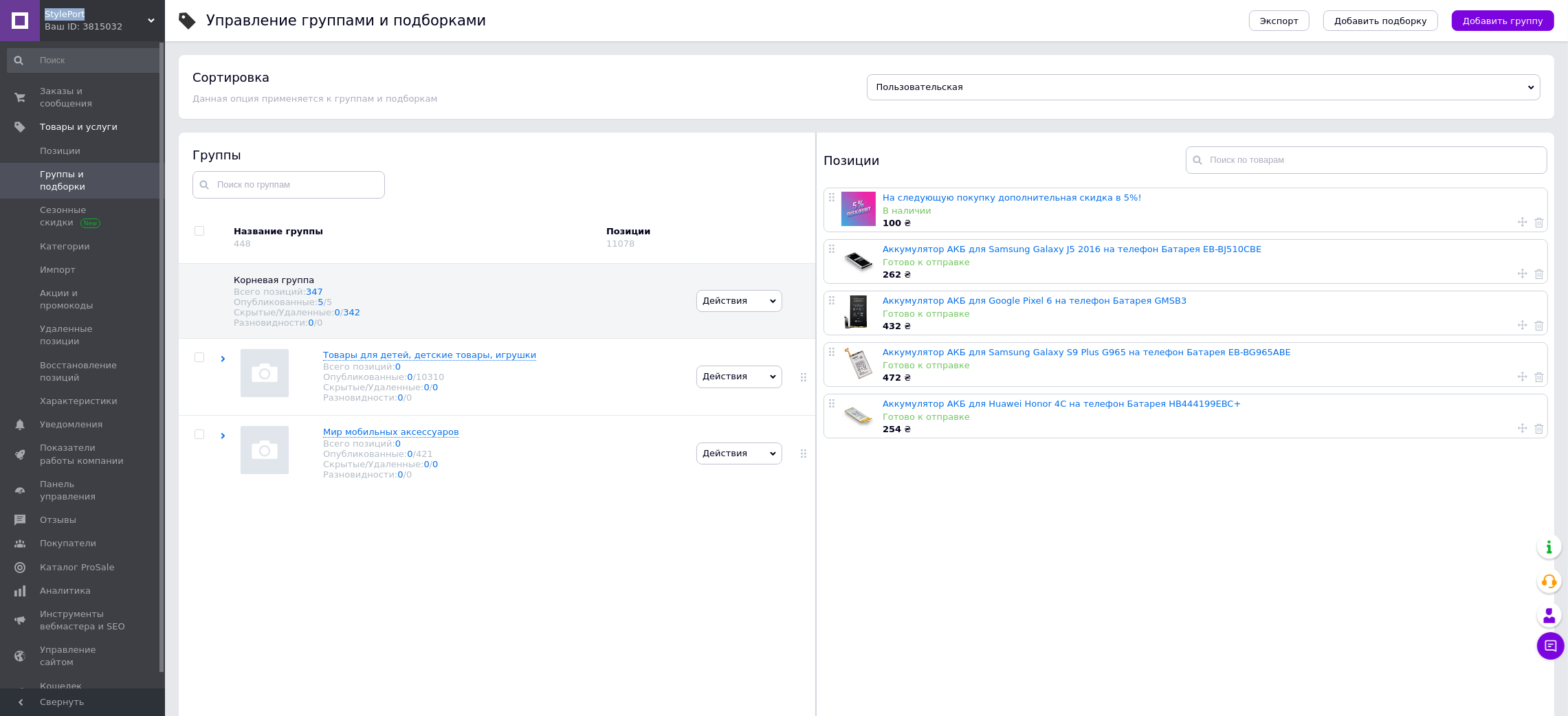
drag, startPoint x: 82, startPoint y: 12, endPoint x: 46, endPoint y: 13, distance: 36.0
click at [46, 13] on span "StylePort" at bounding box center [96, 14] width 103 height 13
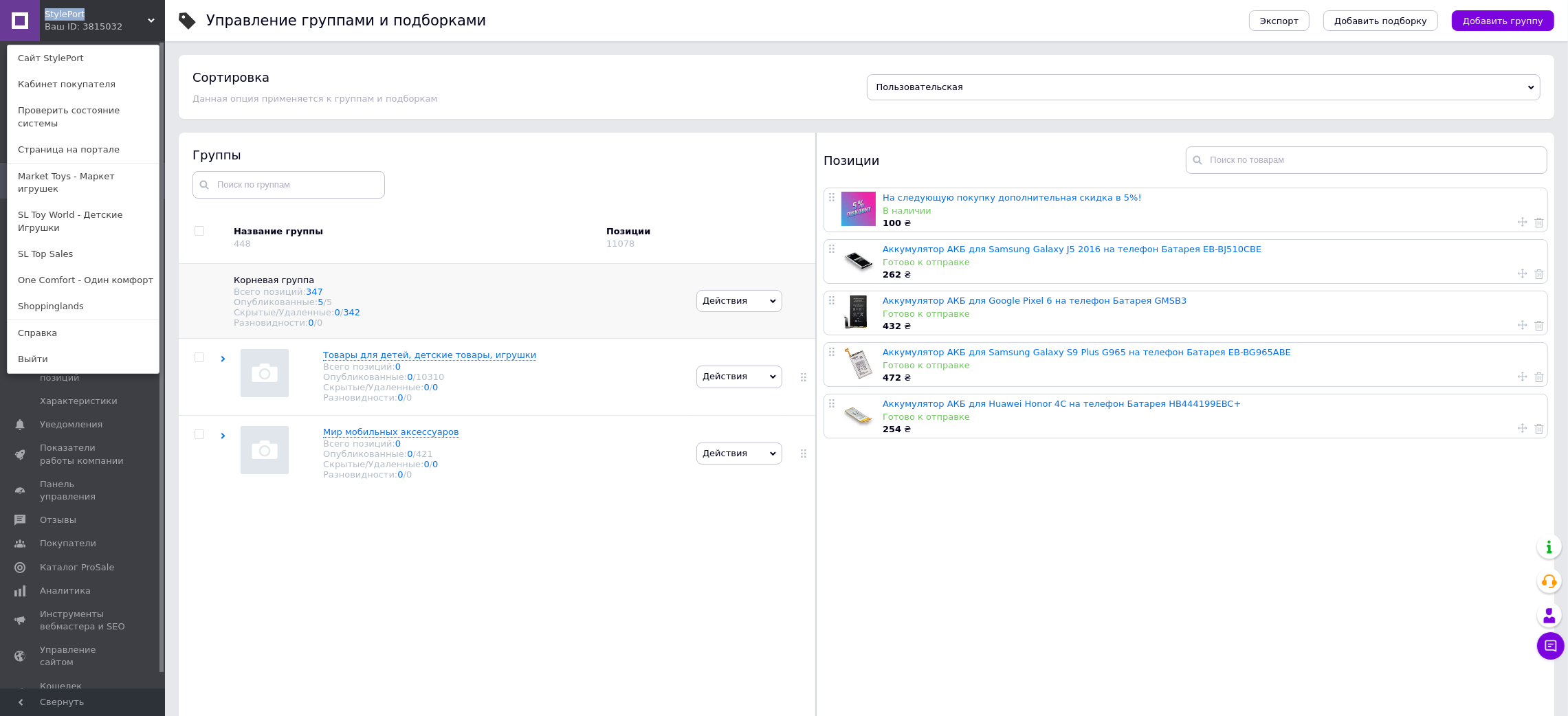
copy span "StylePort"
click at [360, 593] on div "Корневая группа Всего позиций: 347 Опубликованные: 5 / 5 Скрытые/Удаленные: 0 /…" at bounding box center [499, 523] width 641 height 520
click at [121, 20] on div "StylePort Ваш ID: 3815032 Сайт StylePort Кабинет покупателя Проверить состояние…" at bounding box center [82, 21] width 165 height 41
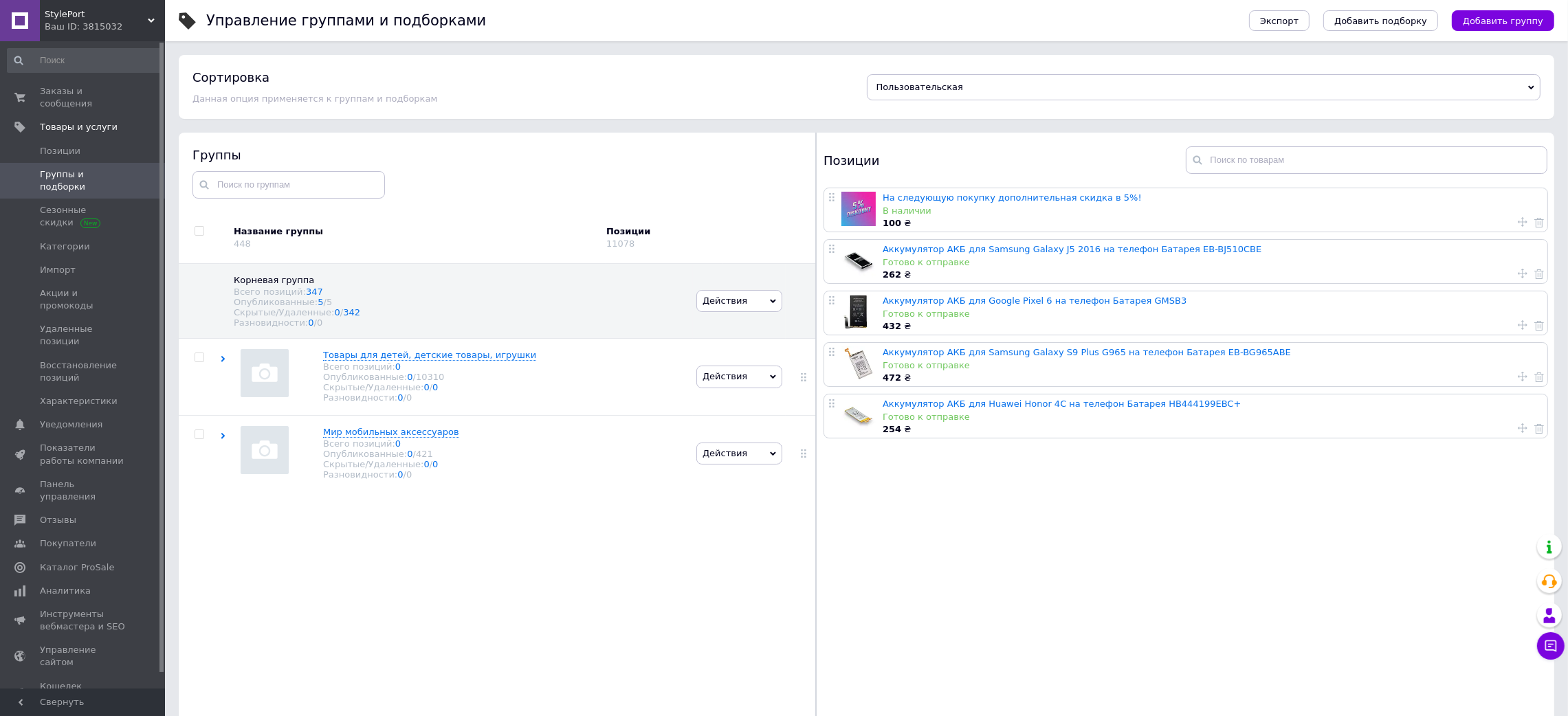
click at [97, 22] on div "Ваш ID: 3815032" at bounding box center [105, 26] width 120 height 13
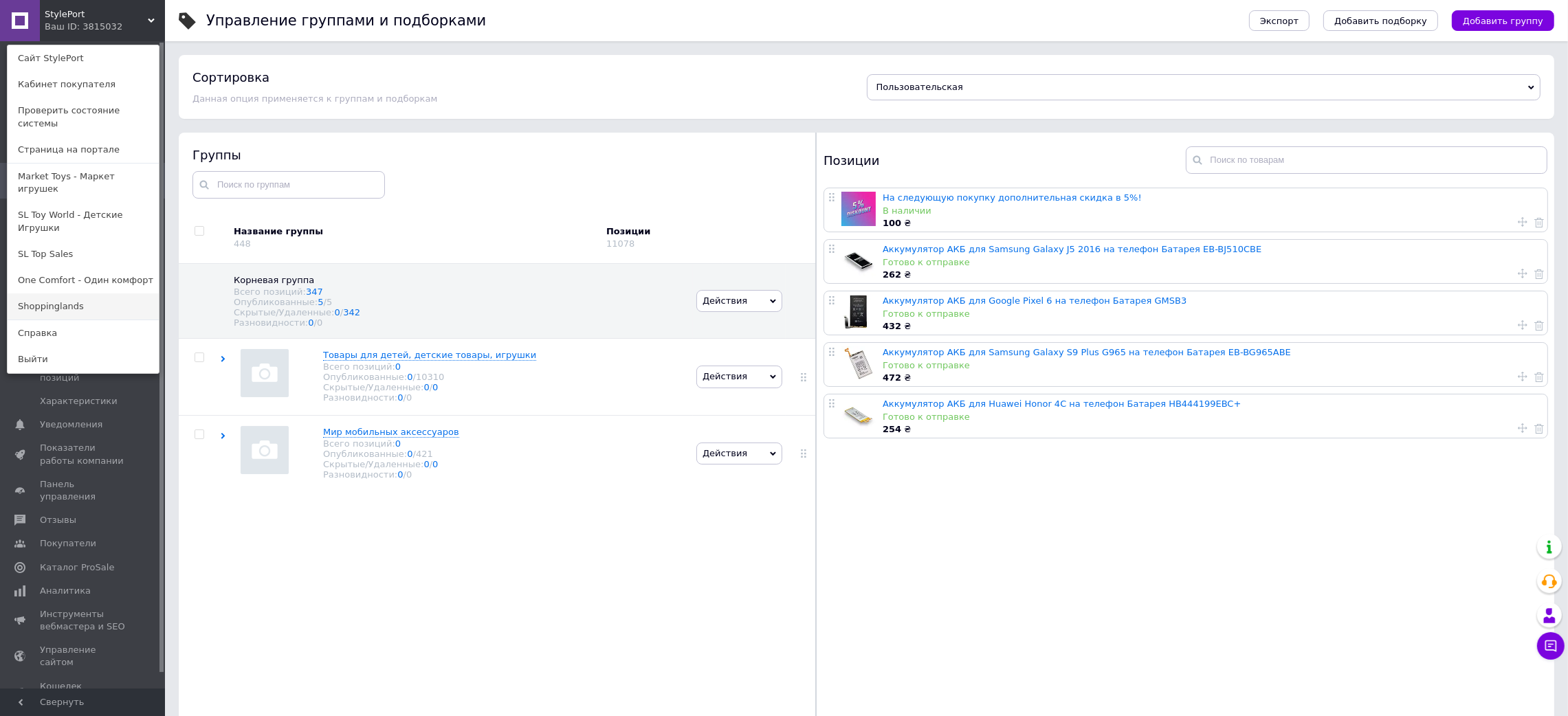
click at [74, 294] on link "Shoppinglands" at bounding box center [83, 307] width 151 height 26
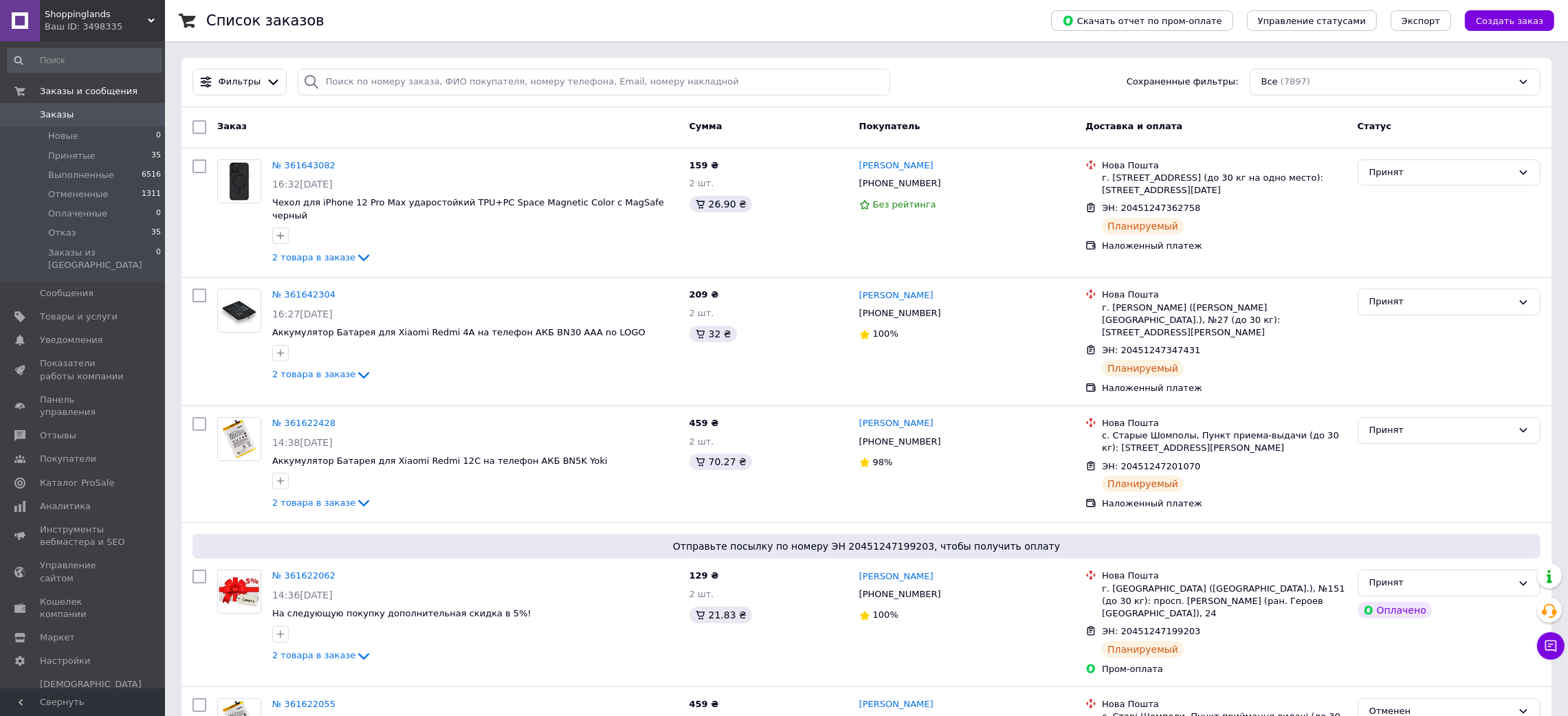
click at [74, 19] on span "Shoppinglands" at bounding box center [96, 14] width 103 height 13
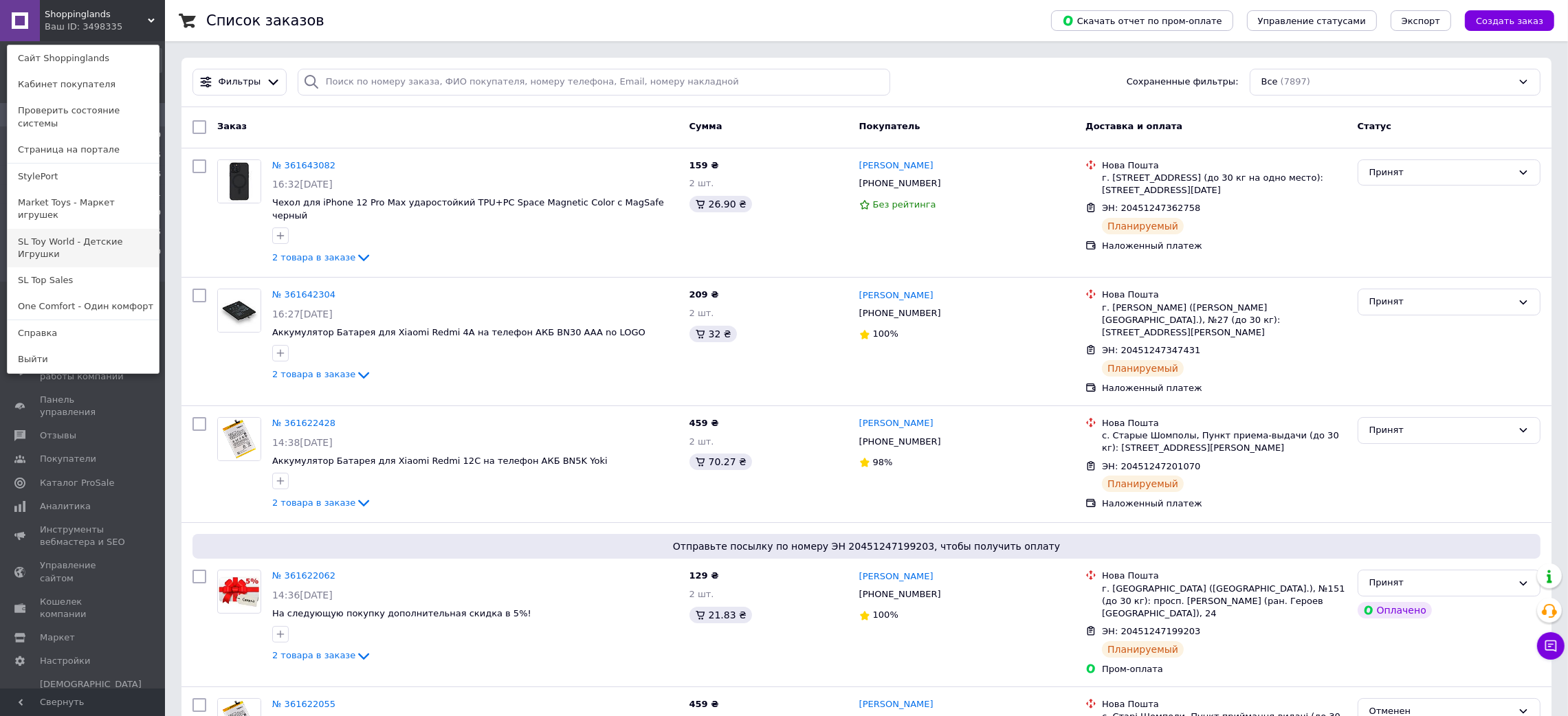
click at [89, 229] on link "SL Toy World - Детские Игрушки" at bounding box center [83, 248] width 151 height 38
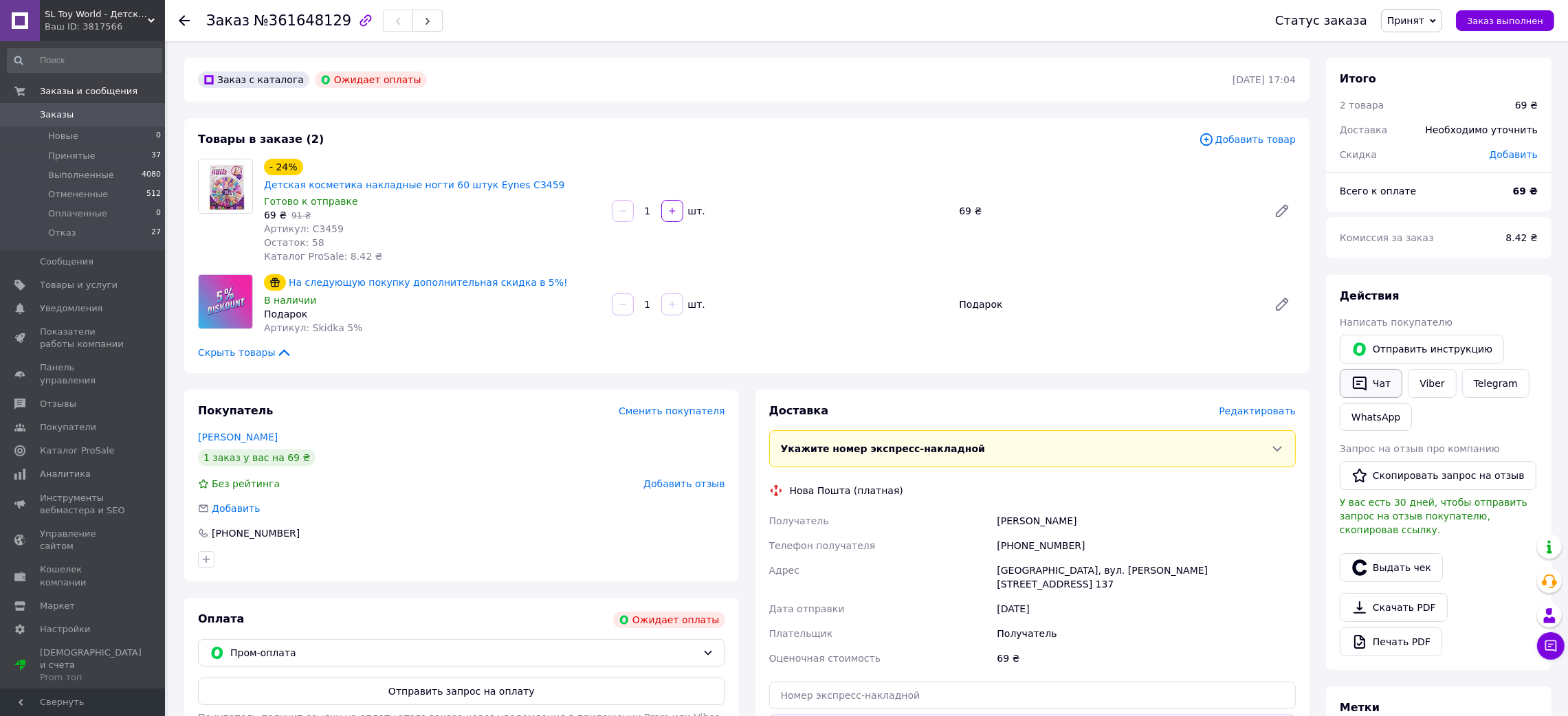
click at [1382, 378] on button "Чат" at bounding box center [1371, 383] width 63 height 28
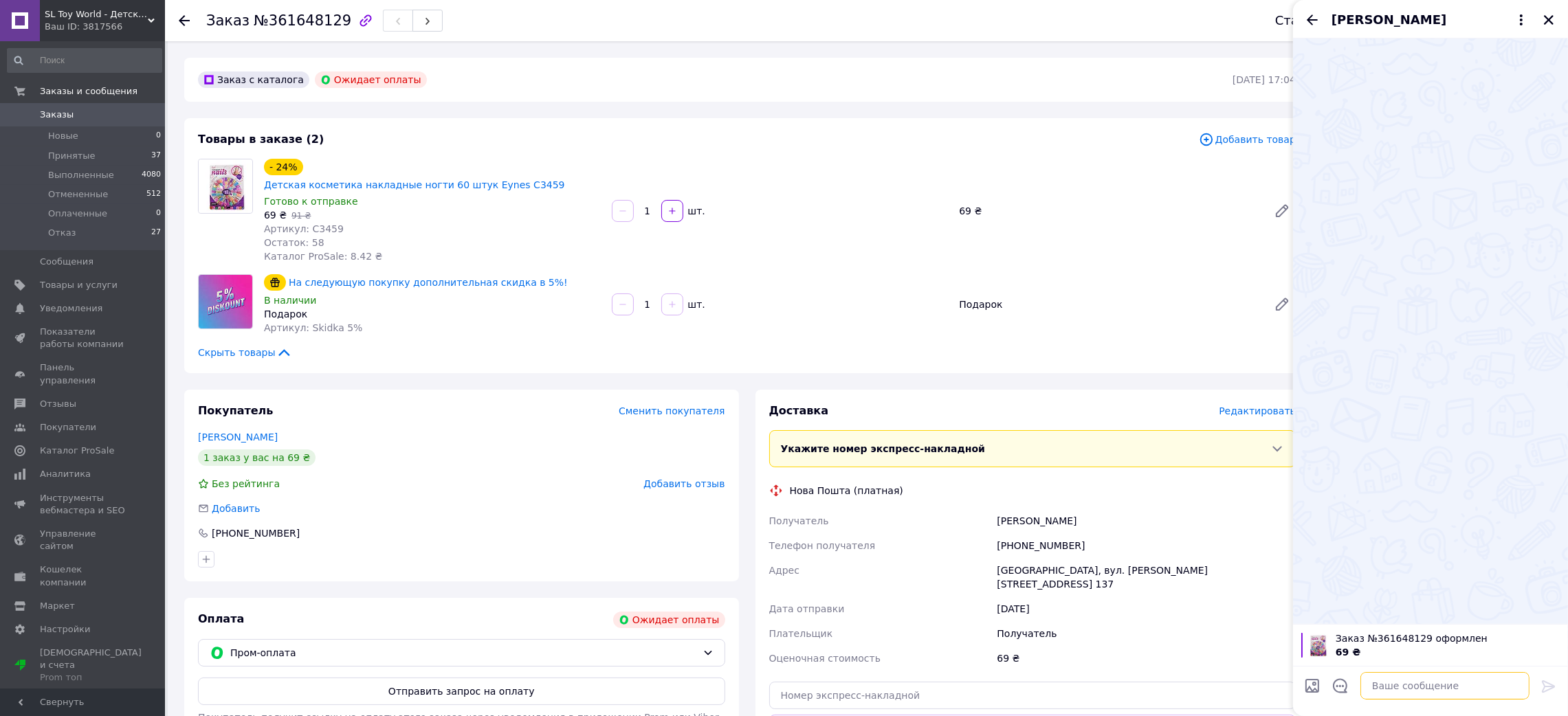
click at [1385, 697] on textarea at bounding box center [1445, 686] width 169 height 27
paste textarea "Доброго дня! Ваше замовлення 361648129 є у наявності. Відправлення буде завтра …"
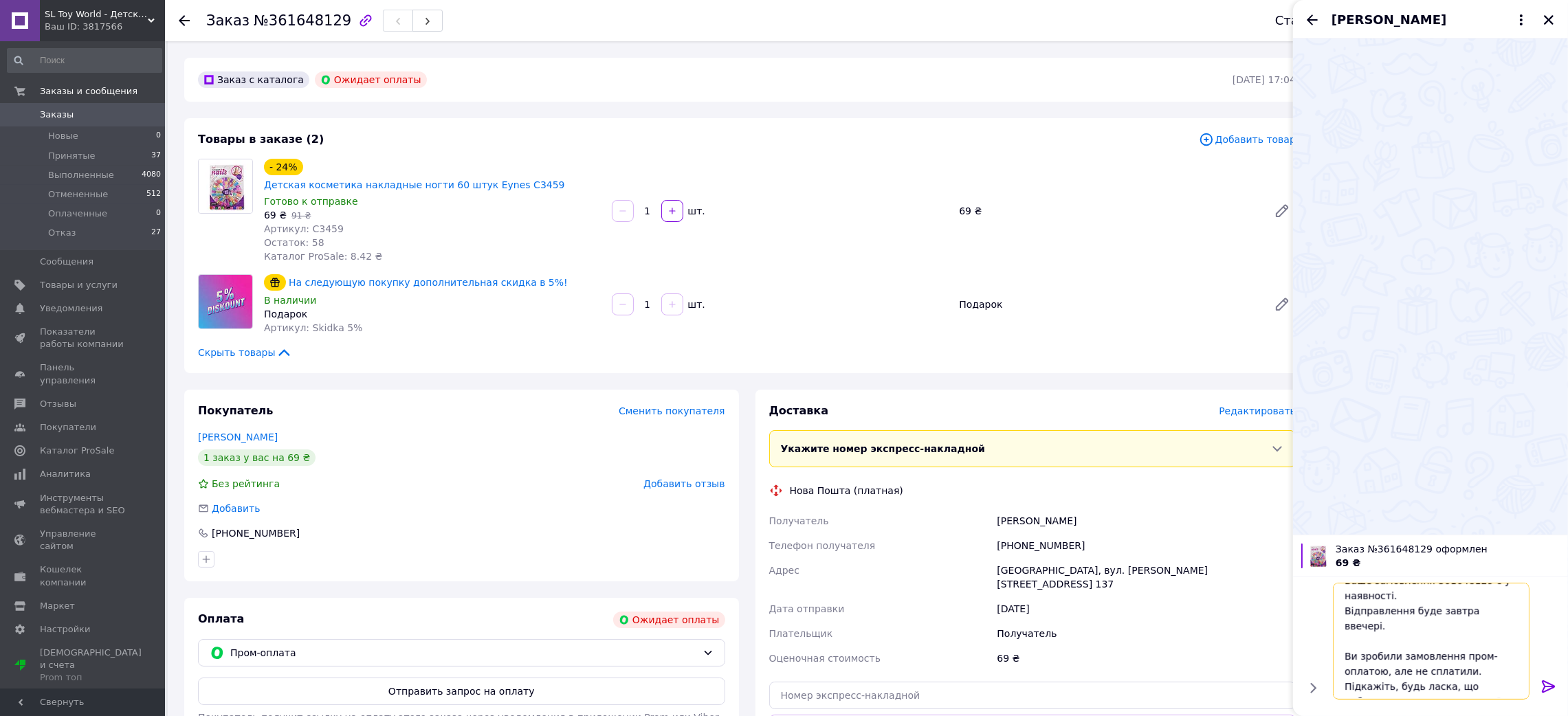
click at [1445, 609] on textarea "Доброго дня! Ваше замовлення 361648129 є у наявності. Відправлення буде завтра …" at bounding box center [1431, 641] width 197 height 117
type textarea "Доброго дня! Ваше замовлення 361648129 є у наявності. Відправлення буде у понед…"
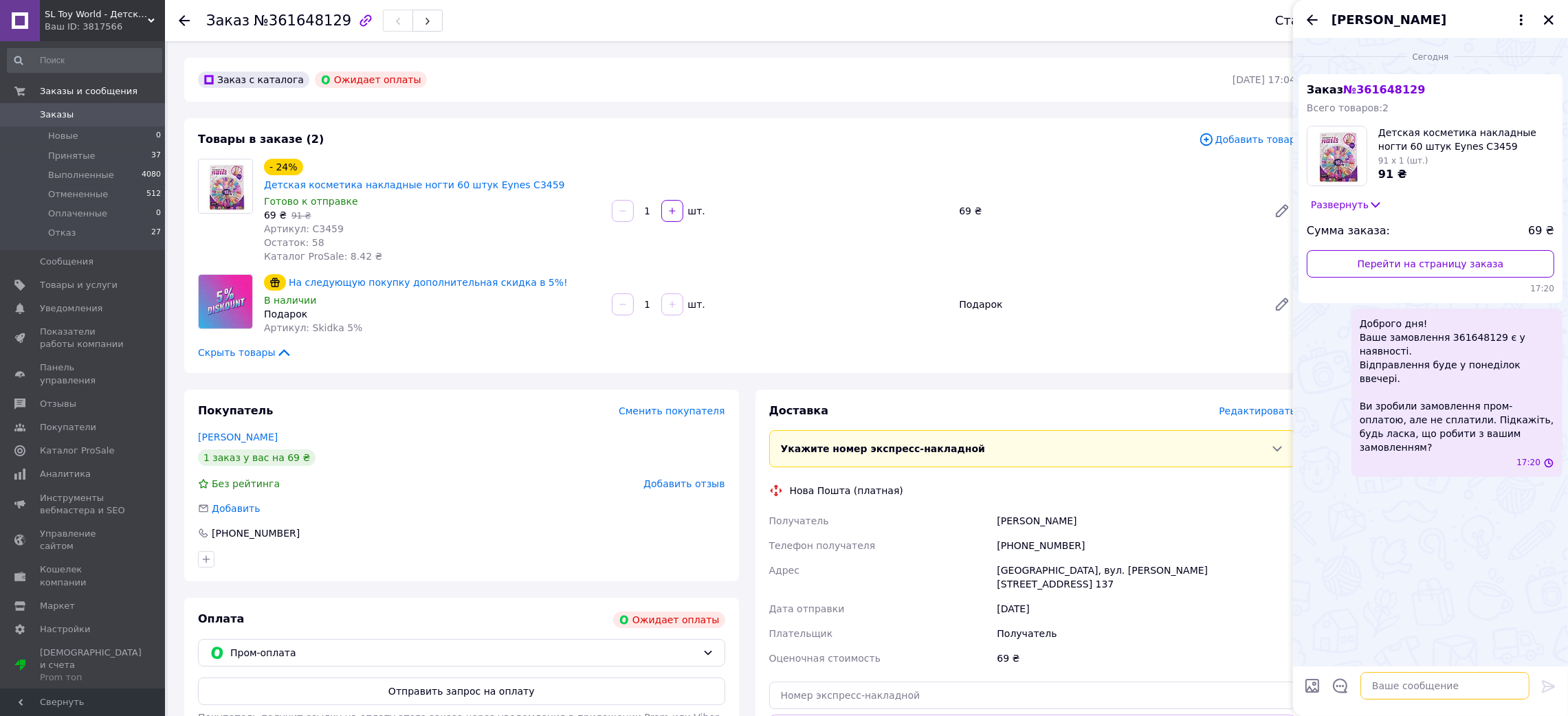
scroll to position [0, 0]
click at [82, 8] on span "SL Toy World - Детские Игрушки" at bounding box center [96, 14] width 103 height 13
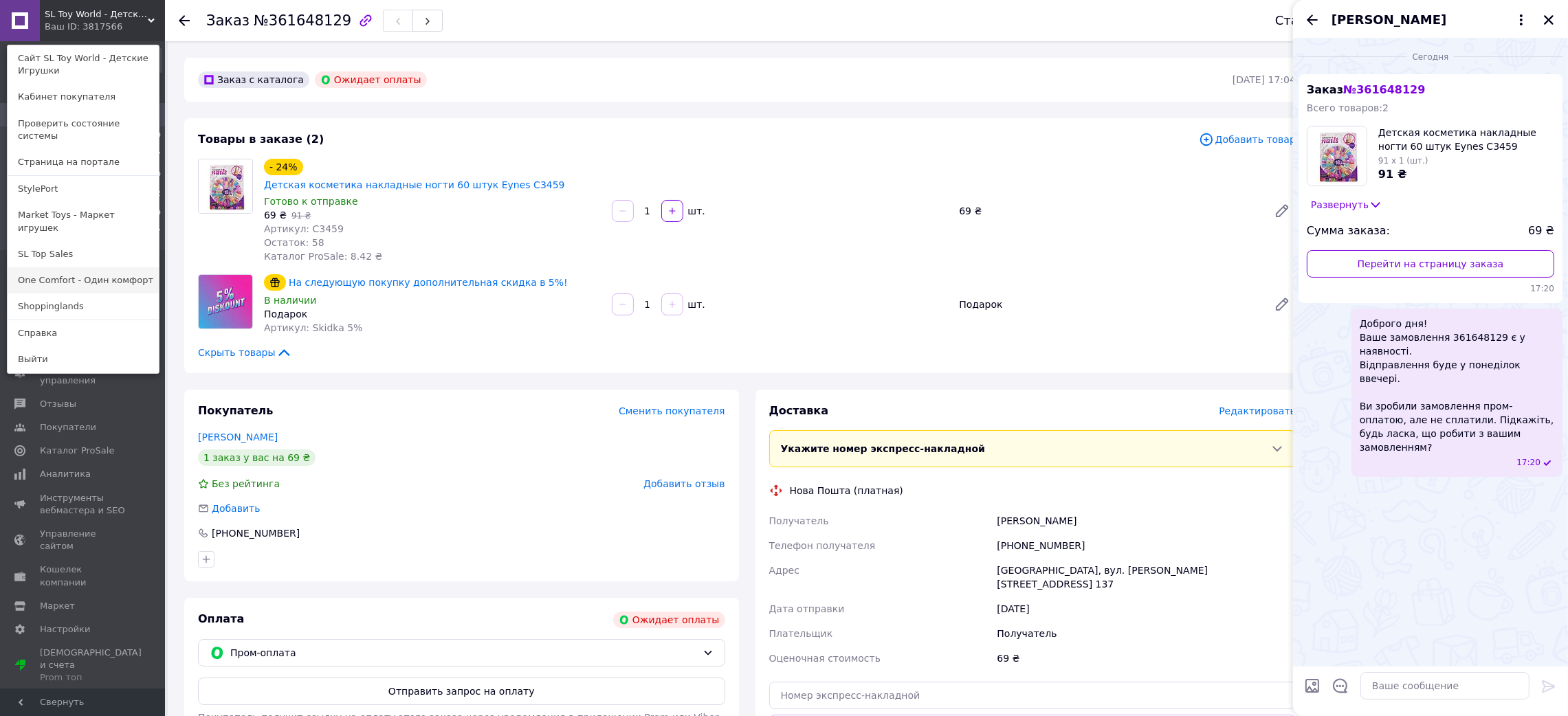
click at [60, 267] on link "One Comfort - Один комфорт" at bounding box center [83, 280] width 151 height 26
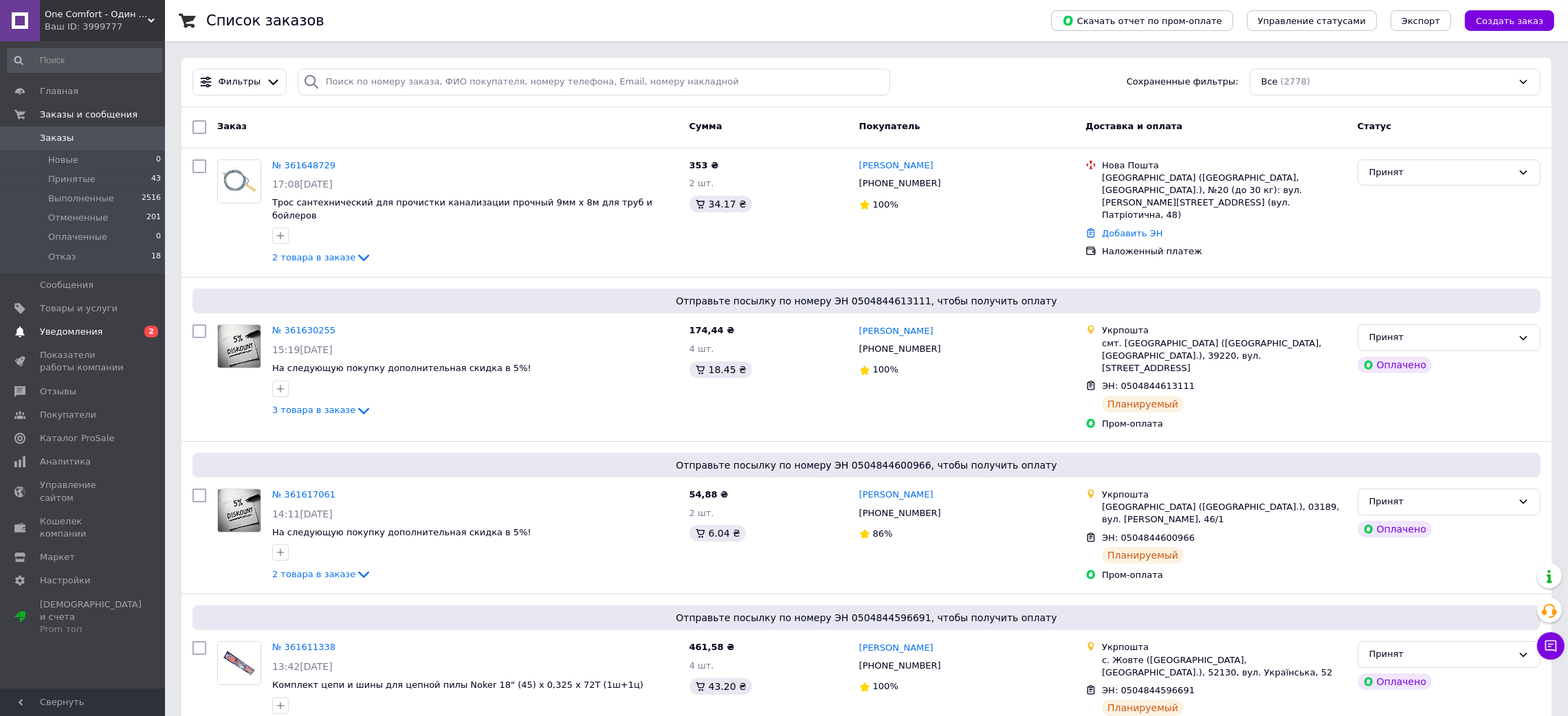
click at [114, 338] on link "Уведомления 0 2" at bounding box center [84, 332] width 169 height 24
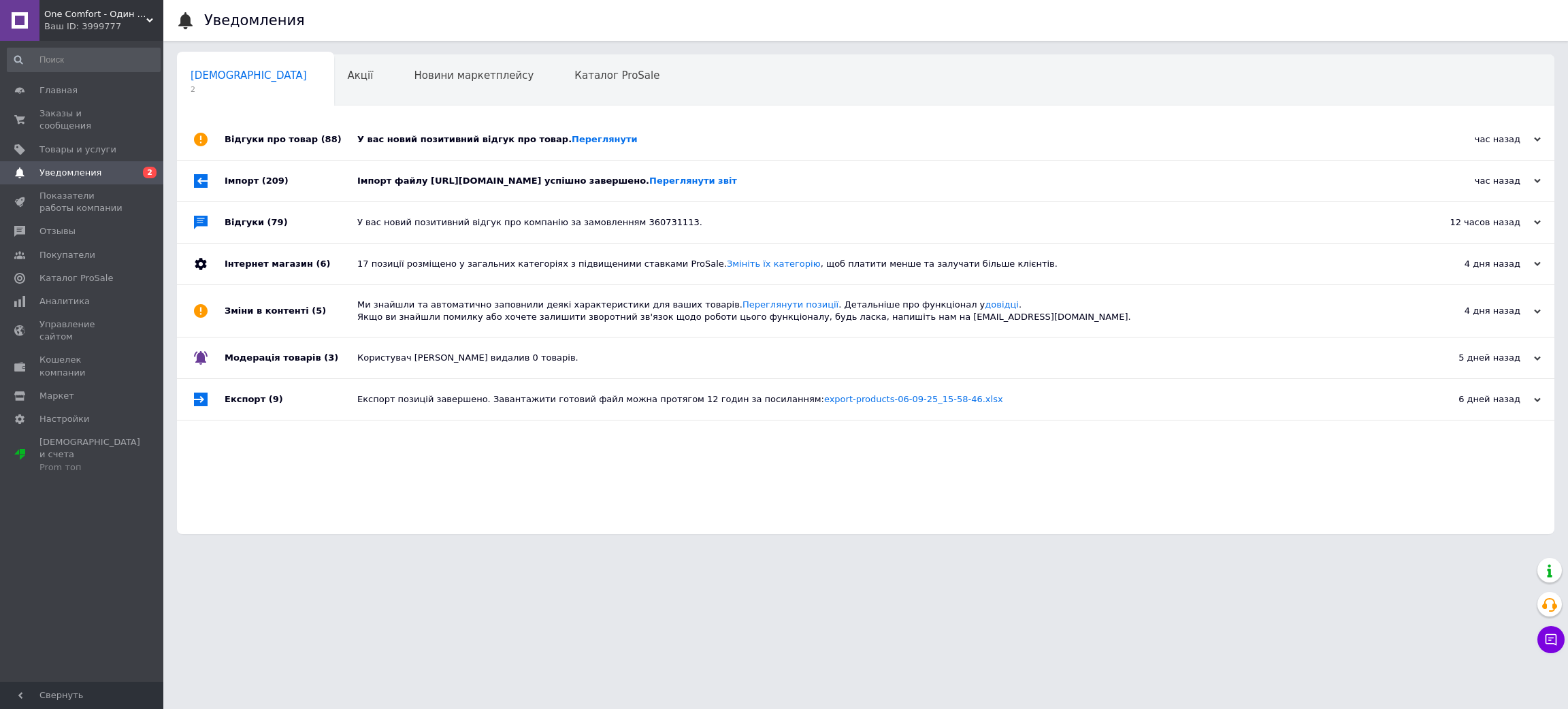
click at [434, 177] on div "Імпорт файлу [URL][DOMAIN_NAME] успішно завершено. Переглянути звіт" at bounding box center [880, 180] width 1047 height 13
click at [399, 142] on div "У вас новий позитивний відгук про товар. [GEOGRAPHIC_DATA]" at bounding box center [880, 140] width 1047 height 13
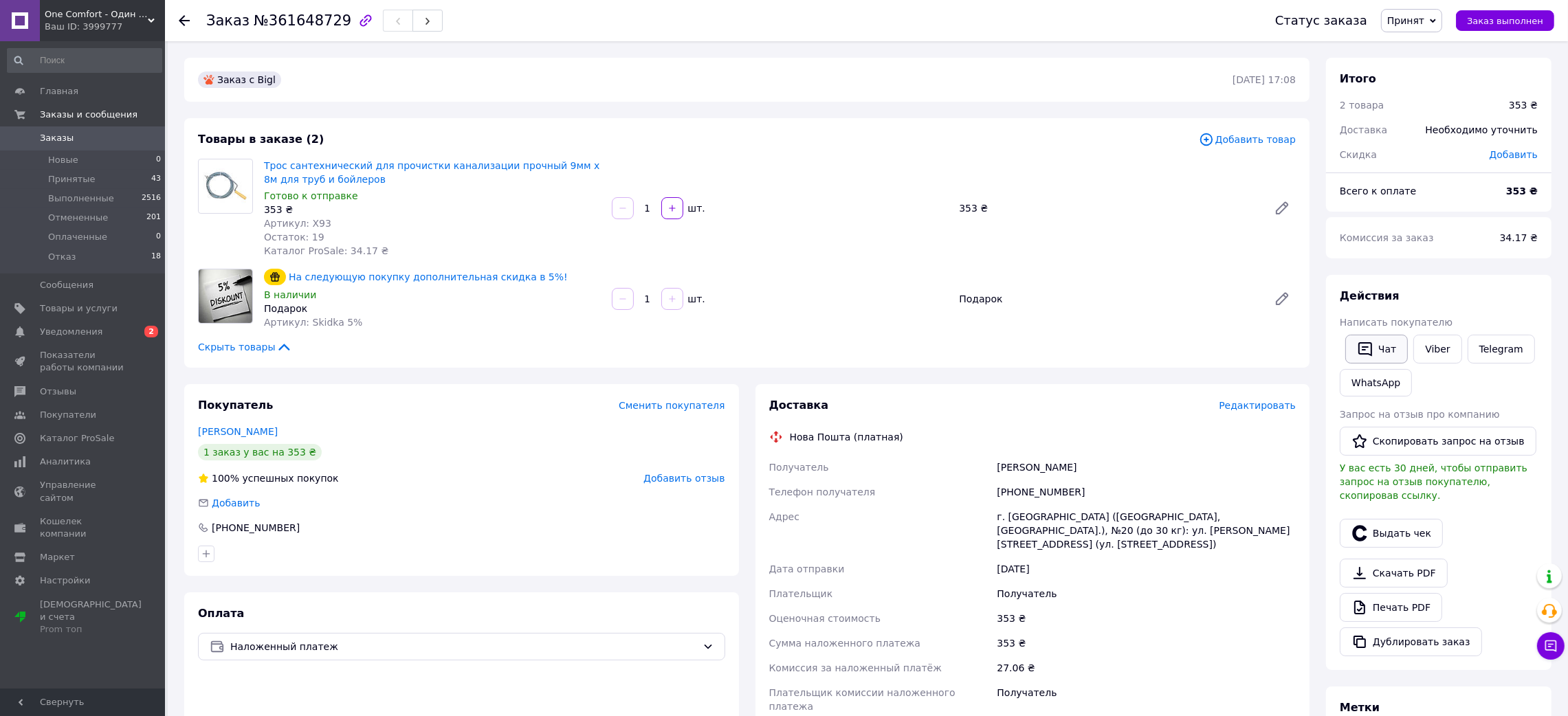
click at [1384, 347] on button "Чат" at bounding box center [1376, 349] width 63 height 28
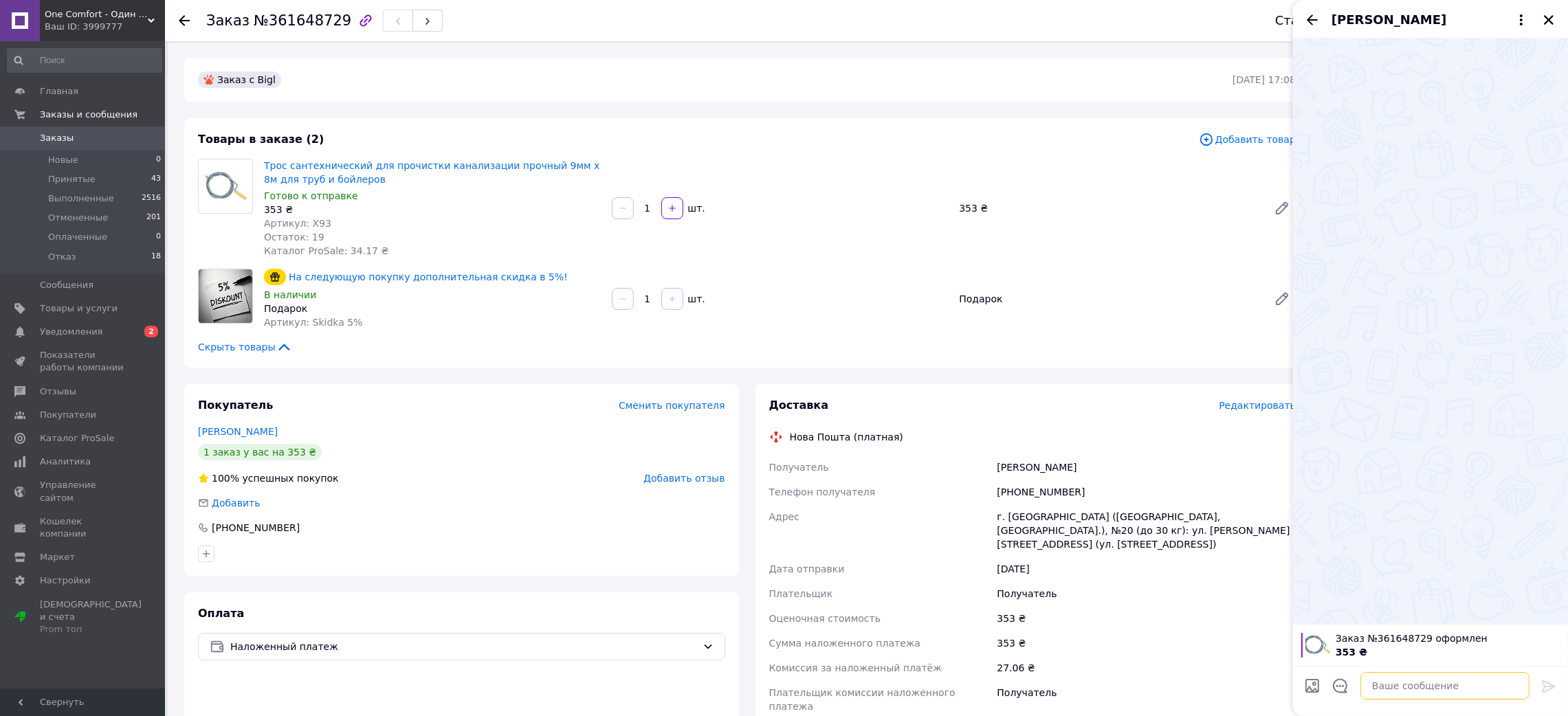
click at [1392, 688] on textarea at bounding box center [1445, 686] width 169 height 27
paste textarea "Вітаємо! Дякуємо за ваше замовлення №361648729 у нашому магазині One Comfort. Р…"
type textarea "Вітаємо! Дякуємо за ваше замовлення №361648729 у нашому магазині One Comfort. Р…"
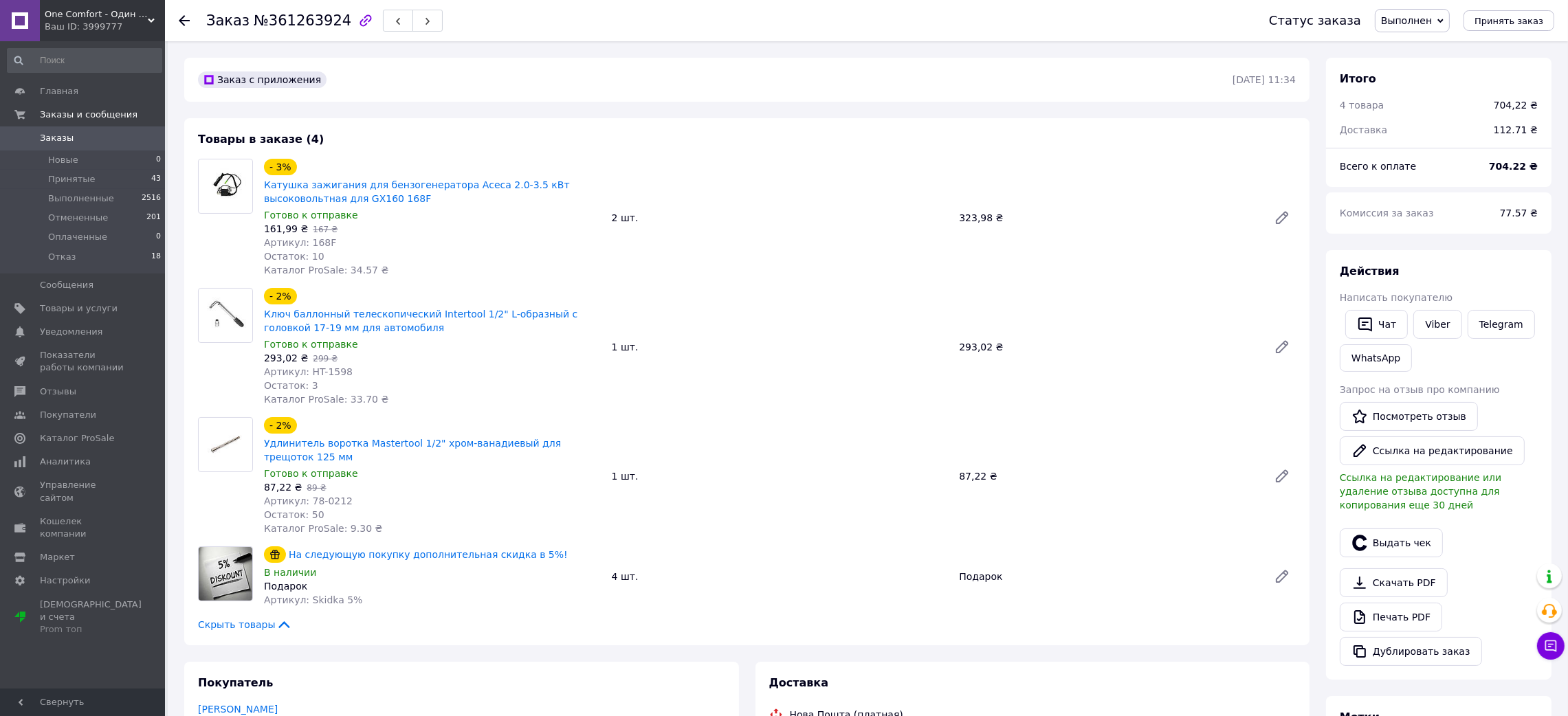
click at [264, 20] on span "№361263924" at bounding box center [303, 21] width 98 height 17
copy span "361263924"
click at [77, 391] on span "Отзывы" at bounding box center [83, 392] width 87 height 13
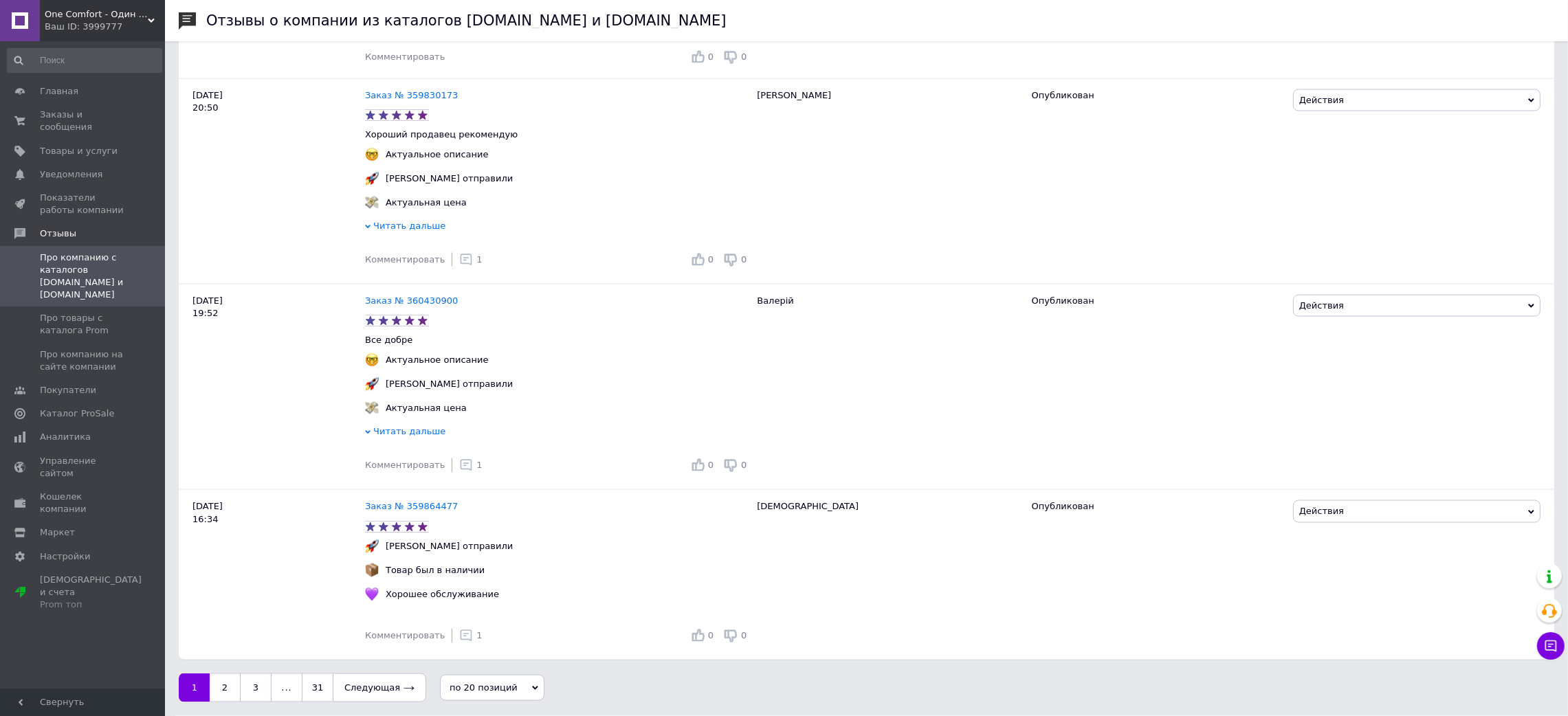
scroll to position [3151, 0]
click at [93, 32] on div "Ваш ID: 3999777" at bounding box center [105, 26] width 120 height 13
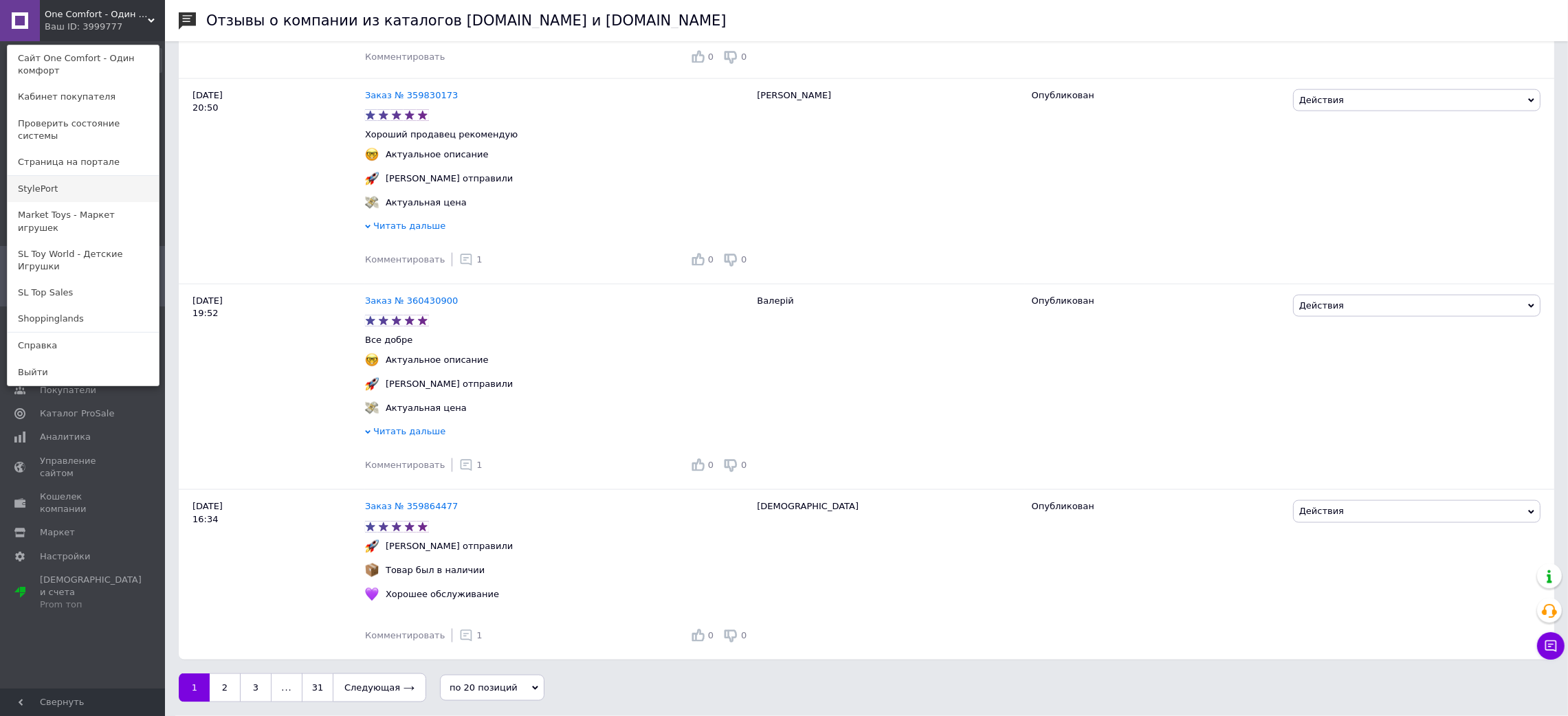
click at [46, 181] on link "StylePort" at bounding box center [83, 189] width 151 height 26
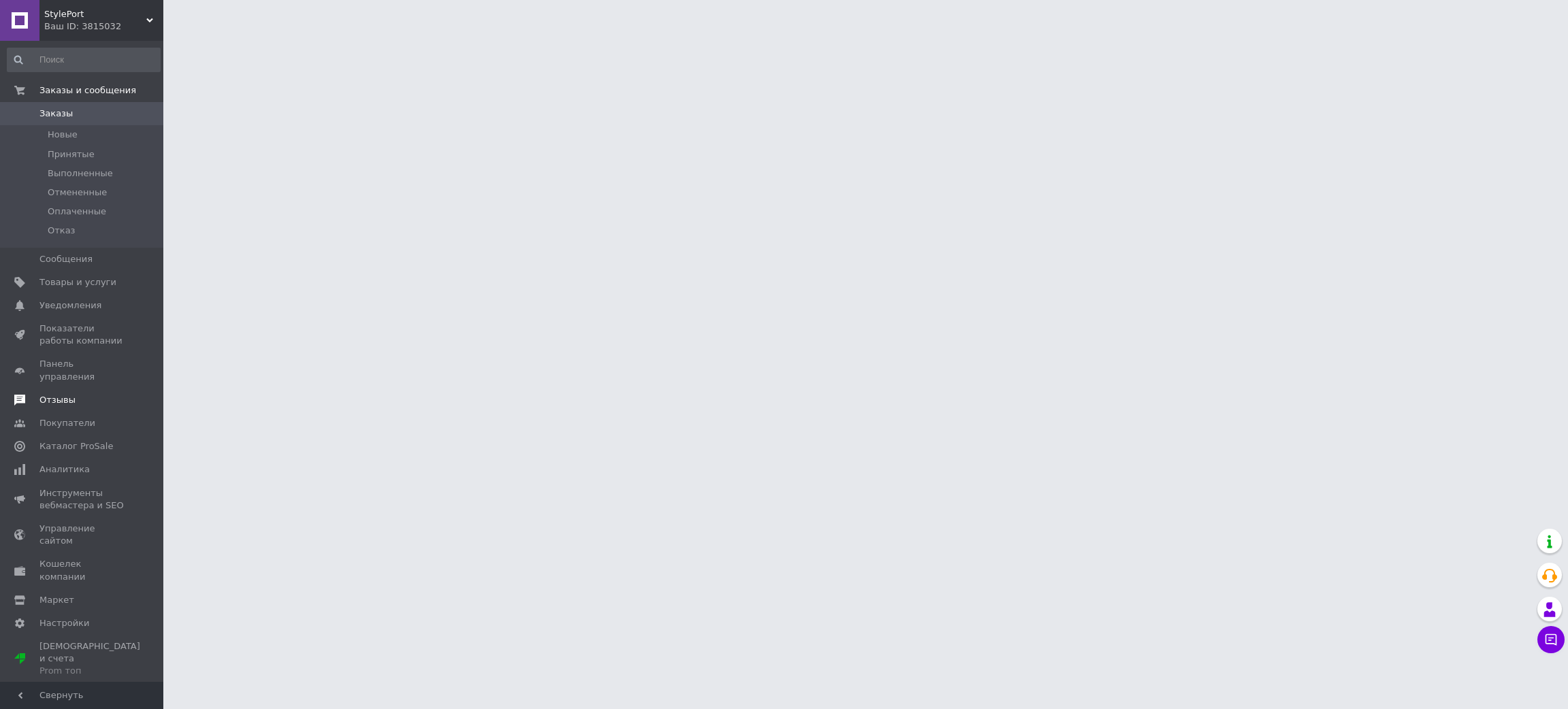
click at [90, 394] on span "Отзывы" at bounding box center [82, 400] width 86 height 13
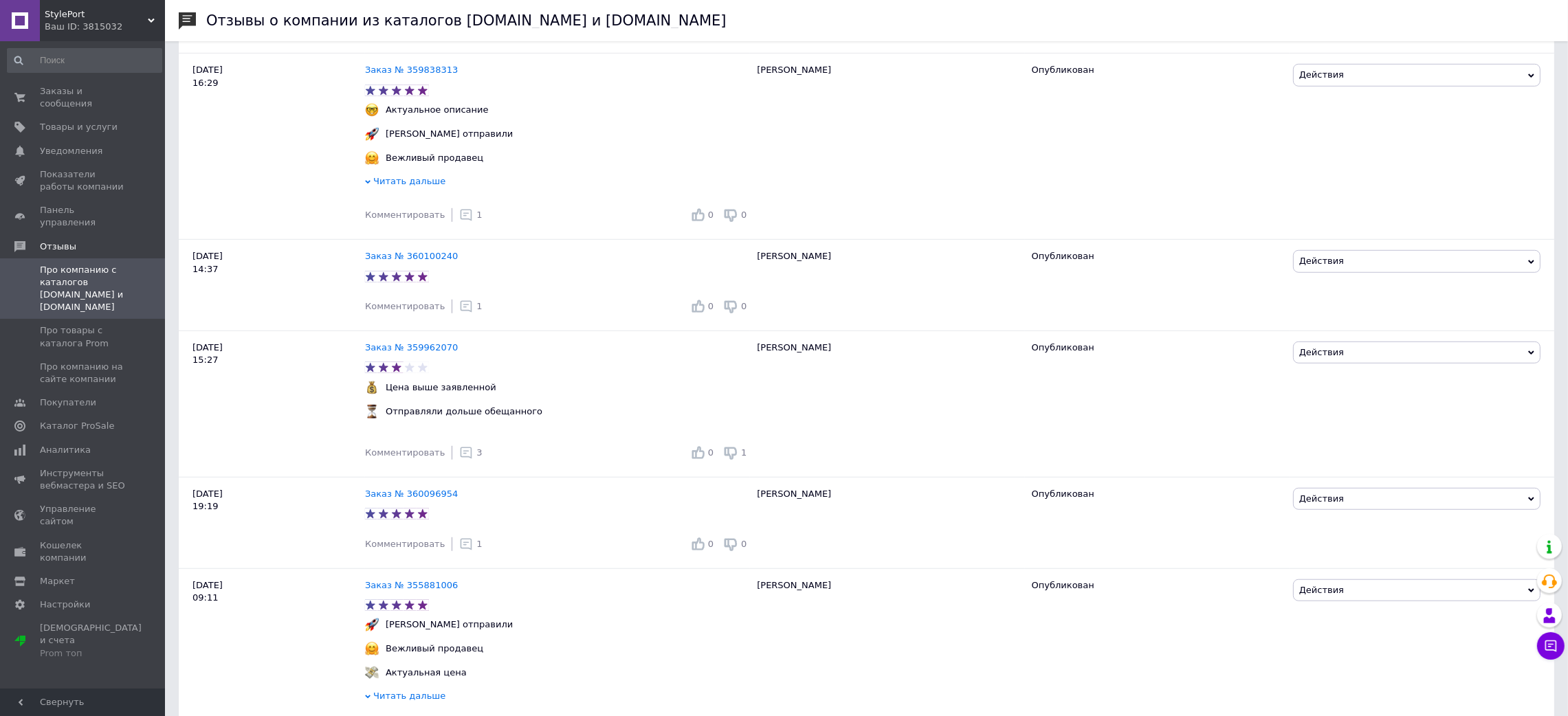
scroll to position [1547, 0]
click at [71, 32] on div "Ваш ID: 3815032" at bounding box center [105, 26] width 120 height 13
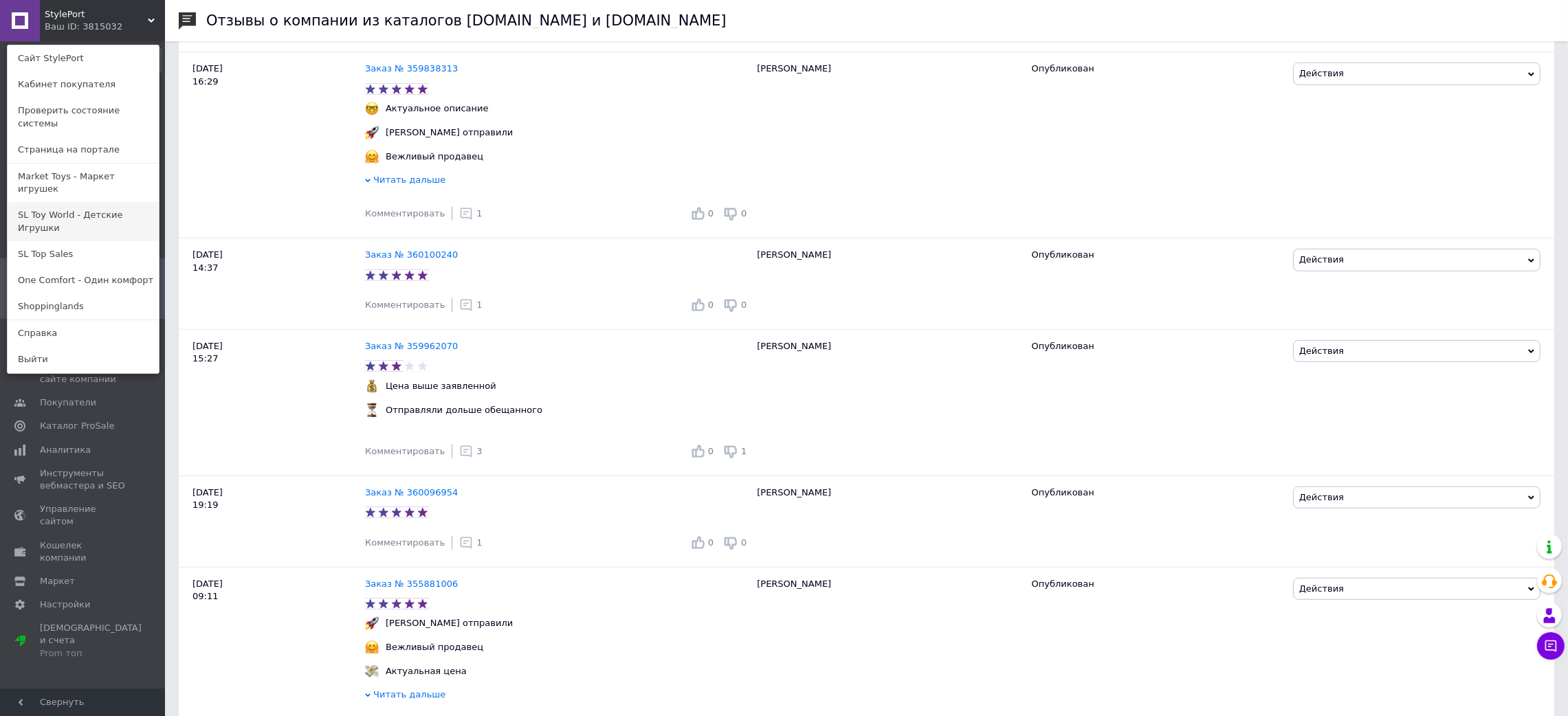
click at [73, 202] on link "SL Toy World - Детские Игрушки" at bounding box center [83, 220] width 151 height 38
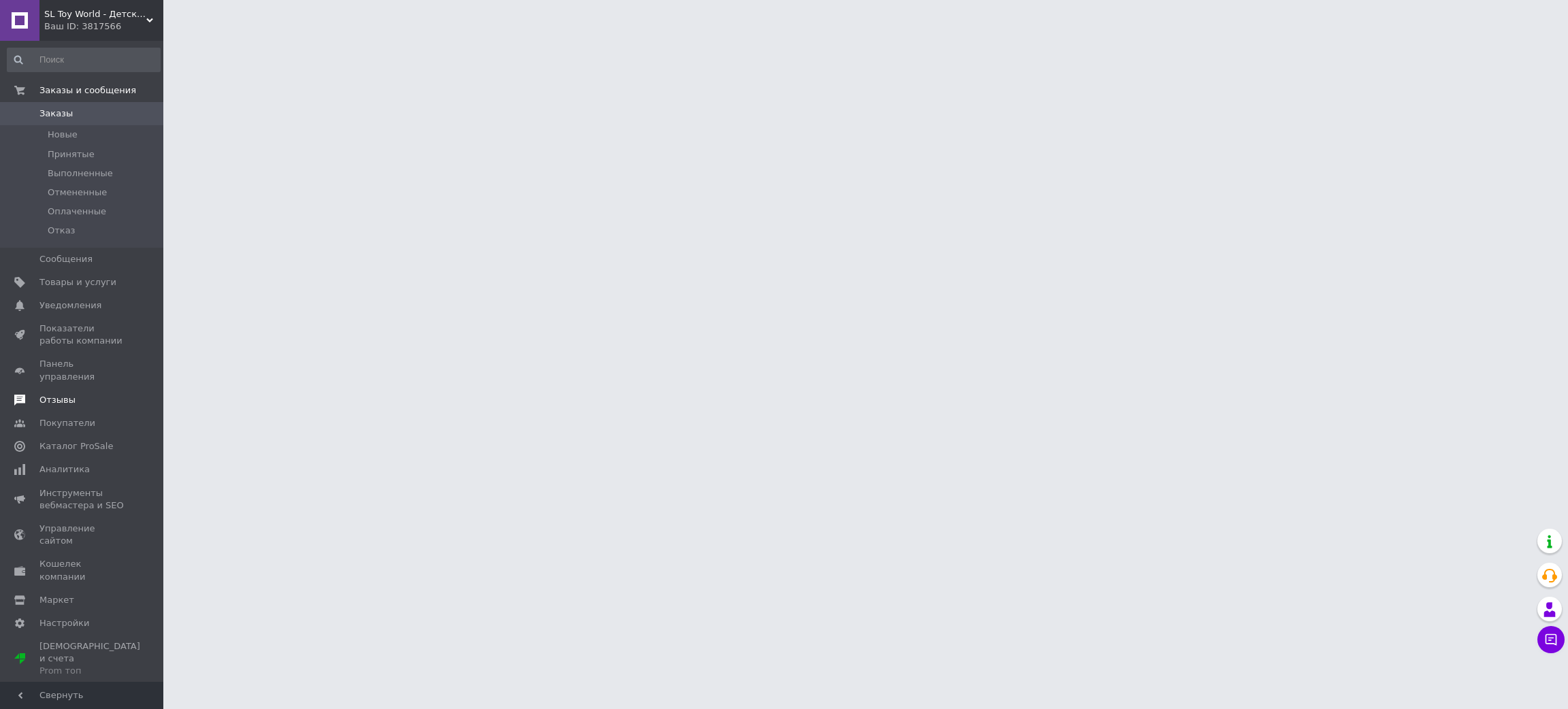
click at [73, 394] on span "Отзывы" at bounding box center [82, 400] width 86 height 13
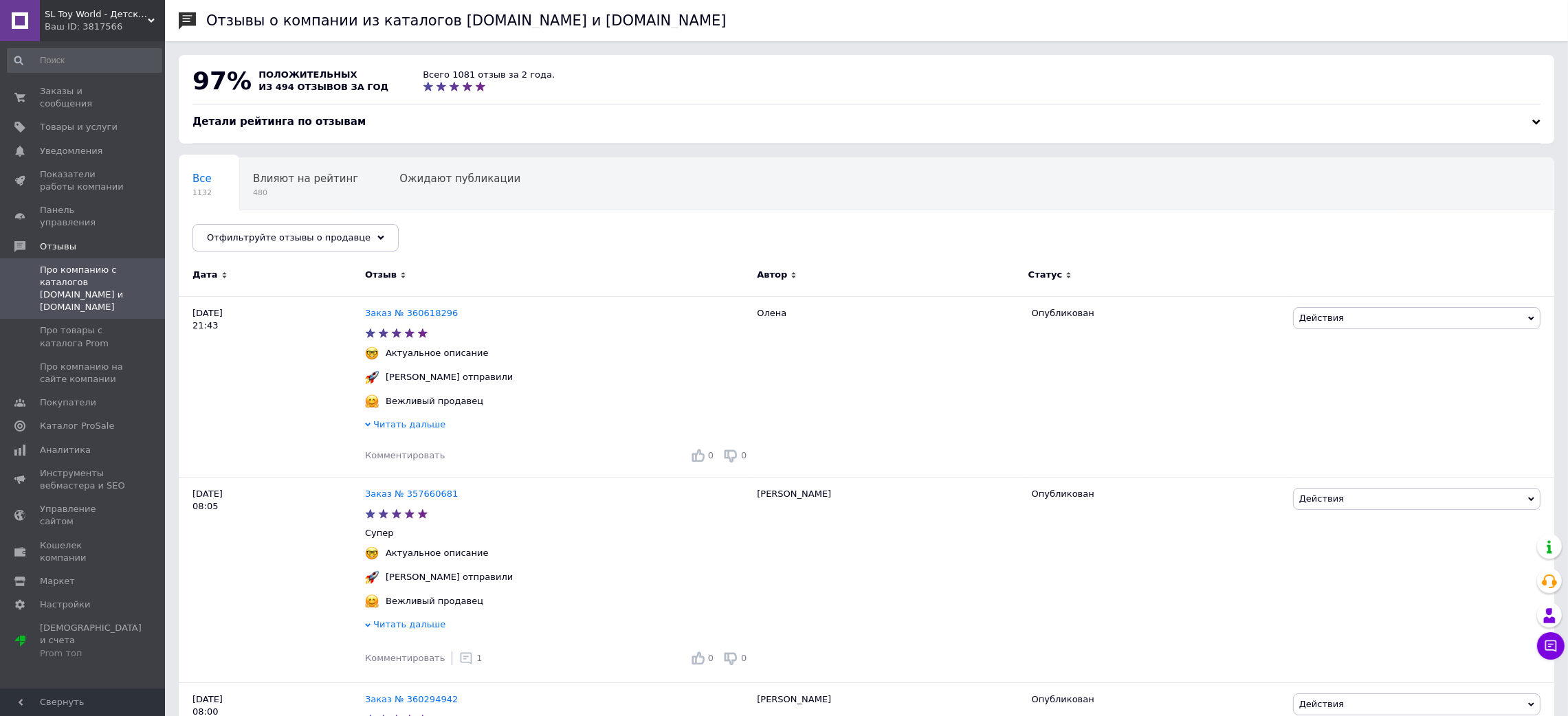
click at [98, 30] on div "Ваш ID: 3817566" at bounding box center [105, 26] width 120 height 13
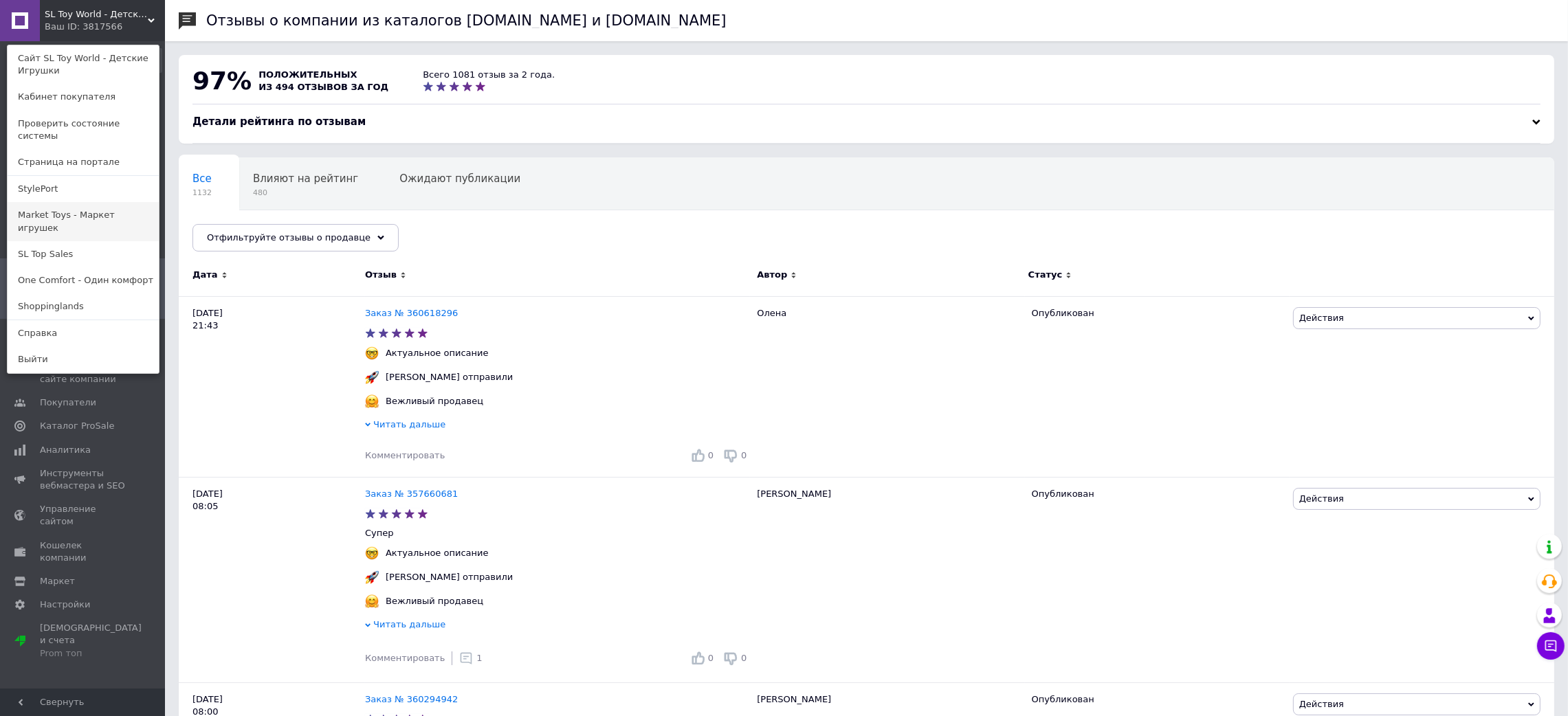
click at [59, 202] on link "Market Toys - Маркет игрушек" at bounding box center [83, 220] width 151 height 38
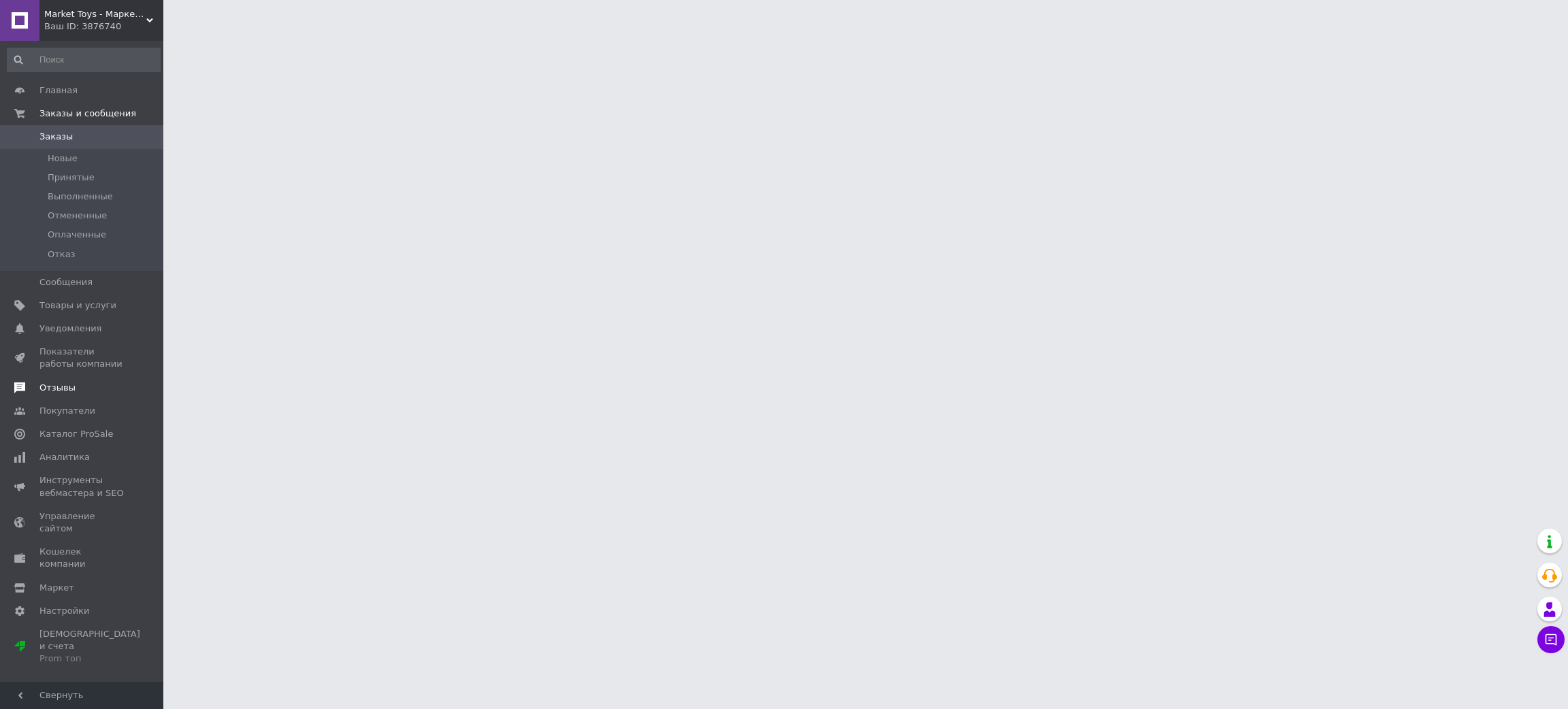
click at [64, 384] on span "Отзывы" at bounding box center [57, 388] width 36 height 13
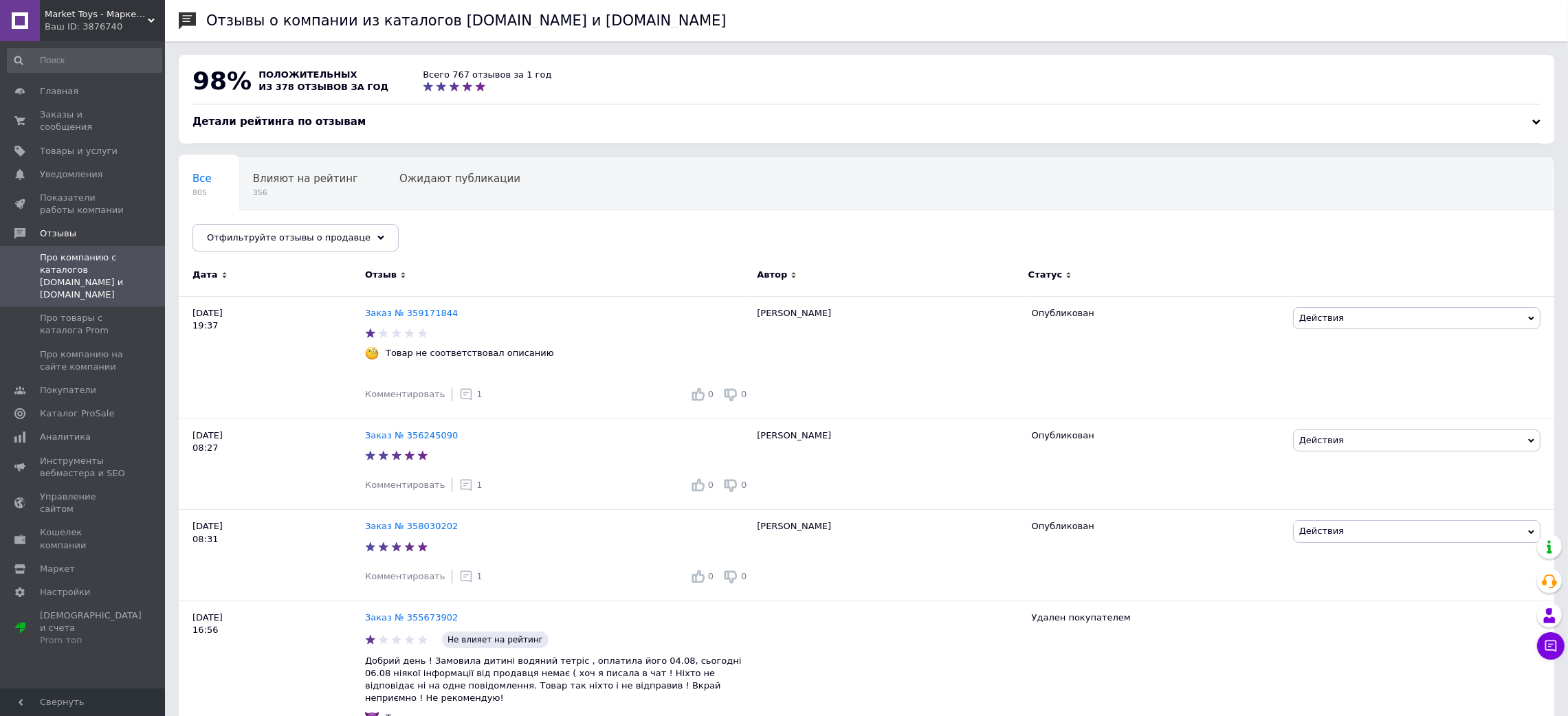
click at [84, 24] on div "Ваш ID: 3876740" at bounding box center [105, 26] width 120 height 13
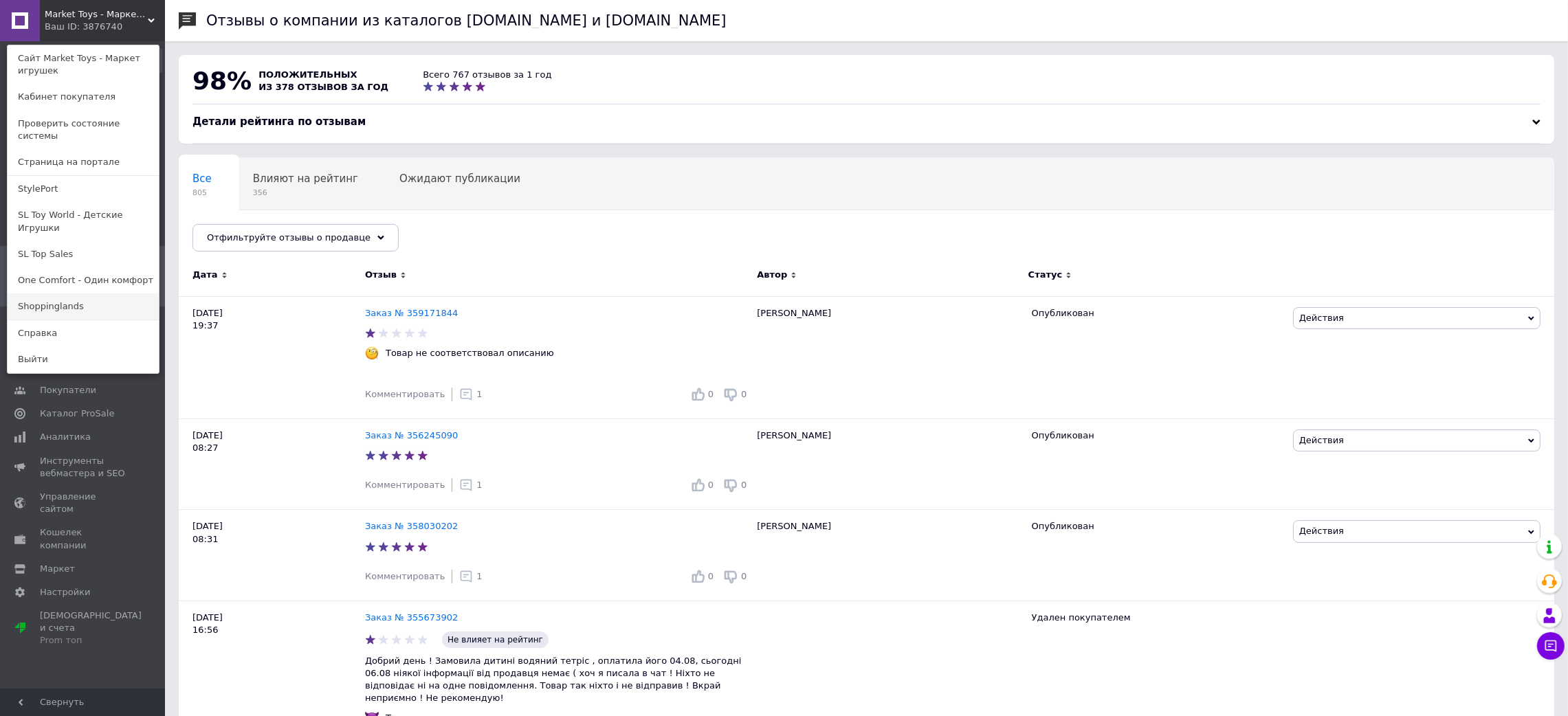
click at [60, 294] on link "Shoppinglands" at bounding box center [83, 307] width 151 height 26
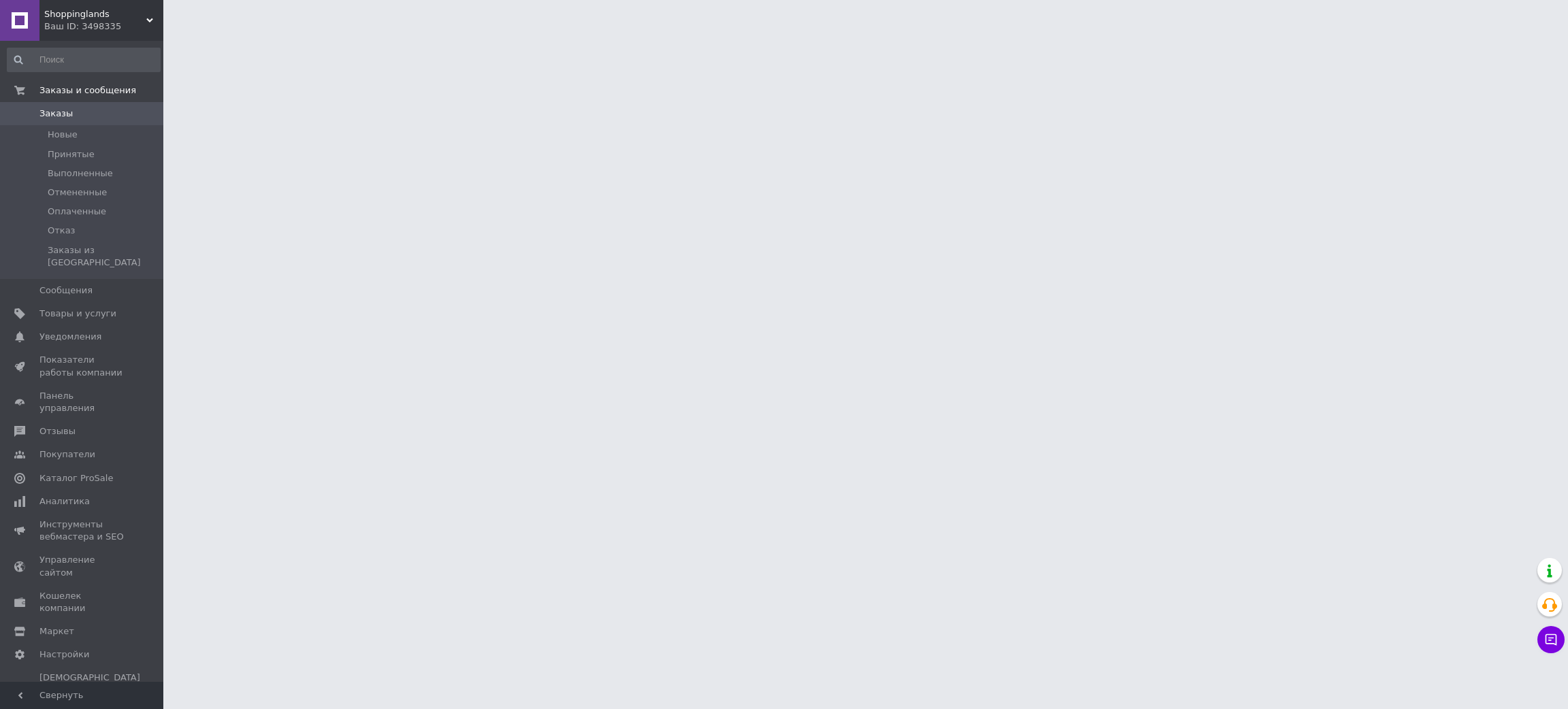
click at [63, 16] on span "Shoppinglands" at bounding box center [95, 14] width 102 height 13
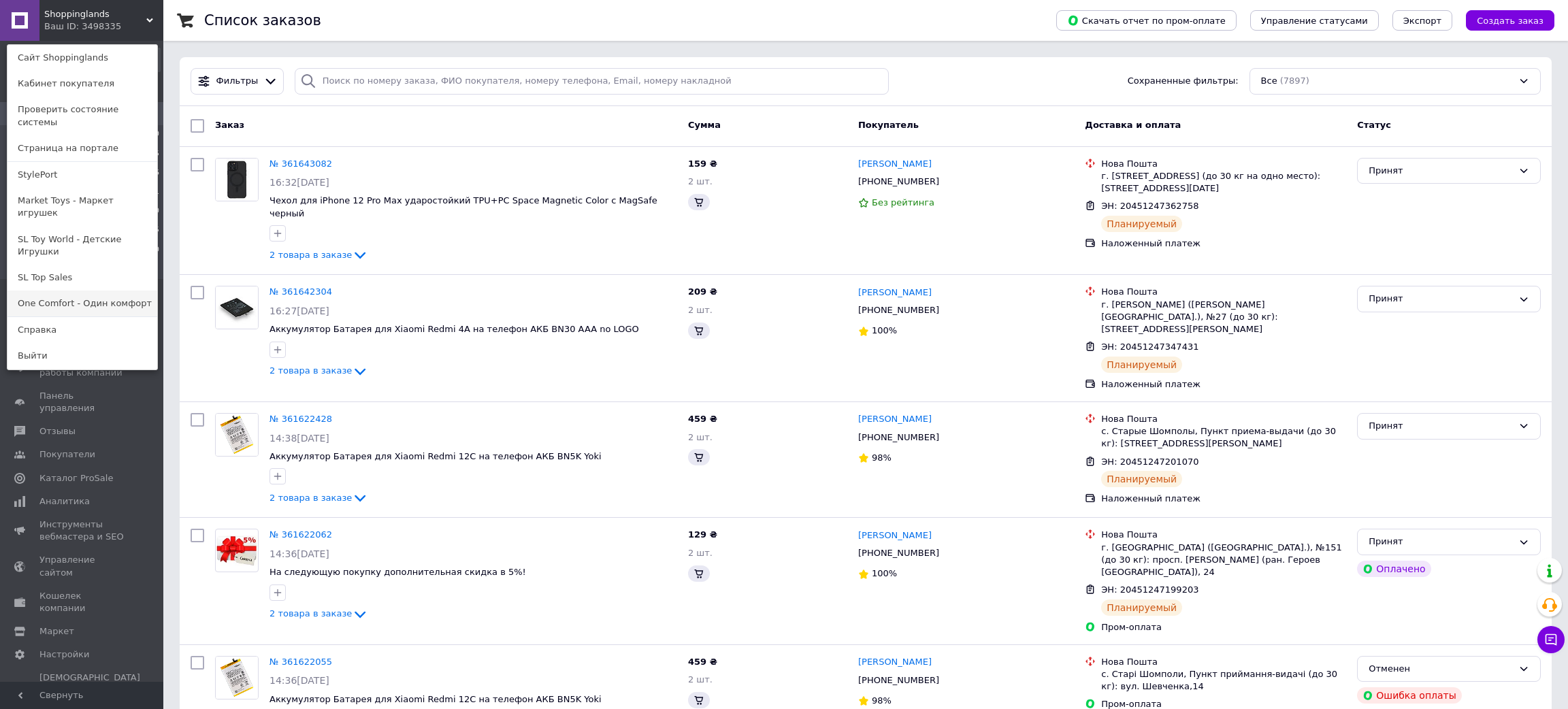
click at [49, 291] on link "One Comfort - Один комфорт" at bounding box center [82, 304] width 149 height 26
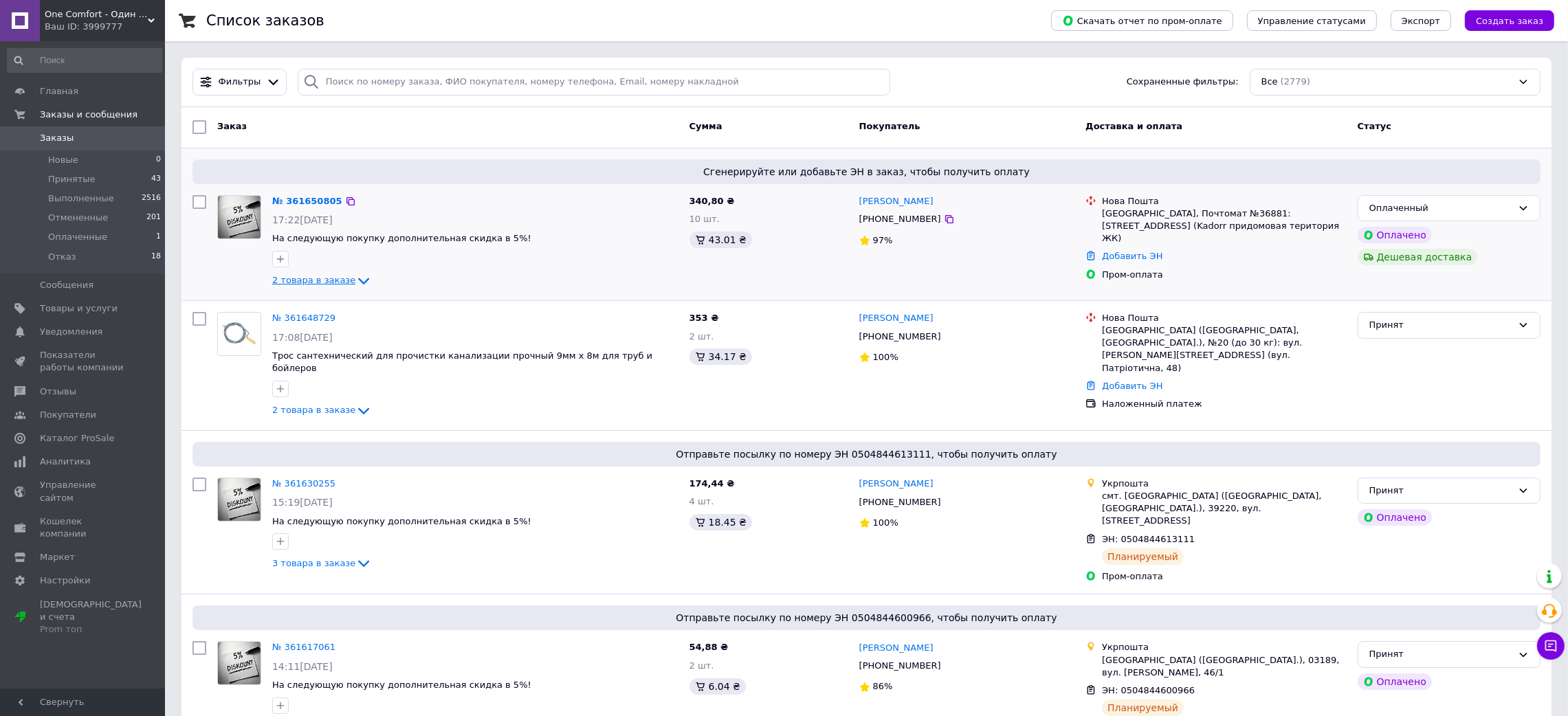
click at [356, 278] on icon at bounding box center [363, 281] width 17 height 17
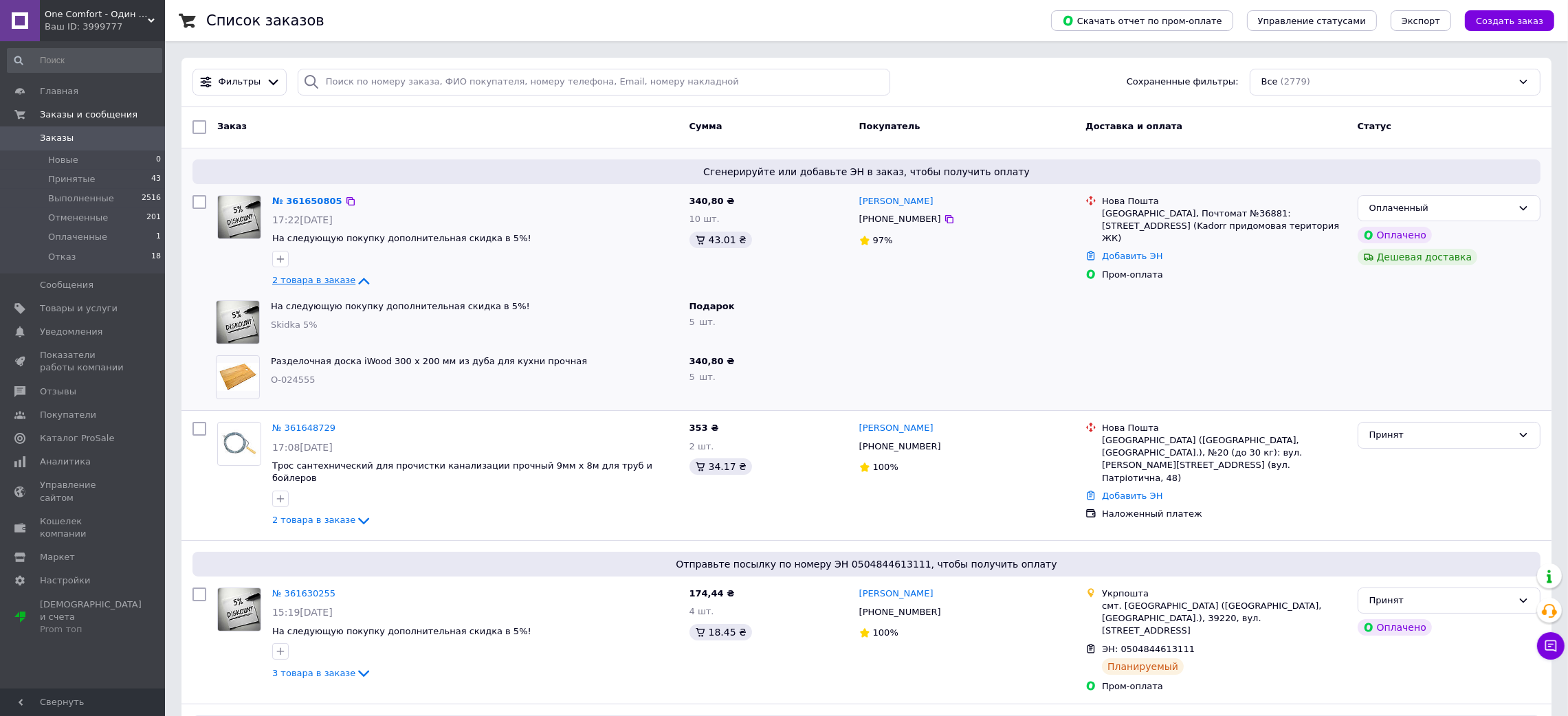
click at [295, 377] on span "О-024555" at bounding box center [294, 379] width 45 height 11
copy span "О-024555"
click at [296, 204] on link "№ 361650805" at bounding box center [308, 201] width 71 height 11
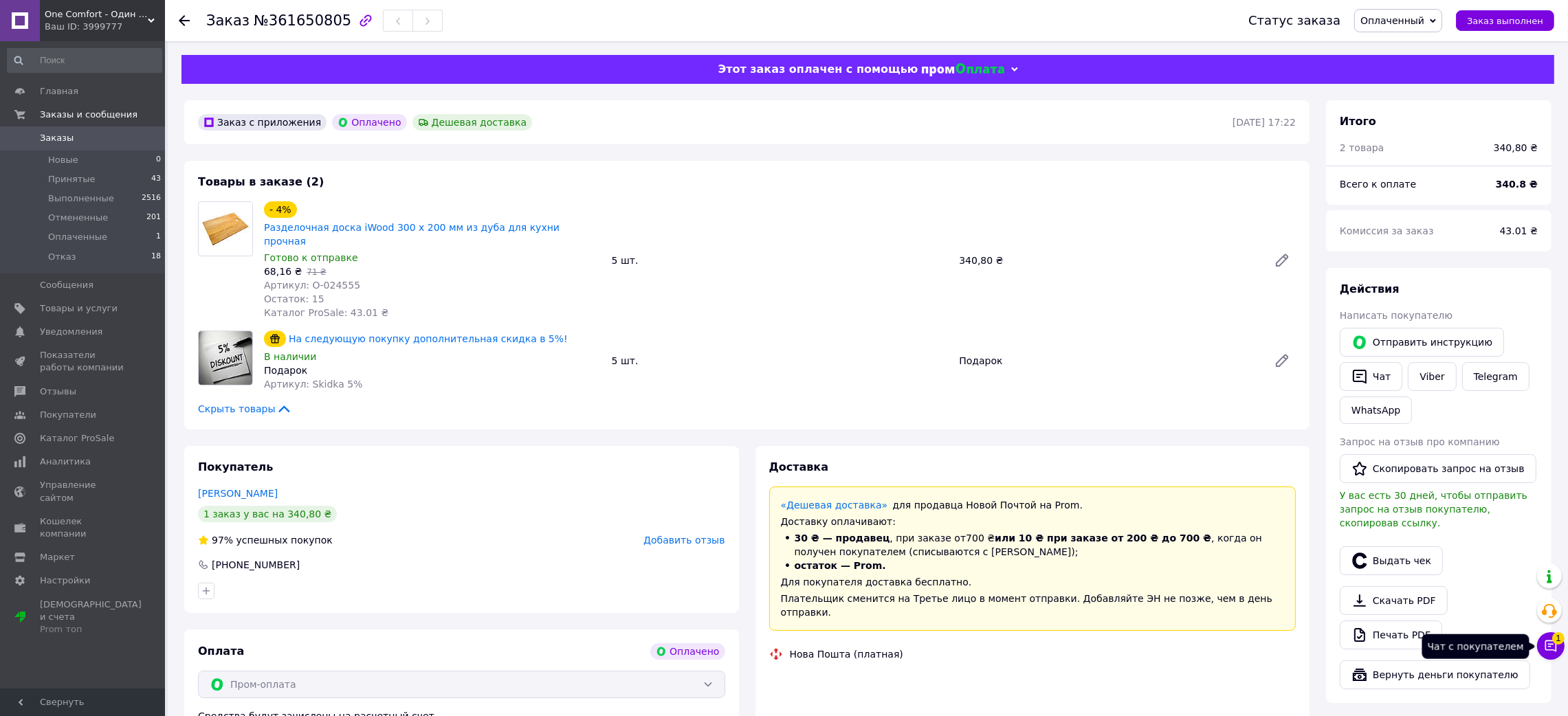
click at [1557, 642] on span "1" at bounding box center [1558, 639] width 13 height 13
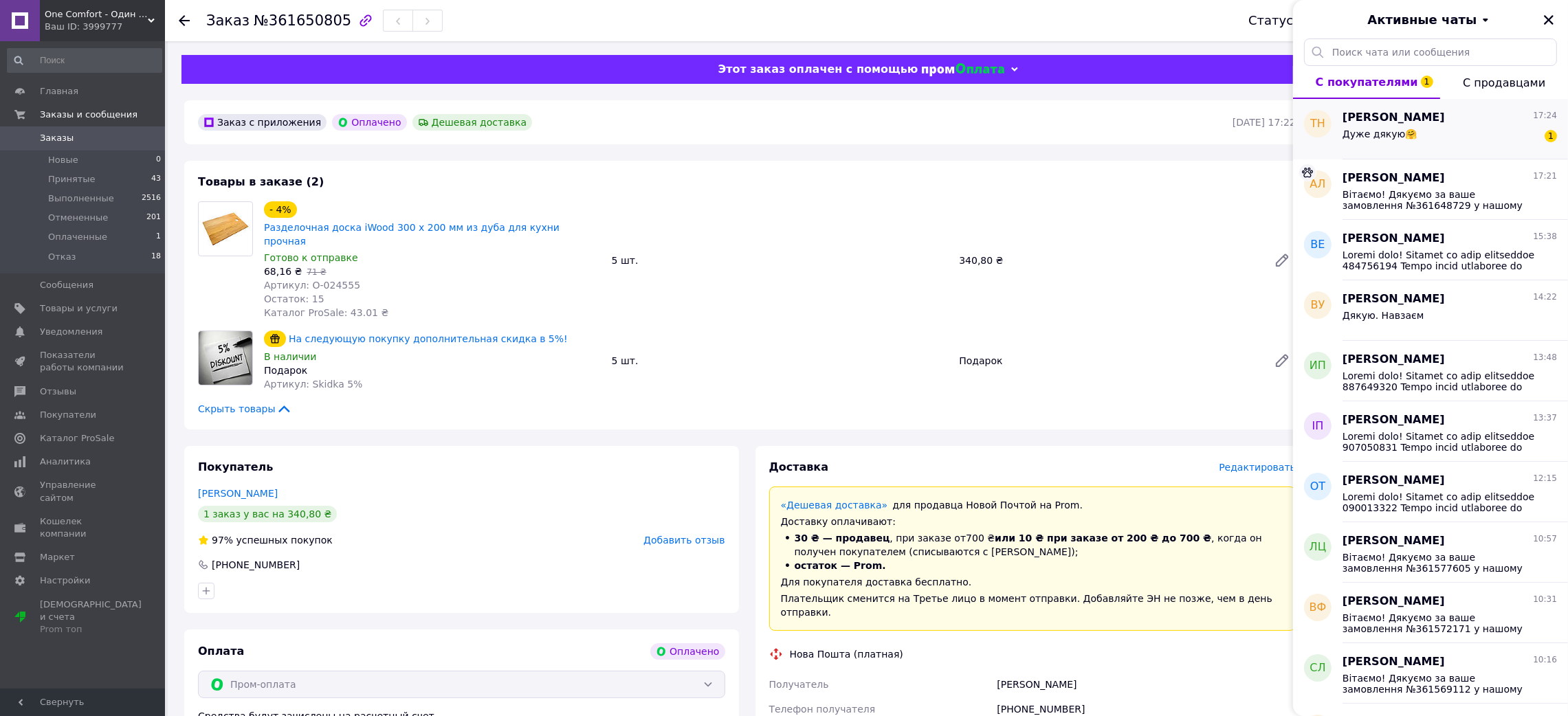
click at [1441, 149] on div "Таня Немыкина 17:24 Дуже дякую🤗 1" at bounding box center [1455, 129] width 225 height 61
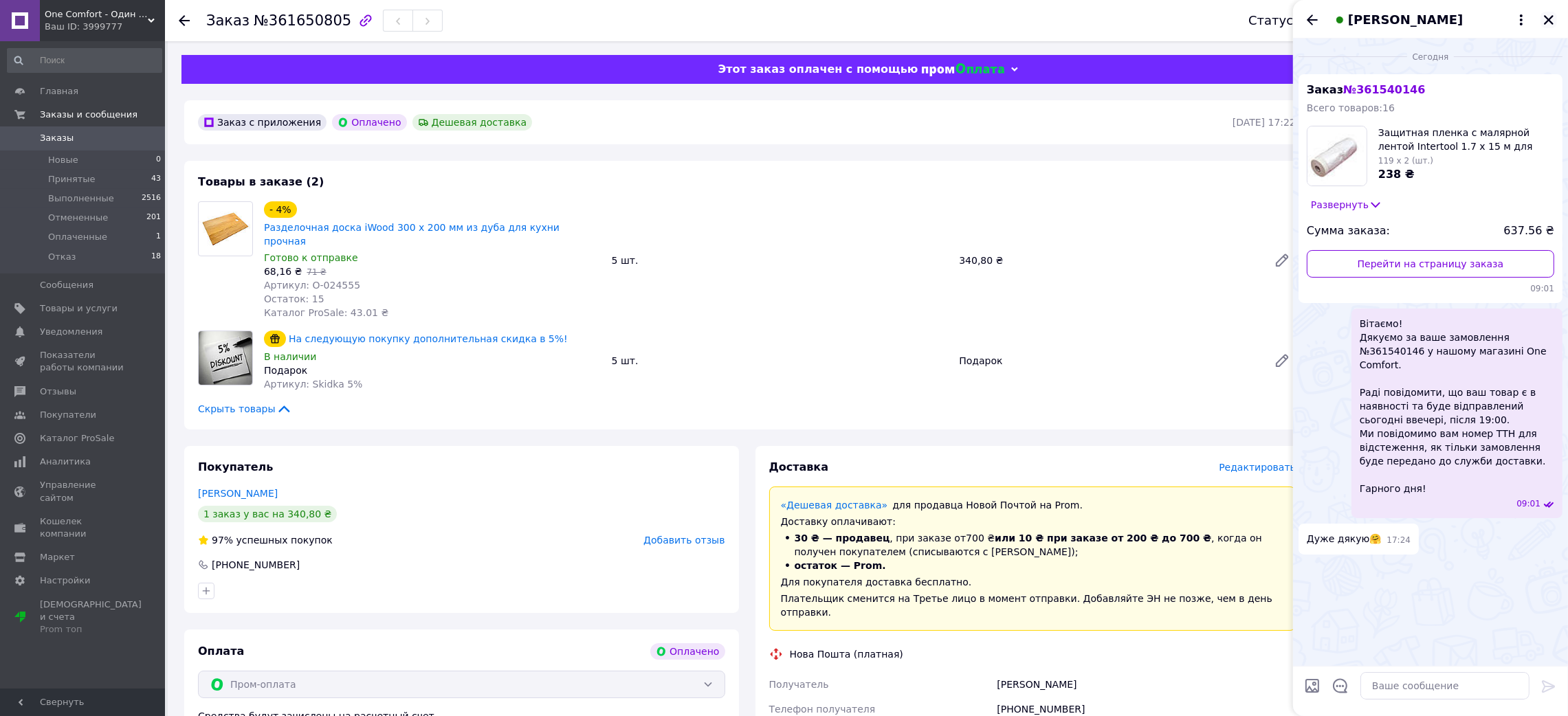
click at [1545, 24] on icon "Закрыть" at bounding box center [1548, 20] width 10 height 10
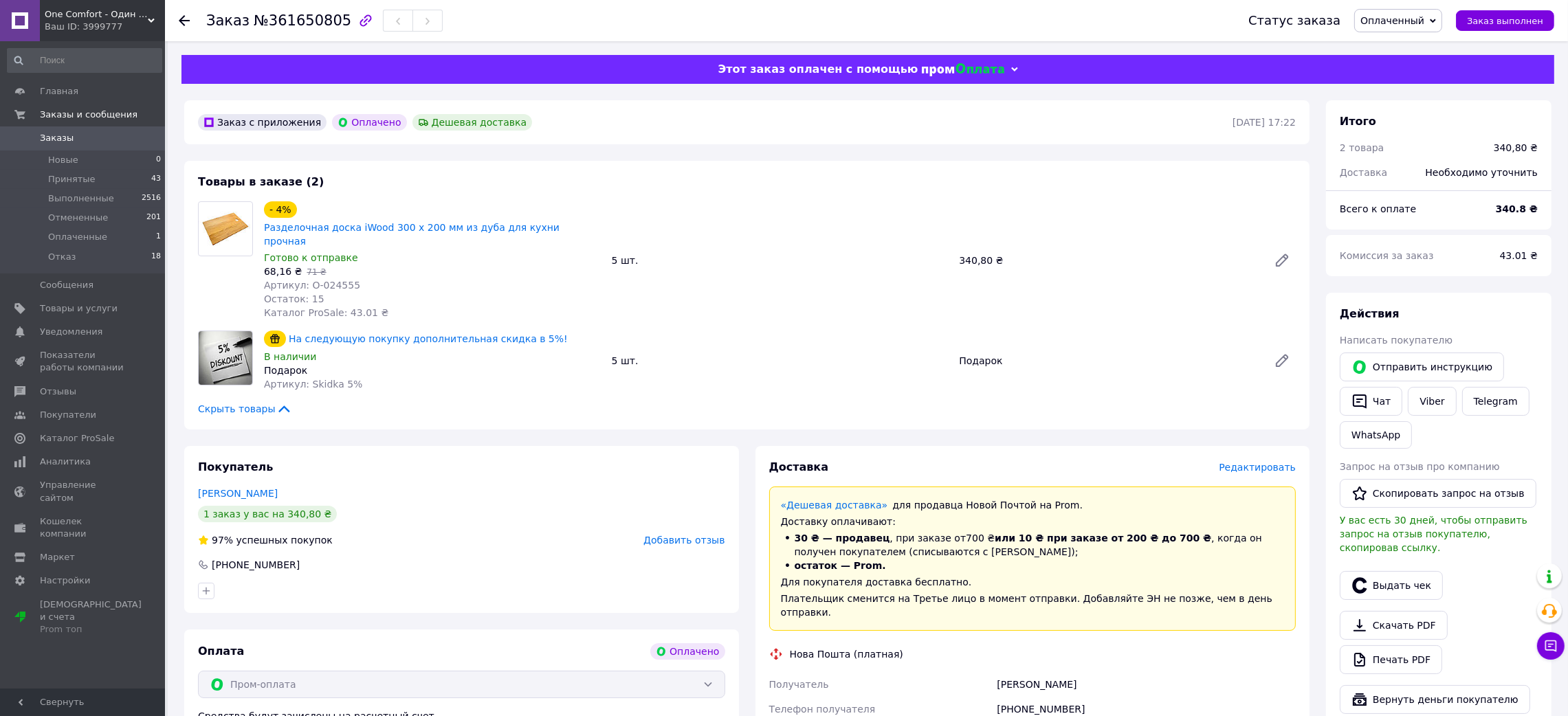
click at [94, 24] on div "Ваш ID: 3999777" at bounding box center [105, 26] width 120 height 13
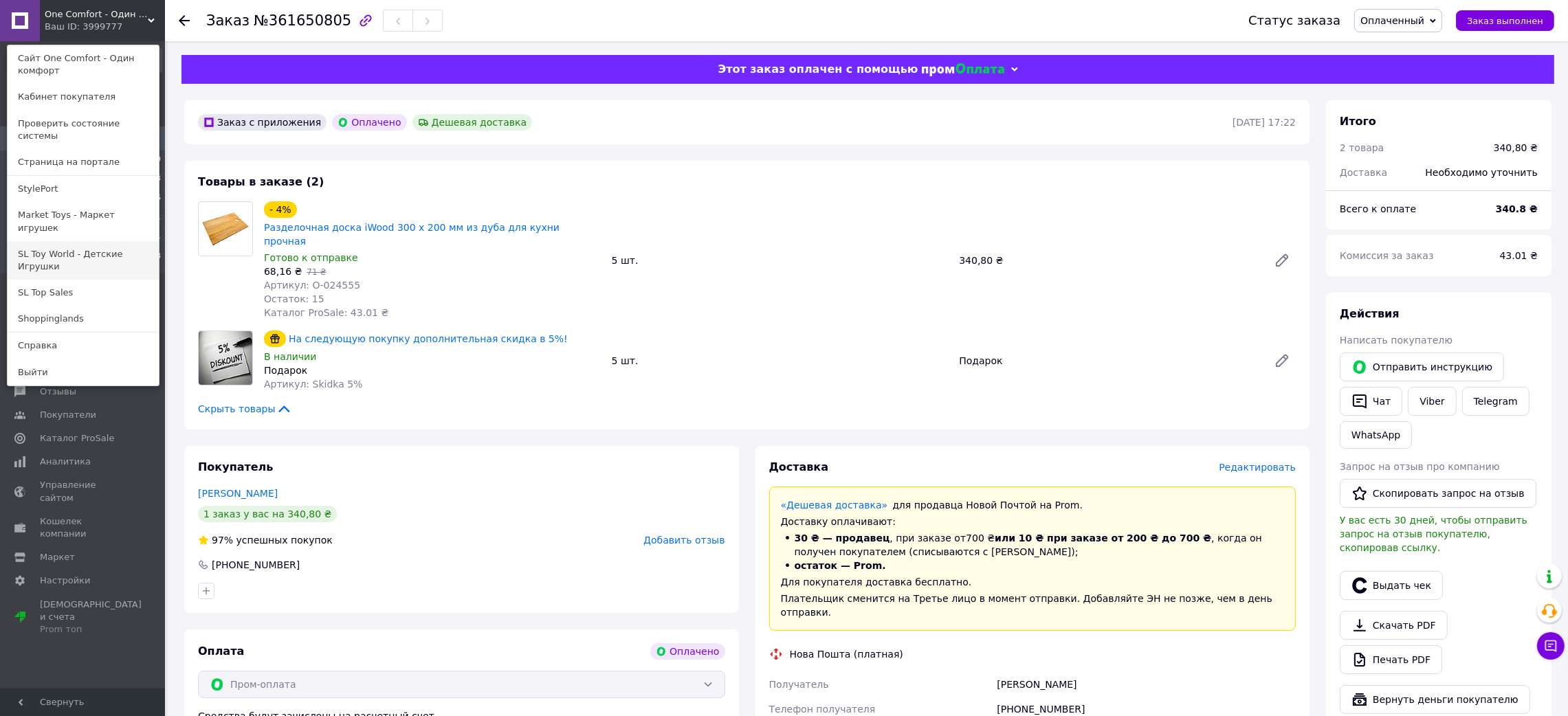
click at [63, 241] on link "SL Toy World - Детские Игрушки" at bounding box center [83, 260] width 151 height 38
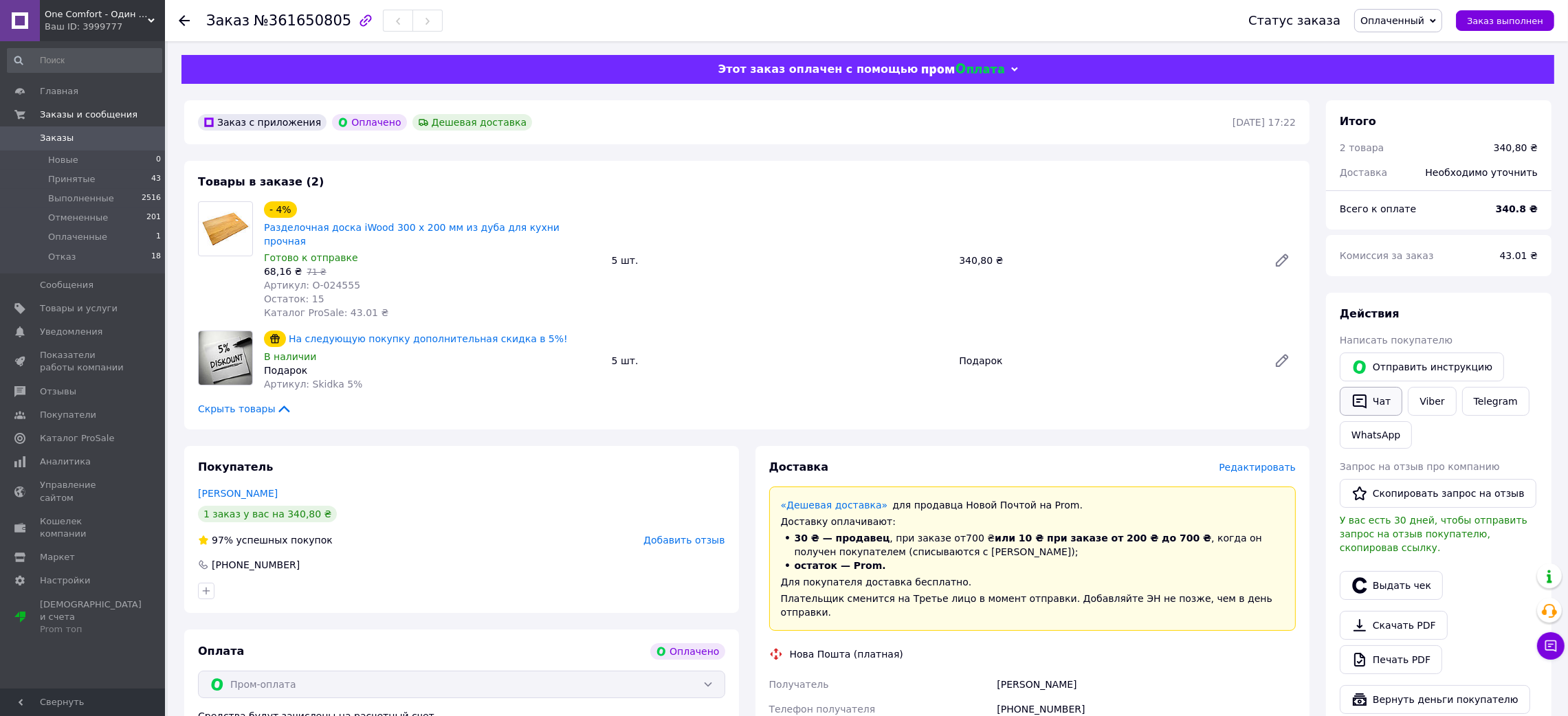
click at [1357, 408] on icon "button" at bounding box center [1359, 401] width 17 height 17
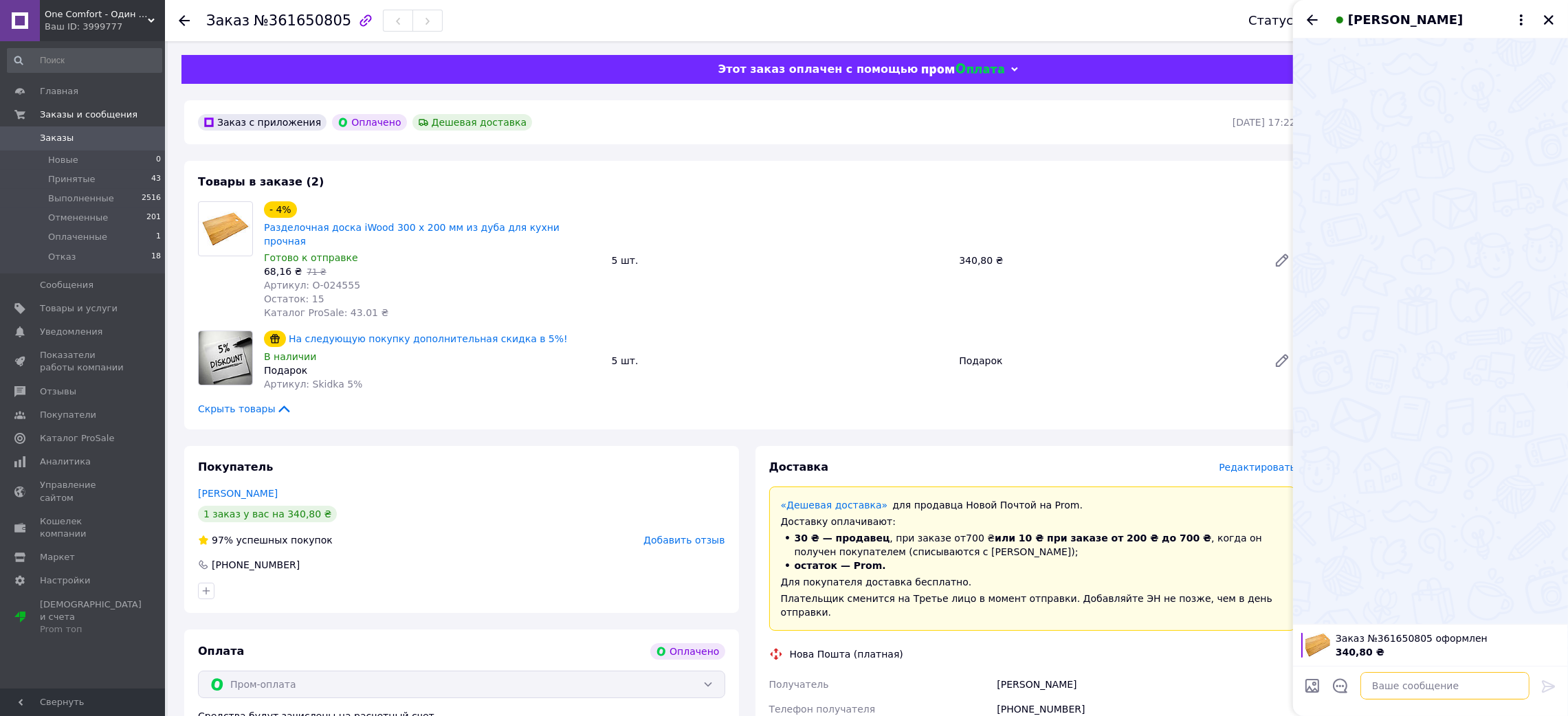
click at [1401, 689] on textarea at bounding box center [1445, 686] width 169 height 27
paste textarea "Добрий день! Дякуємо за ваше замовлення 361650805 Номер вашої накладної на Нова…"
type textarea "Добрий день! Дякуємо за ваше замовлення 361650805 Номер вашої накладної на Нова…"
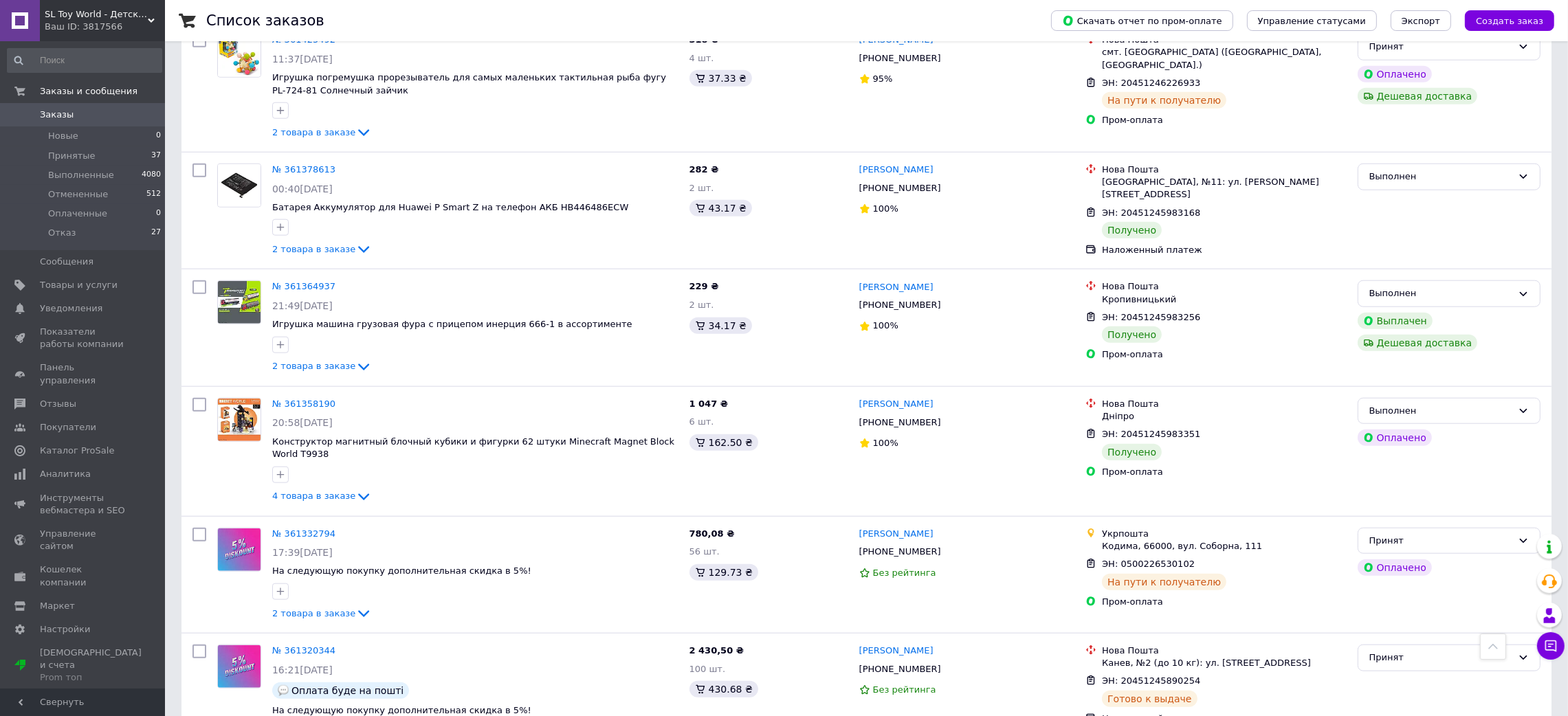
scroll to position [2165, 0]
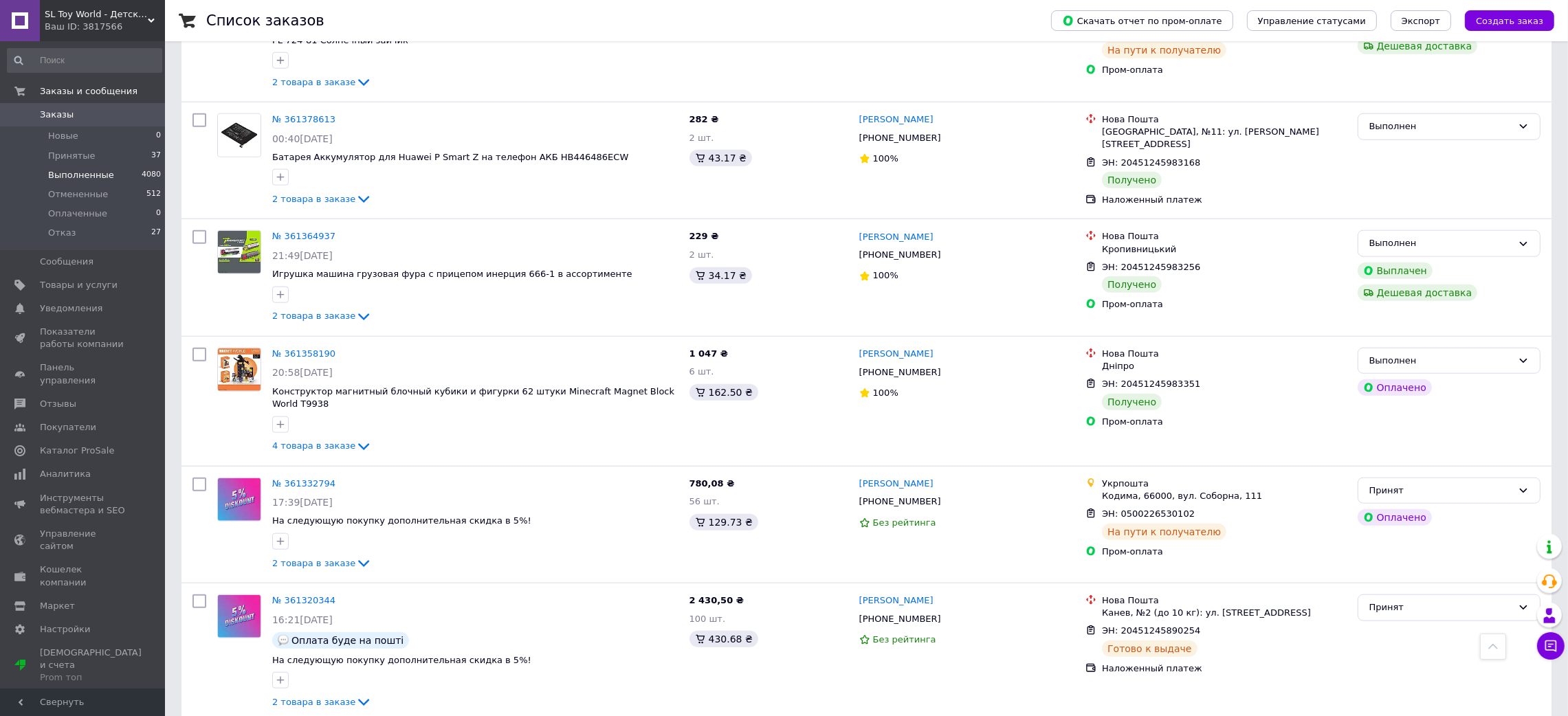
click at [113, 164] on li "Принятые 37" at bounding box center [84, 156] width 169 height 20
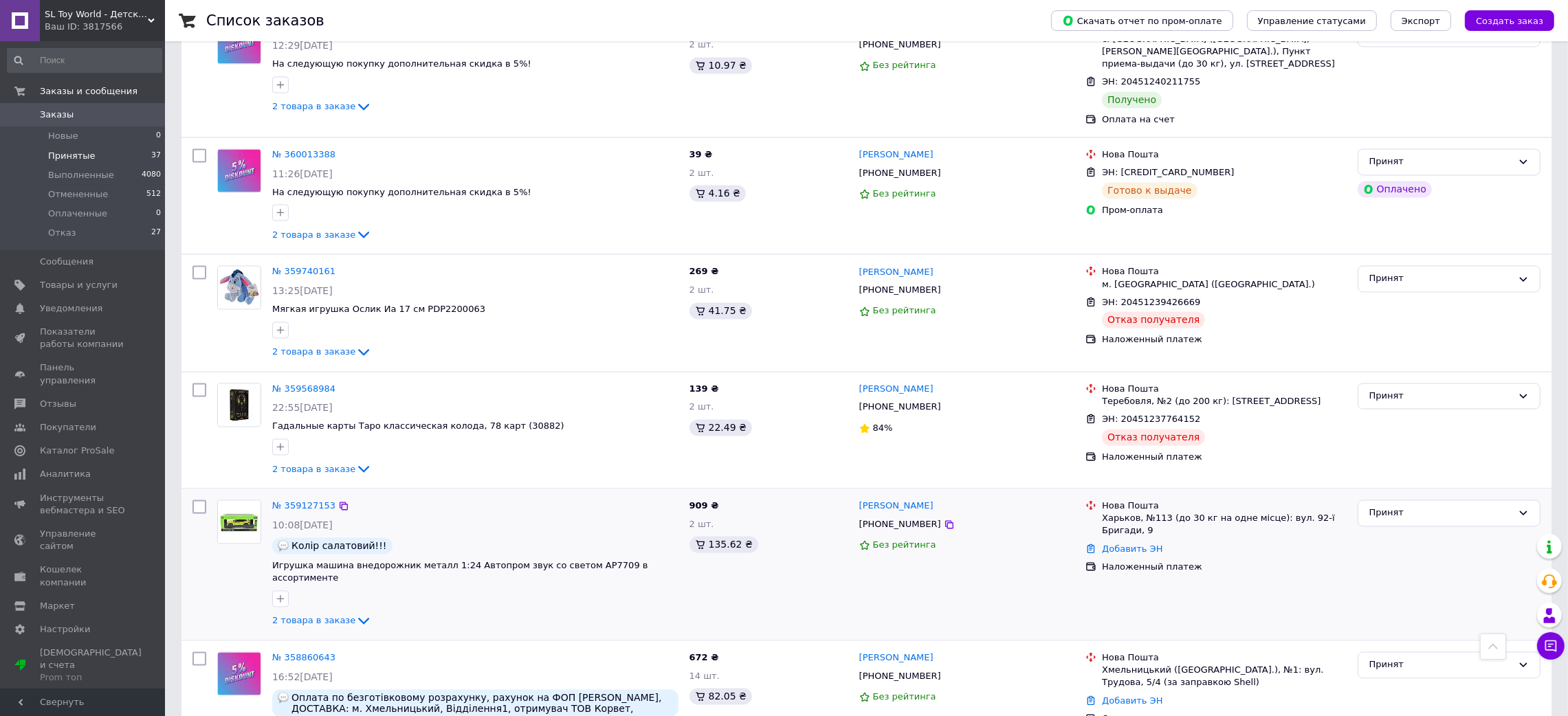
scroll to position [4141, 0]
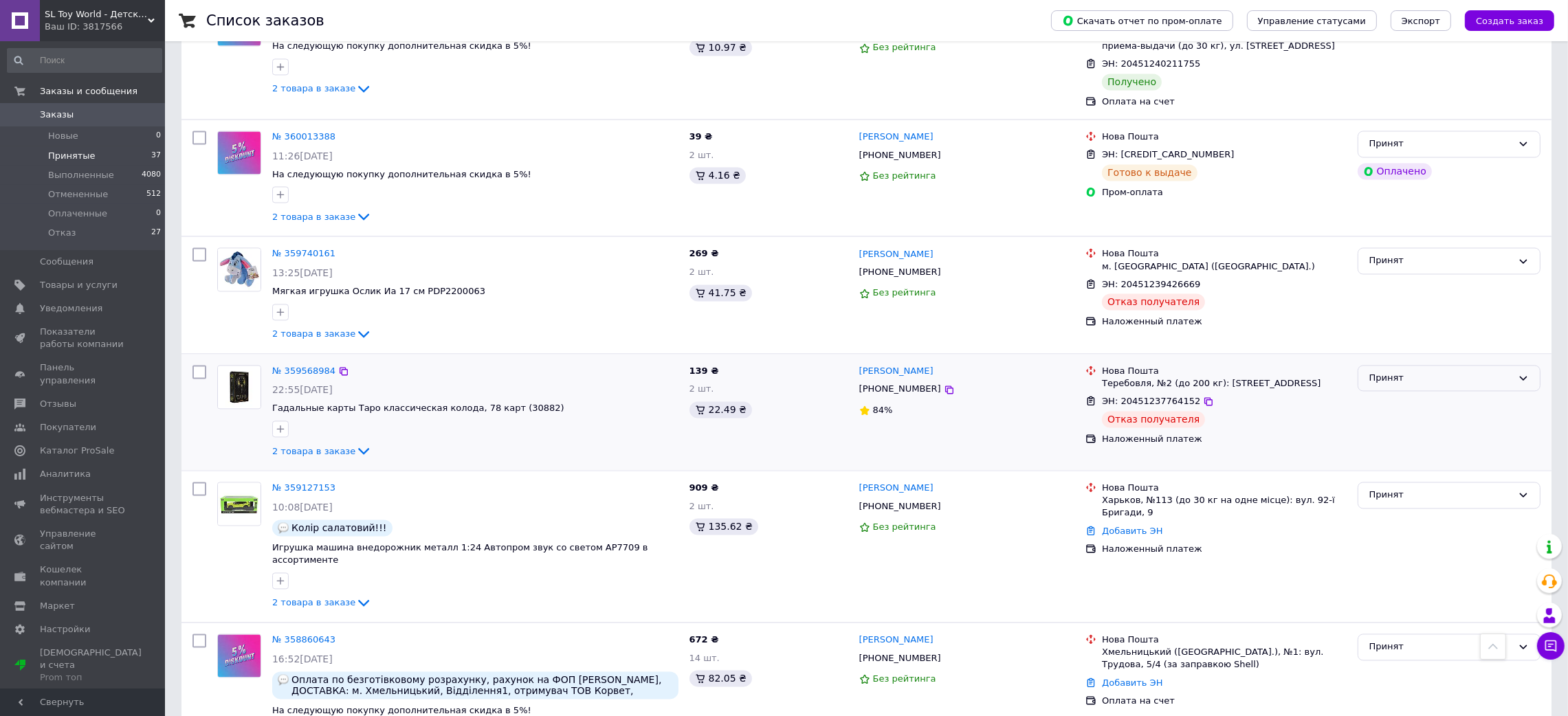
click at [1391, 371] on div "Принят" at bounding box center [1441, 378] width 143 height 15
click at [1392, 469] on li "Отказ" at bounding box center [1449, 482] width 181 height 25
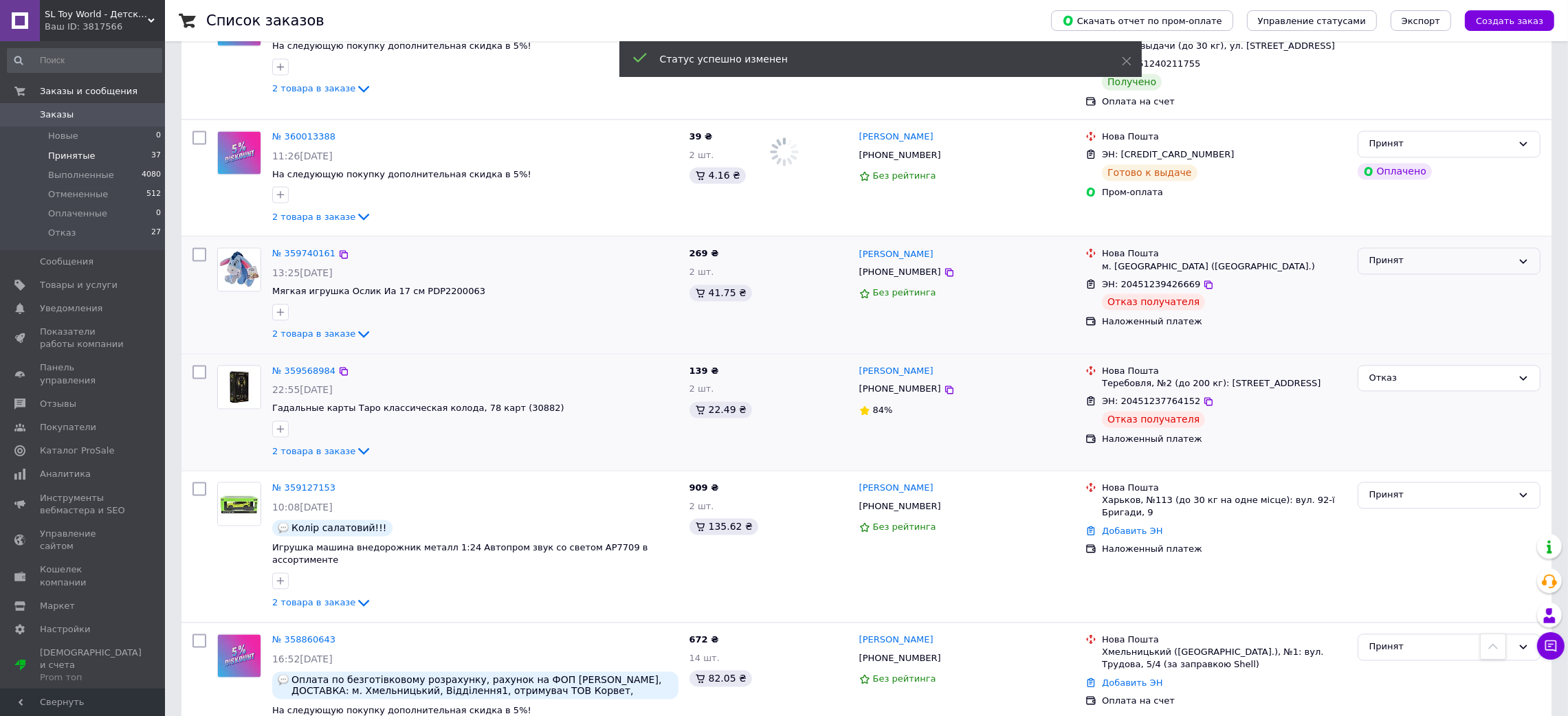
click at [1389, 254] on div "Принят" at bounding box center [1441, 261] width 143 height 15
click at [1384, 353] on li "Отказ" at bounding box center [1449, 365] width 181 height 25
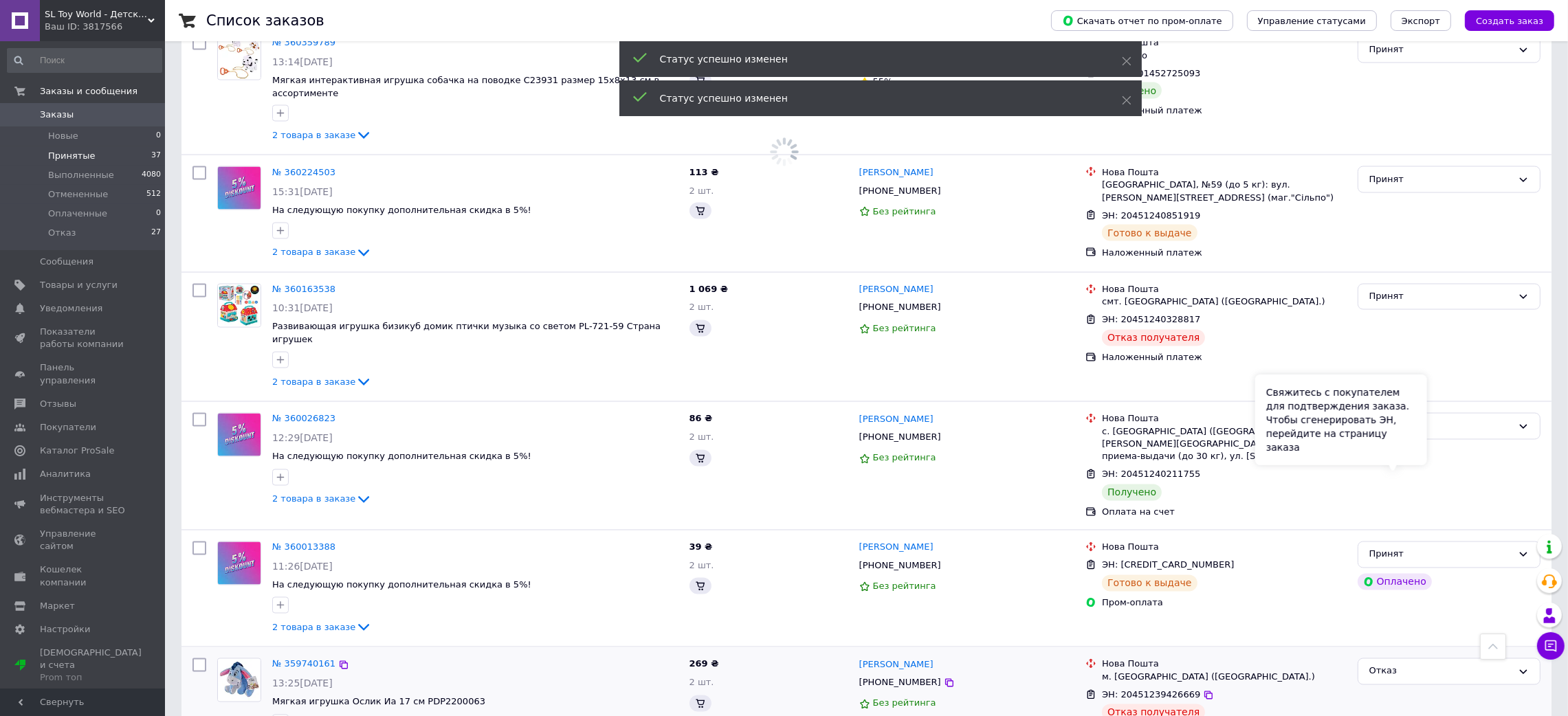
scroll to position [3729, 0]
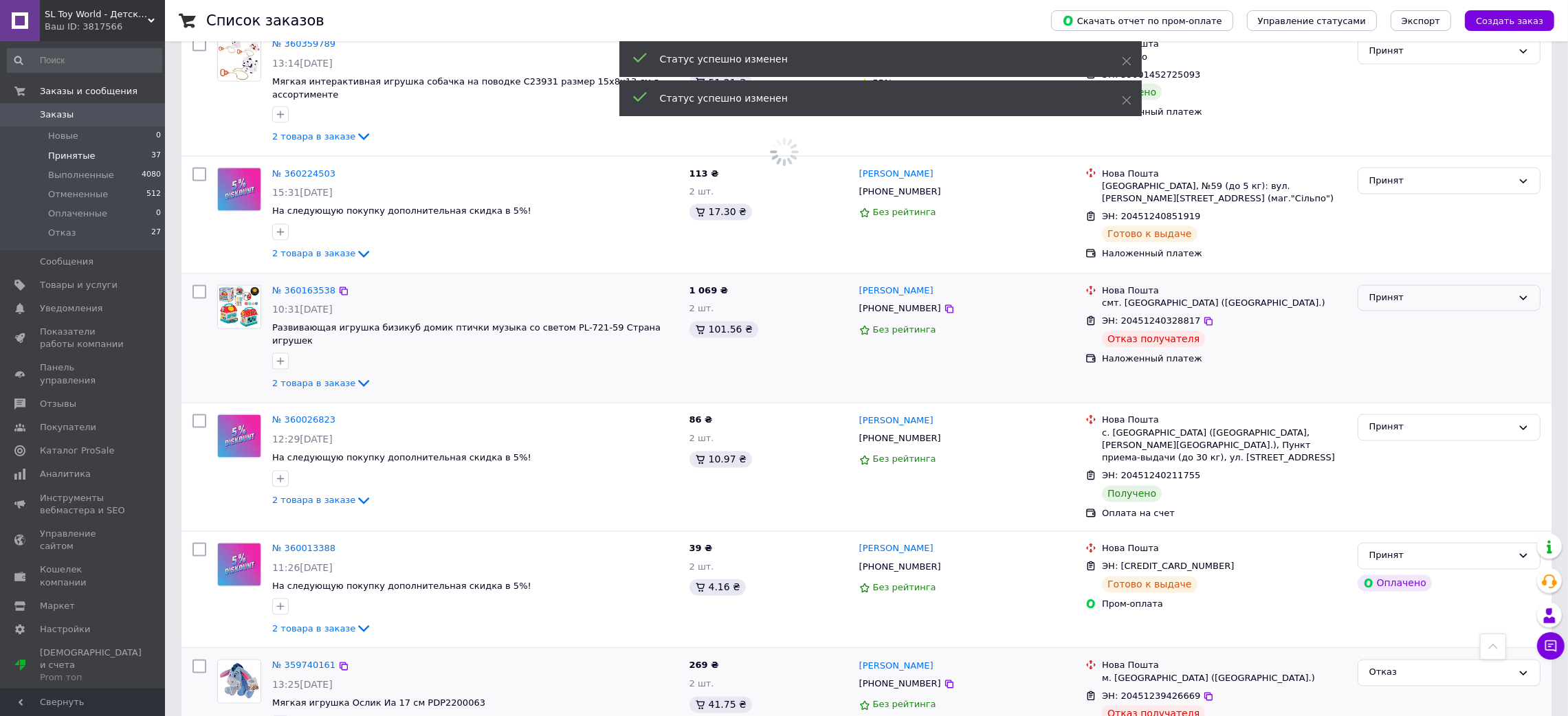
click at [1408, 292] on div "Принят" at bounding box center [1441, 299] width 143 height 15
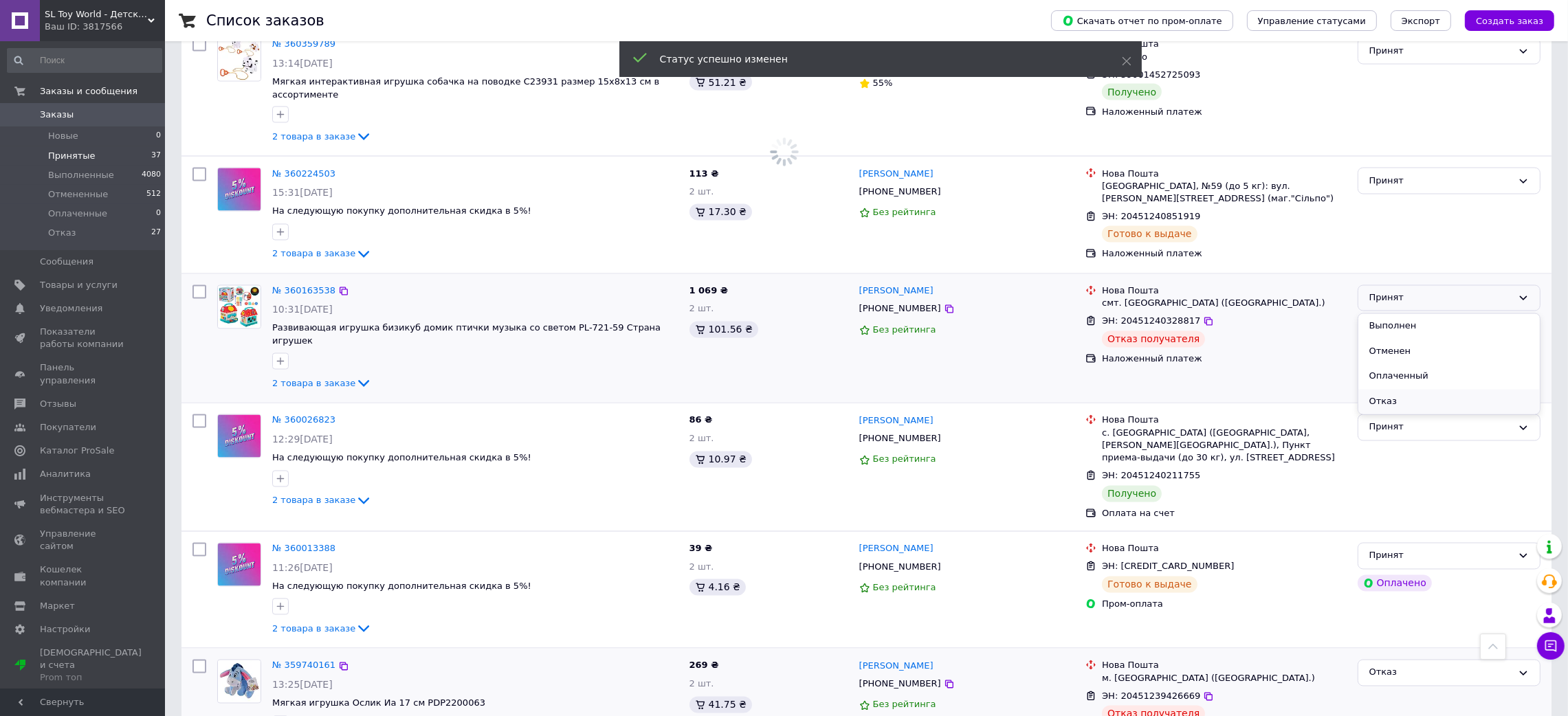
click at [1383, 390] on li "Отказ" at bounding box center [1449, 403] width 181 height 25
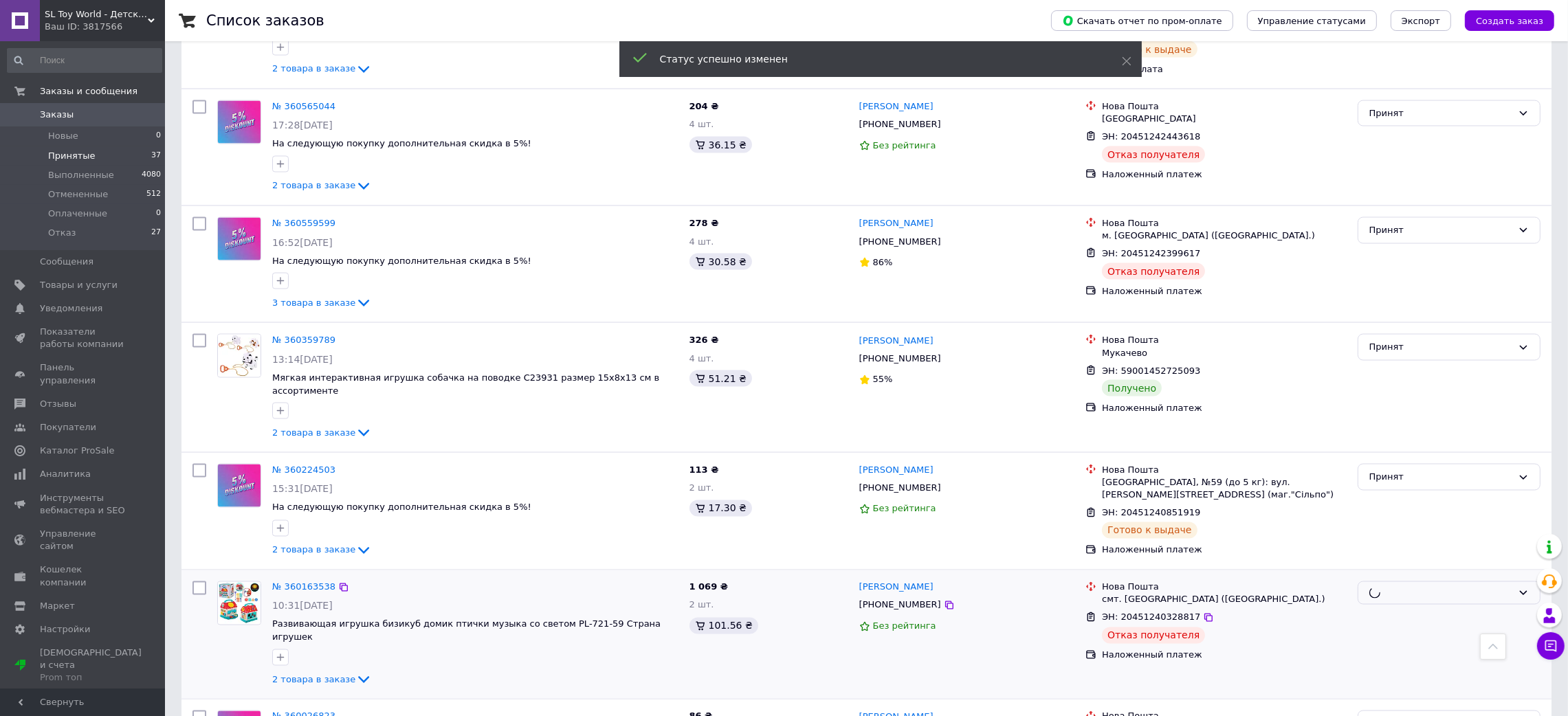
scroll to position [3419, 0]
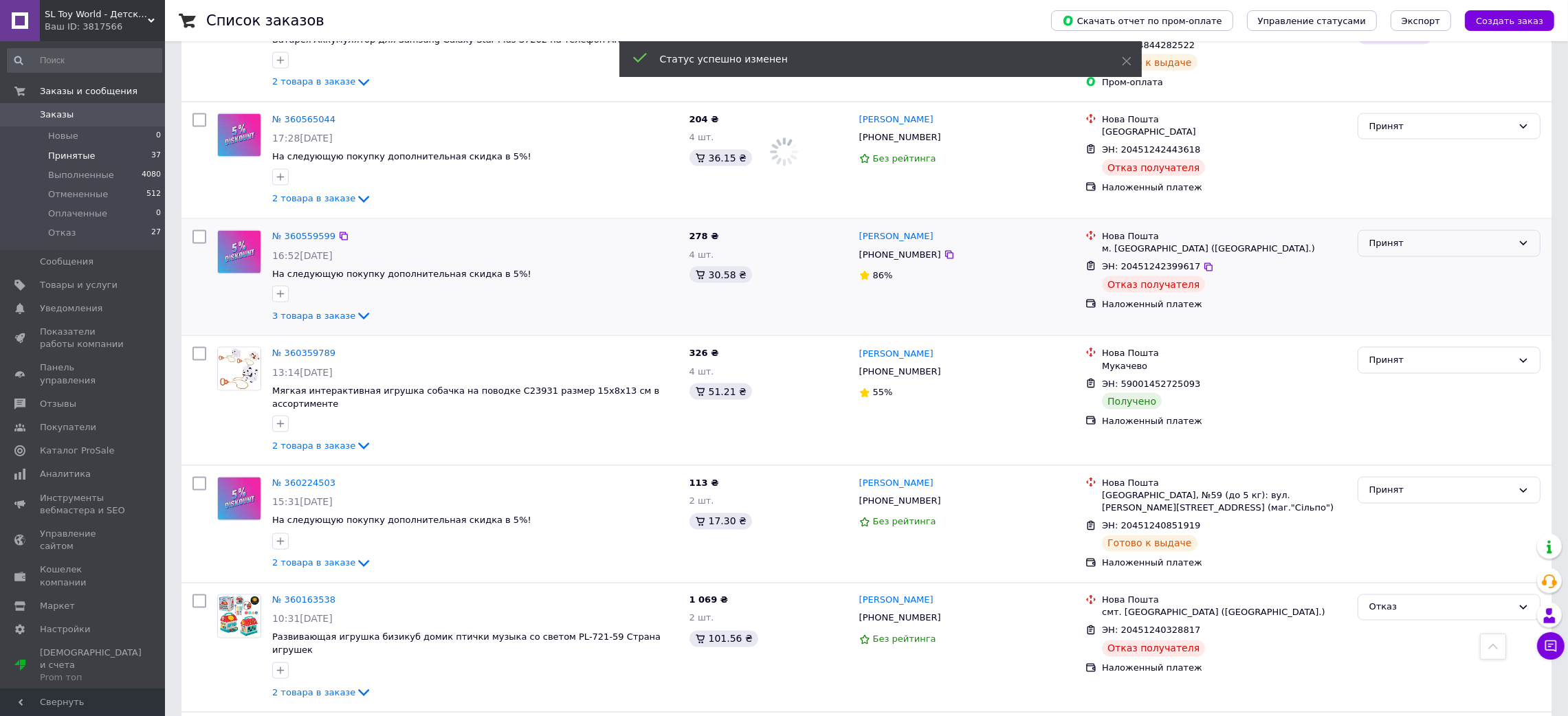
click at [1402, 230] on div "Принят" at bounding box center [1449, 243] width 183 height 26
click at [1387, 335] on li "Отказ" at bounding box center [1449, 348] width 181 height 25
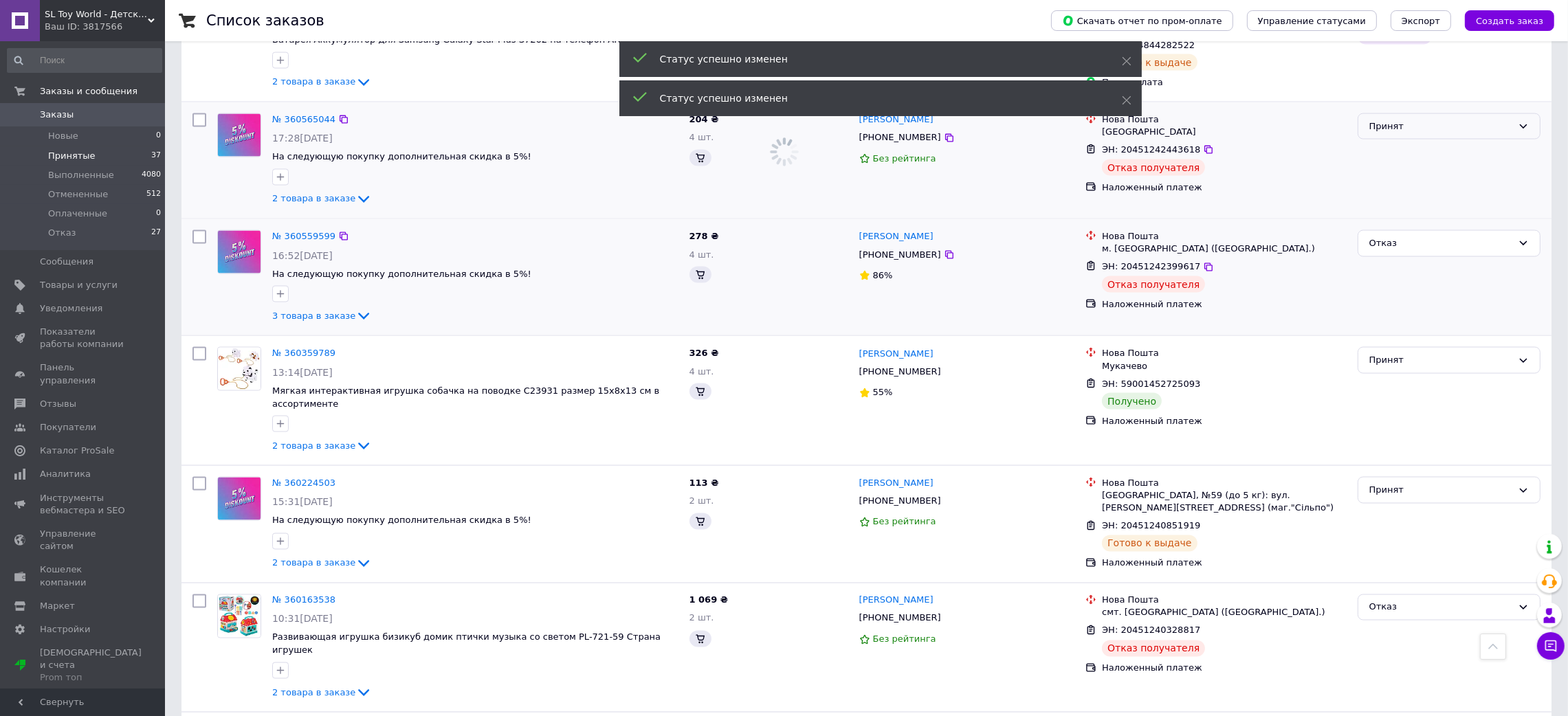
click at [1391, 119] on div "Принят" at bounding box center [1441, 126] width 143 height 15
click at [1383, 217] on li "Отказ" at bounding box center [1449, 230] width 181 height 25
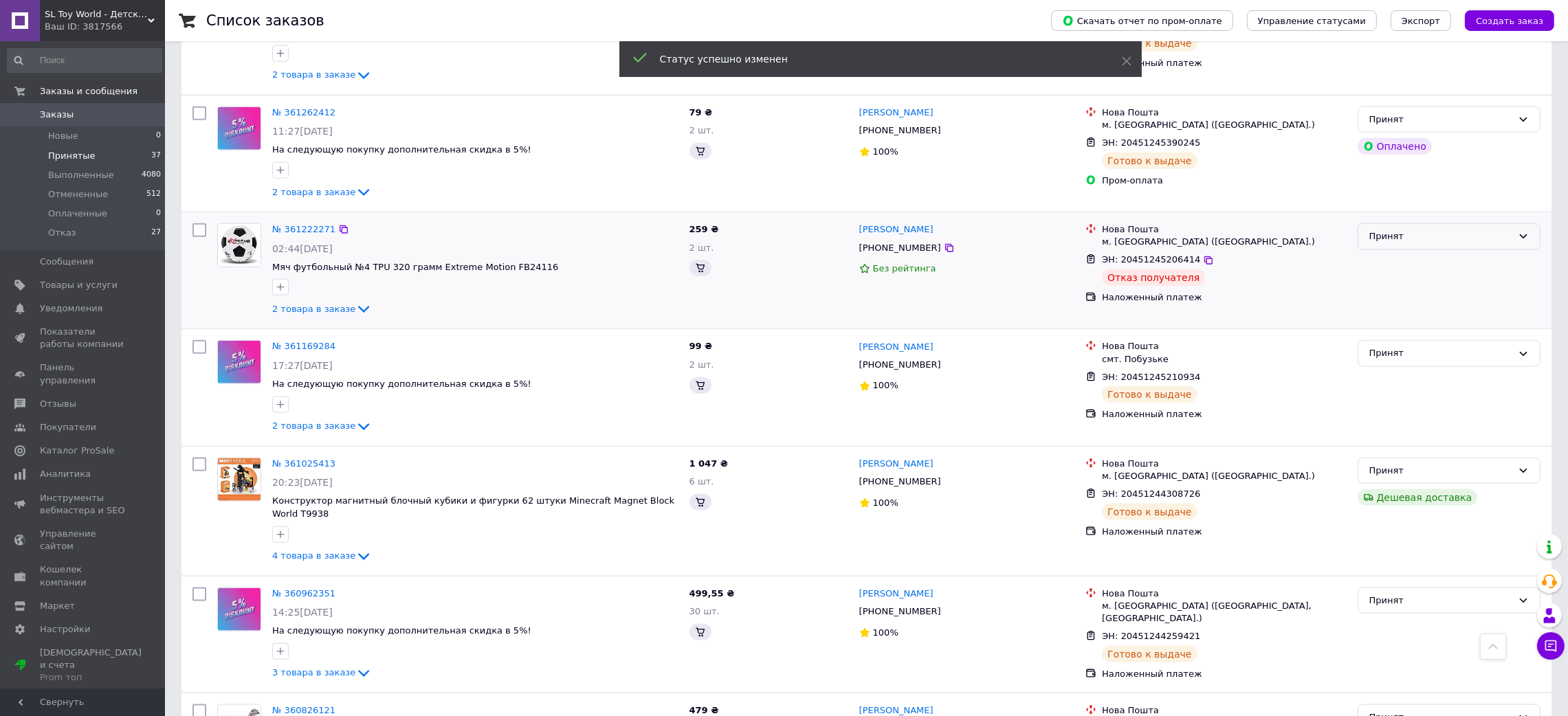
click at [1402, 229] on div "Принят" at bounding box center [1441, 236] width 143 height 15
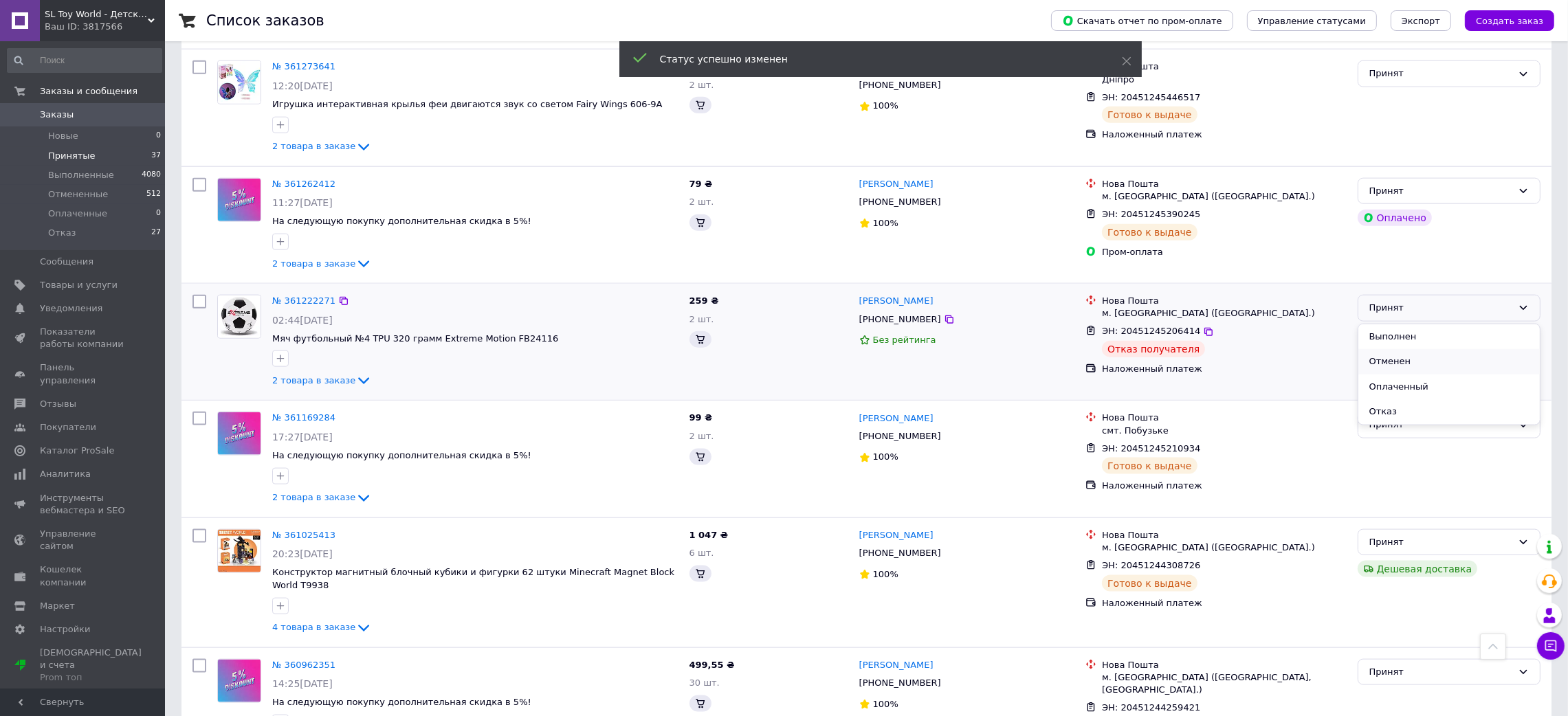
scroll to position [2595, 0]
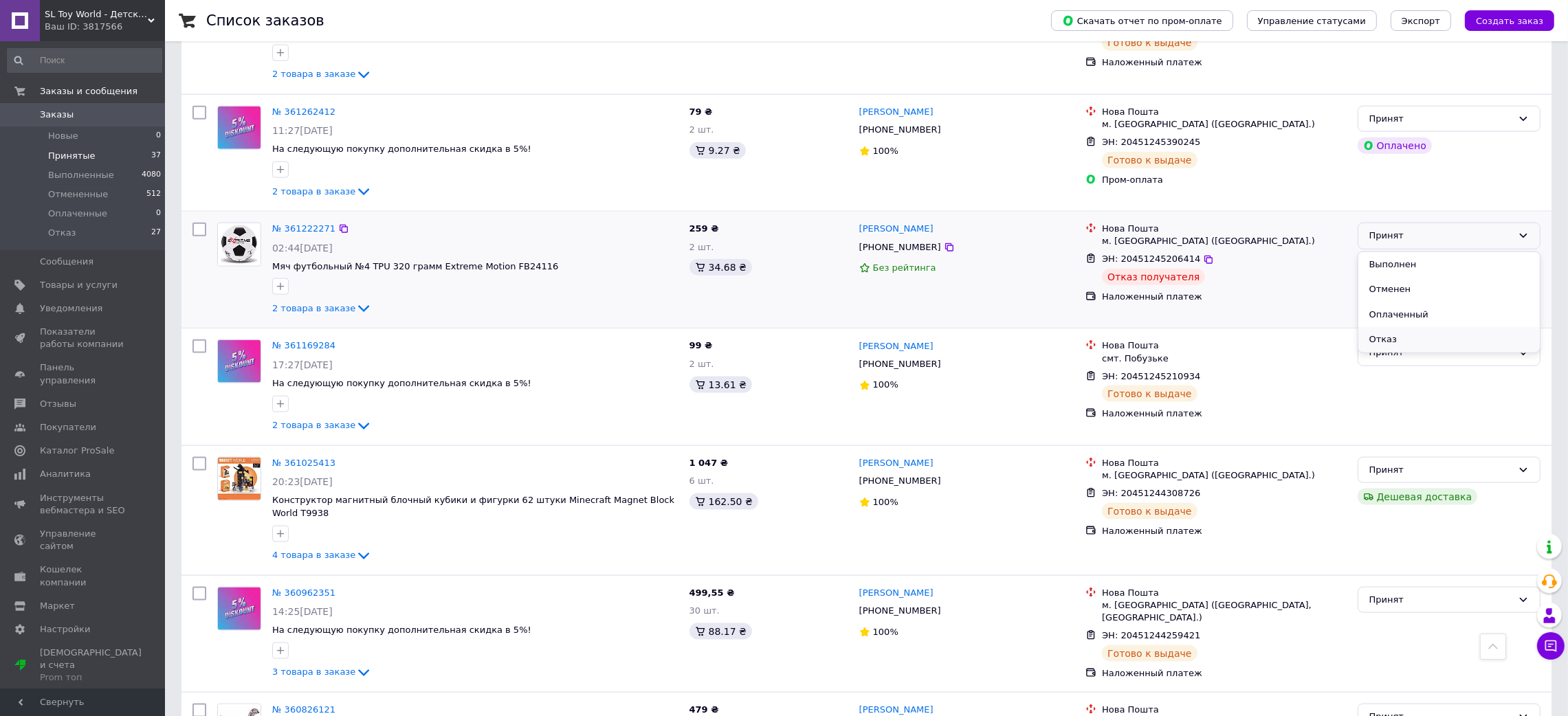
click at [1381, 327] on li "Отказ" at bounding box center [1449, 340] width 181 height 25
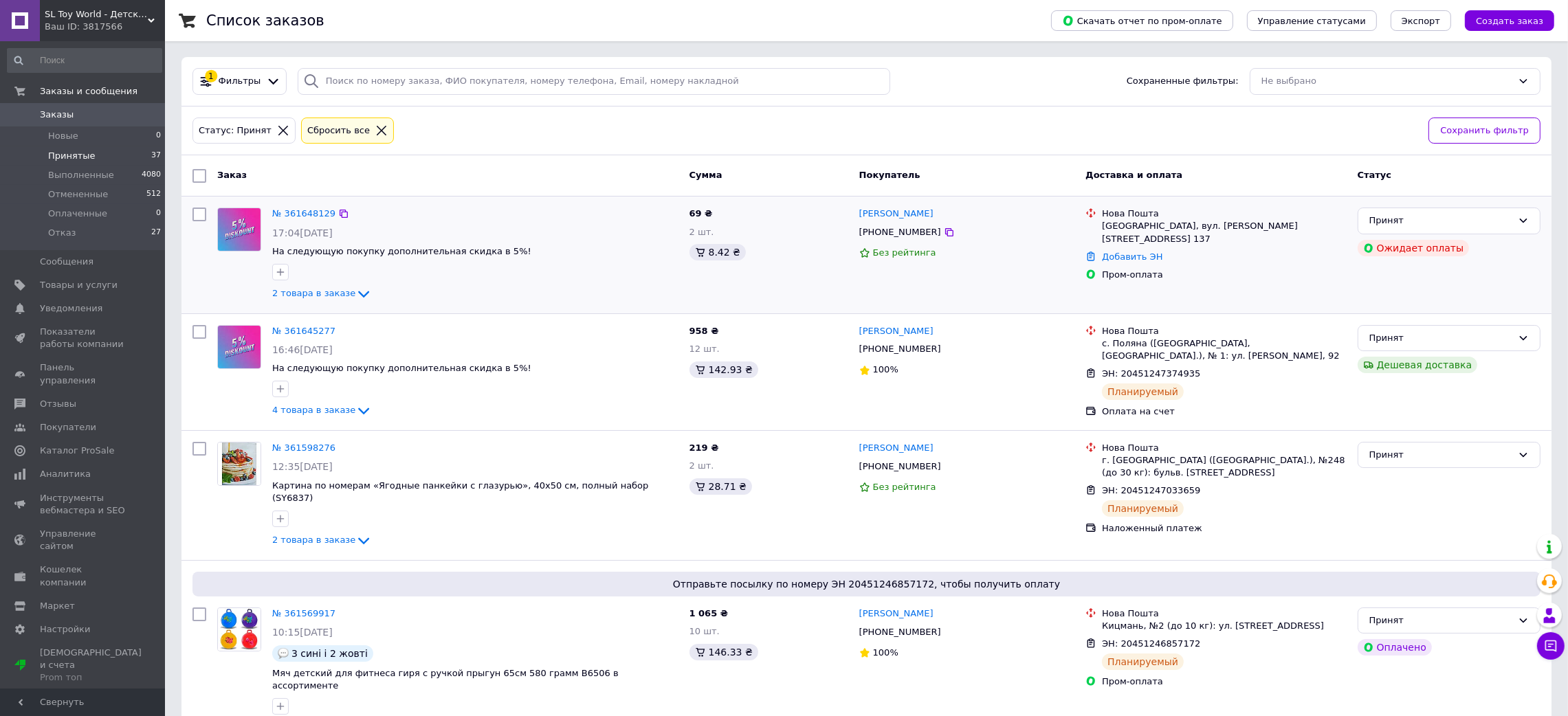
scroll to position [0, 0]
click at [105, 22] on div "Ваш ID: 3817566" at bounding box center [105, 26] width 120 height 13
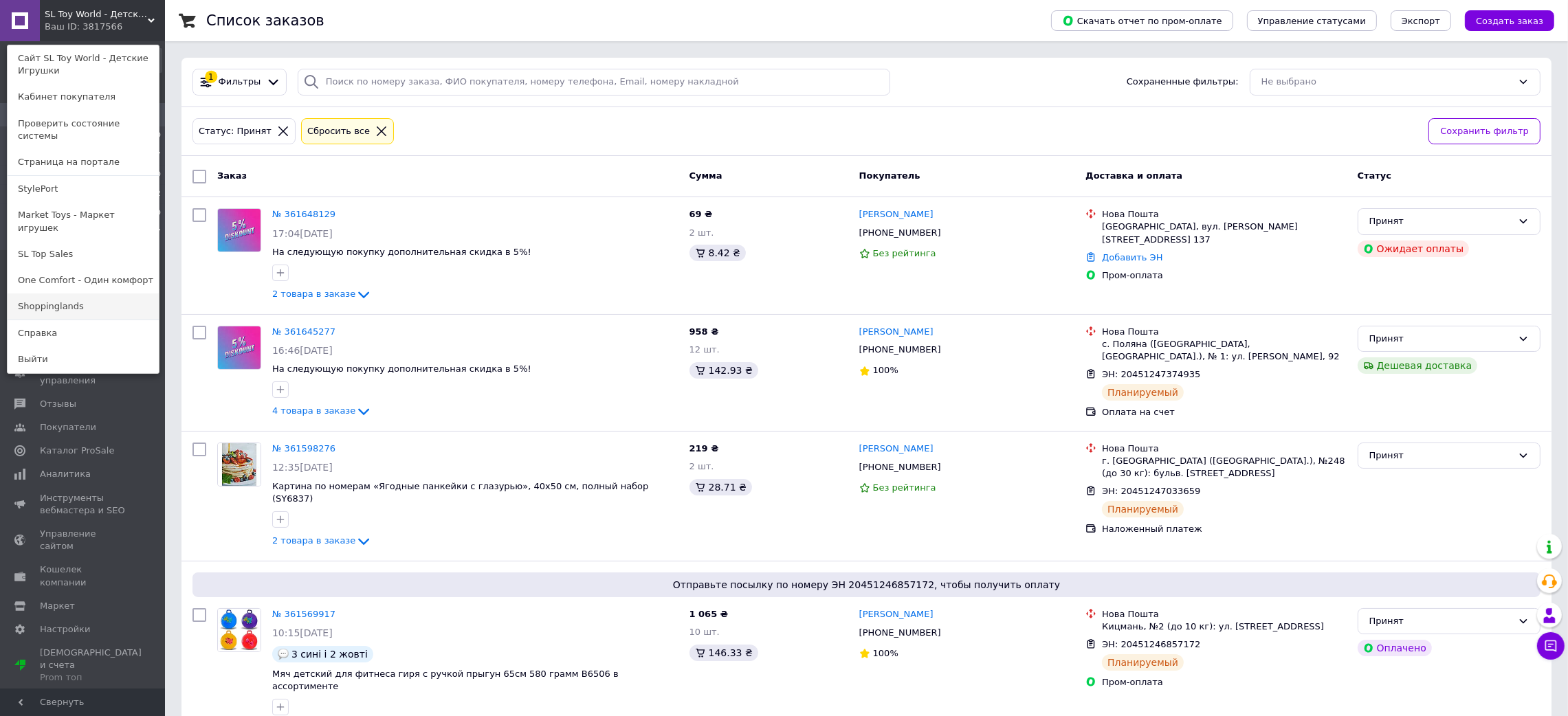
click at [68, 294] on link "Shoppinglands" at bounding box center [83, 307] width 151 height 26
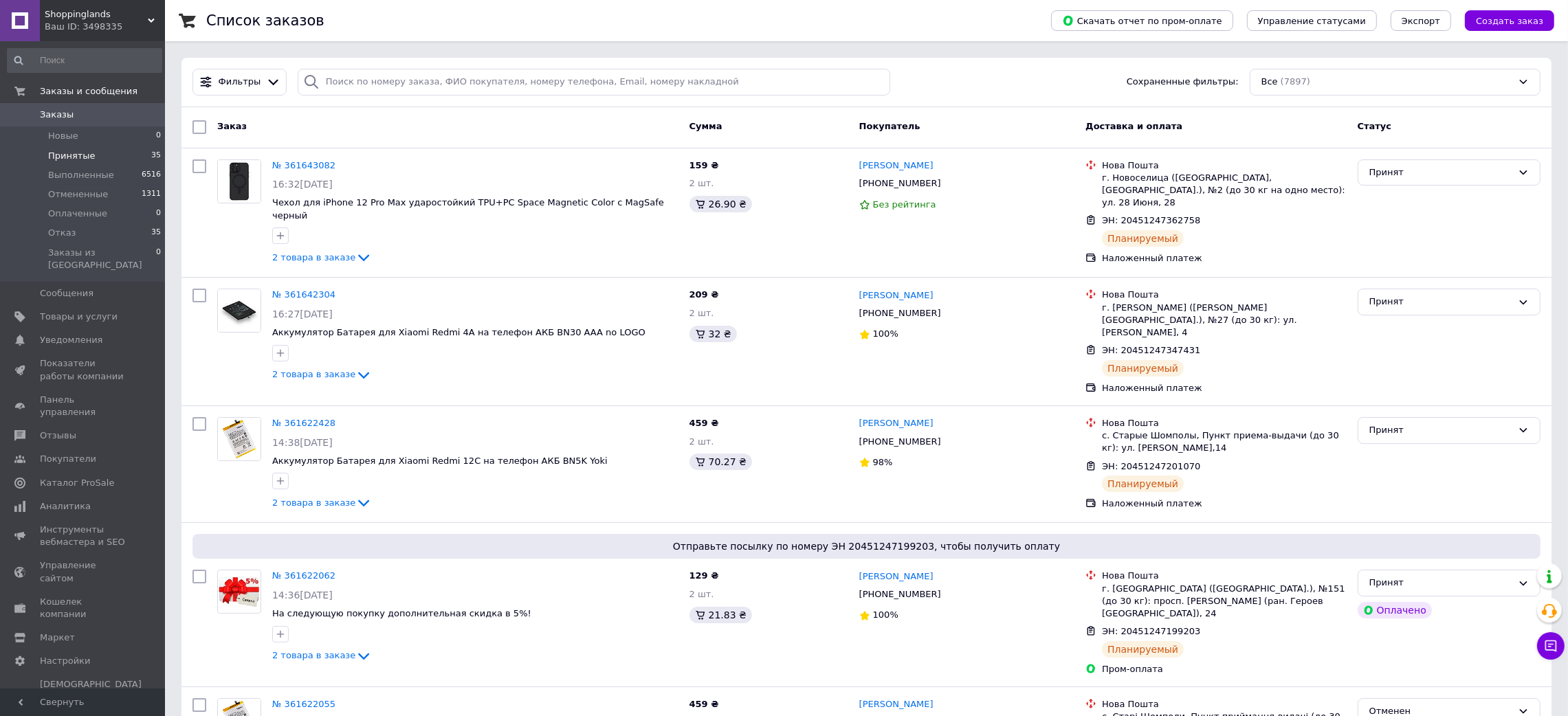
click at [100, 158] on li "Принятые 35" at bounding box center [84, 156] width 169 height 20
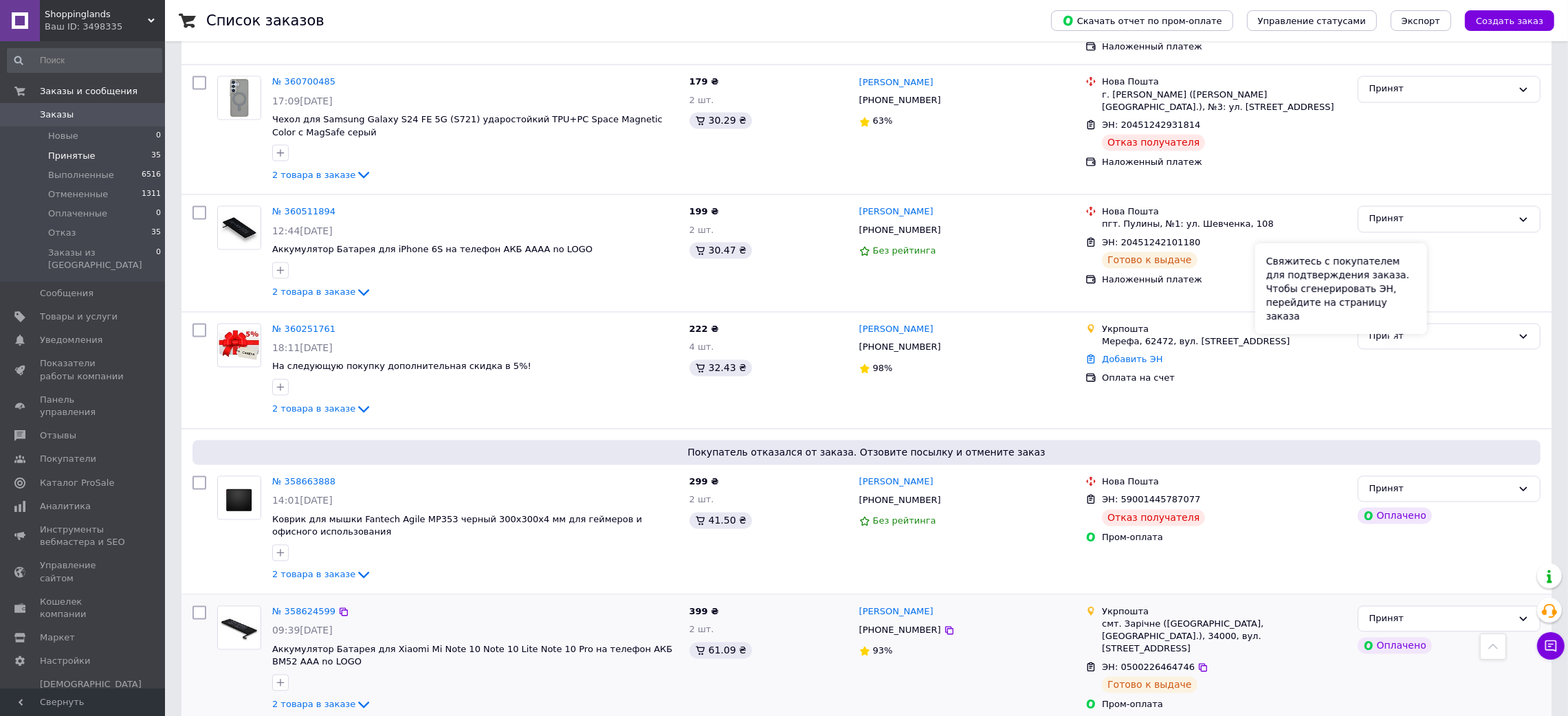
scroll to position [4092, 0]
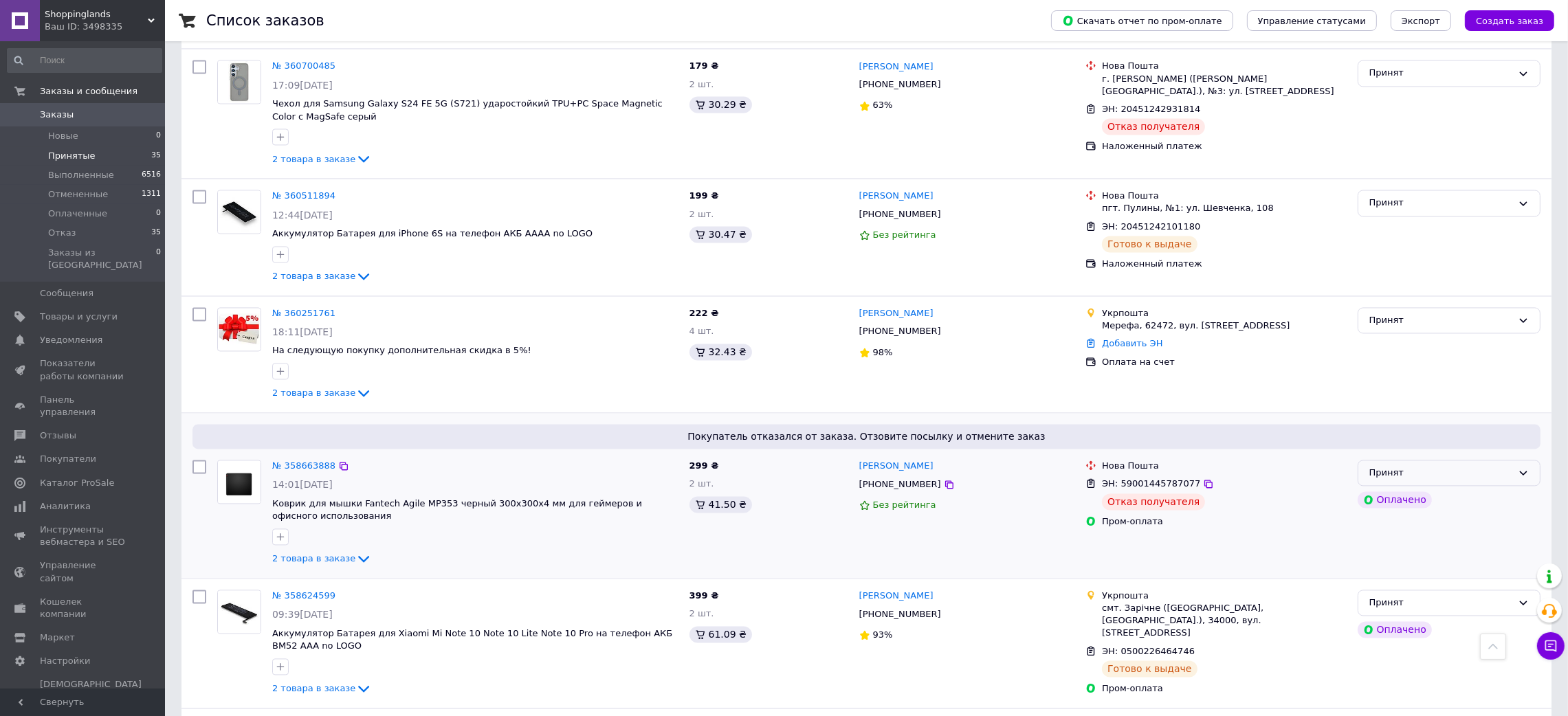
click at [1453, 466] on div "Принят" at bounding box center [1441, 473] width 143 height 15
click at [1396, 564] on li "Отказ" at bounding box center [1449, 577] width 181 height 25
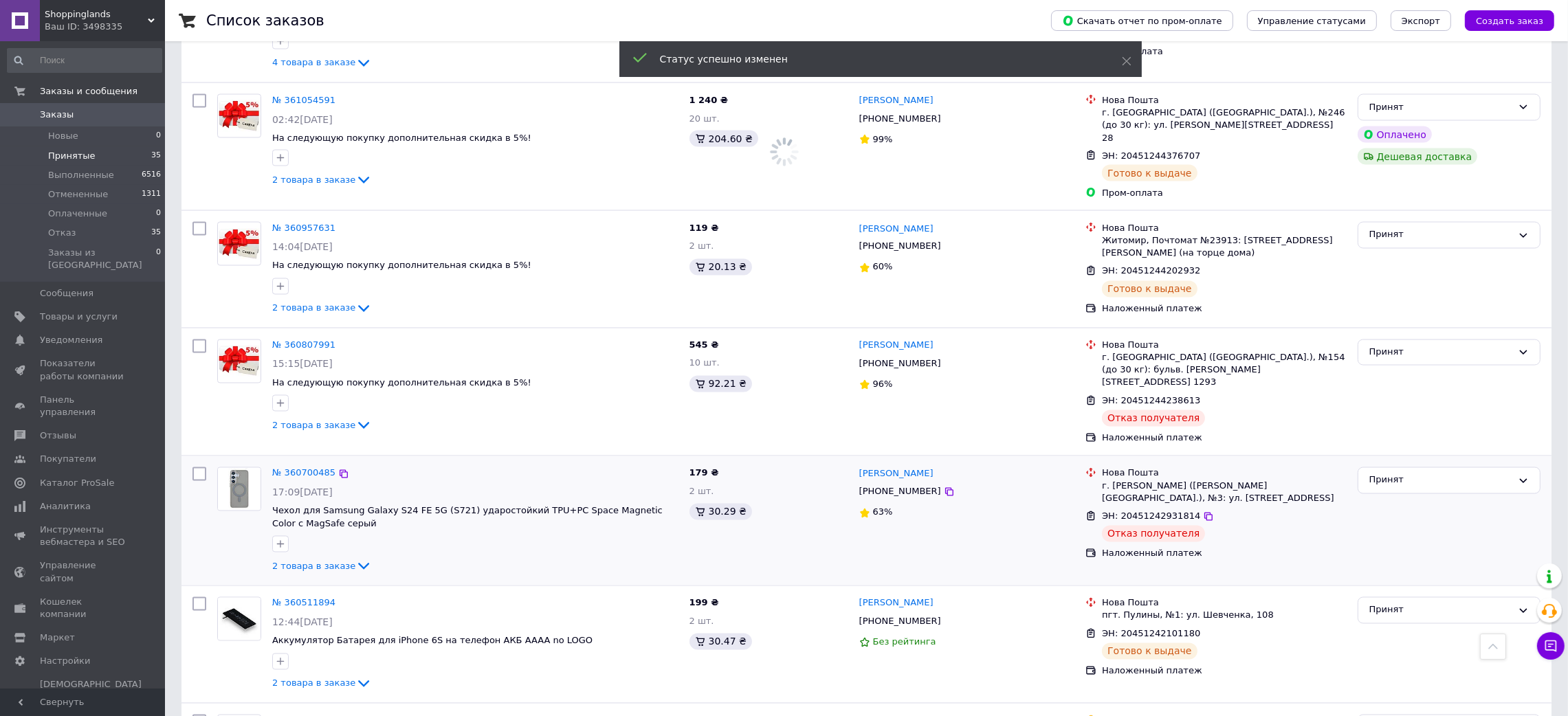
scroll to position [3680, 0]
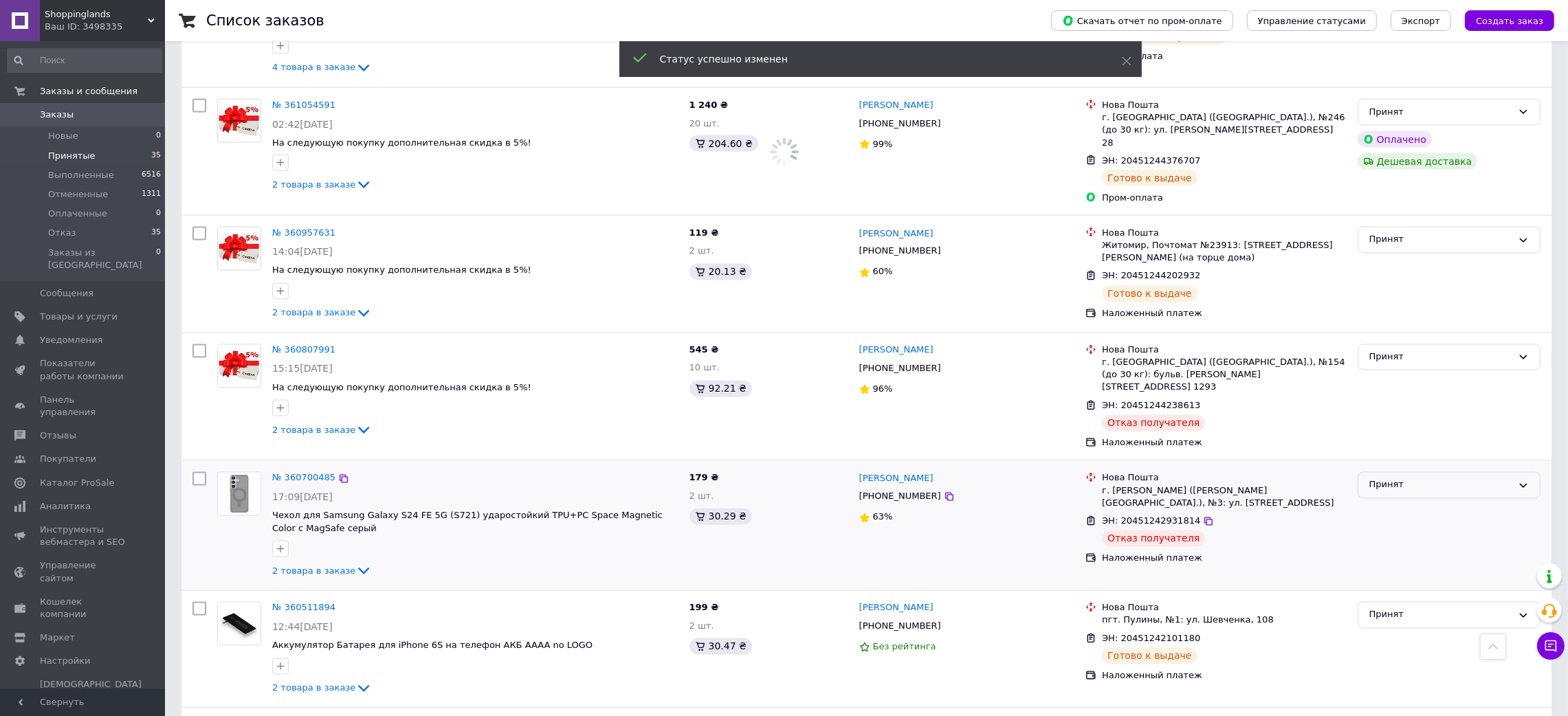
click at [1382, 478] on div "Принят" at bounding box center [1441, 485] width 143 height 15
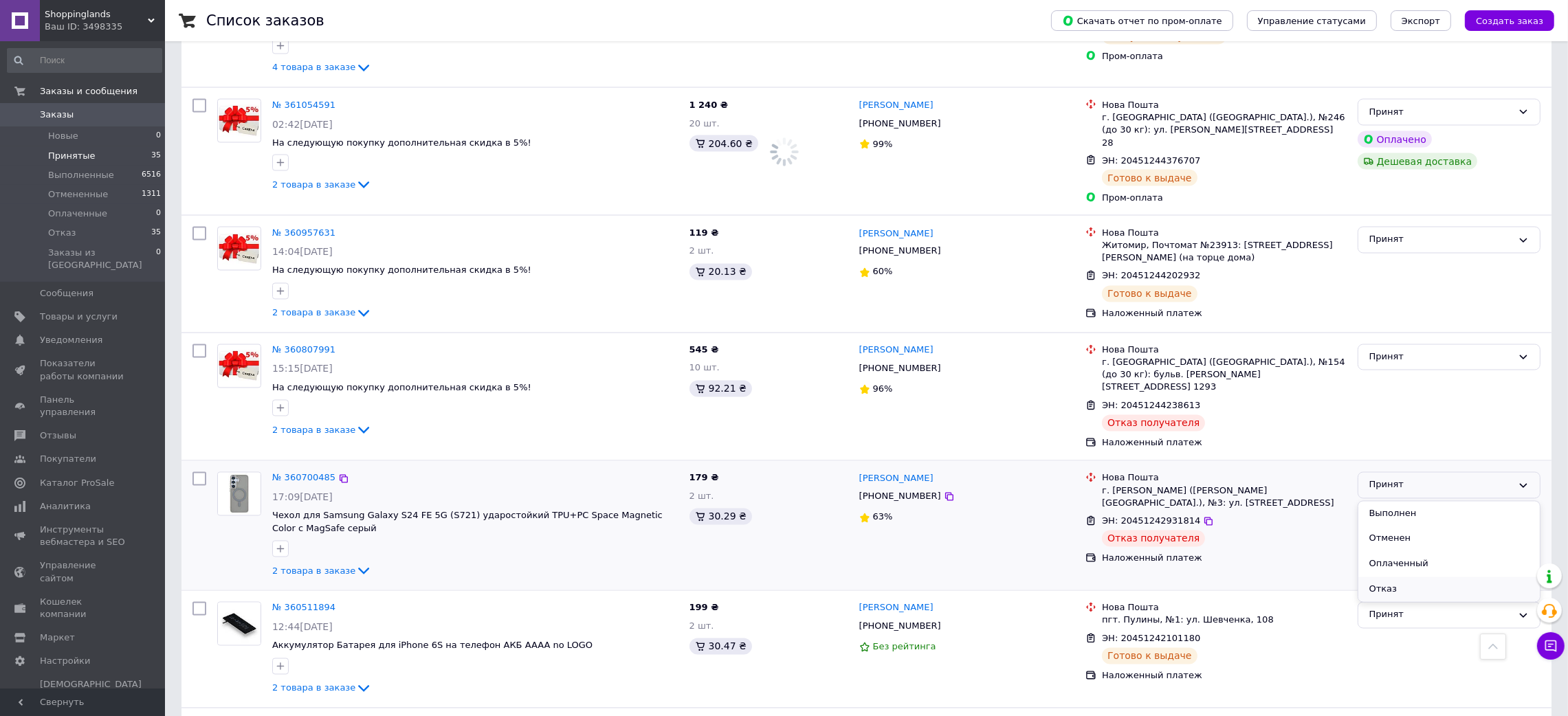
click at [1384, 578] on li "Отказ" at bounding box center [1449, 591] width 181 height 25
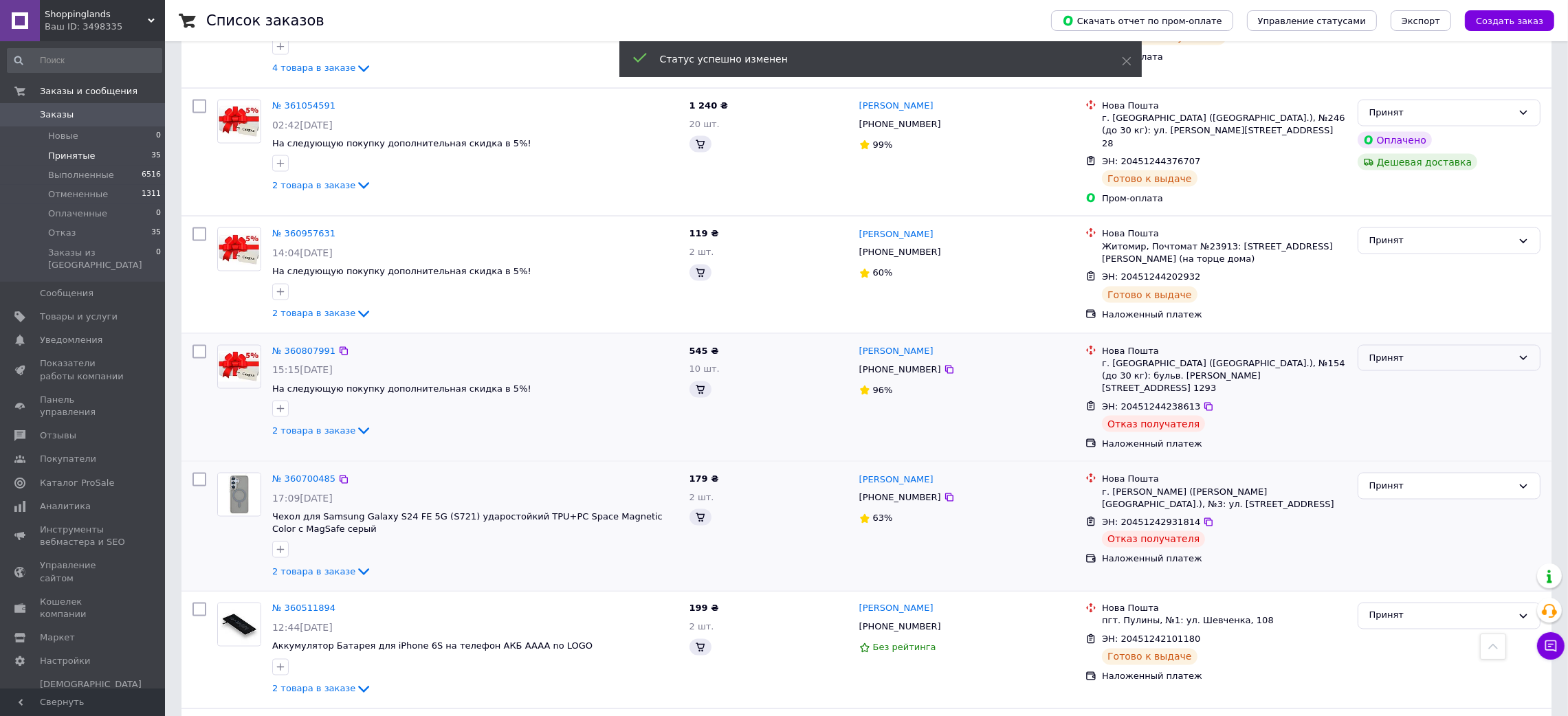
click at [1392, 352] on div "Принят" at bounding box center [1441, 358] width 143 height 15
click at [1389, 449] on li "Отказ" at bounding box center [1449, 461] width 181 height 25
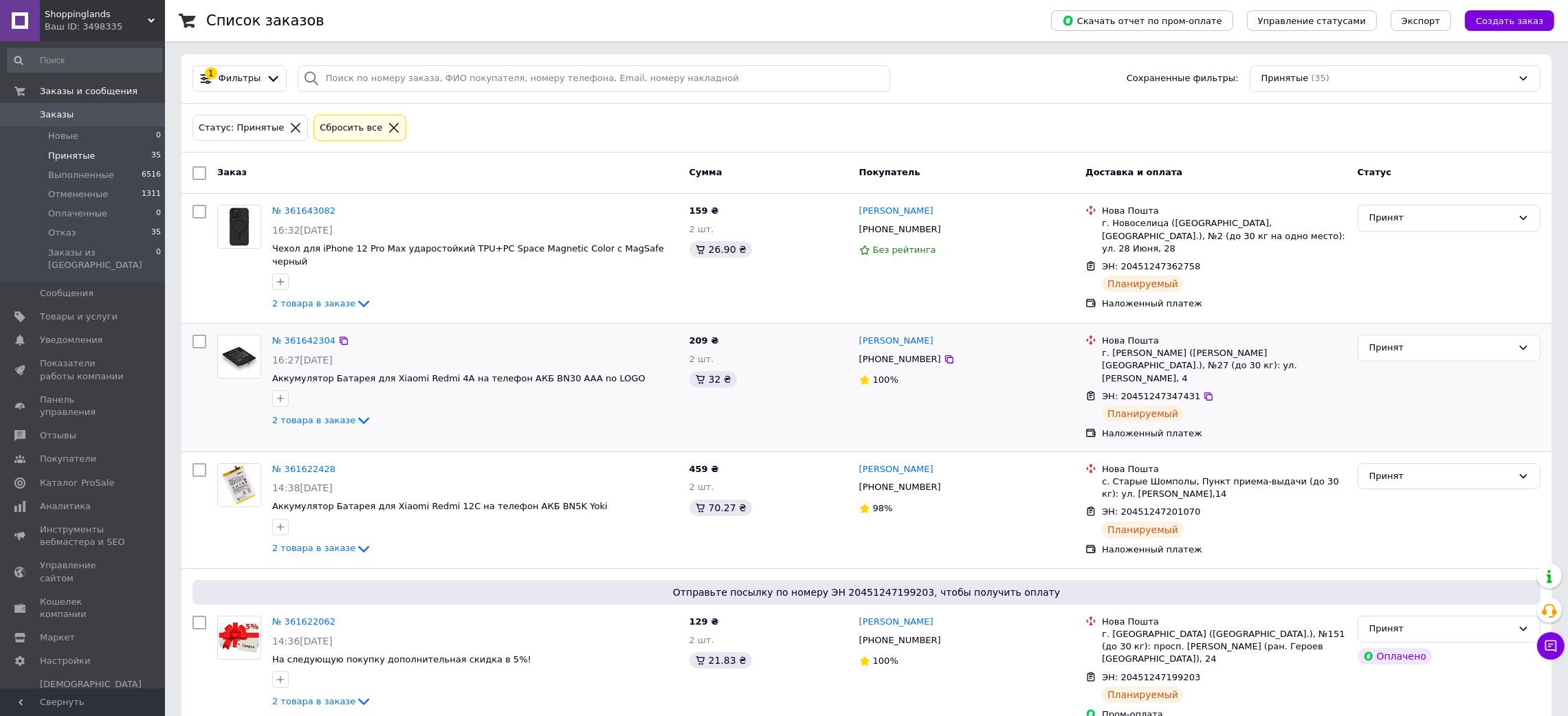
scroll to position [0, 0]
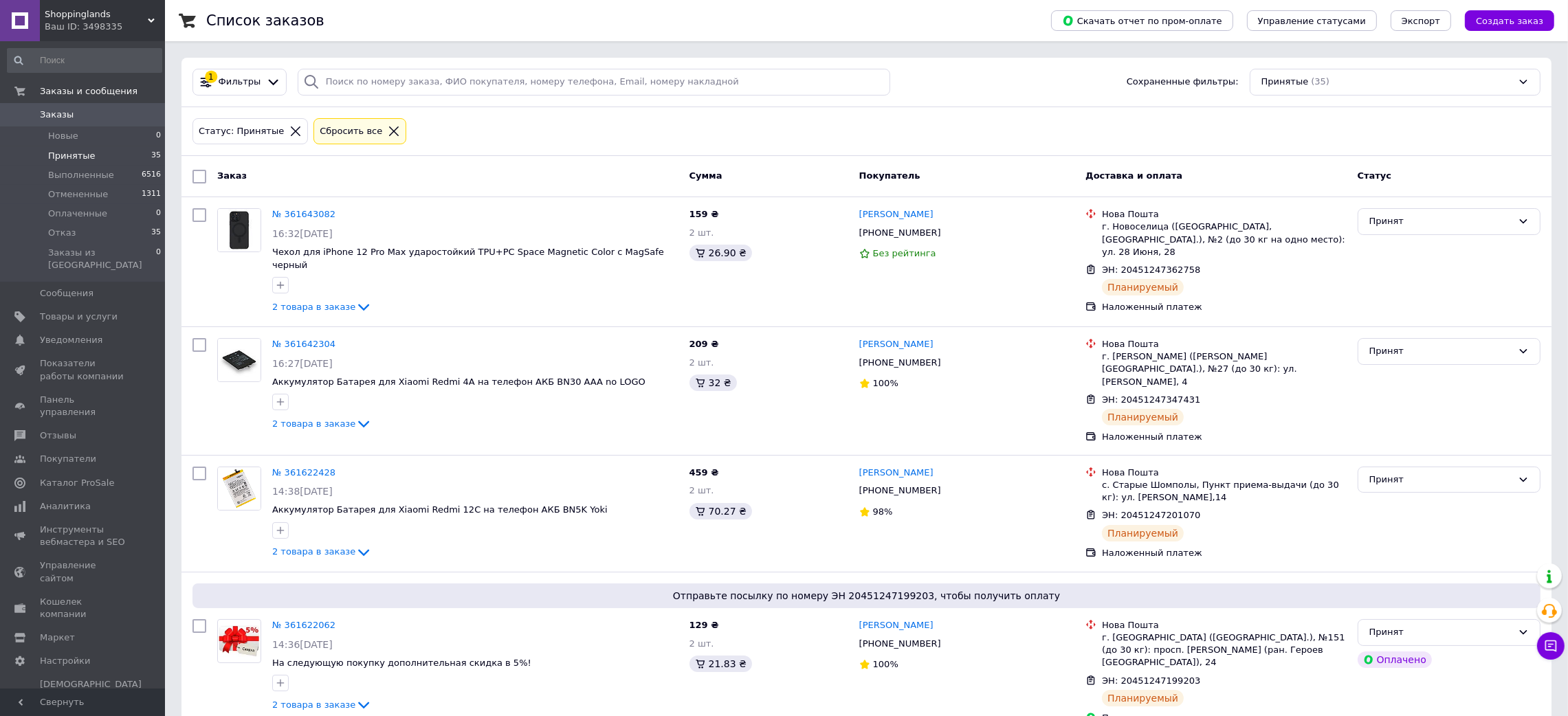
click at [79, 32] on div "Ваш ID: 3498335" at bounding box center [105, 26] width 120 height 13
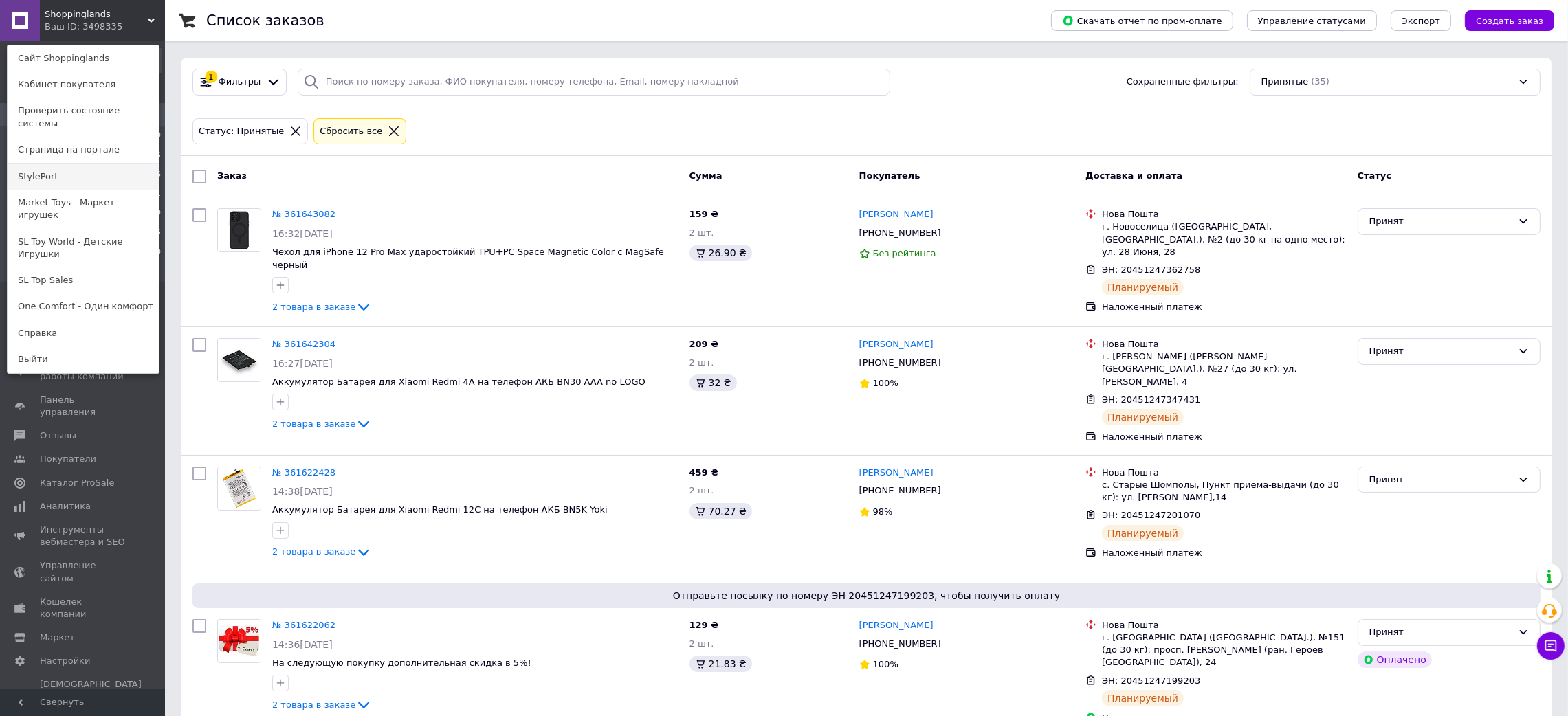
click at [33, 164] on link "StylePort" at bounding box center [83, 176] width 151 height 26
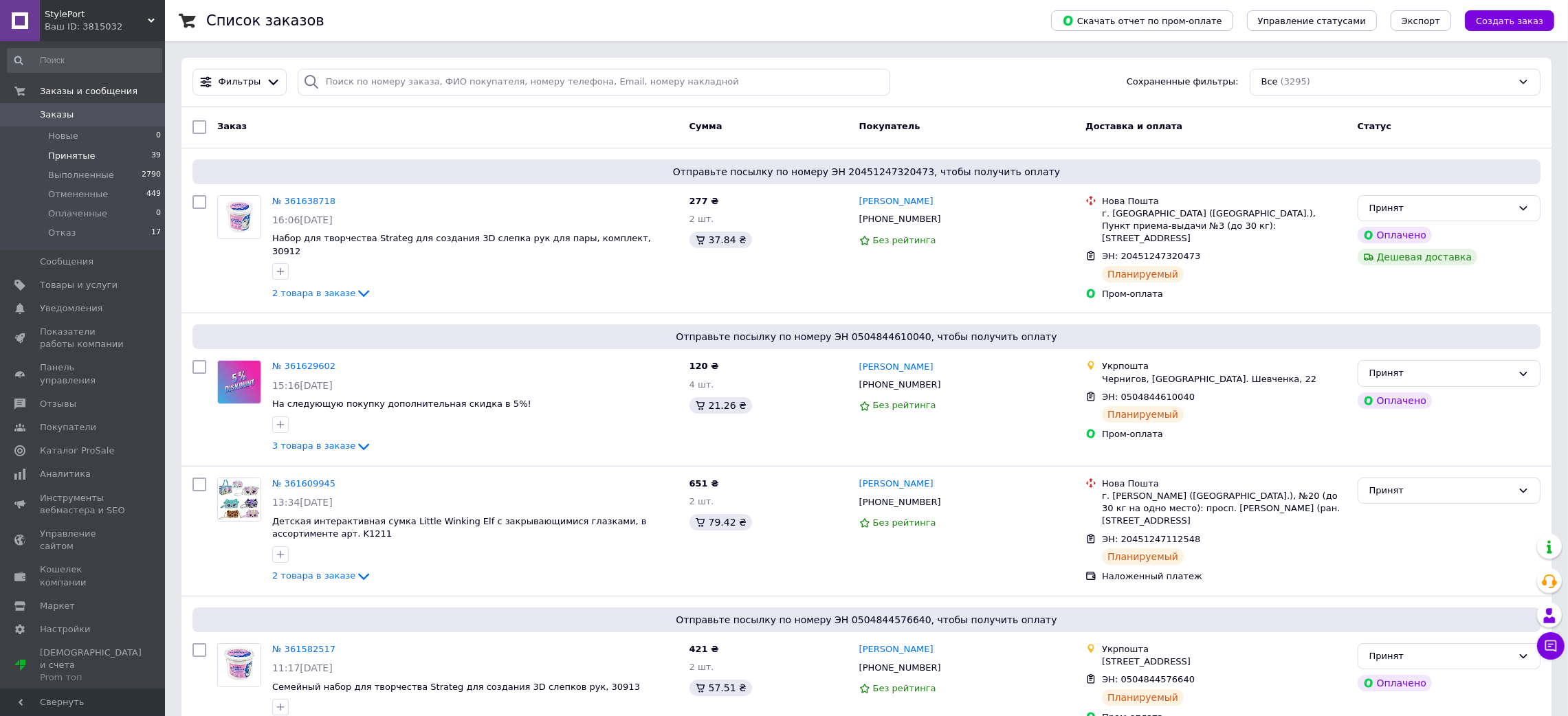
click at [59, 156] on span "Принятые" at bounding box center [71, 156] width 47 height 13
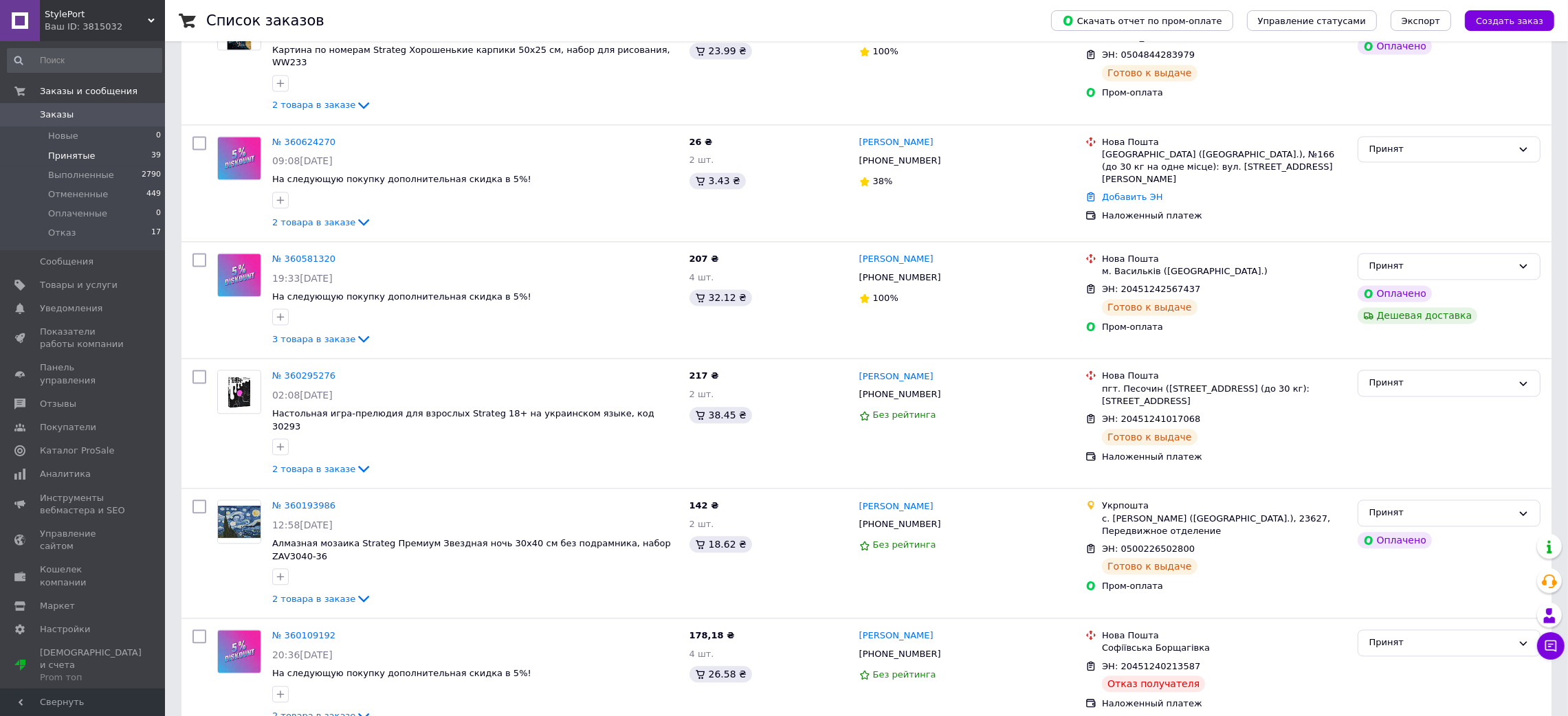
scroll to position [4521, 0]
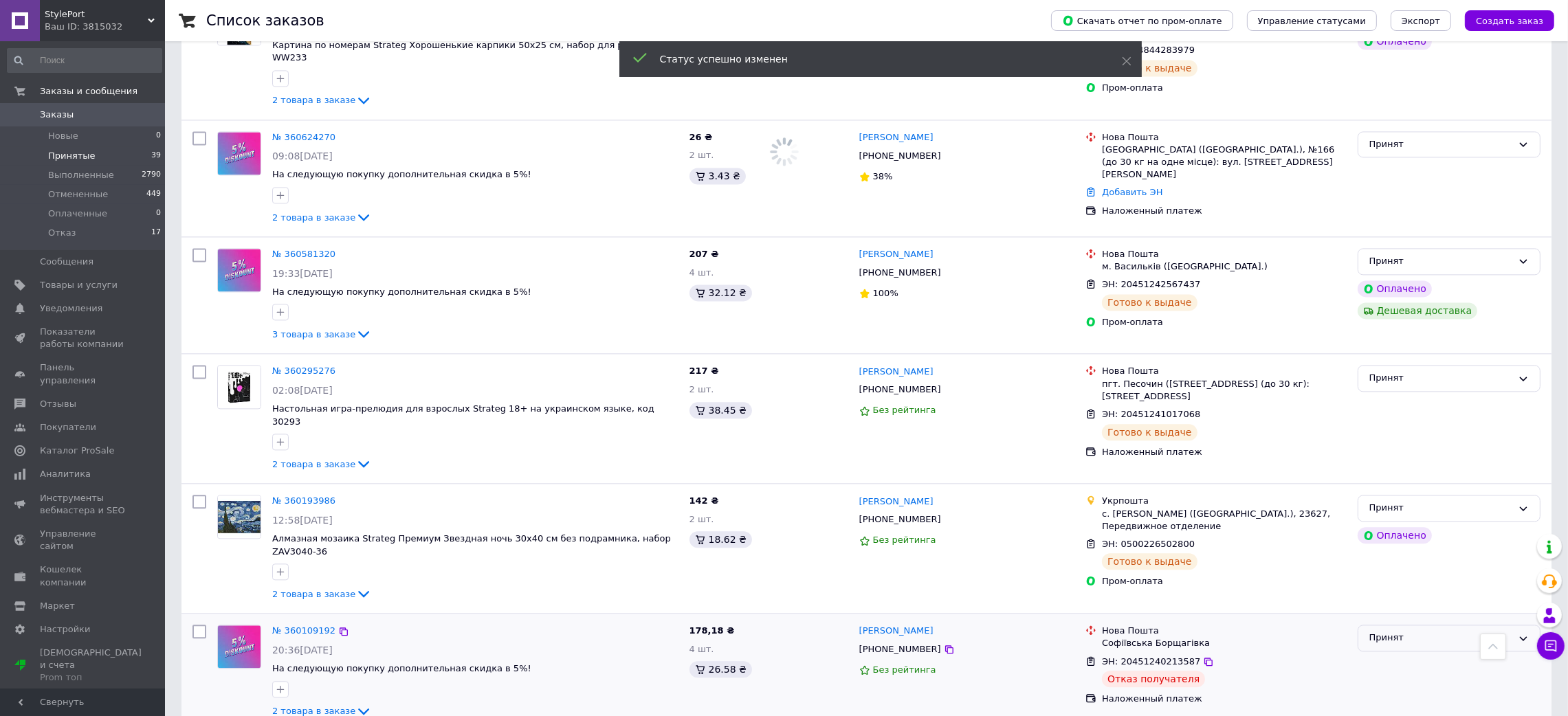
click at [1391, 631] on div "Принят" at bounding box center [1441, 638] width 143 height 15
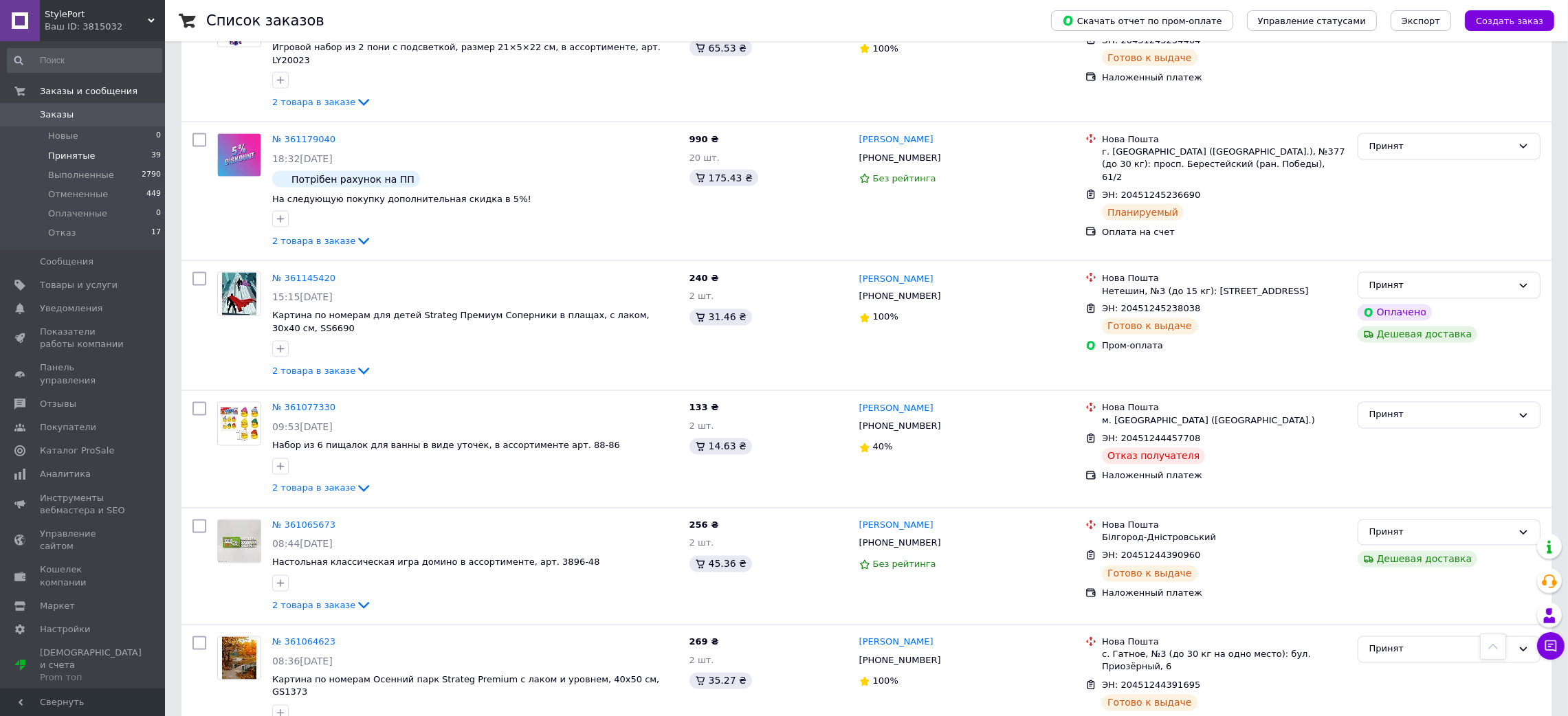
scroll to position [3594, 0]
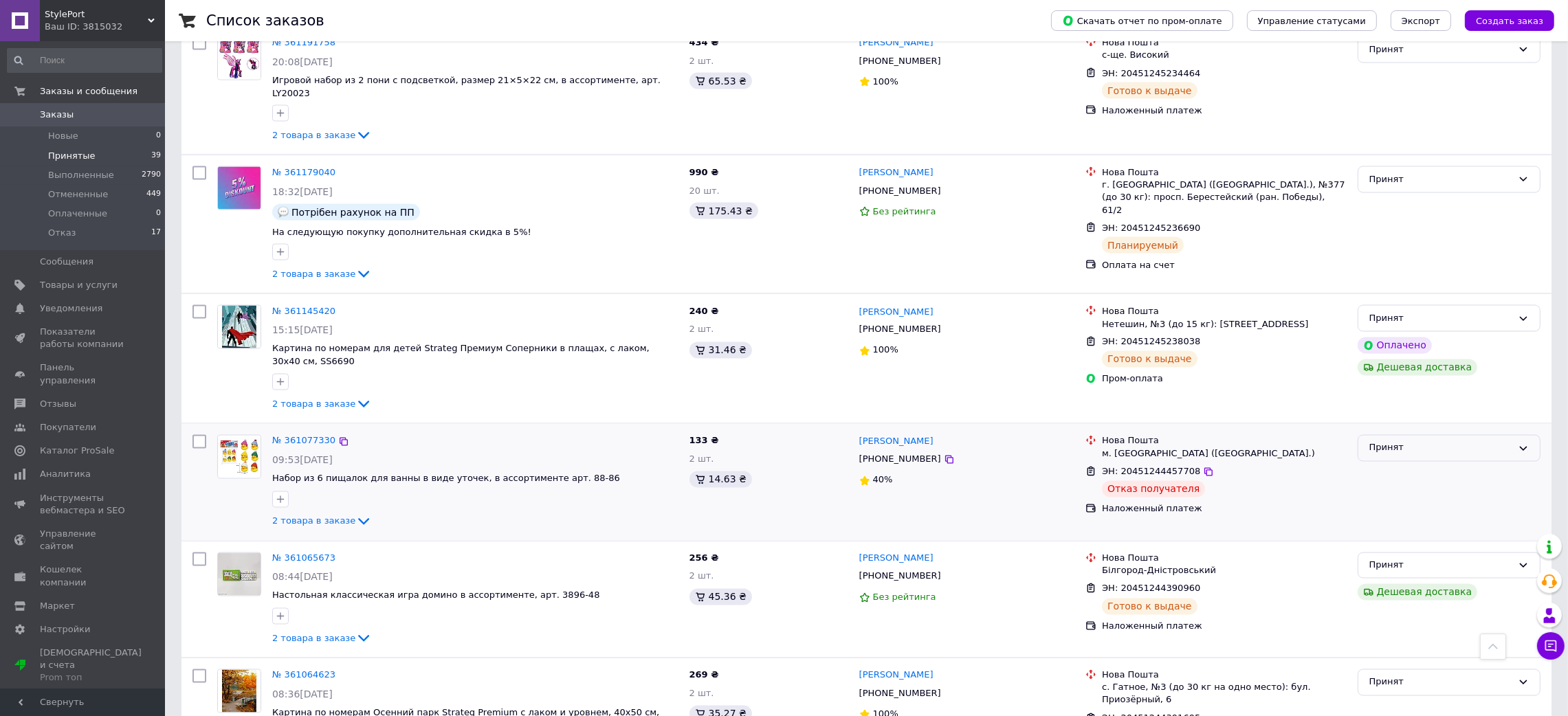
click at [1372, 442] on div "Принят" at bounding box center [1441, 449] width 143 height 15
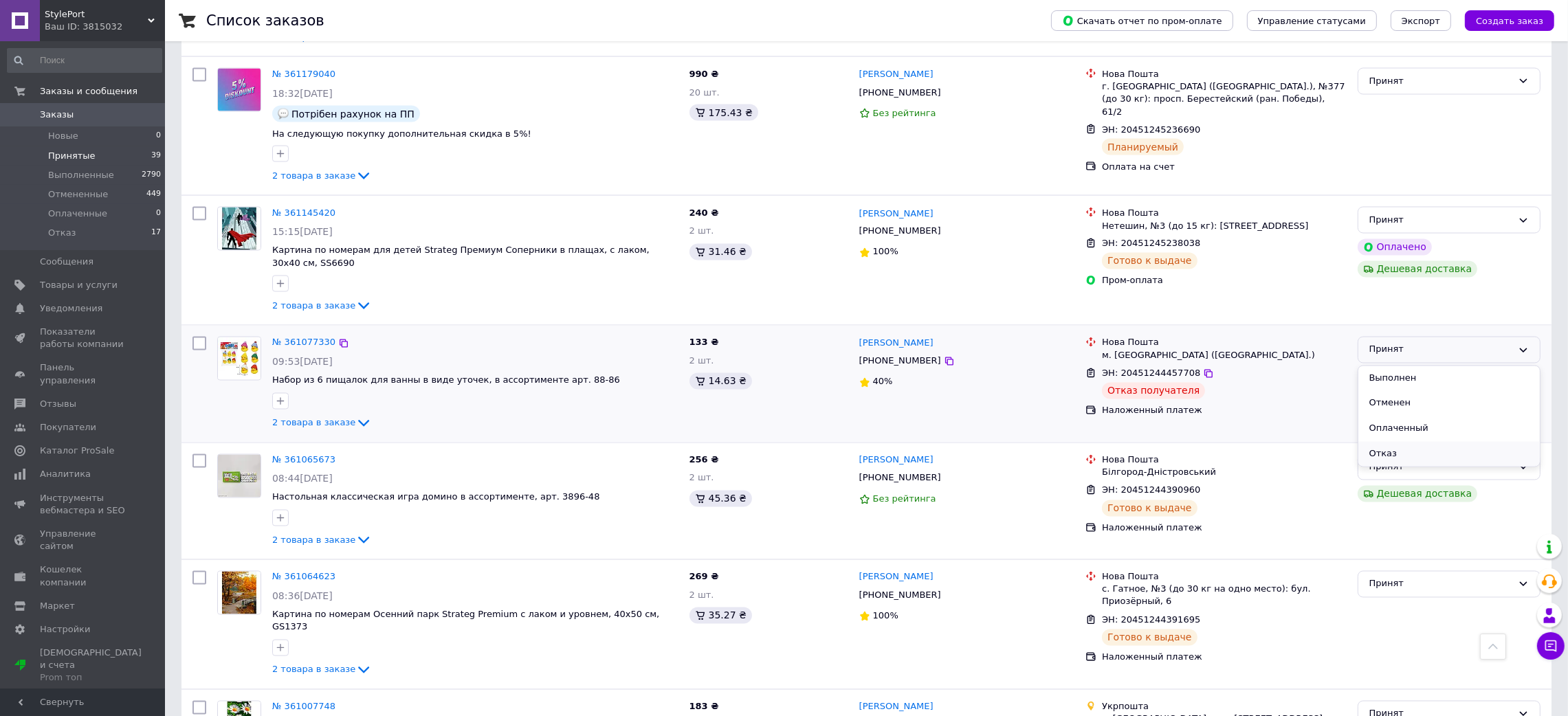
scroll to position [3697, 0]
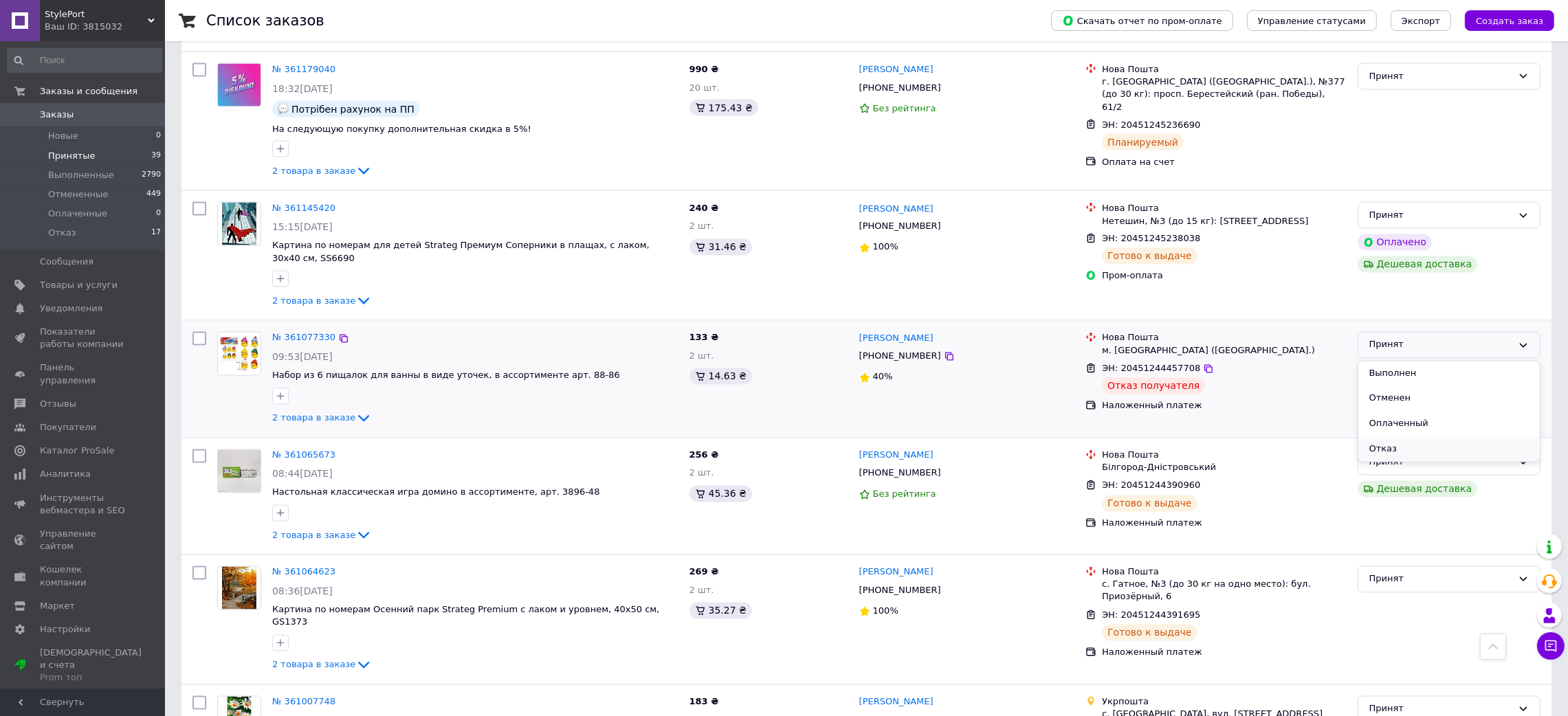
click at [1398, 437] on li "Отказ" at bounding box center [1449, 450] width 181 height 25
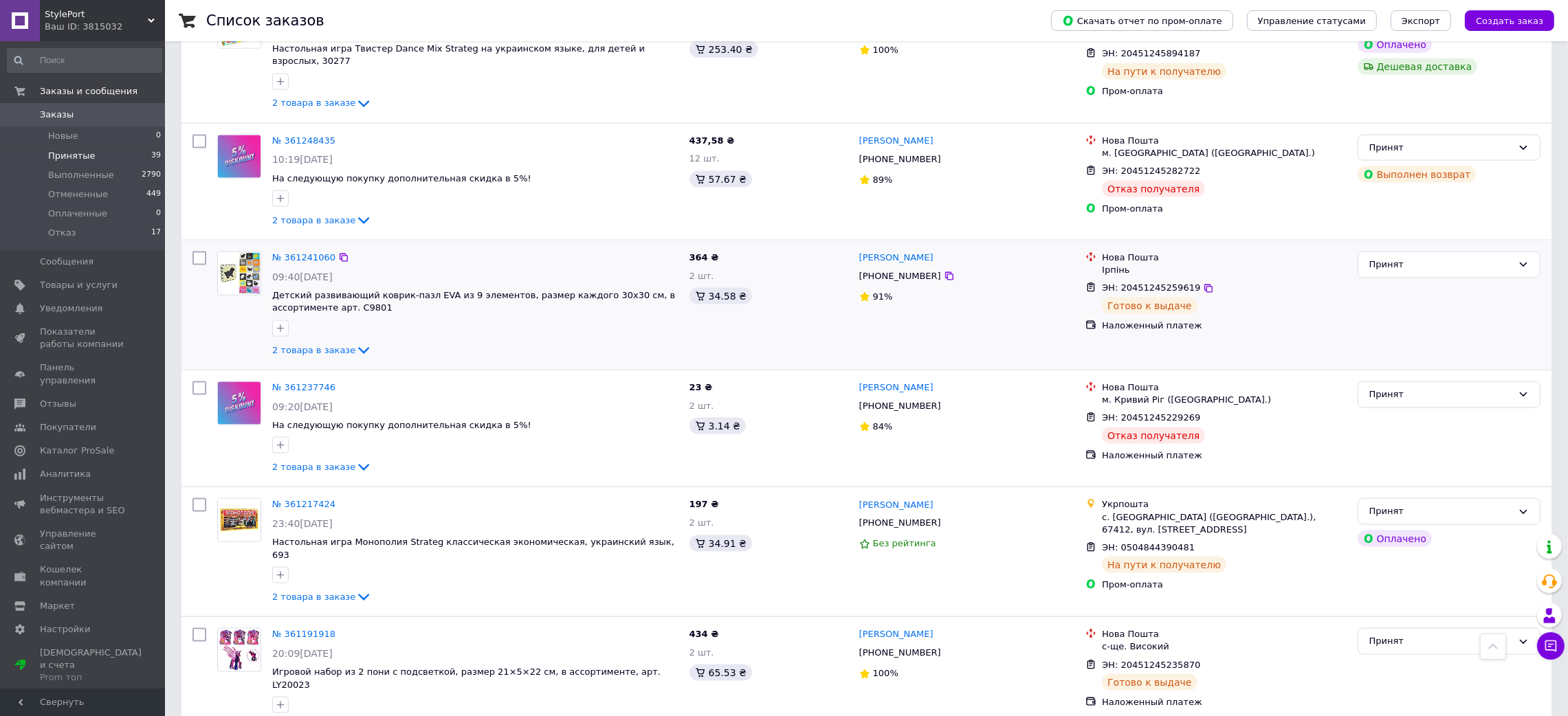
scroll to position [2769, 0]
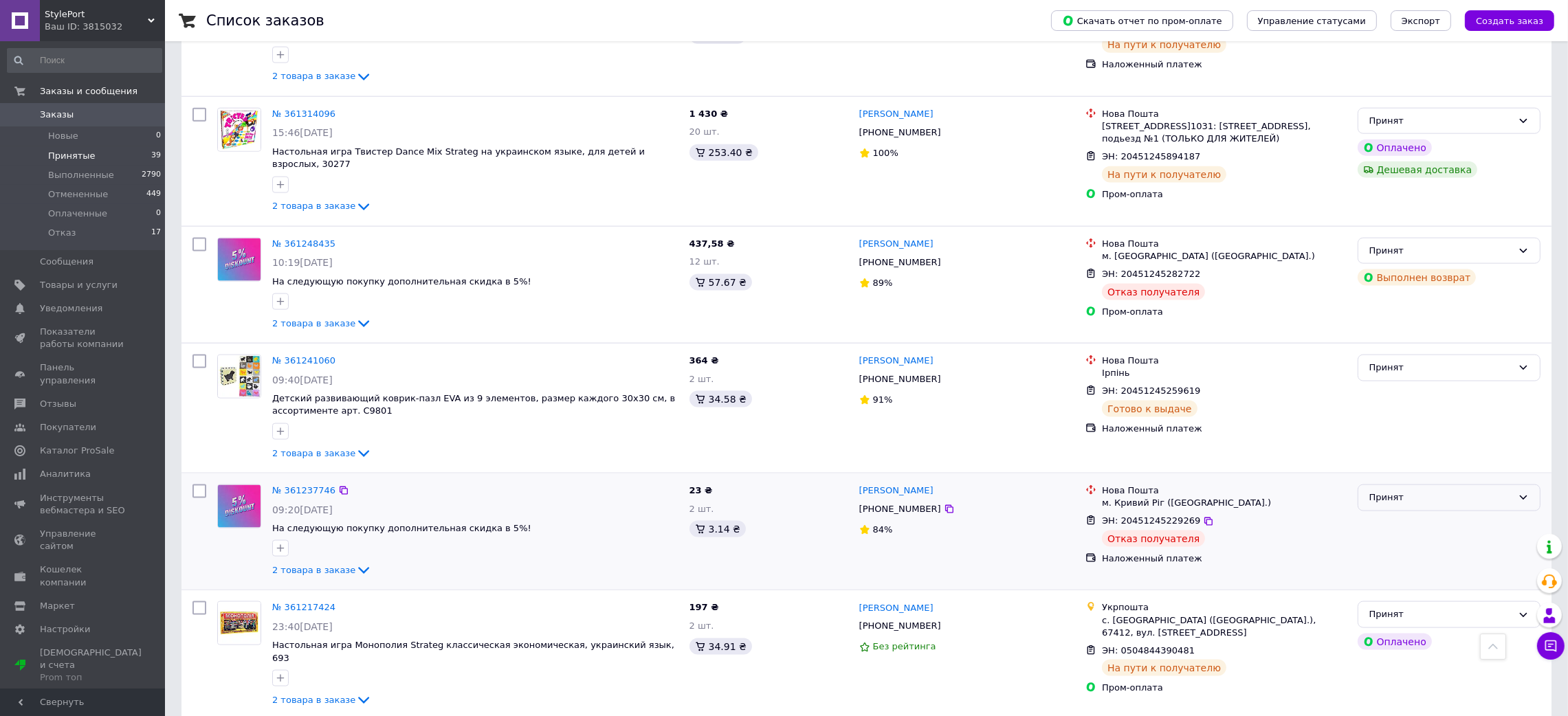
click at [1392, 491] on div "Принят" at bounding box center [1441, 498] width 143 height 15
click at [1385, 589] on li "Отказ" at bounding box center [1449, 601] width 181 height 25
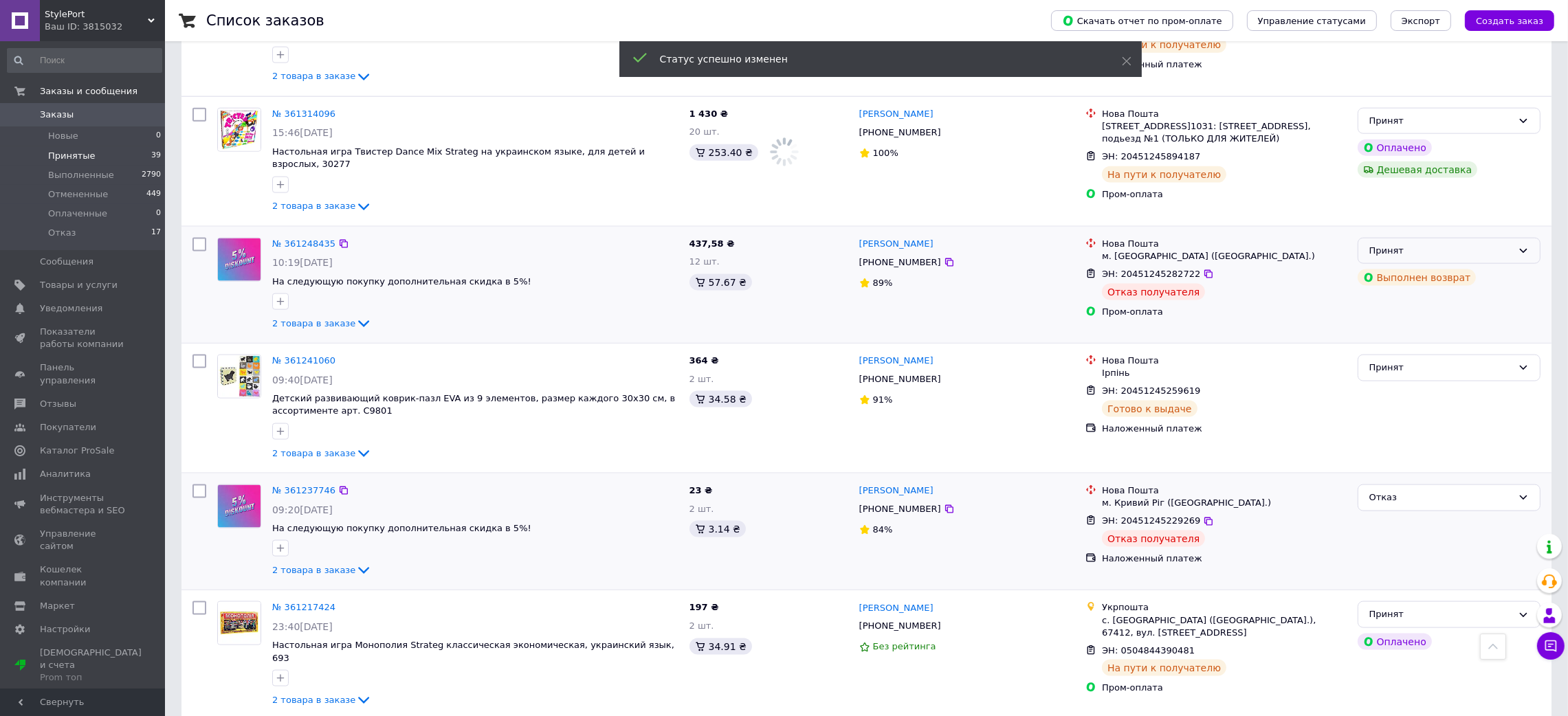
click at [1479, 244] on div "Принят" at bounding box center [1441, 251] width 143 height 15
click at [1378, 342] on li "Отказ" at bounding box center [1449, 355] width 181 height 25
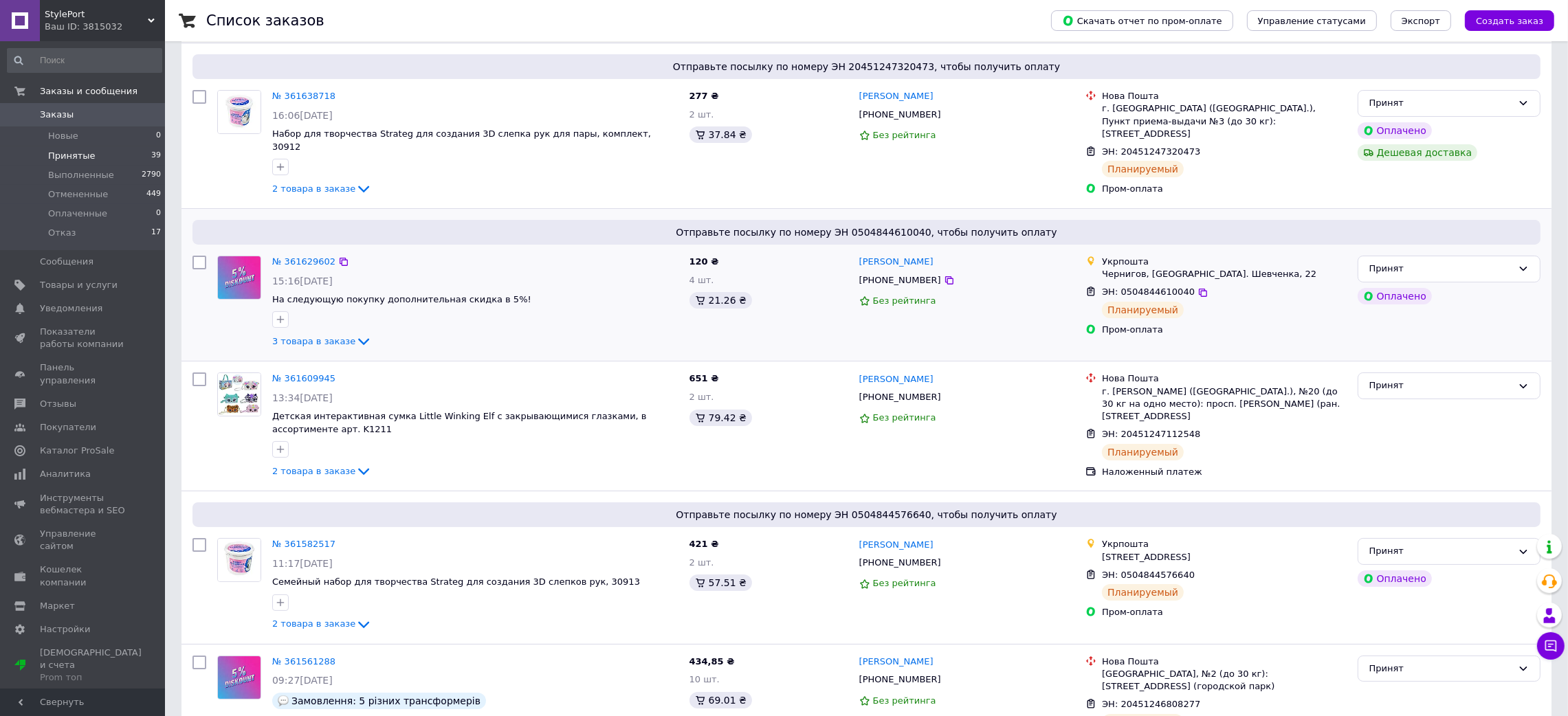
scroll to position [0, 0]
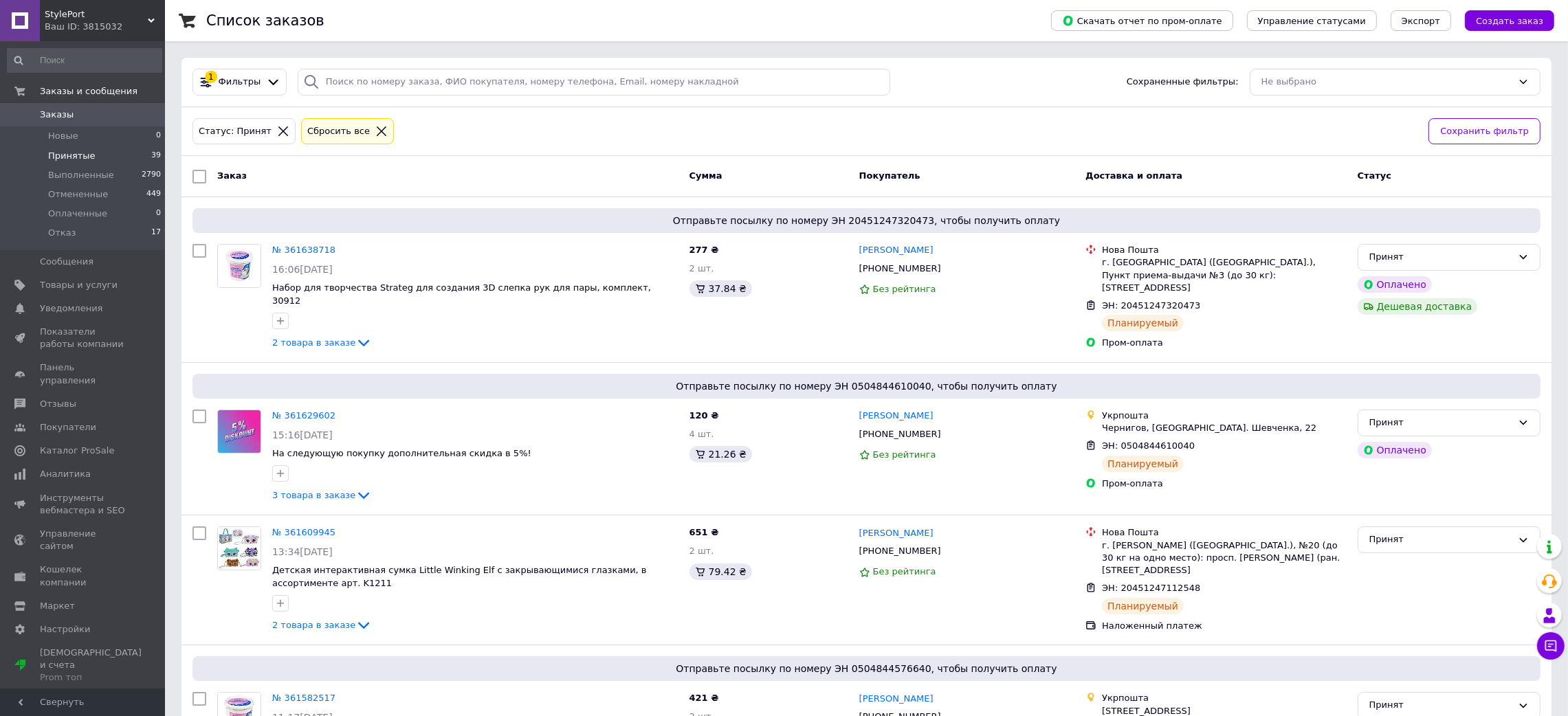
click at [111, 27] on div "Ваш ID: 3815032" at bounding box center [105, 26] width 120 height 13
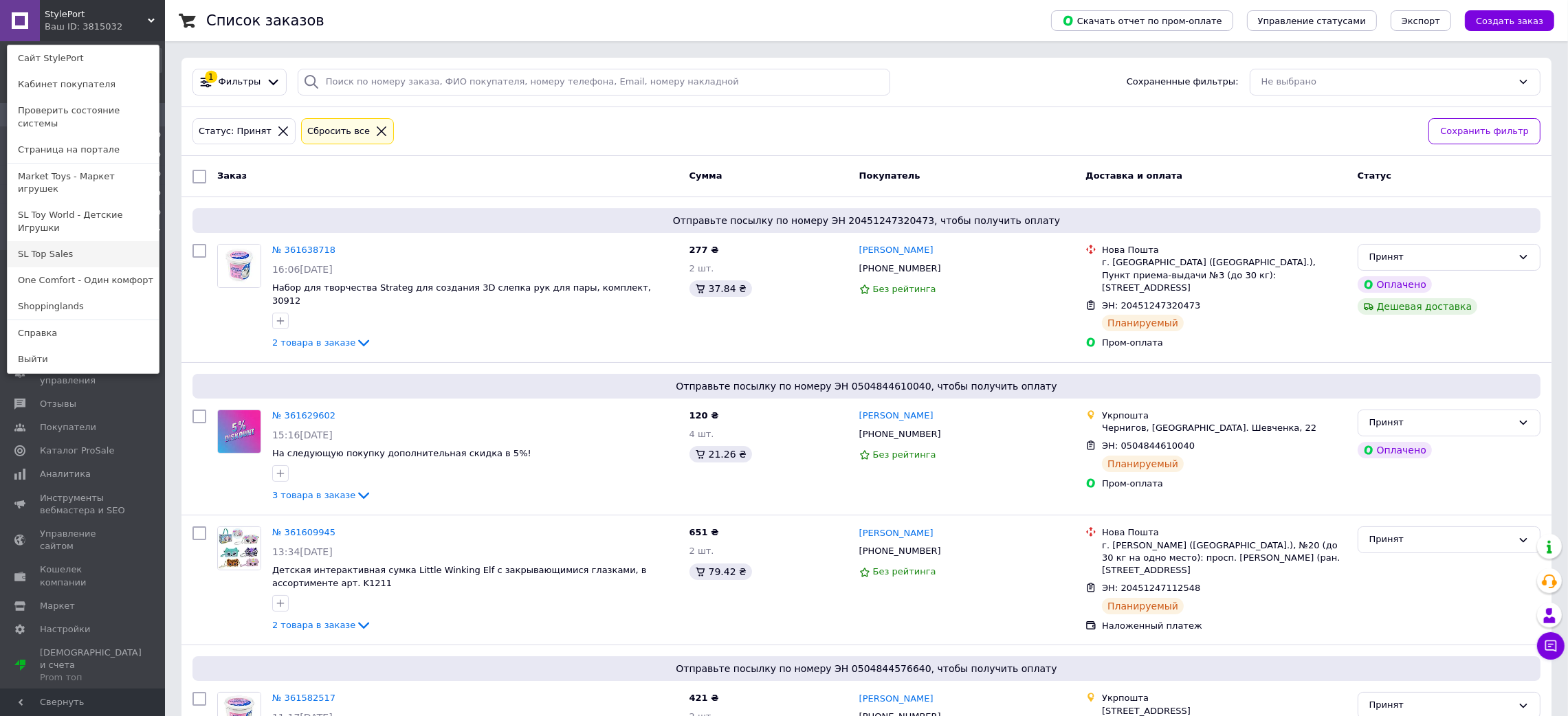
click at [102, 241] on link "SL Top Sales" at bounding box center [83, 254] width 151 height 26
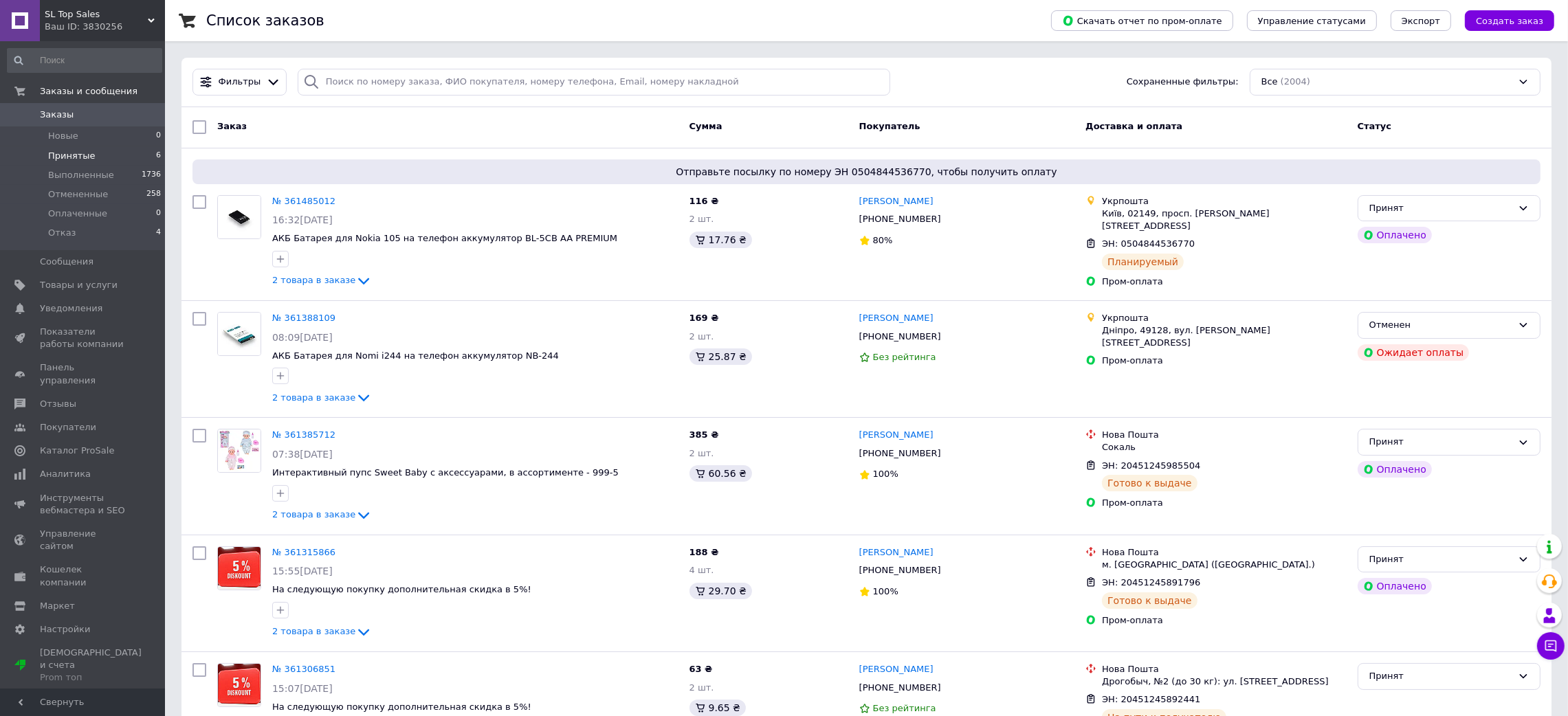
click at [89, 156] on li "Принятые 6" at bounding box center [84, 156] width 169 height 20
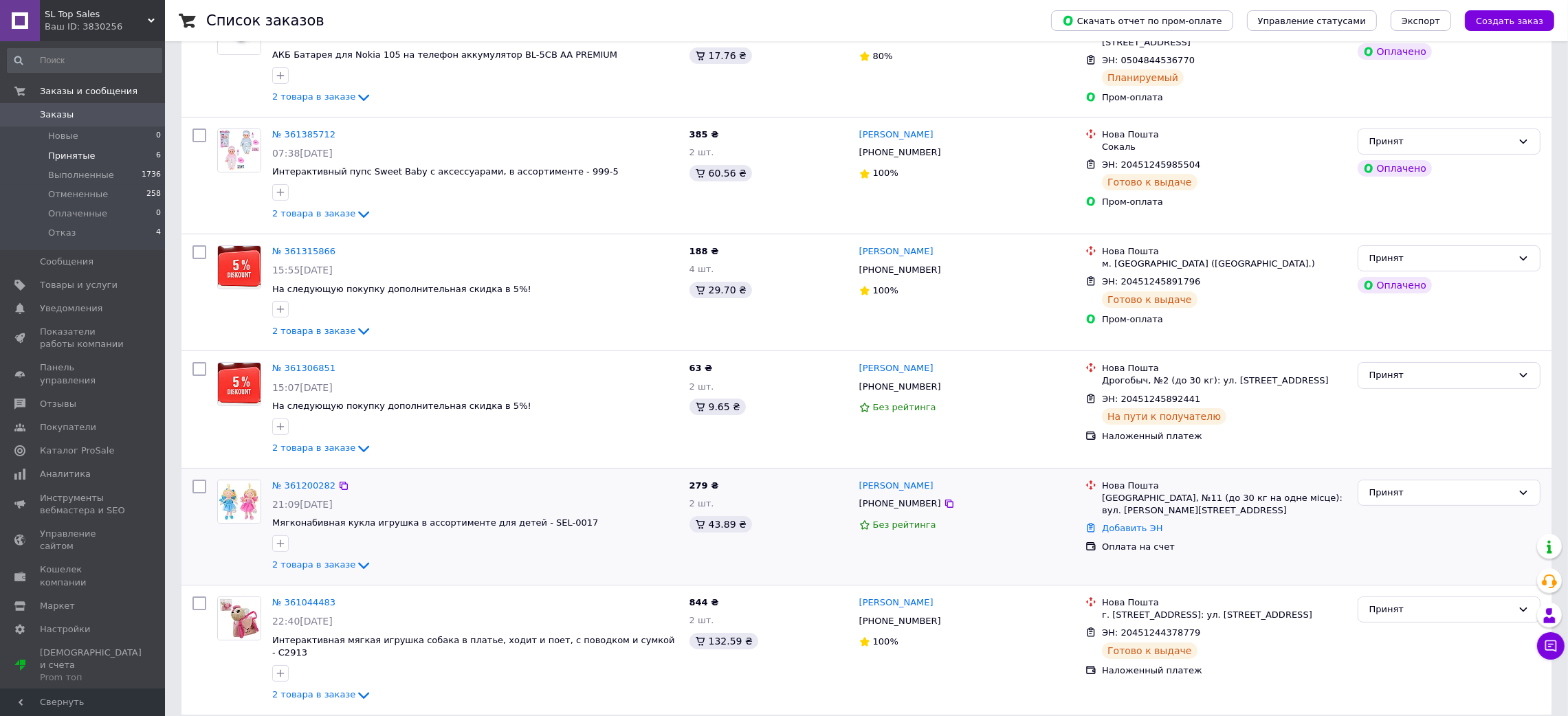
scroll to position [234, 0]
click at [885, 486] on link "[PERSON_NAME]" at bounding box center [896, 484] width 74 height 13
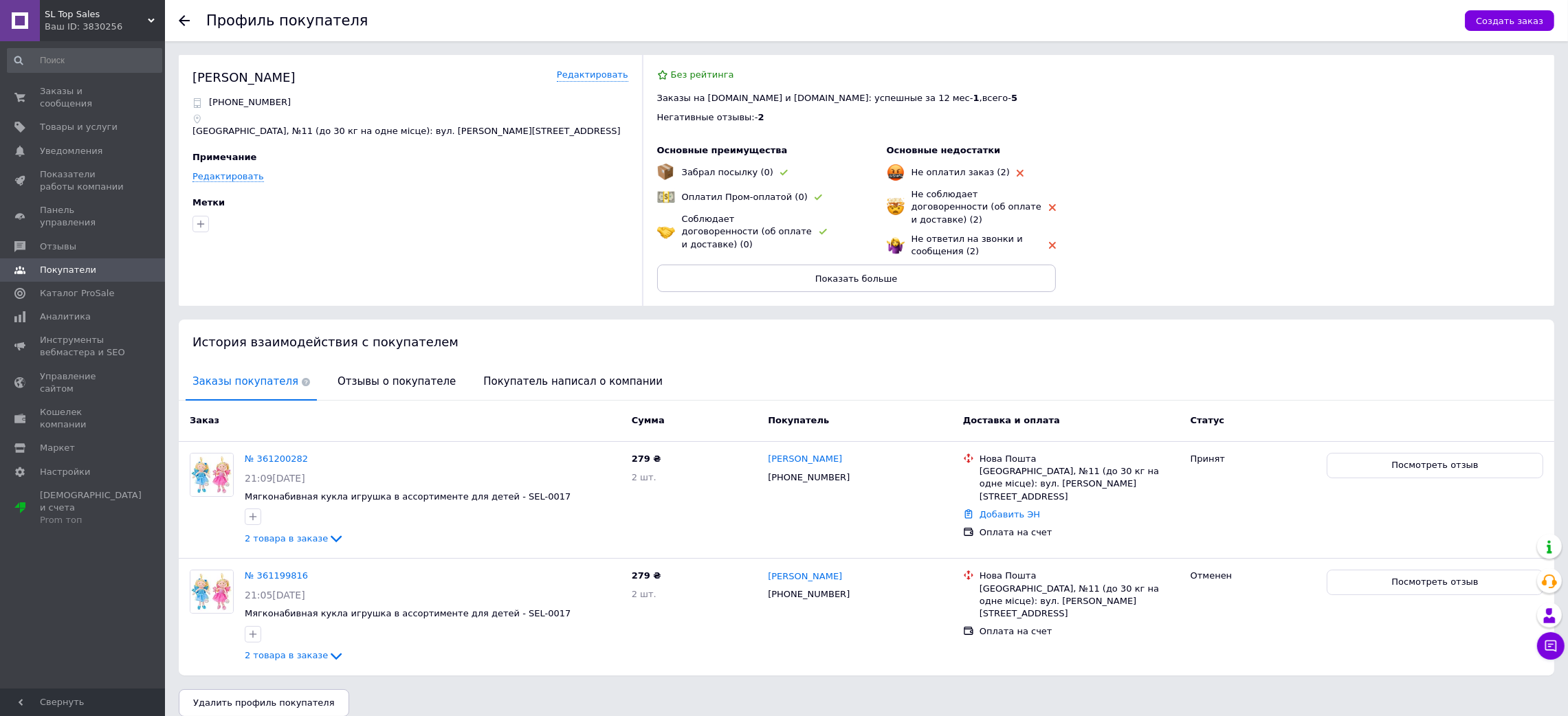
click at [84, 28] on div "Ваш ID: 3830256" at bounding box center [105, 26] width 120 height 13
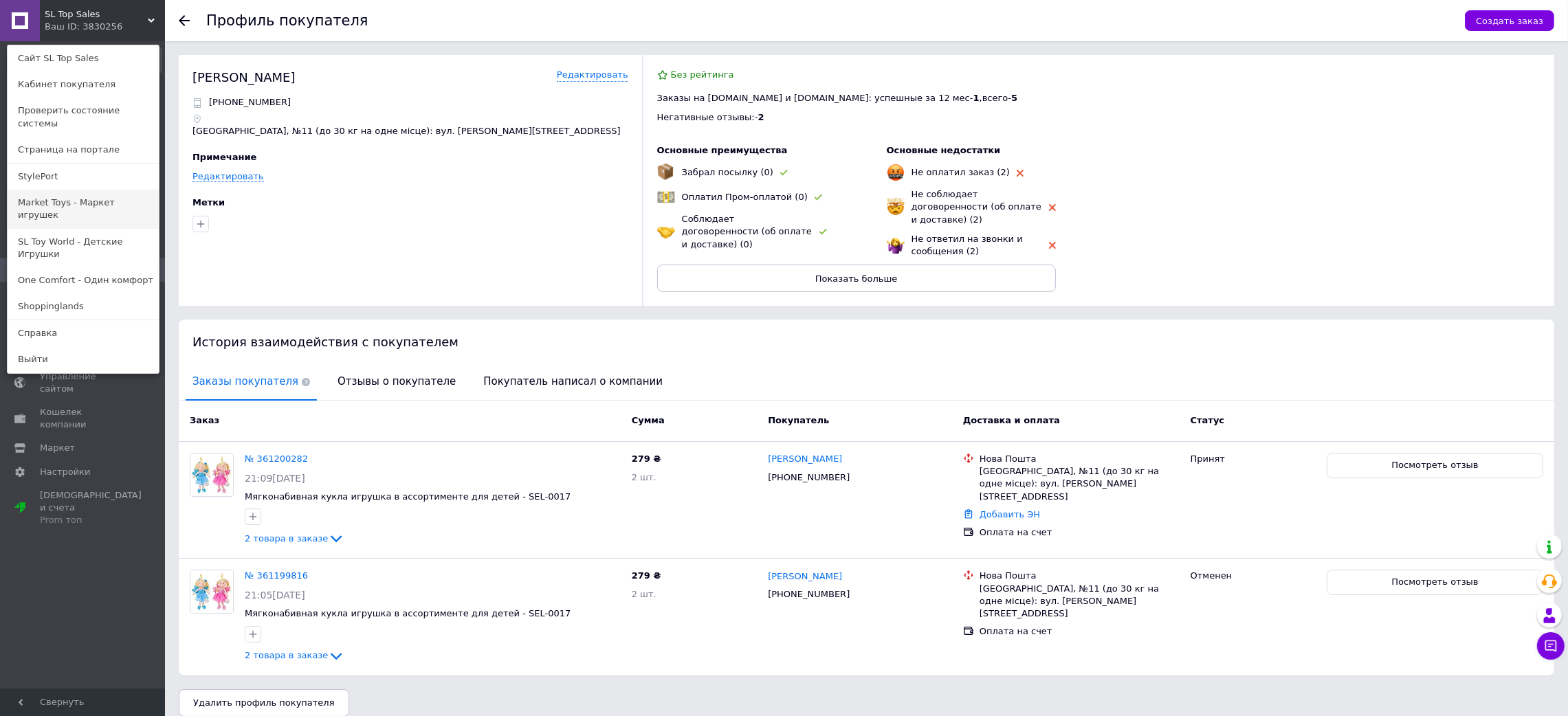
click at [76, 190] on link "Market Toys - Маркет игрушек" at bounding box center [83, 209] width 151 height 38
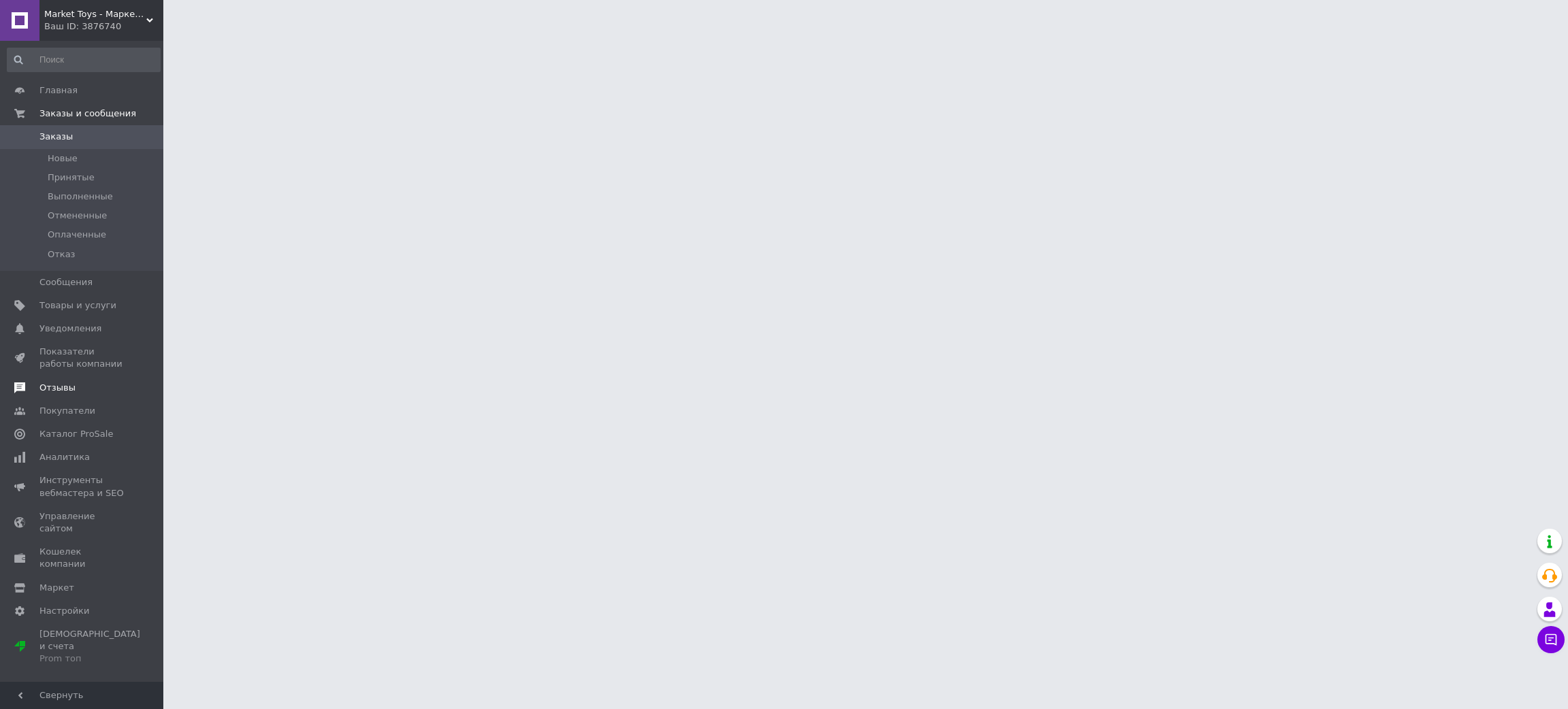
click at [92, 385] on span "Отзывы" at bounding box center [82, 388] width 86 height 13
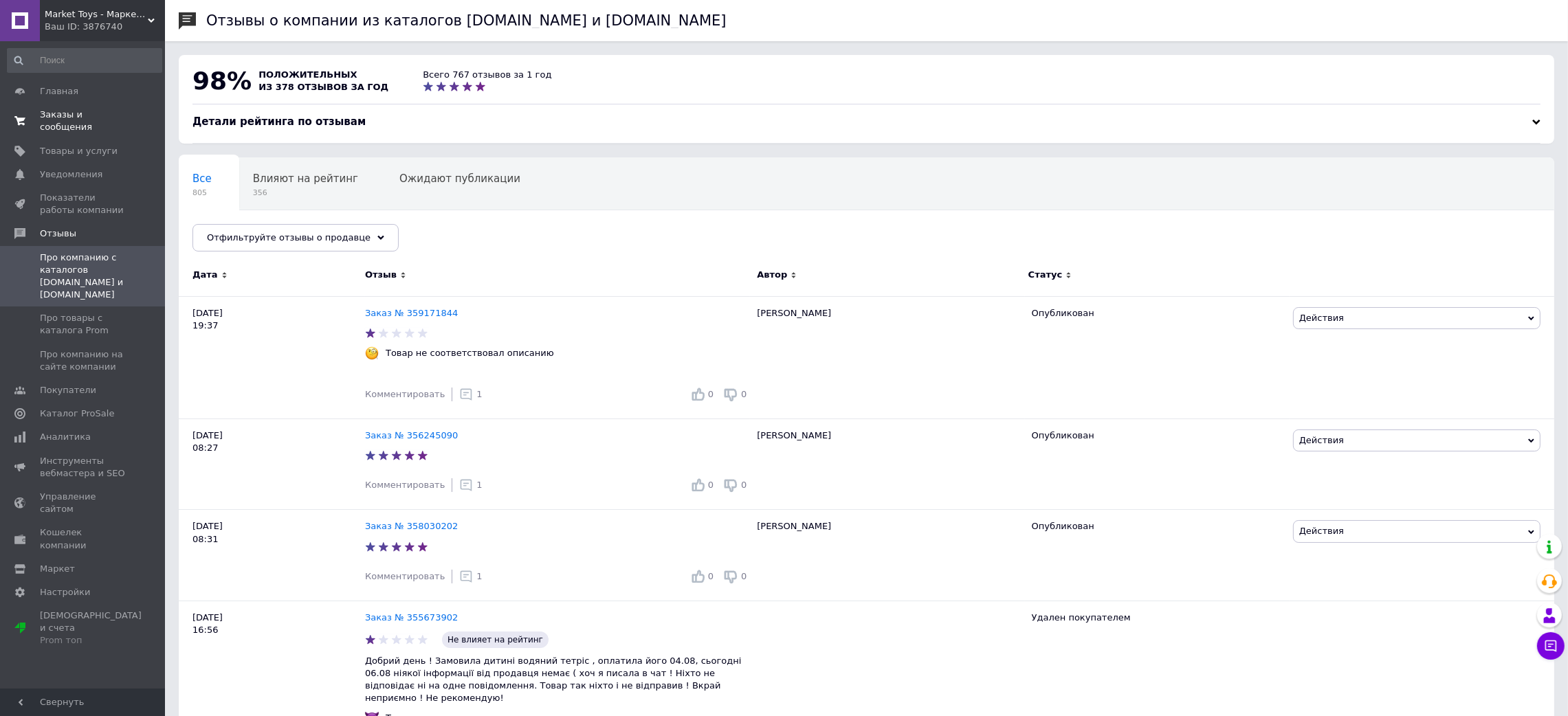
click at [97, 113] on span "Заказы и сообщения" at bounding box center [83, 120] width 87 height 24
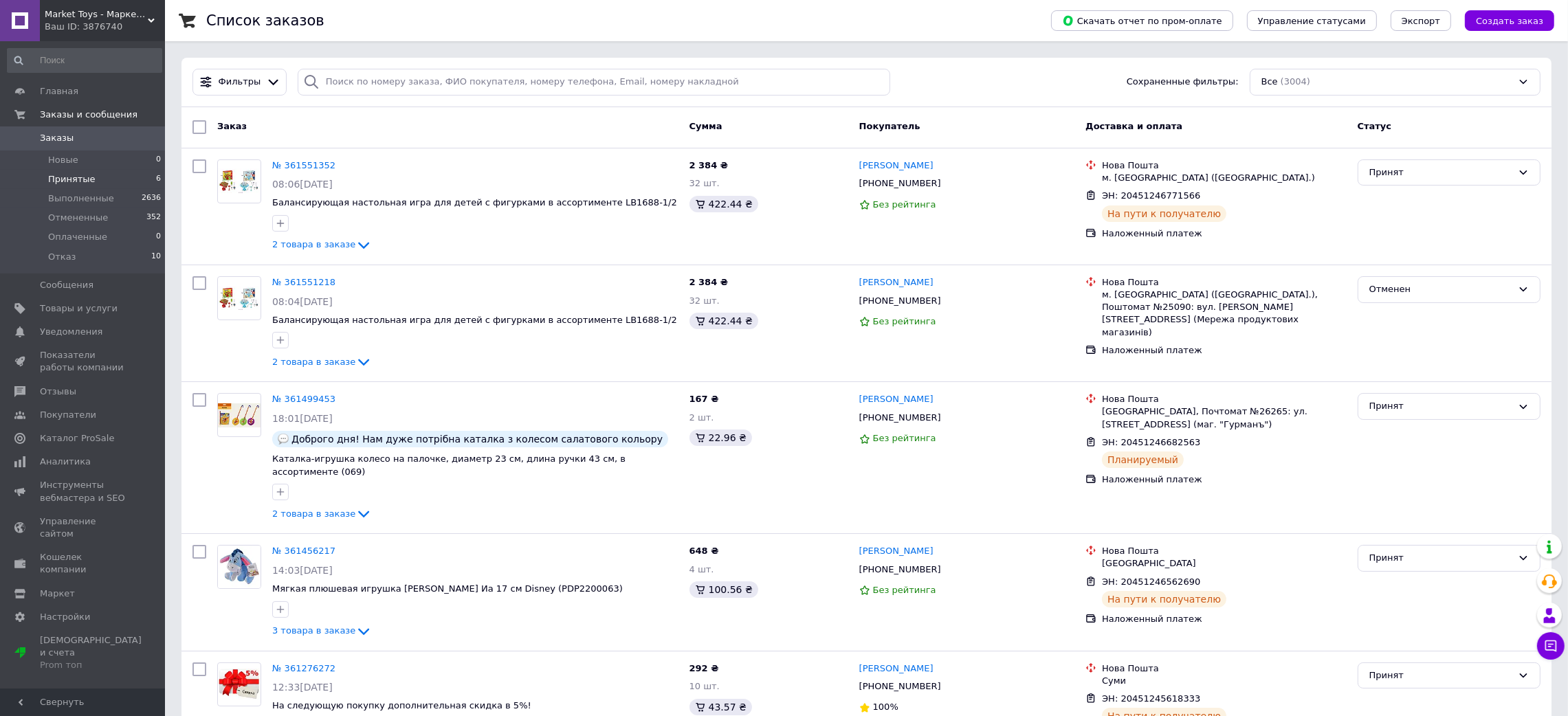
click at [69, 179] on span "Принятые" at bounding box center [71, 179] width 47 height 13
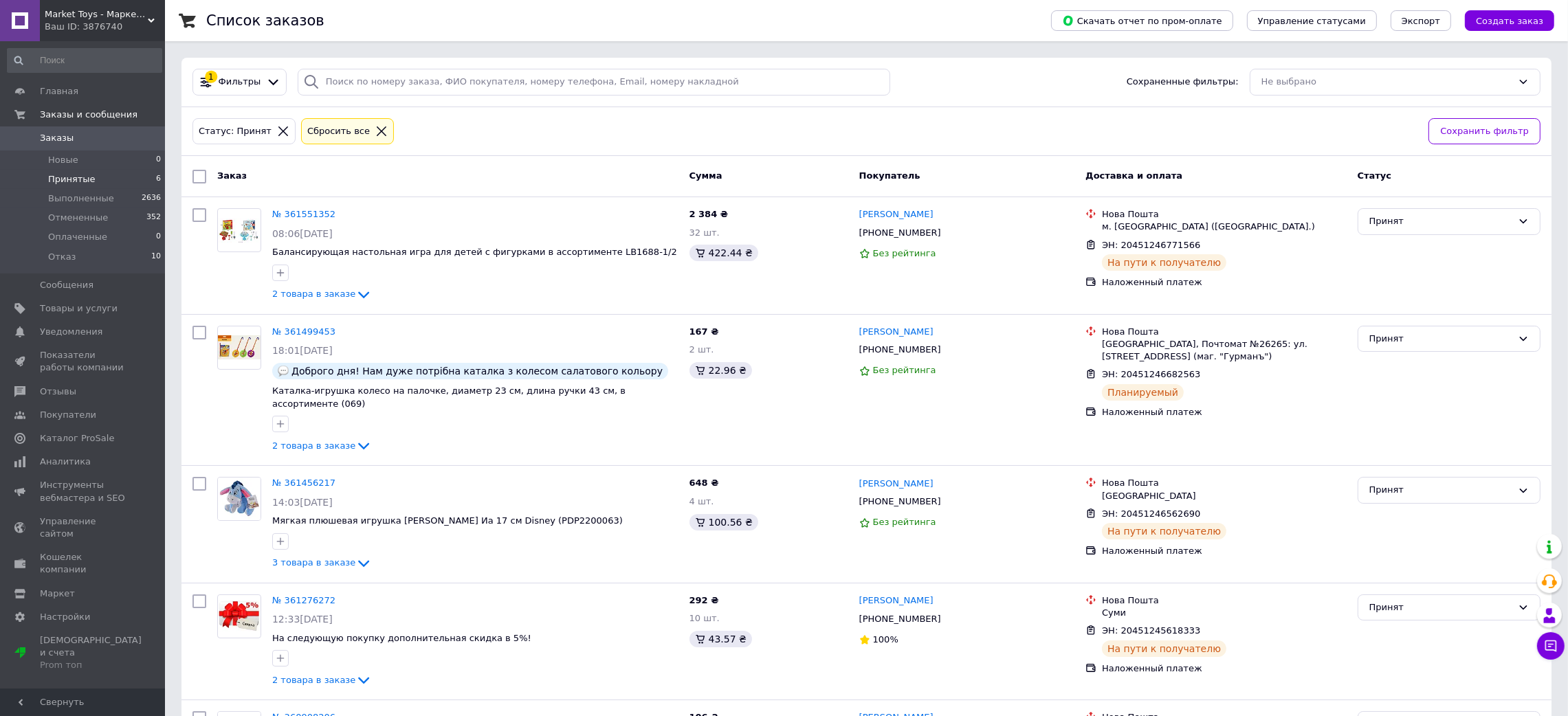
click at [69, 26] on div "Ваш ID: 3876740" at bounding box center [105, 26] width 120 height 13
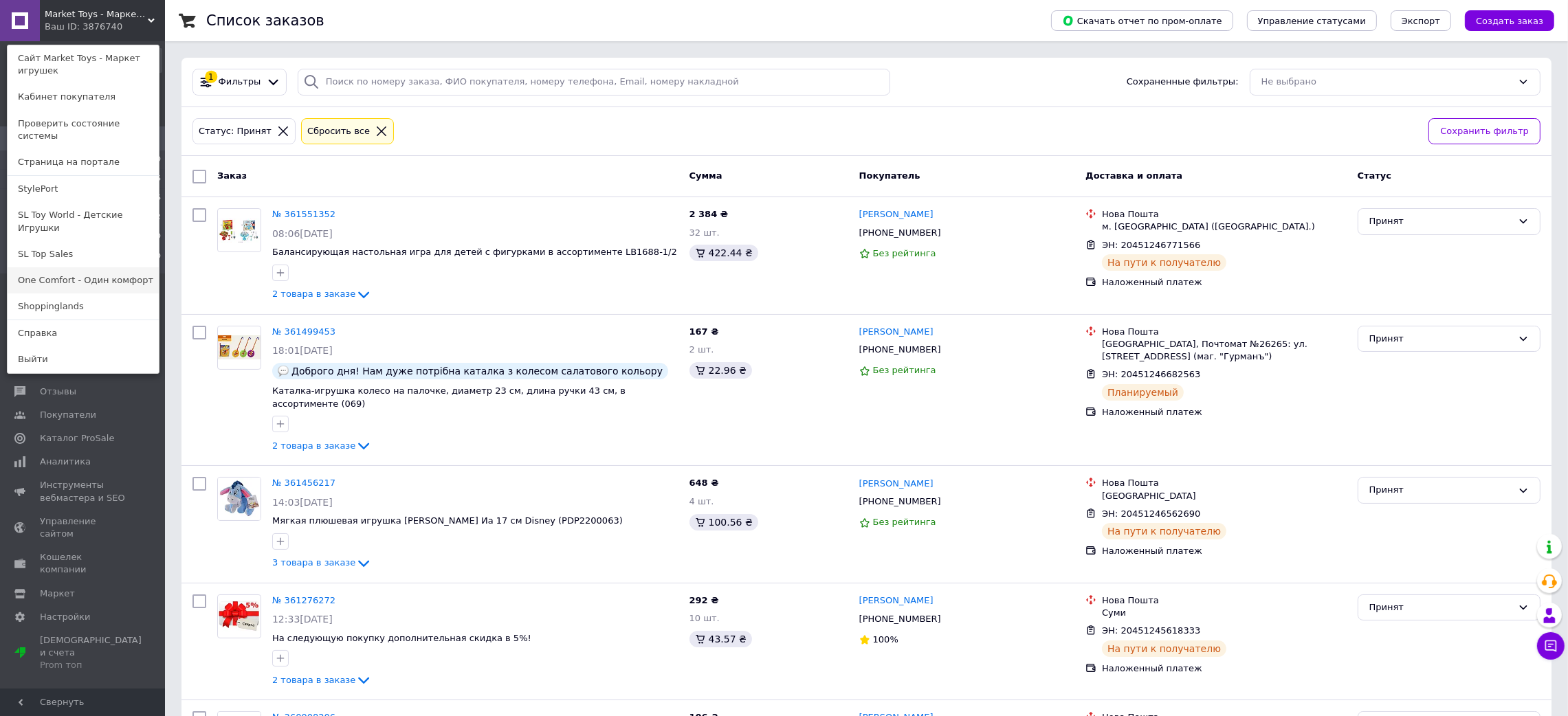
click at [72, 267] on link "One Comfort - Один комфорт" at bounding box center [83, 280] width 151 height 26
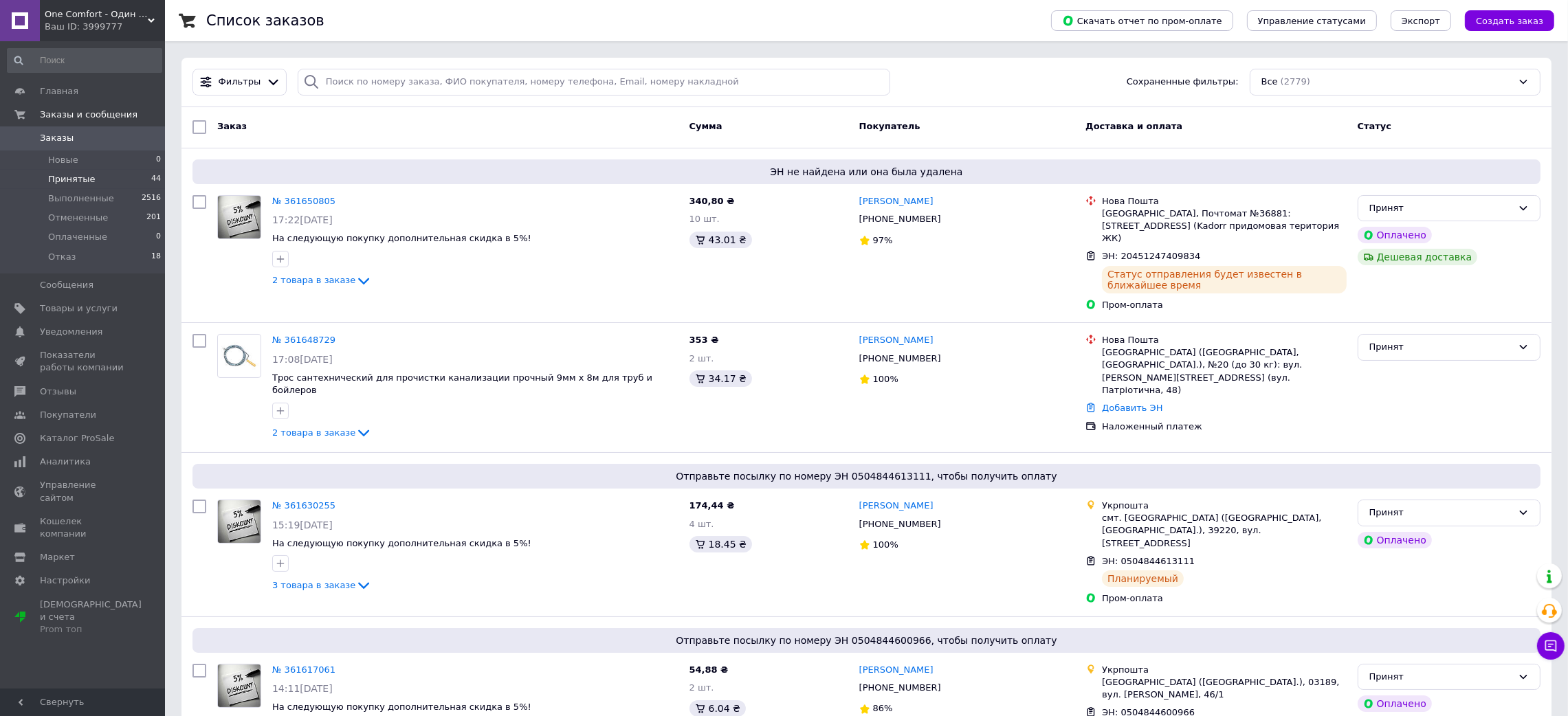
click at [98, 183] on li "Принятые 44" at bounding box center [84, 179] width 169 height 20
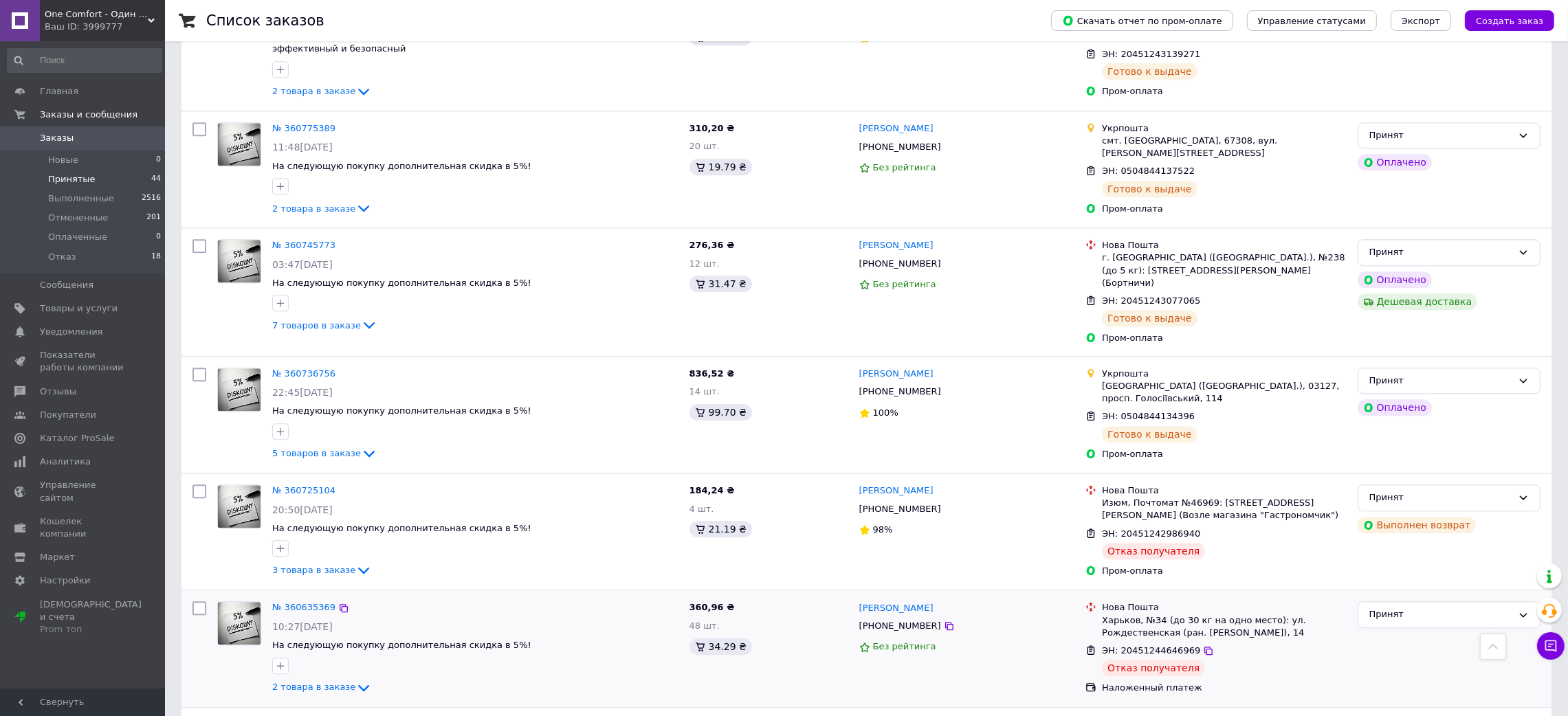
scroll to position [5105, 0]
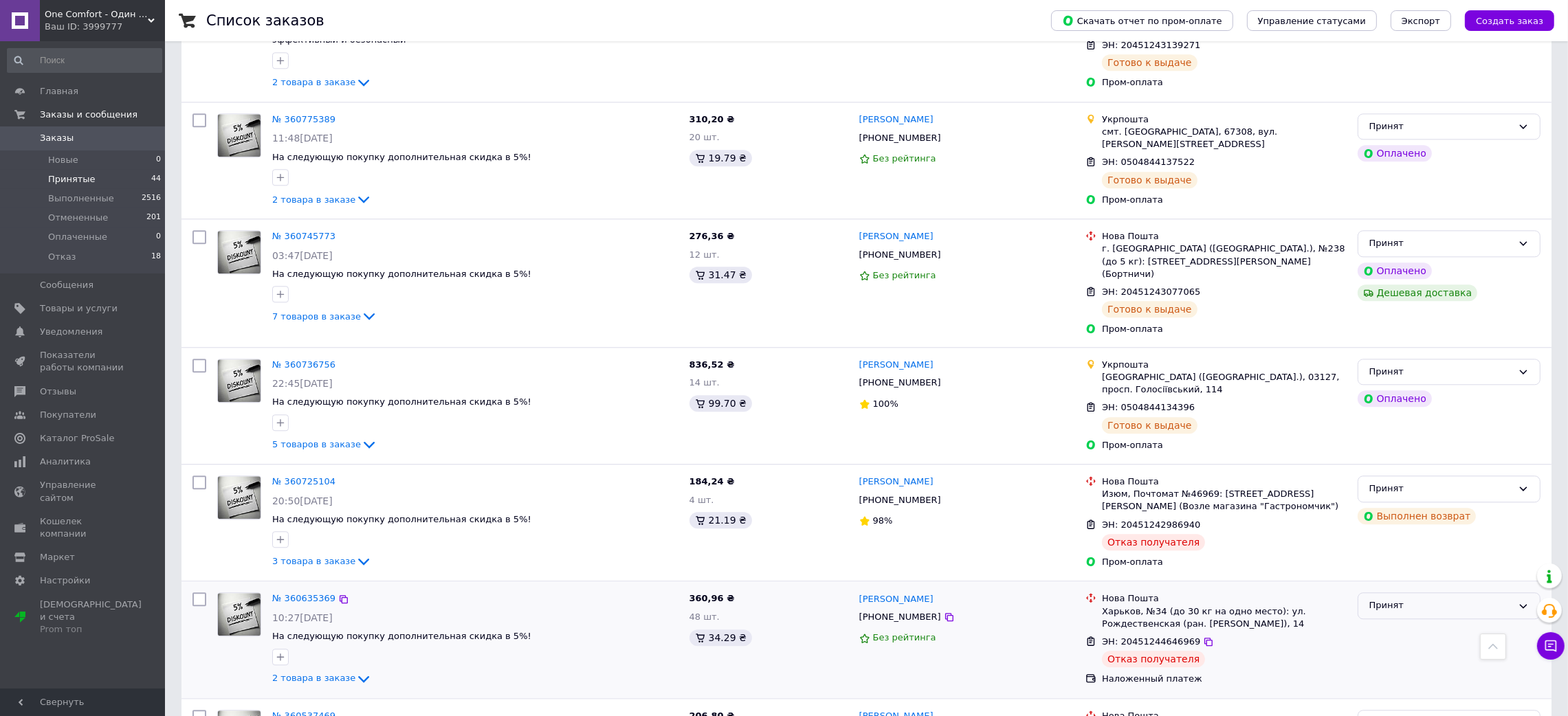
click at [1388, 598] on div "Принят" at bounding box center [1441, 605] width 143 height 15
click at [1387, 697] on li "Отказ" at bounding box center [1449, 710] width 181 height 25
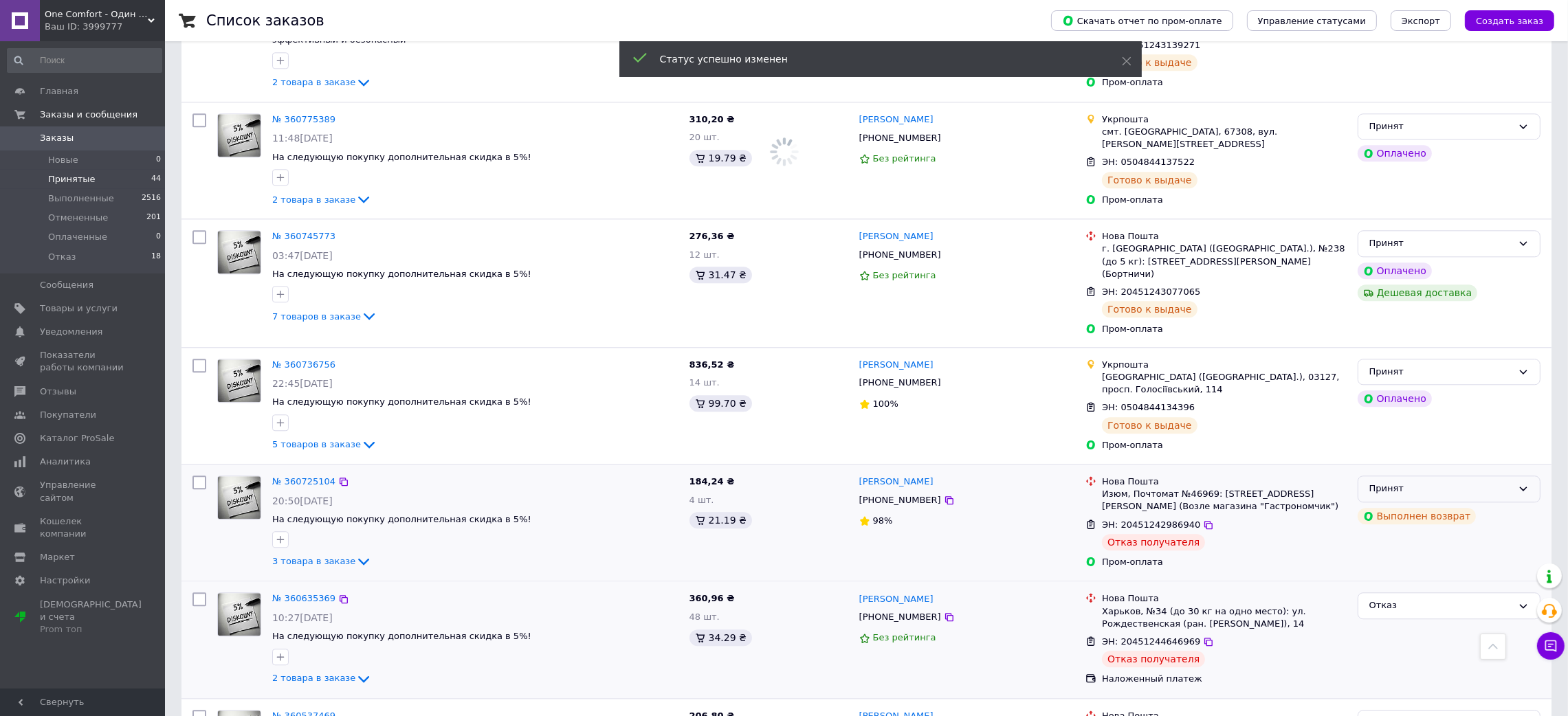
click at [1503, 482] on div "Принят" at bounding box center [1441, 489] width 143 height 15
click at [1412, 580] on li "Отказ" at bounding box center [1449, 593] width 181 height 25
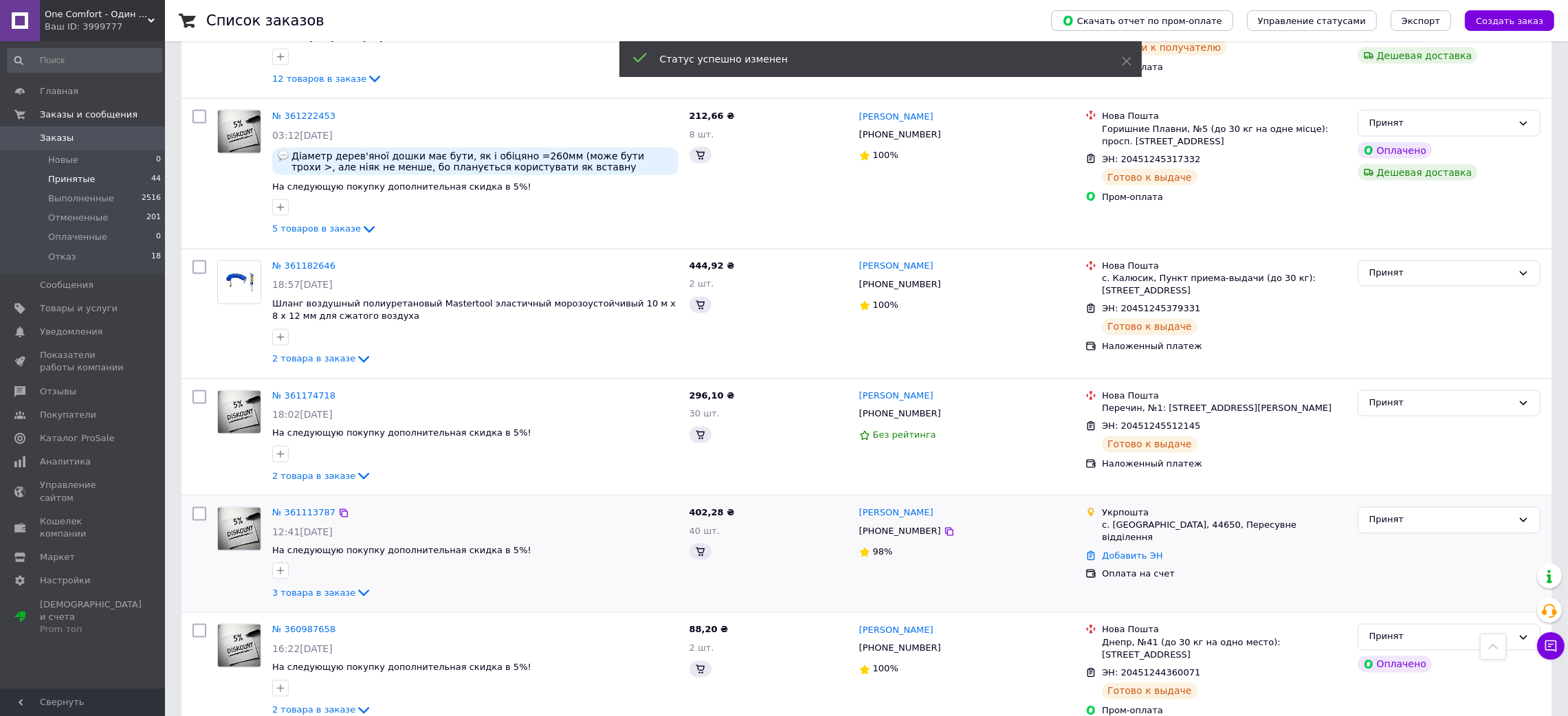
scroll to position [3971, 0]
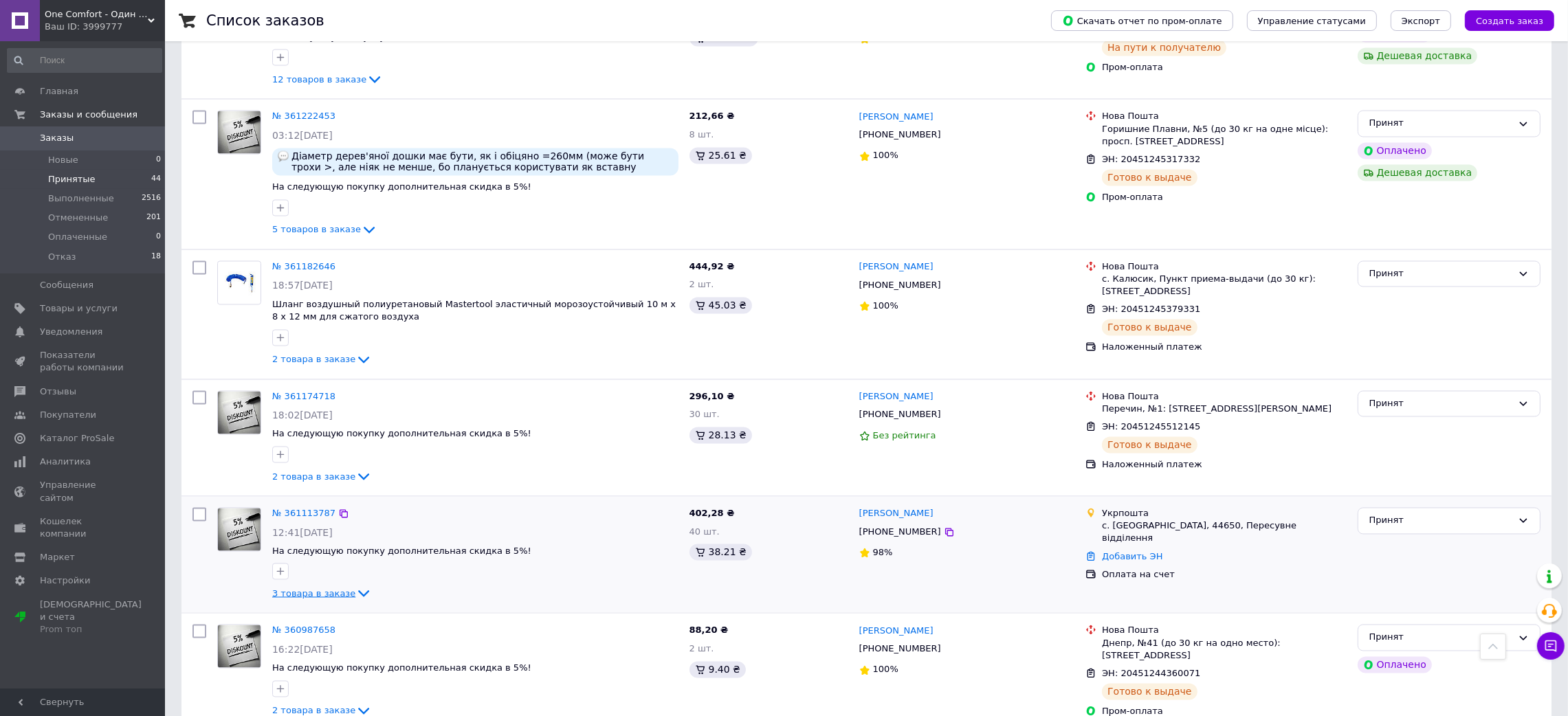
click at [358, 591] on icon at bounding box center [363, 594] width 11 height 7
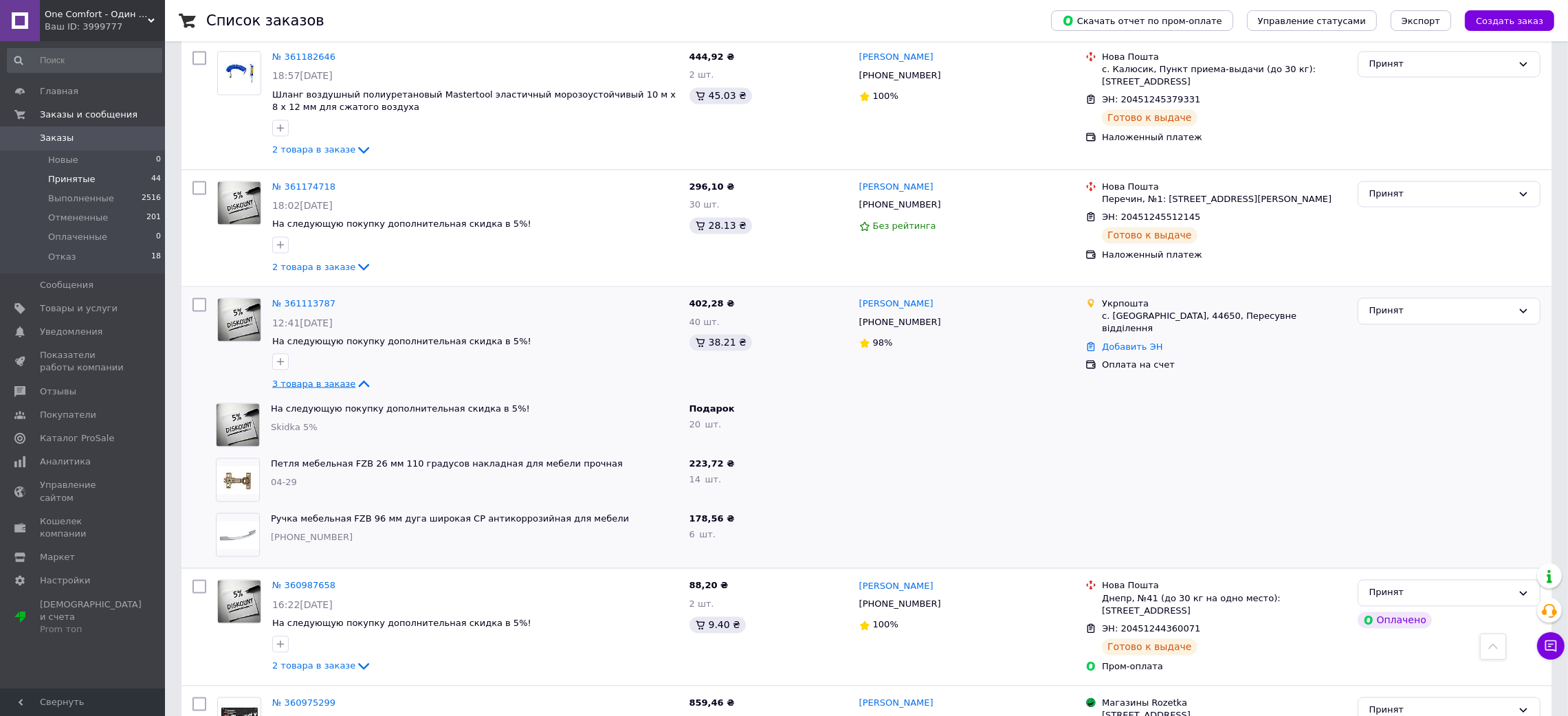
scroll to position [4124, 0]
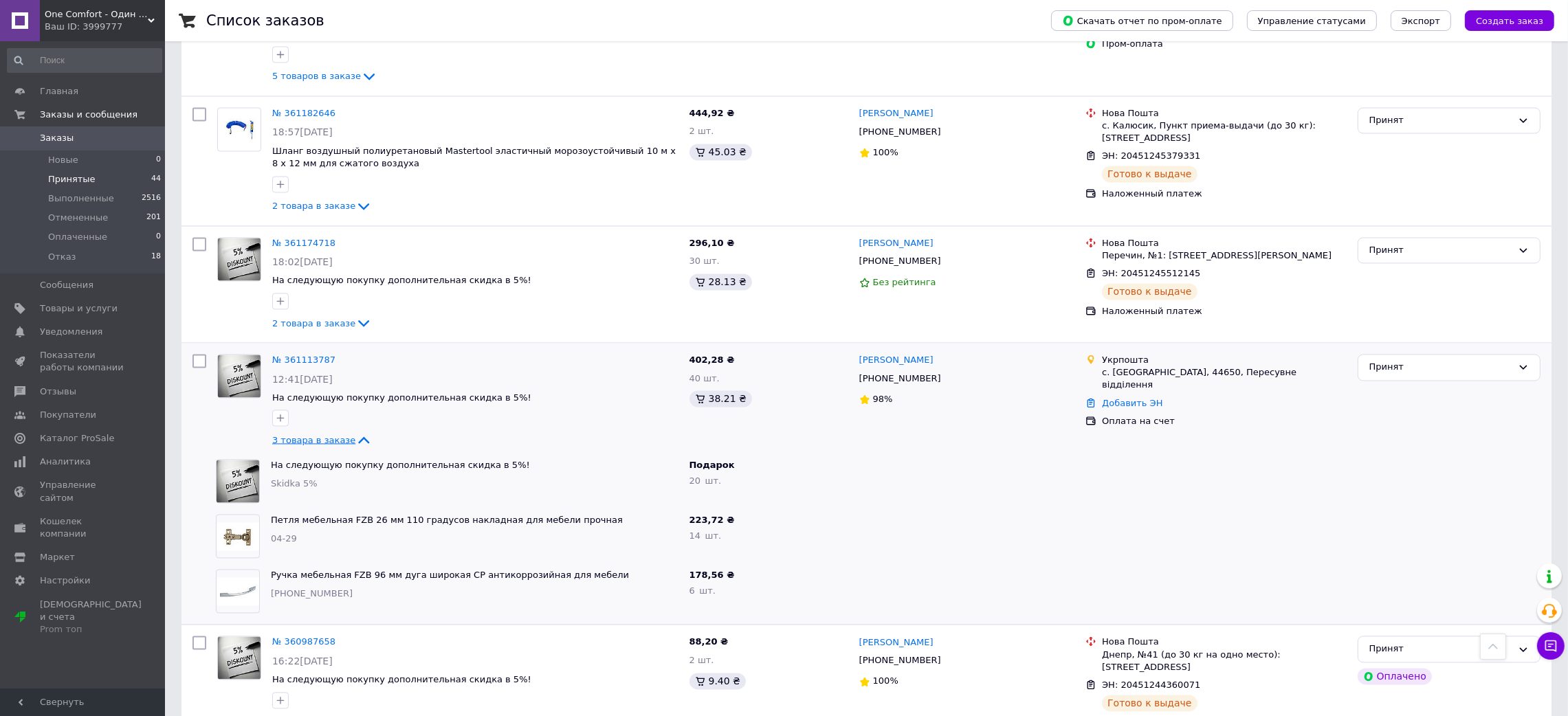
click at [340, 357] on icon at bounding box center [344, 360] width 8 height 8
click at [96, 24] on div "Ваш ID: 3999777" at bounding box center [105, 26] width 120 height 13
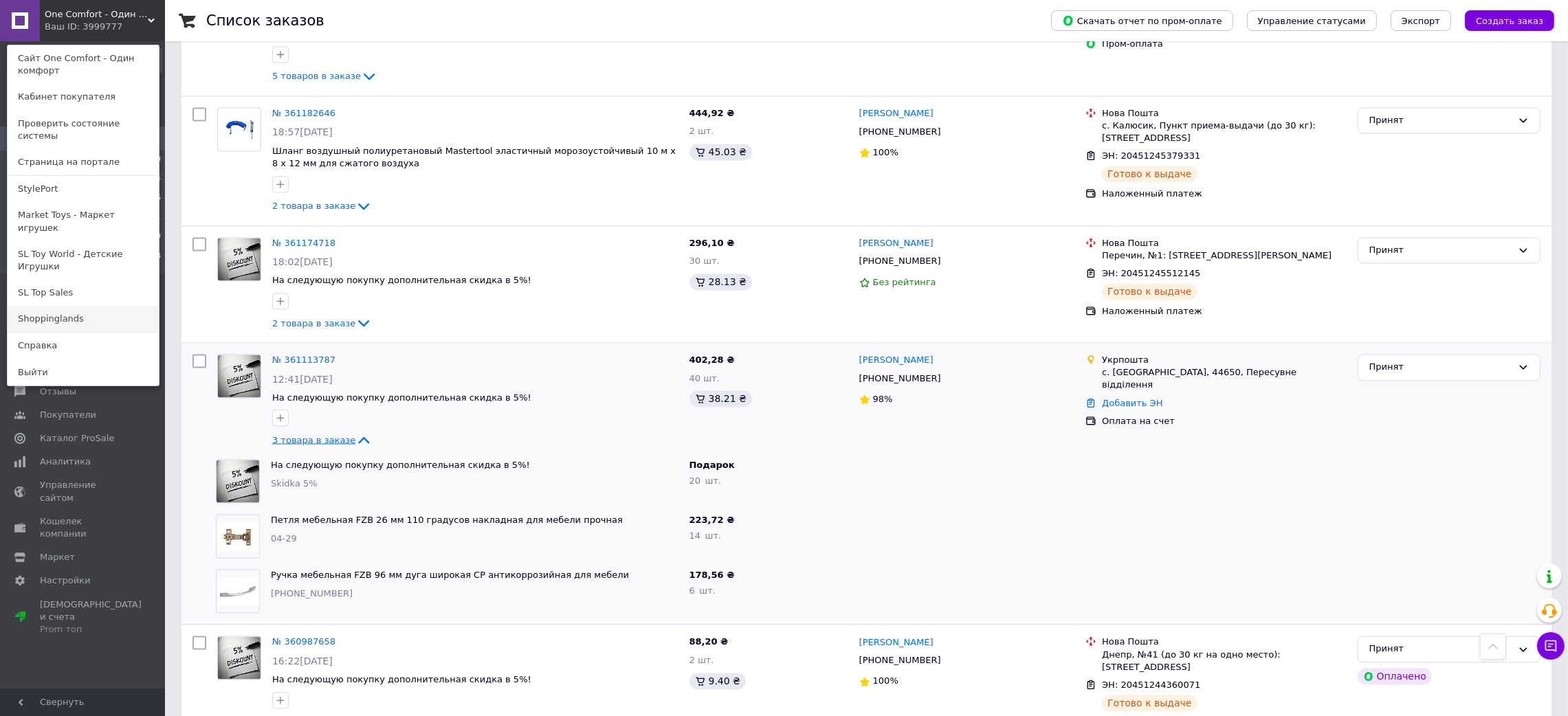
click at [86, 306] on link "Shoppinglands" at bounding box center [83, 318] width 151 height 26
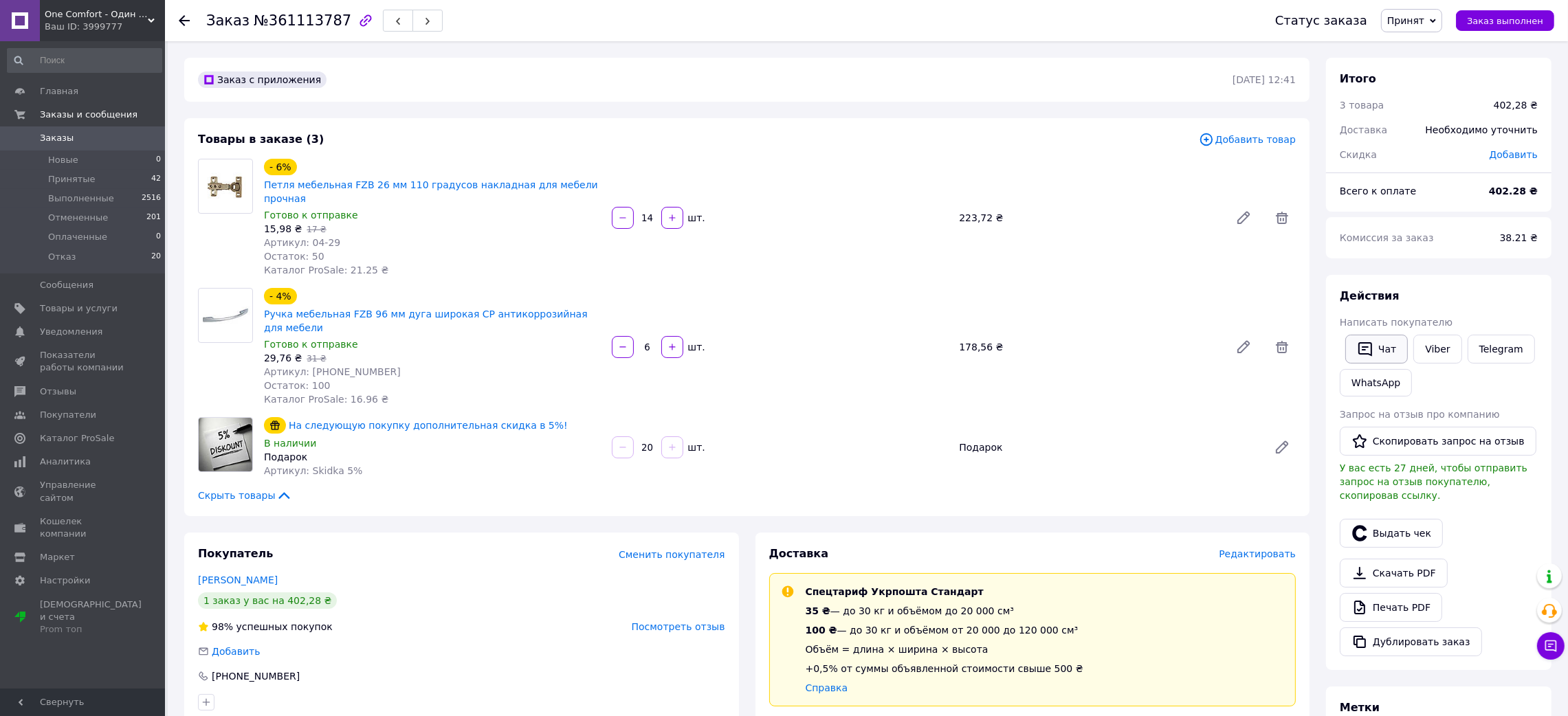
click at [1375, 341] on button "Чат" at bounding box center [1376, 349] width 63 height 28
